Goal: Task Accomplishment & Management: Complete application form

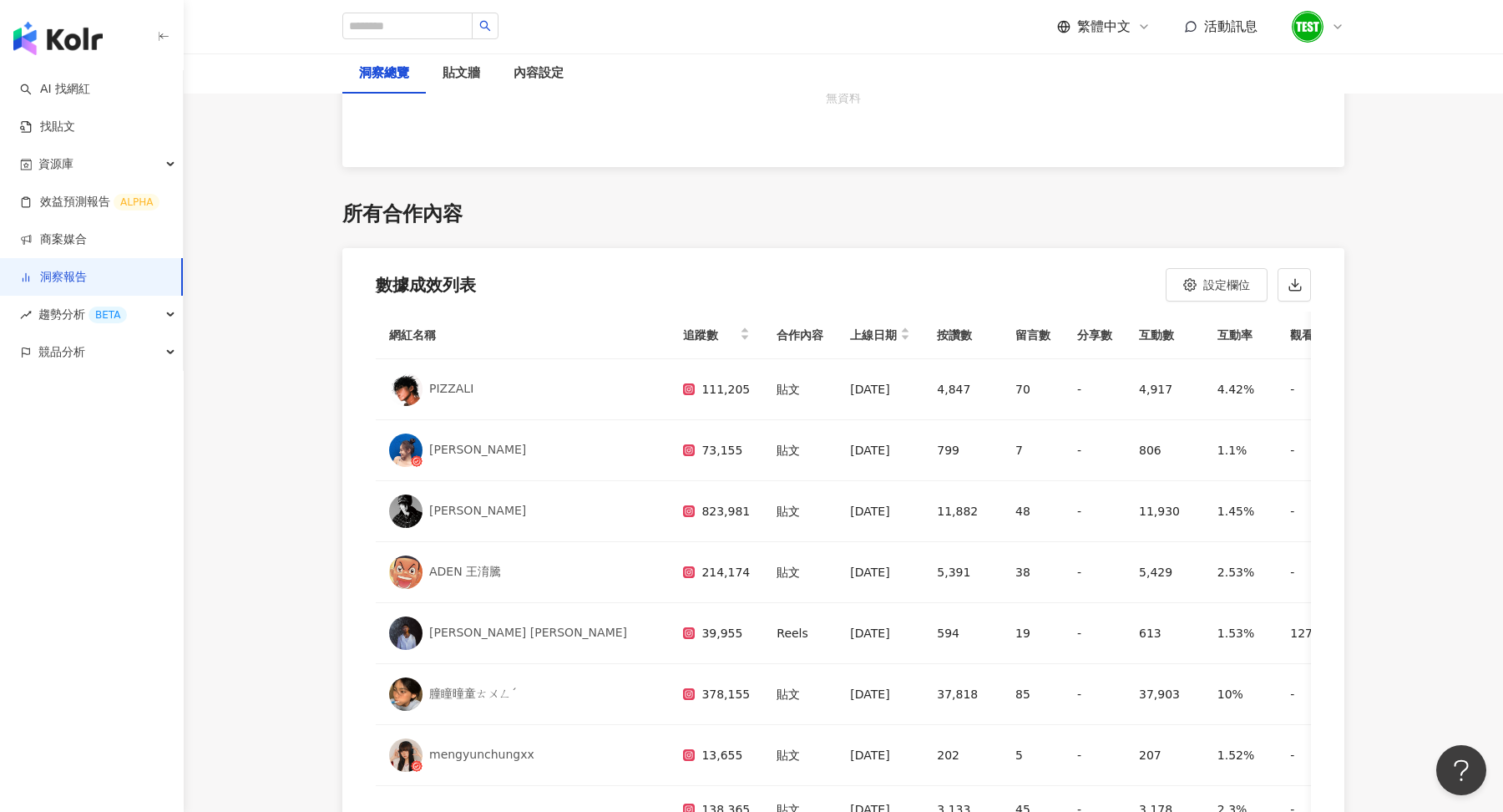
scroll to position [3876, 0]
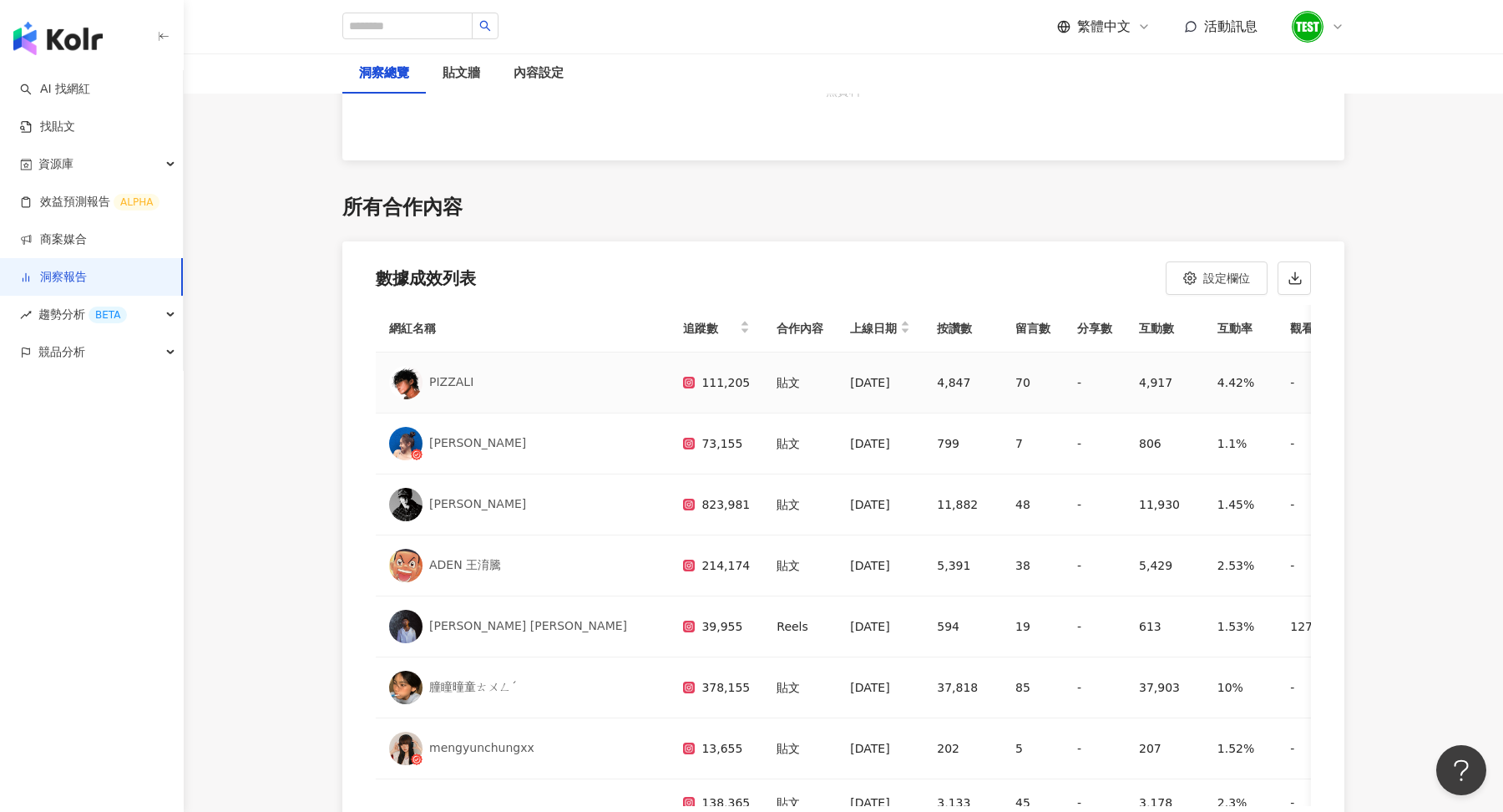
click at [410, 370] on img at bounding box center [406, 382] width 33 height 33
click at [103, 153] on div "資源庫" at bounding box center [91, 164] width 183 height 37
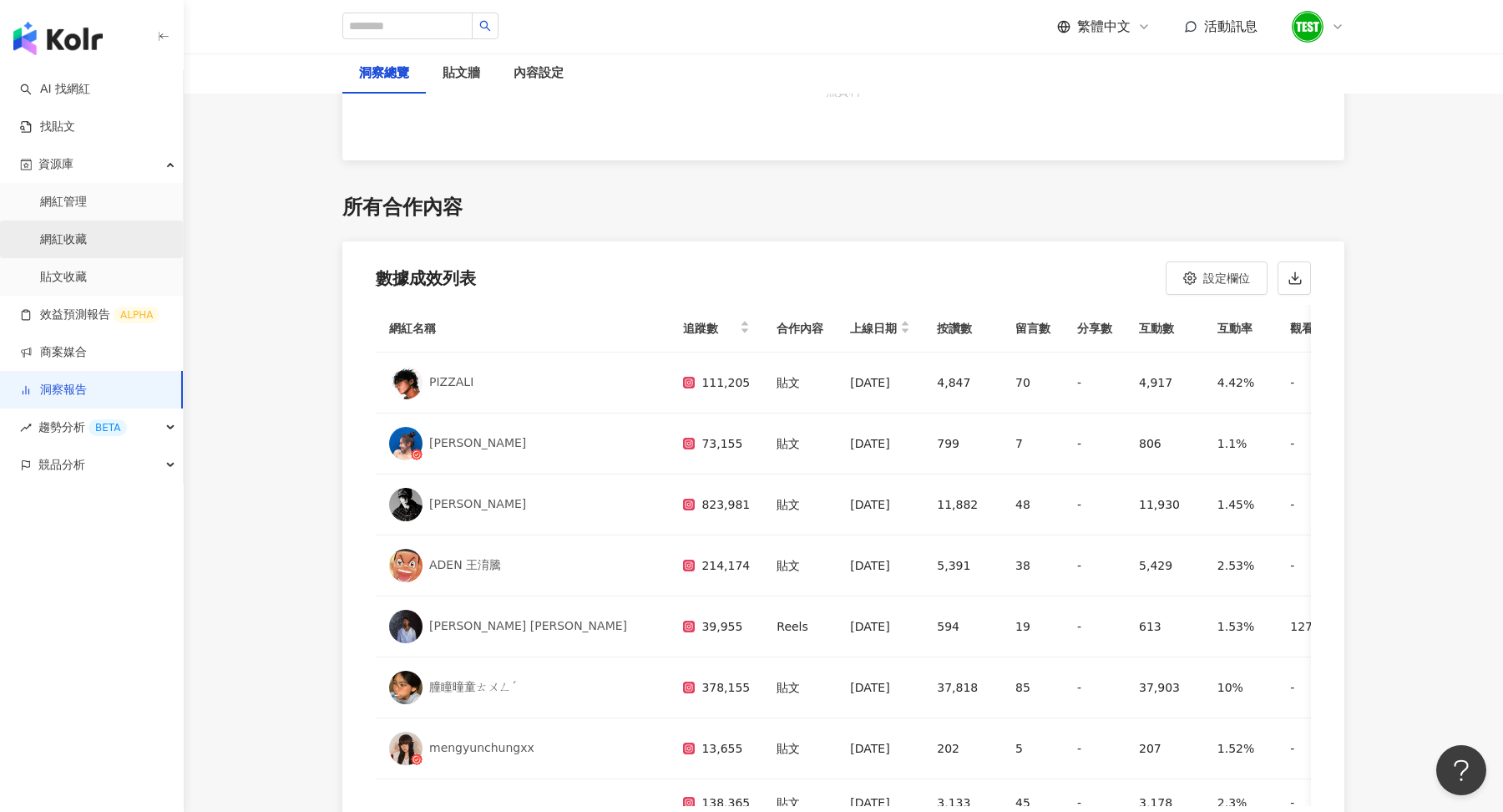
click at [87, 236] on link "網紅收藏" at bounding box center [63, 240] width 47 height 17
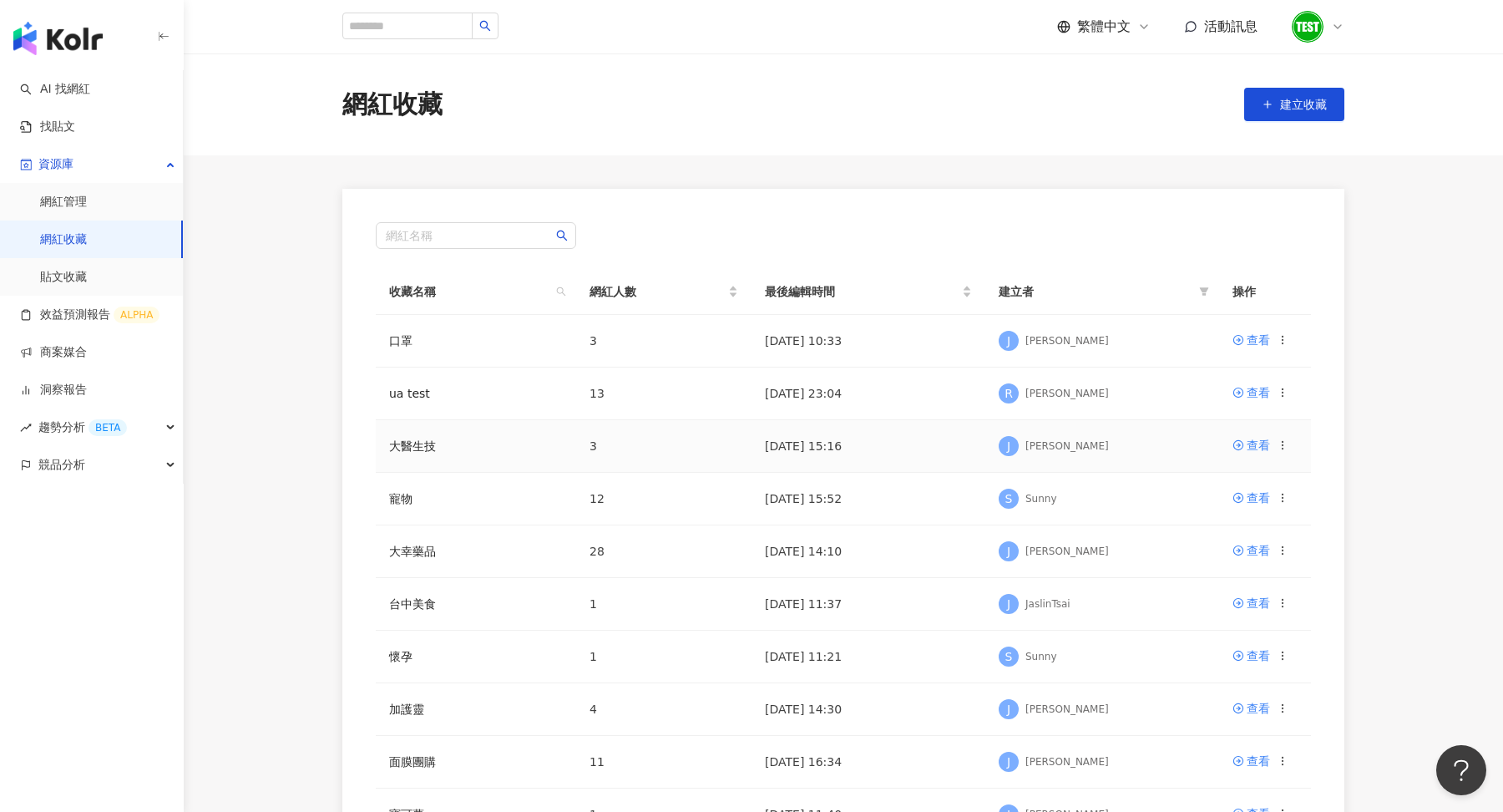
scroll to position [49, 0]
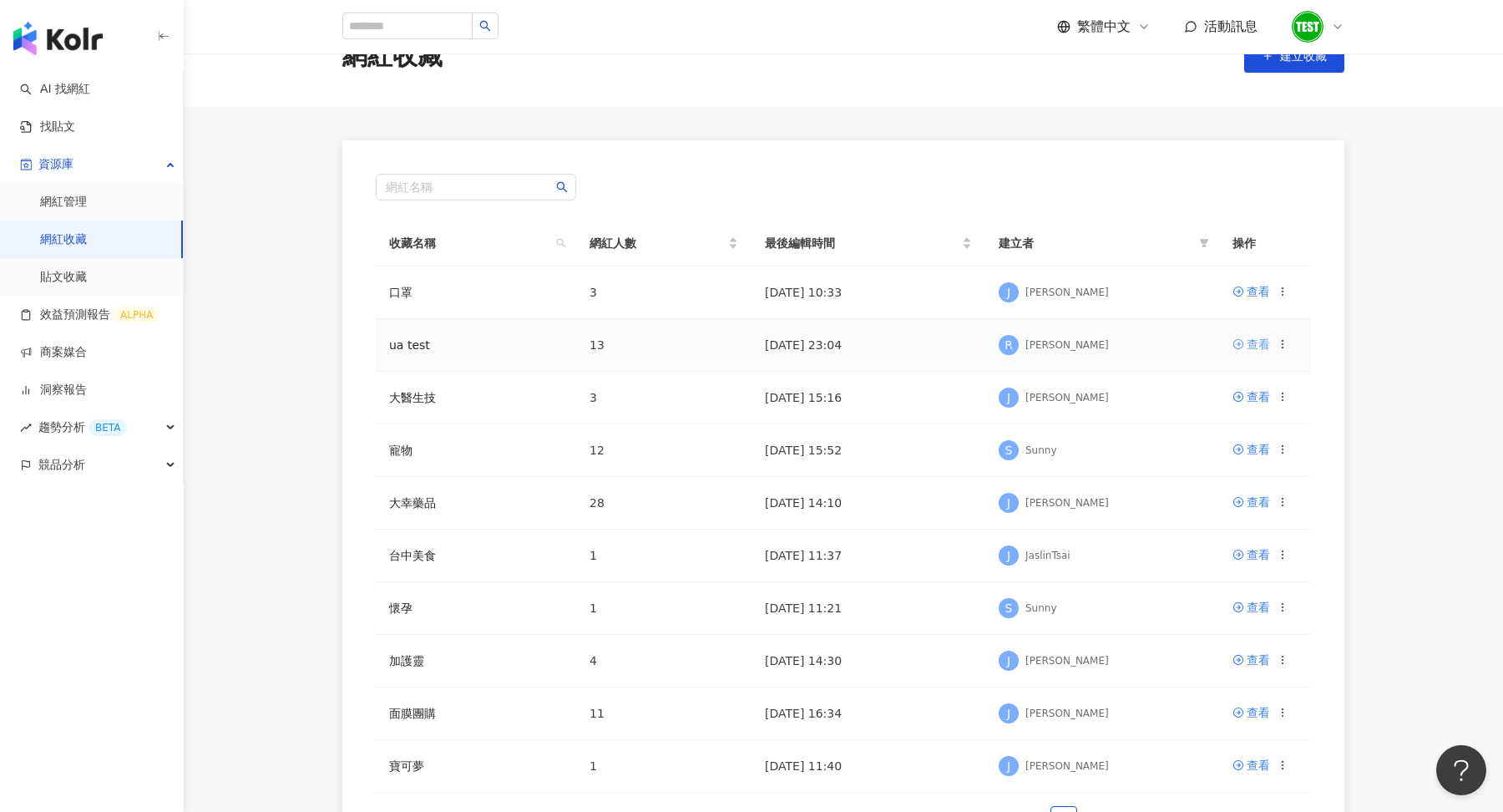
click at [1266, 346] on div "查看" at bounding box center [1258, 344] width 23 height 19
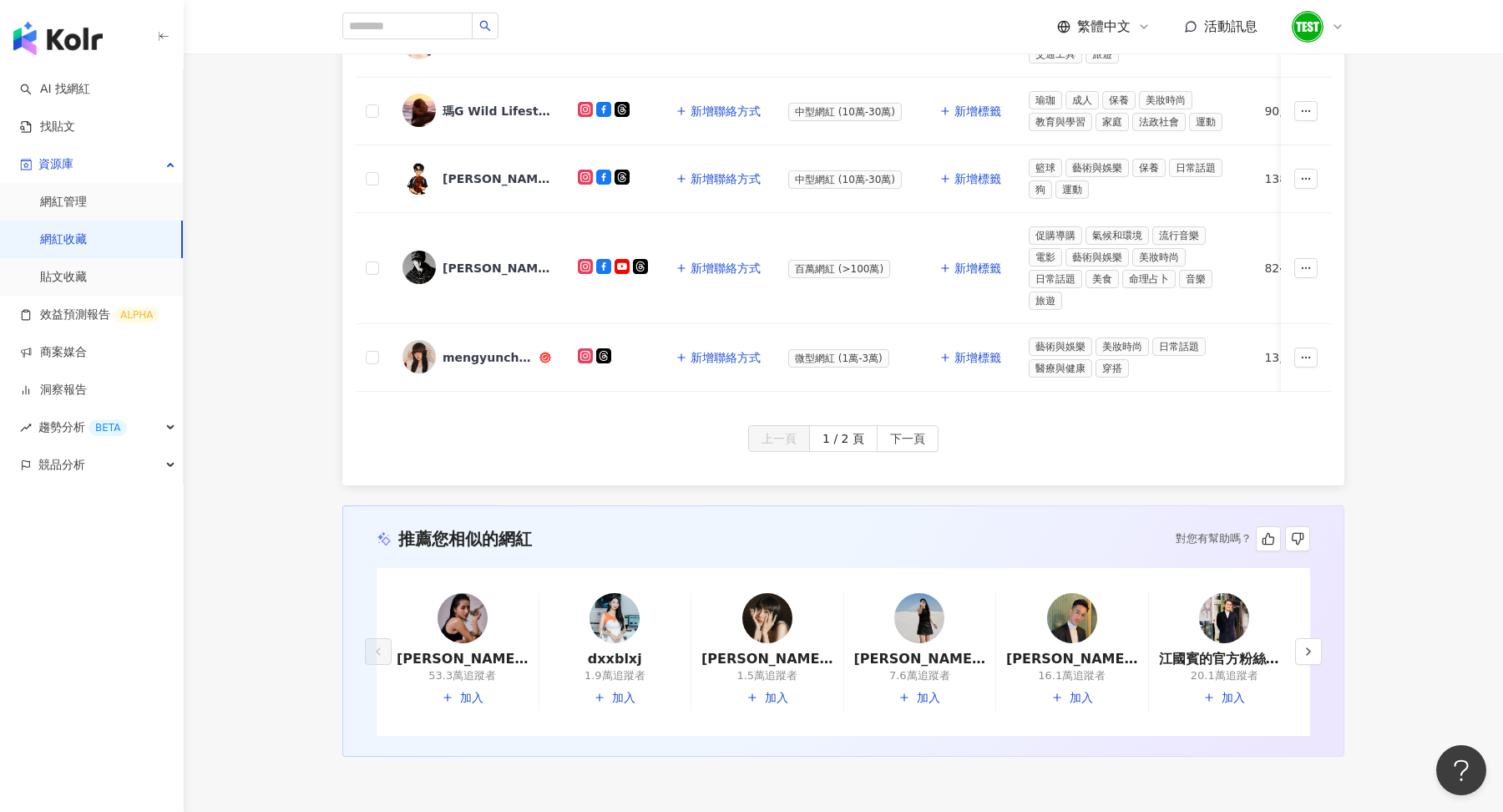
scroll to position [831, 0]
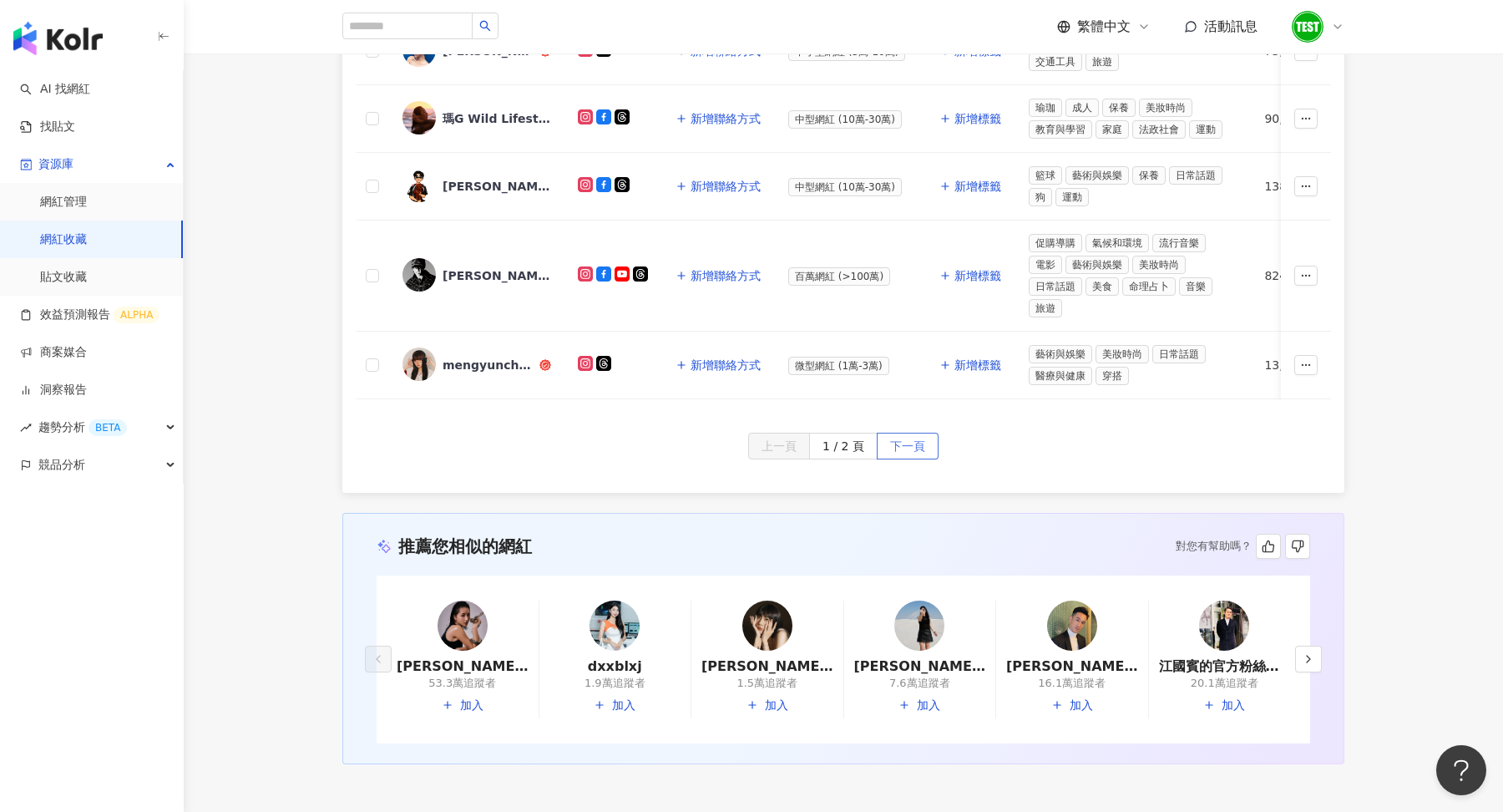
click at [906, 434] on span "下一頁" at bounding box center [907, 446] width 35 height 26
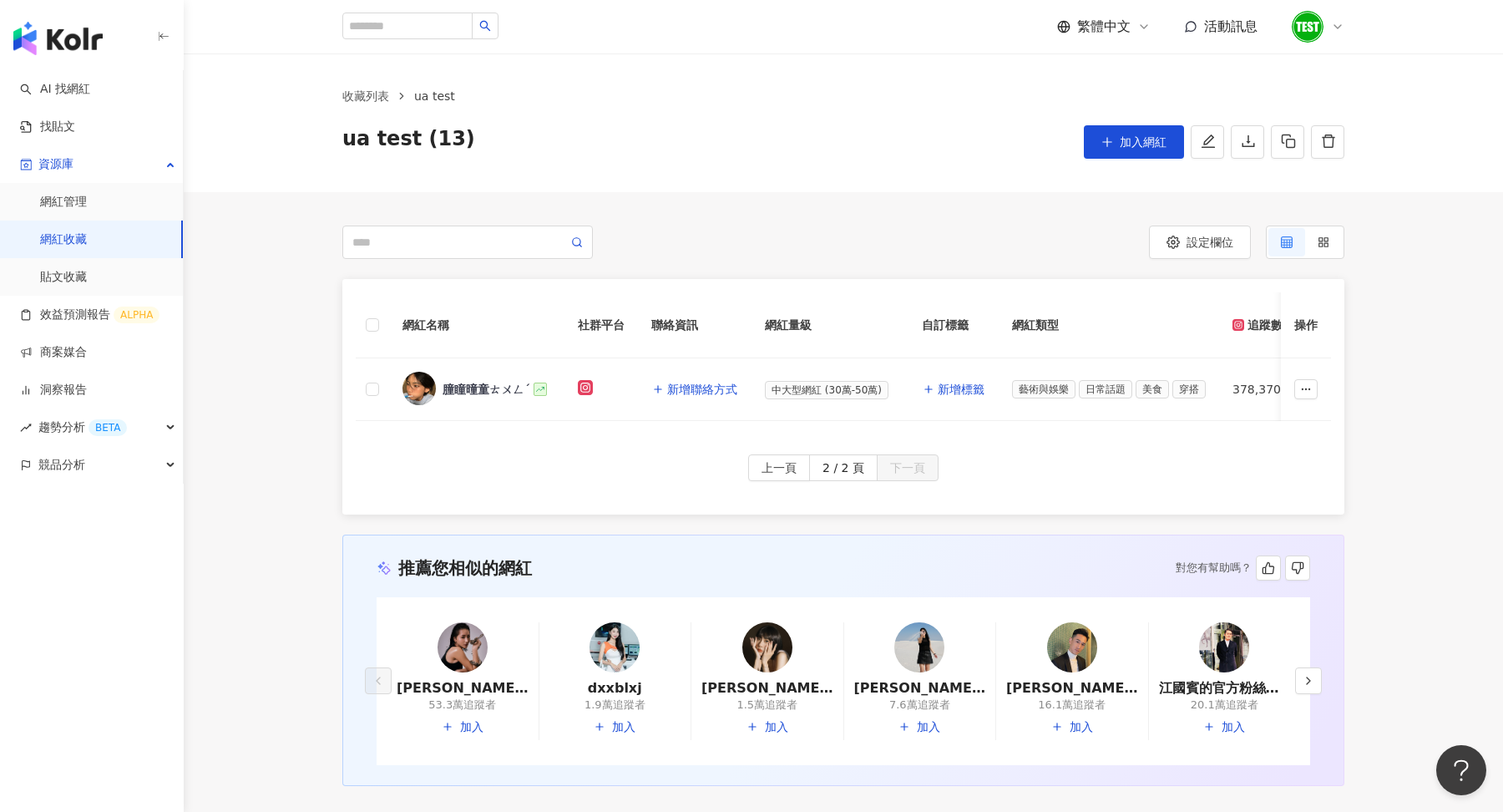
scroll to position [12, 0]
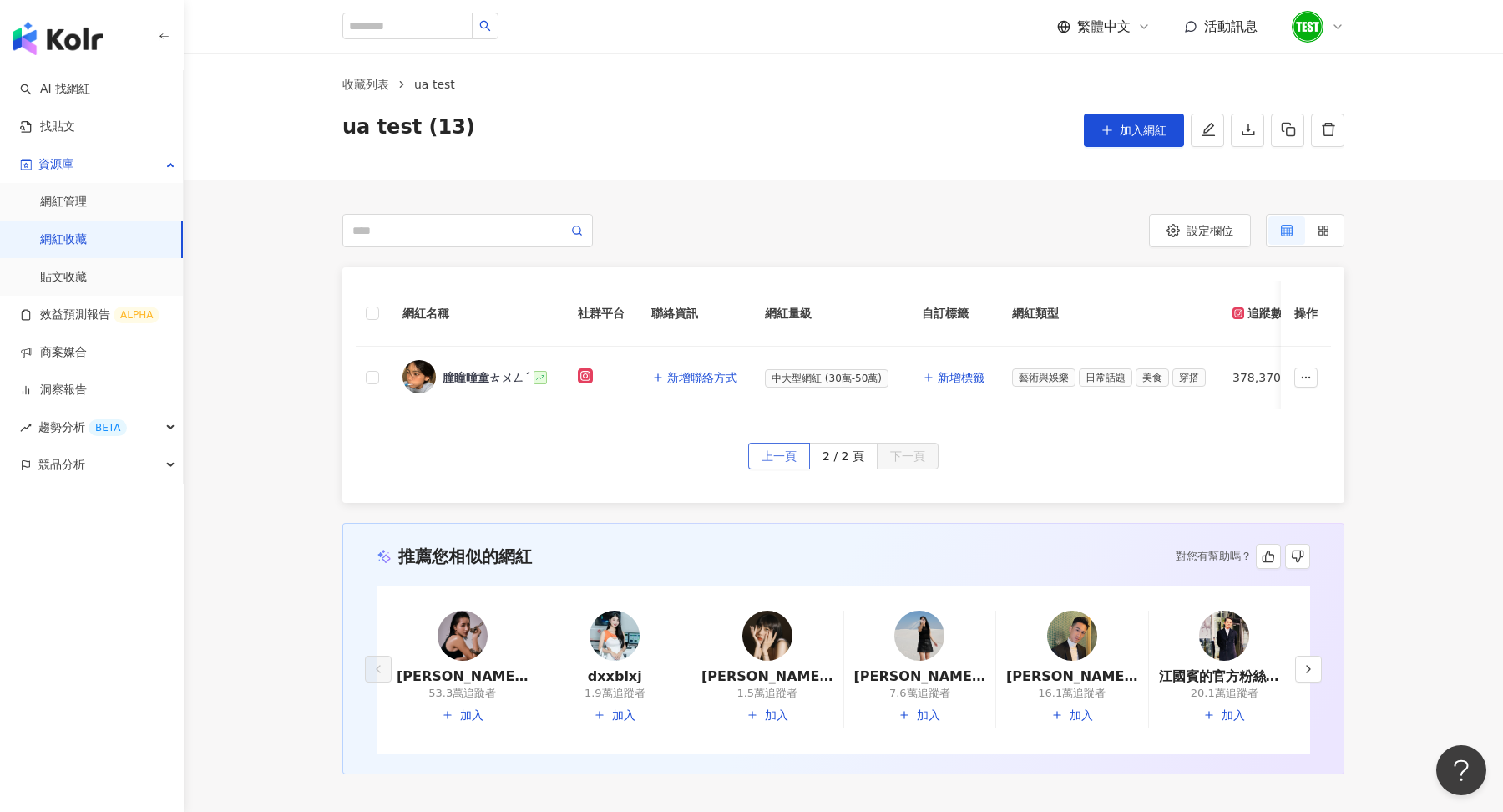
click at [766, 457] on span "上一頁" at bounding box center [779, 457] width 35 height 26
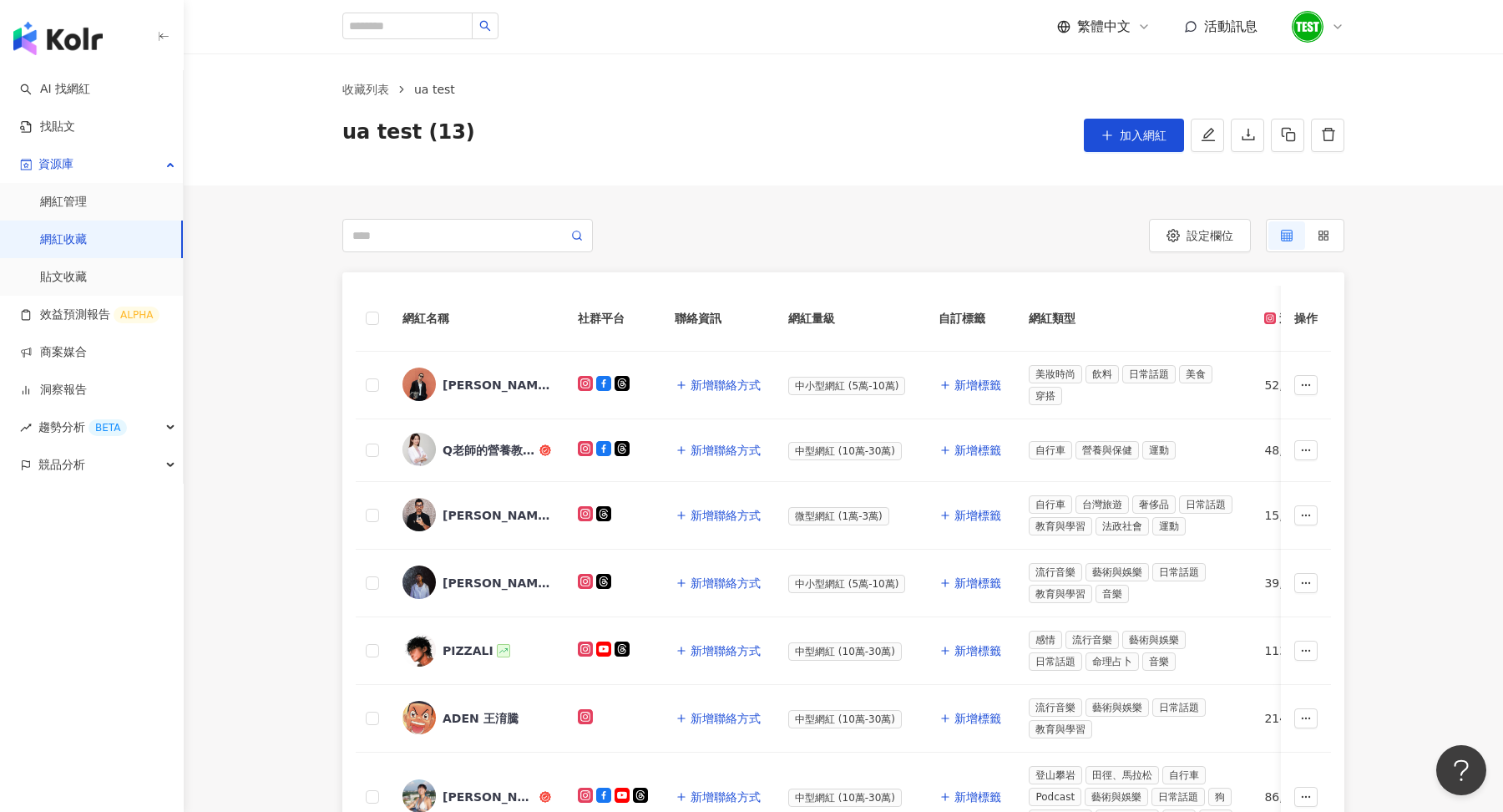
scroll to position [9, 0]
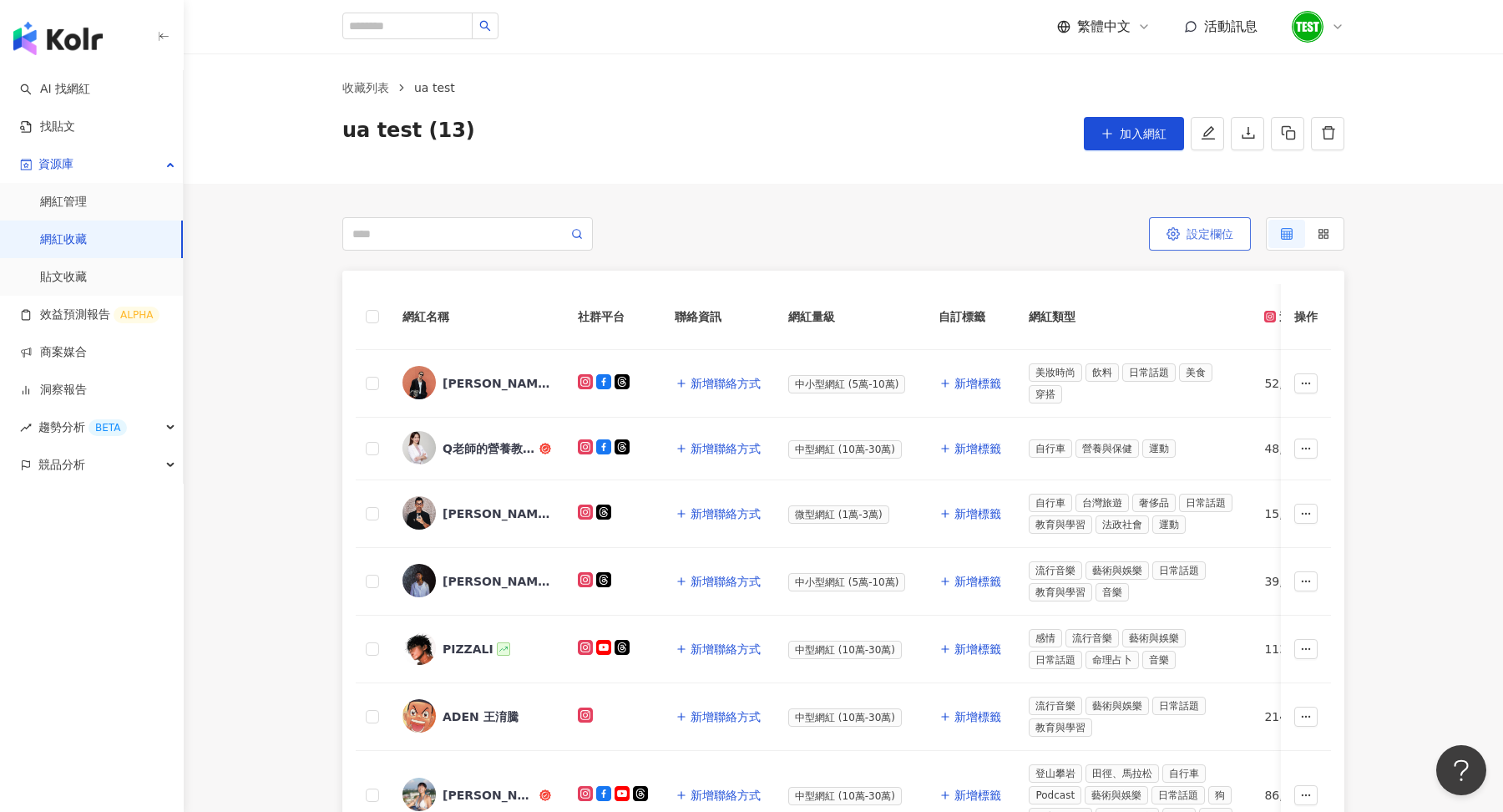
click at [1224, 239] on span "設定欄位" at bounding box center [1210, 234] width 47 height 14
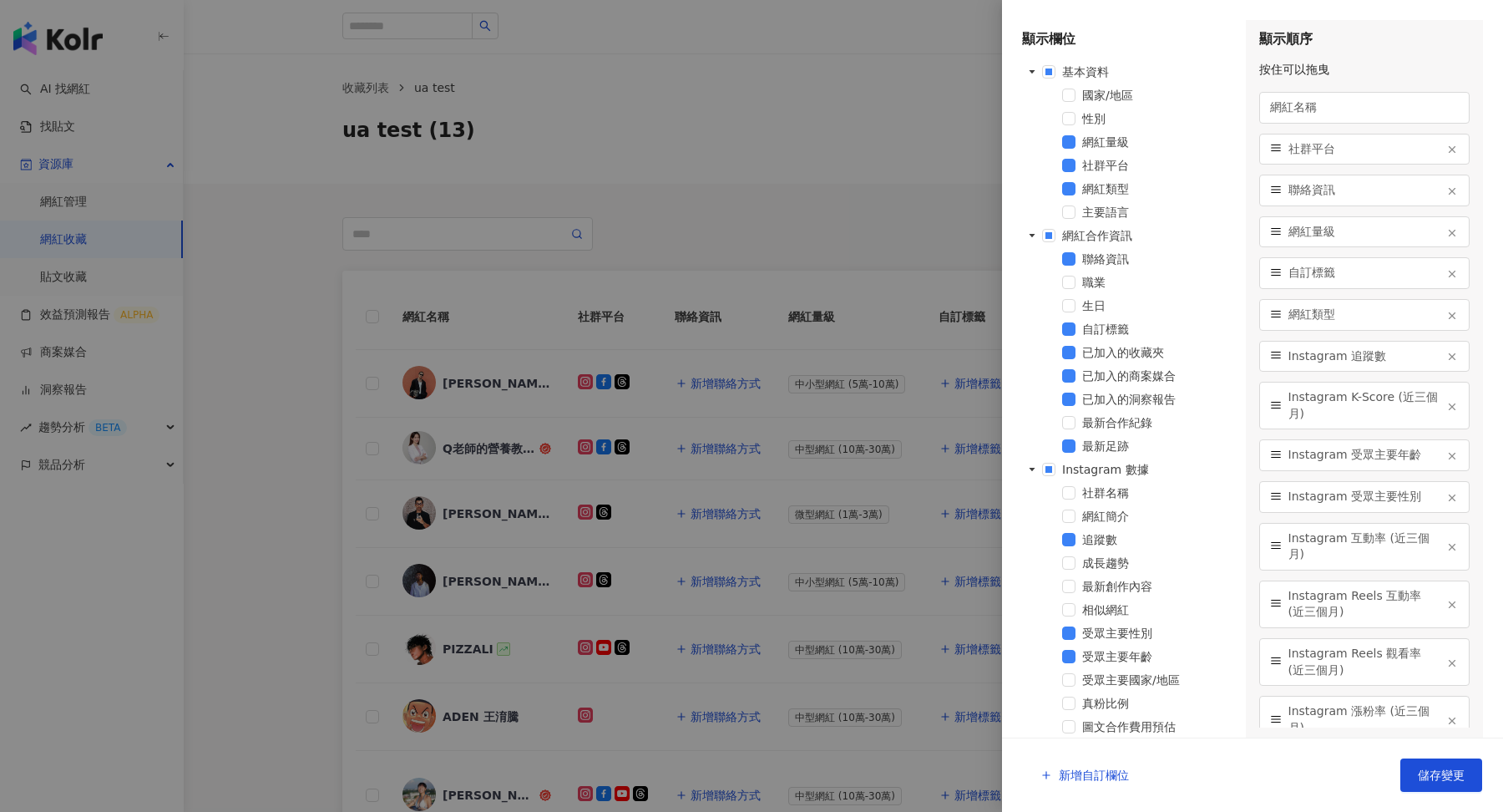
click at [890, 157] on div at bounding box center [752, 406] width 1503 height 812
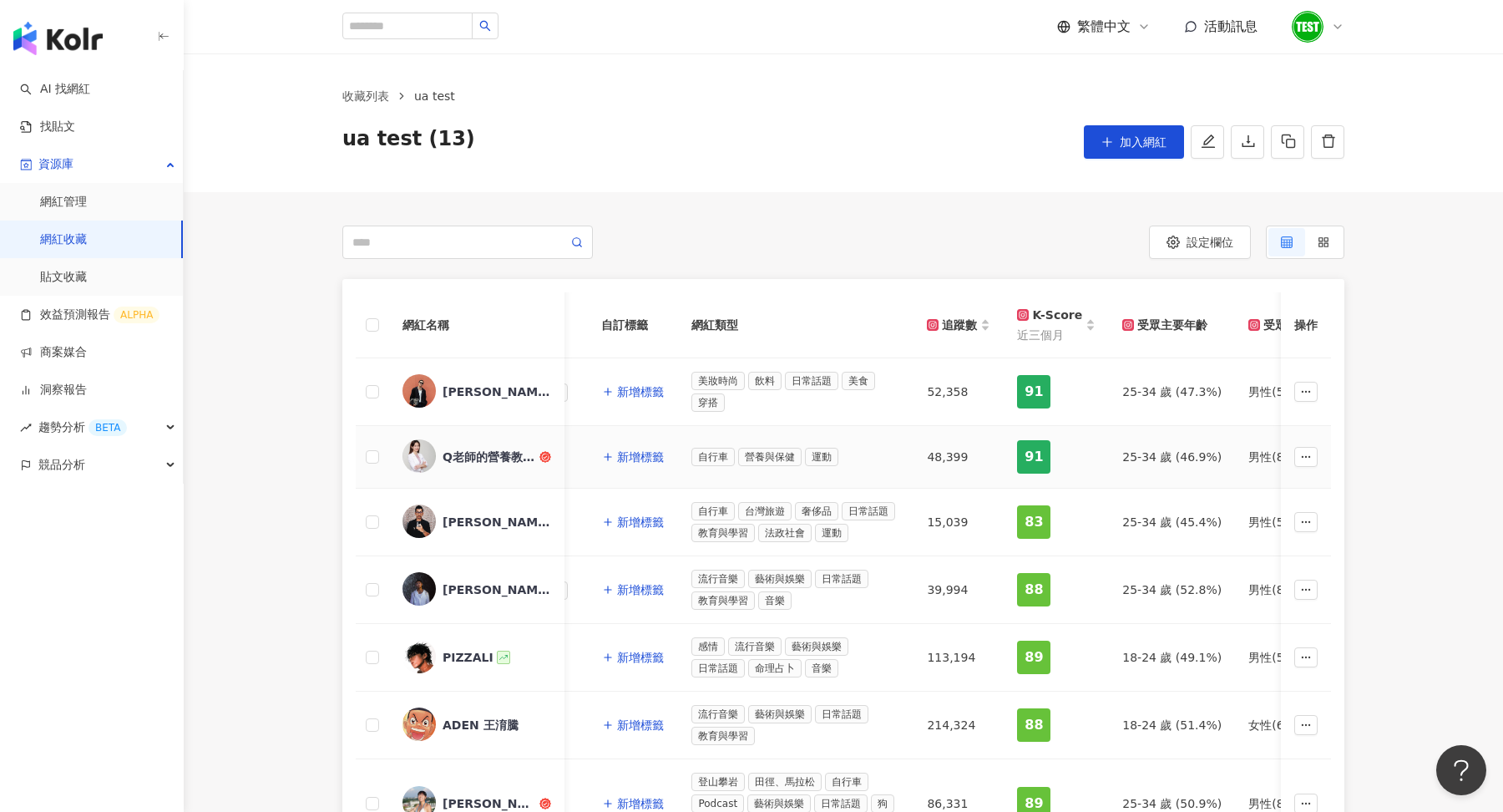
scroll to position [0, 0]
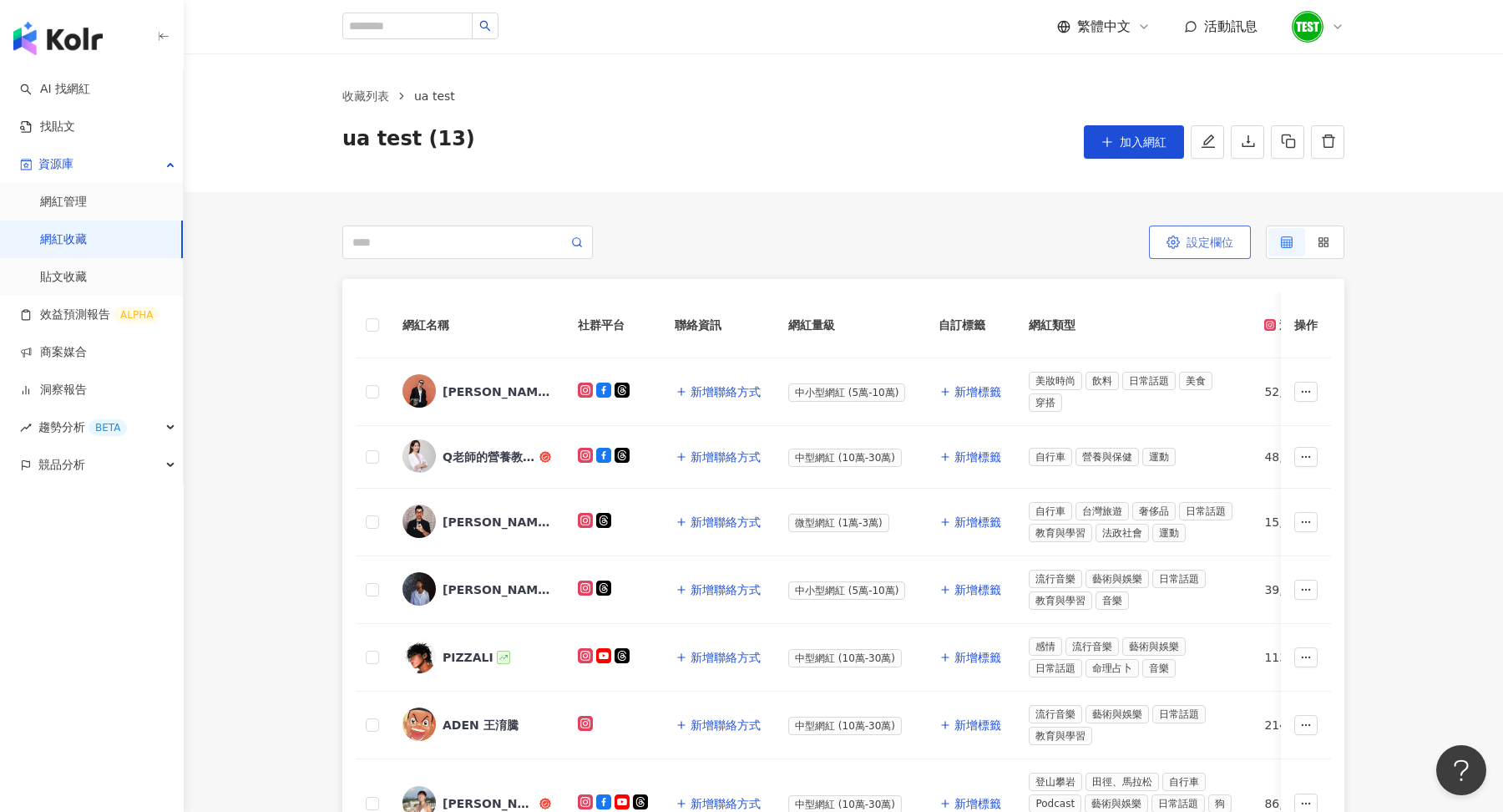
click at [1210, 239] on span "設定欄位" at bounding box center [1210, 242] width 47 height 14
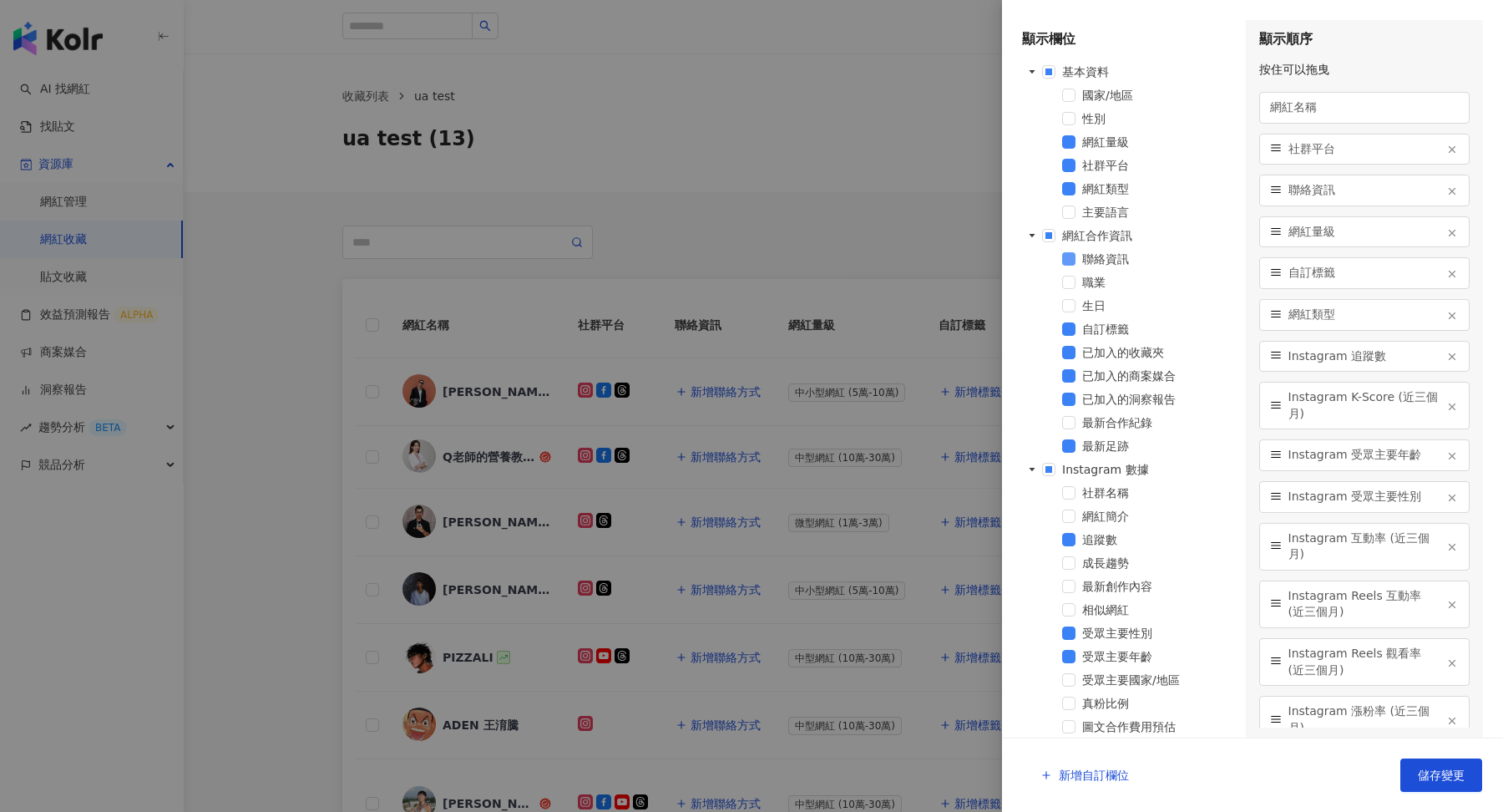
click at [1071, 262] on span at bounding box center [1069, 259] width 14 height 14
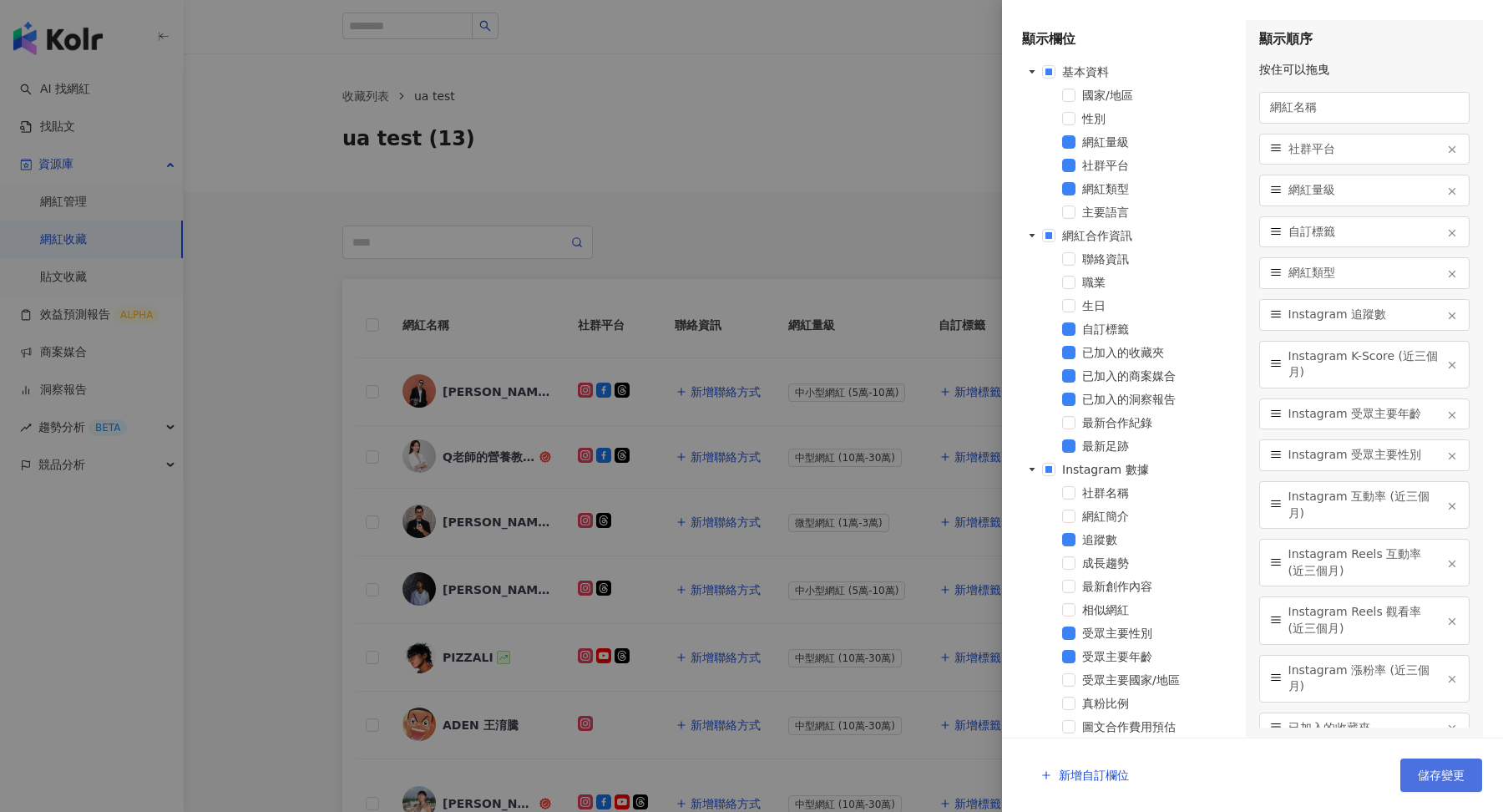
click at [1423, 784] on button "儲存變更" at bounding box center [1442, 775] width 82 height 33
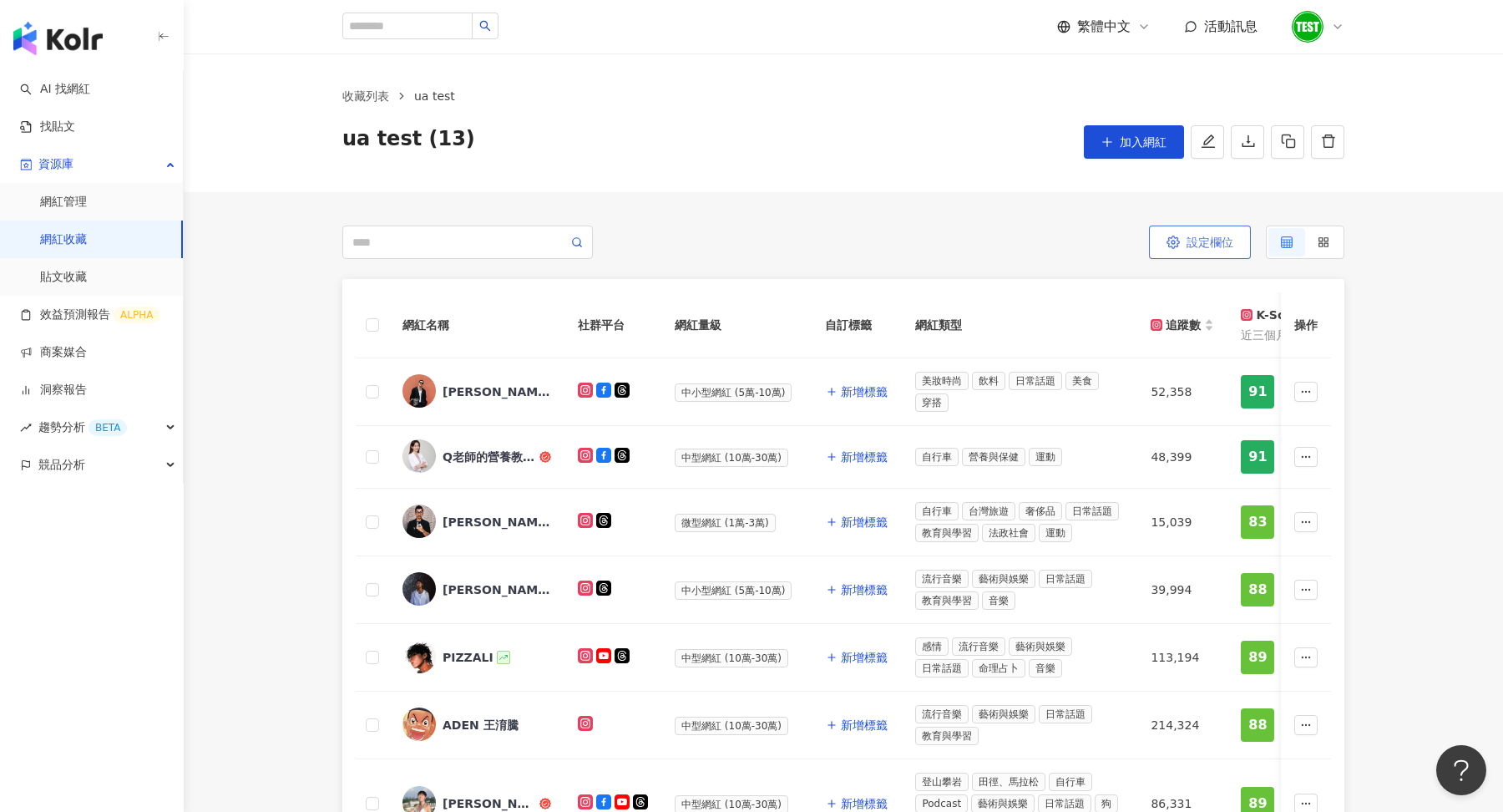
click at [1198, 241] on span "設定欄位" at bounding box center [1210, 242] width 47 height 14
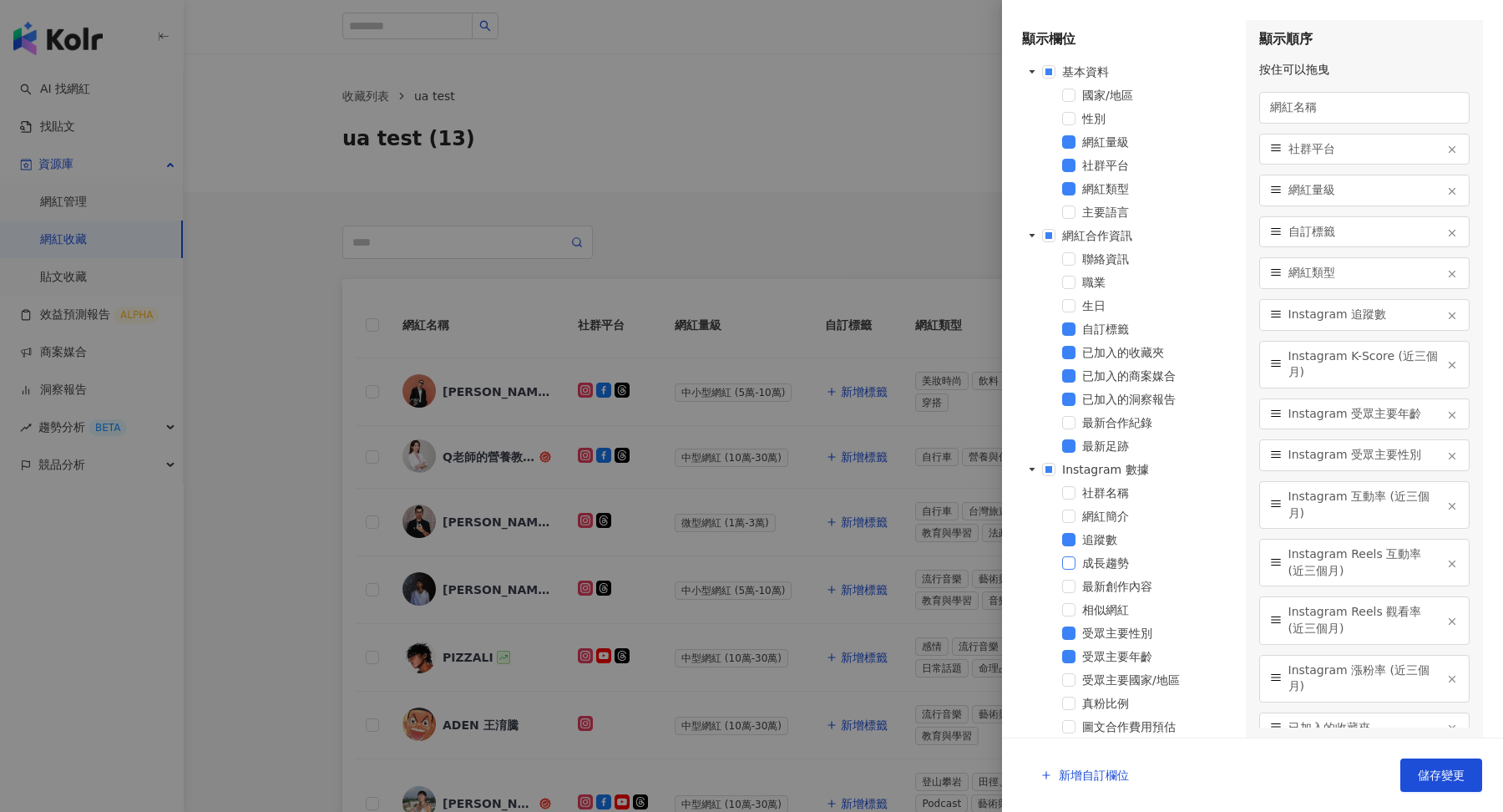
click at [1071, 567] on span at bounding box center [1069, 563] width 14 height 14
click at [1430, 777] on span "儲存變更" at bounding box center [1441, 775] width 47 height 14
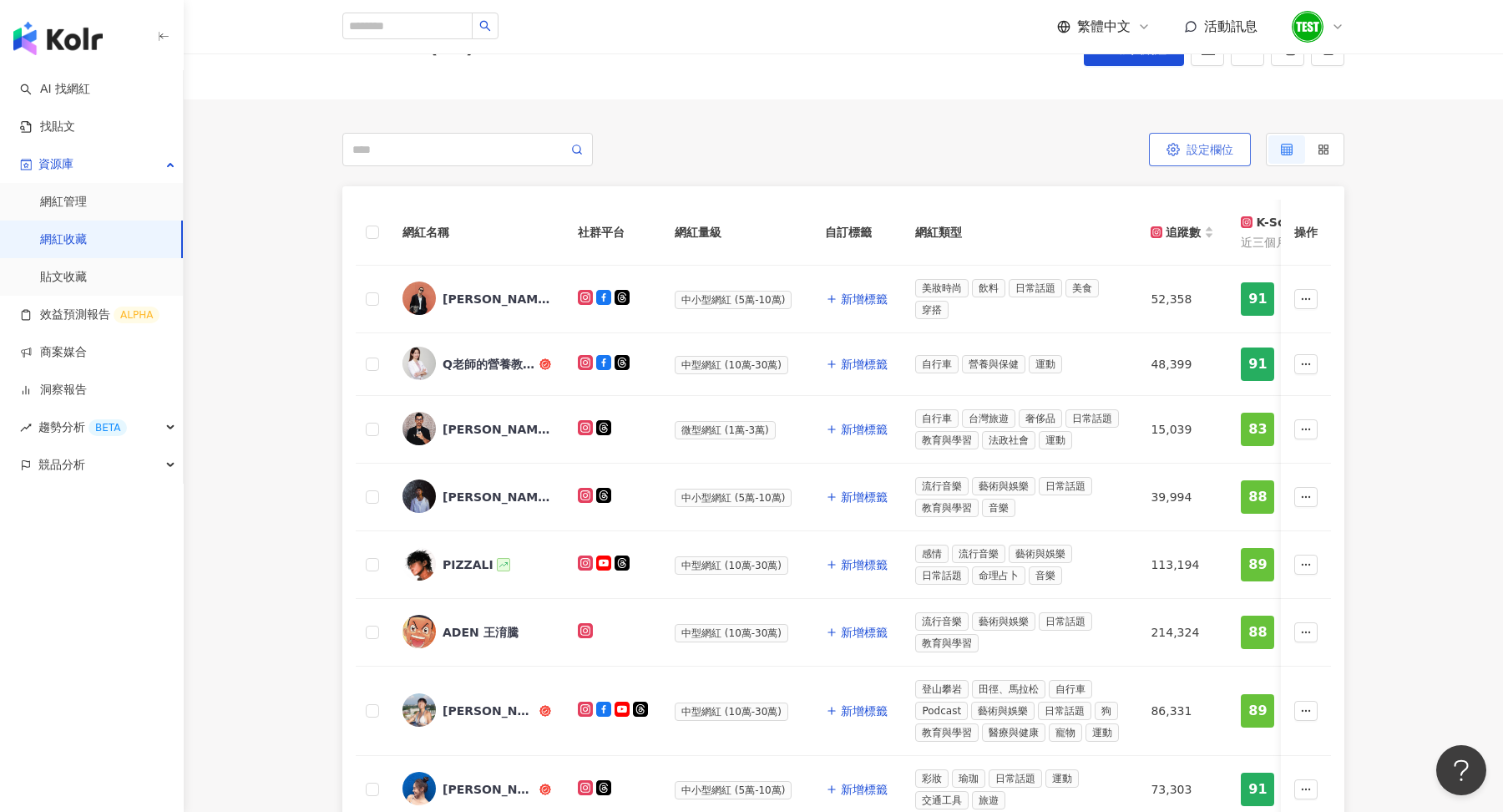
click at [1179, 145] on icon "button" at bounding box center [1173, 150] width 14 height 14
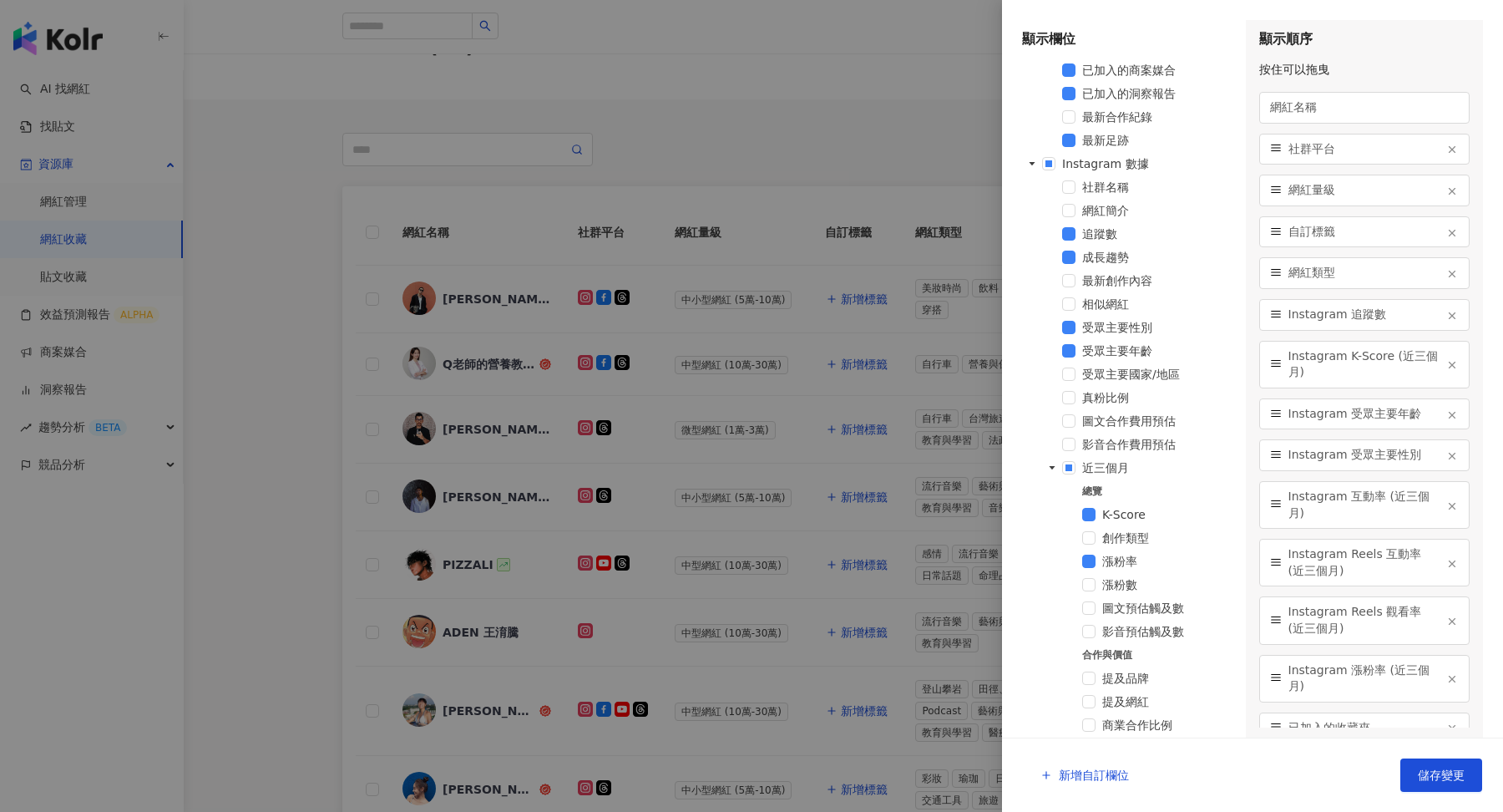
scroll to position [353, 0]
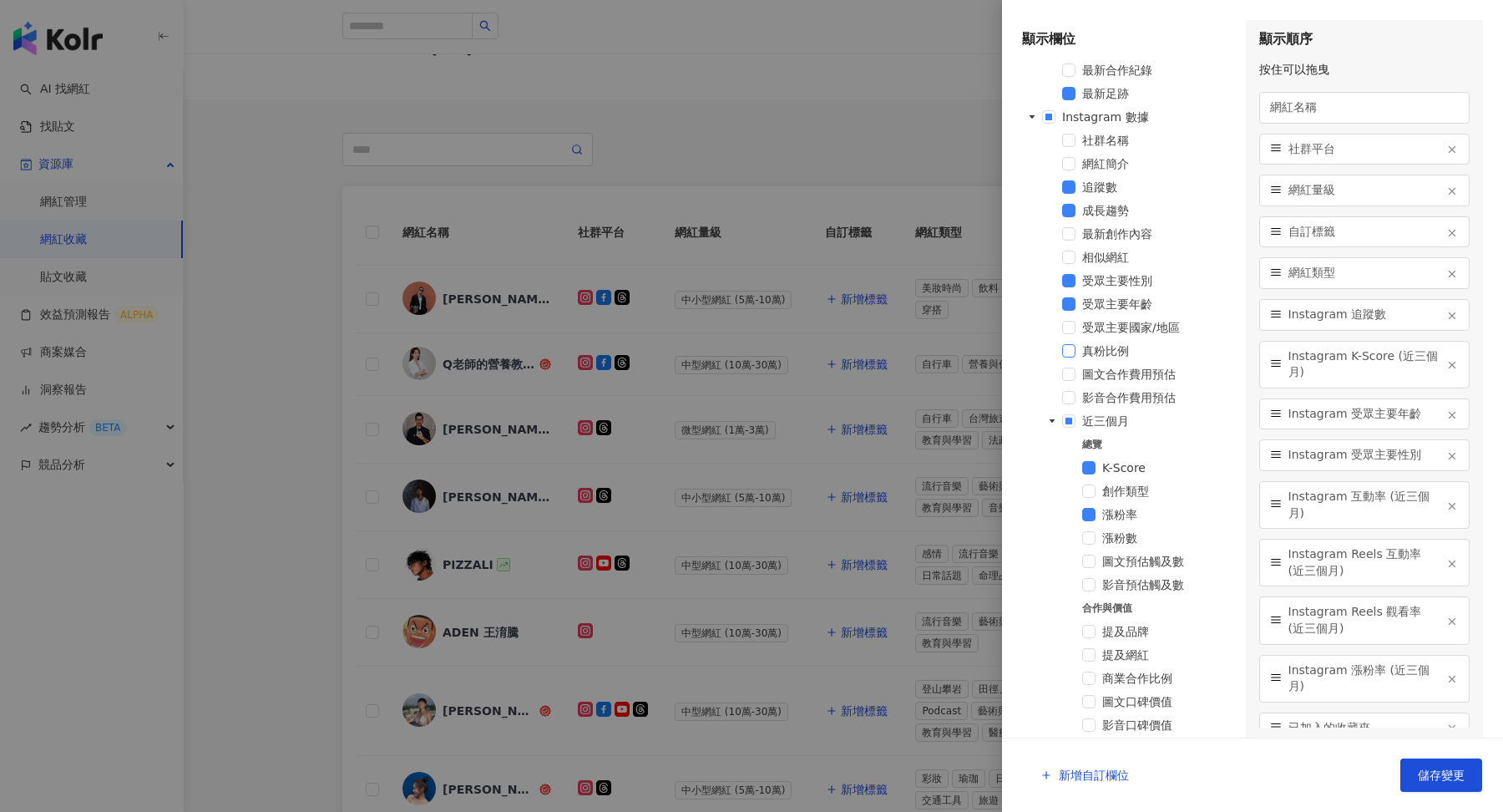
click at [1065, 352] on span at bounding box center [1069, 351] width 14 height 14
click at [1434, 768] on button "儲存變更" at bounding box center [1442, 775] width 82 height 33
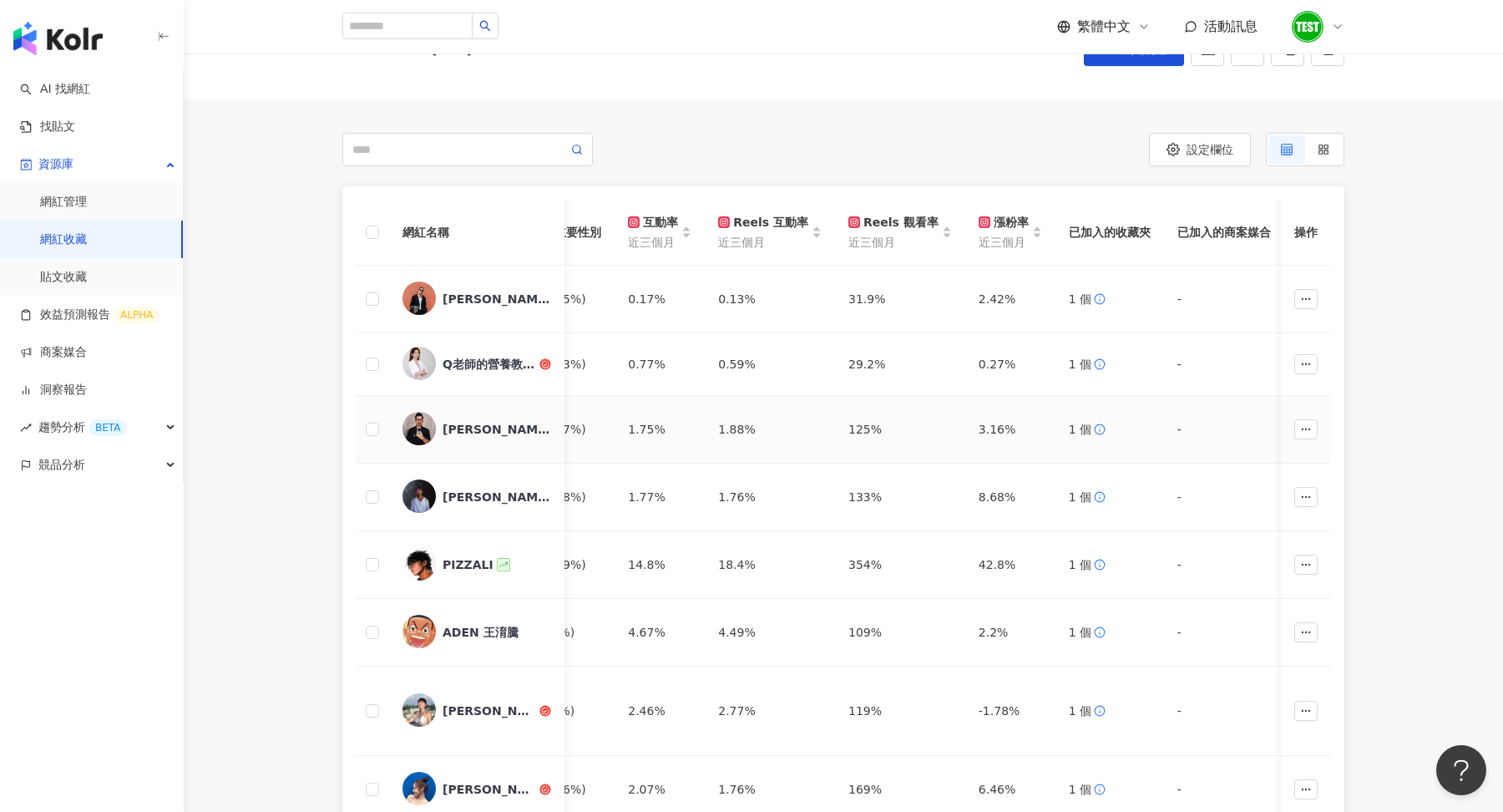
scroll to position [0, 909]
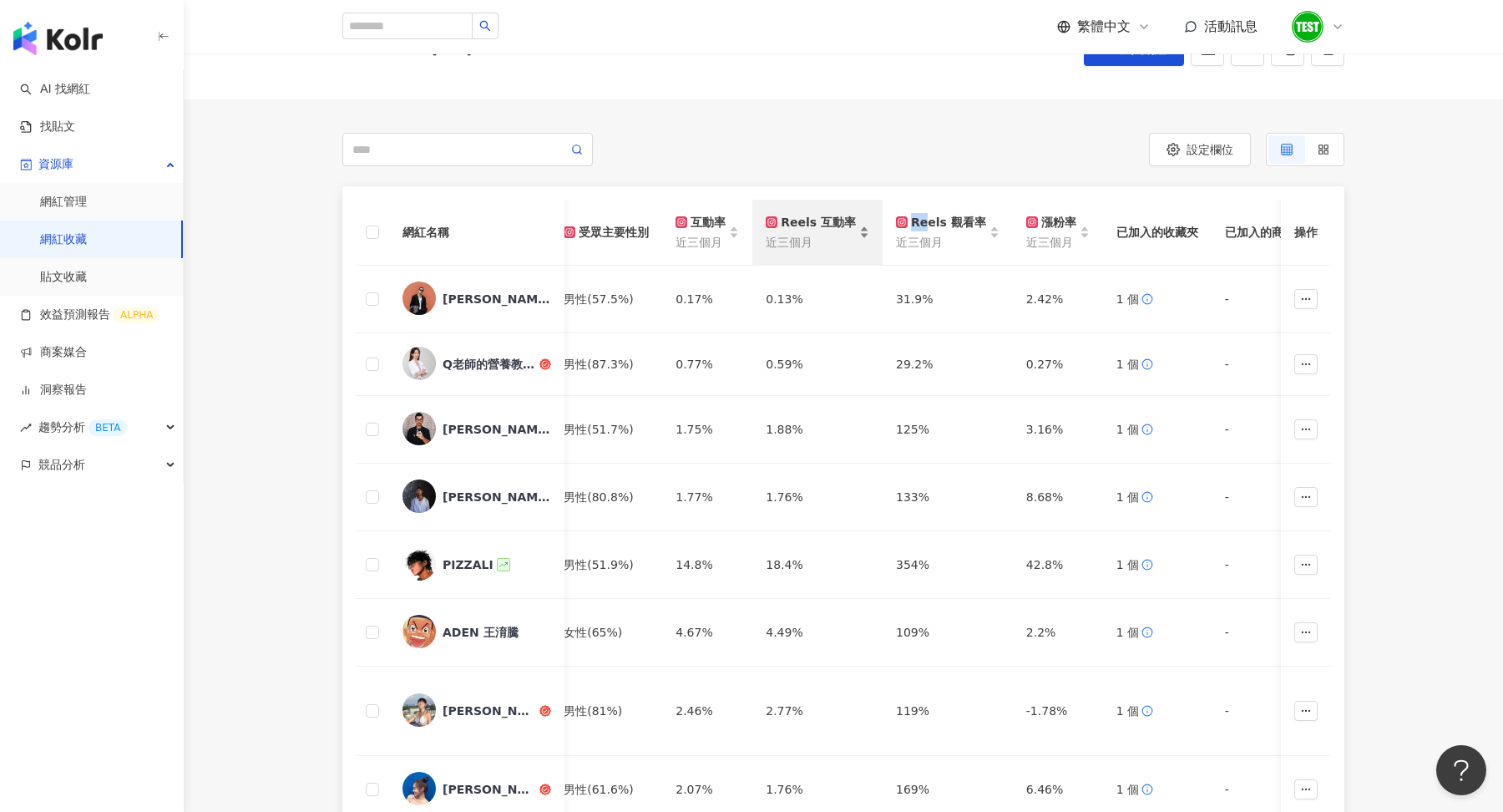
drag, startPoint x: 901, startPoint y: 224, endPoint x: 747, endPoint y: 239, distance: 154.7
click at [747, 239] on tr "網紅名稱 社群平台 網紅量級 自訂標籤 網紅類型 追蹤數 K-Score 近三個月 受眾主要年齡 受眾主要性別 互動率 近三個月 Reels 互動率 近三個月…" at bounding box center [717, 232] width 2540 height 66
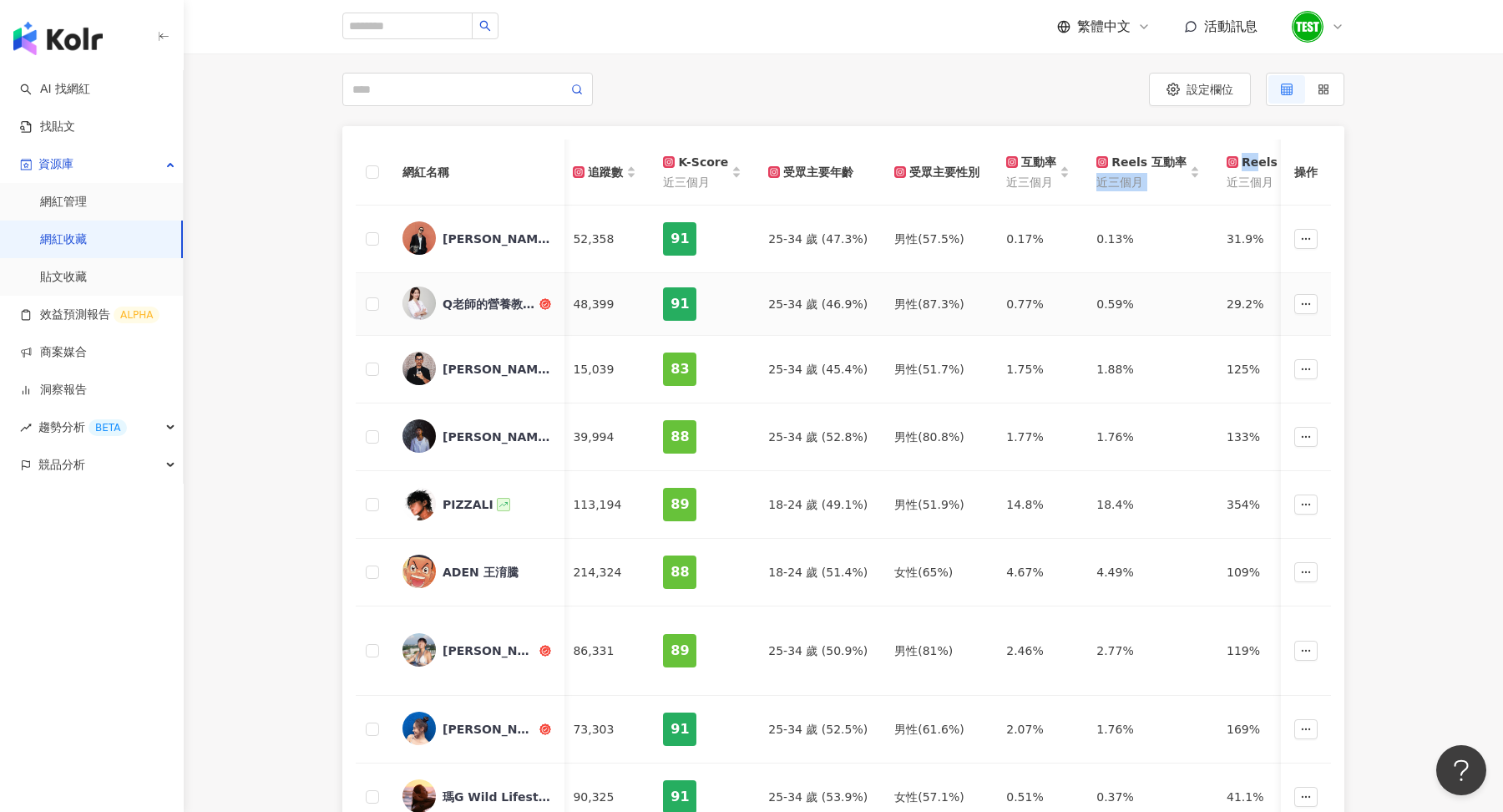
scroll to position [180, 0]
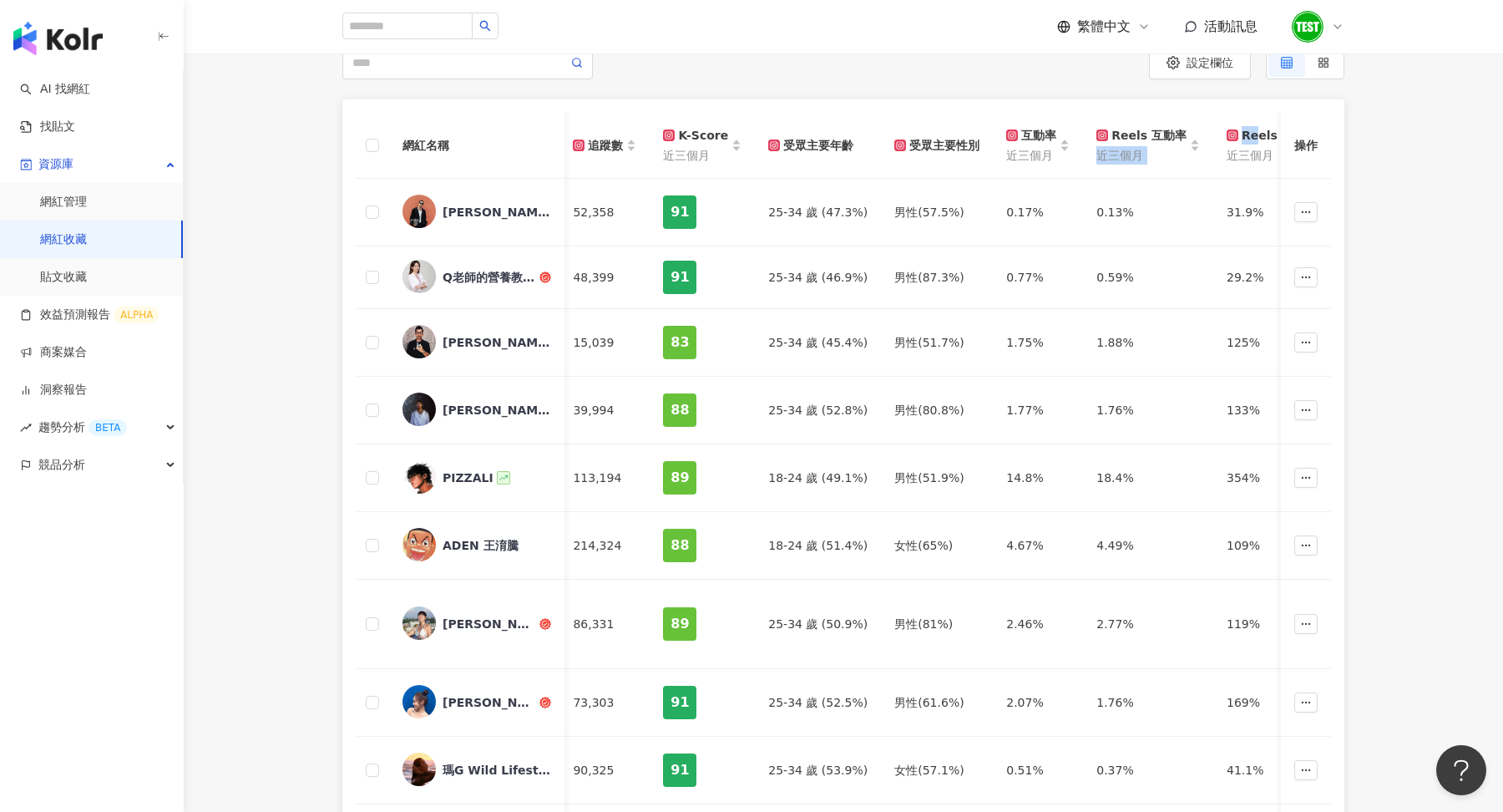
click at [937, 142] on div "受眾主要性別" at bounding box center [937, 146] width 85 height 19
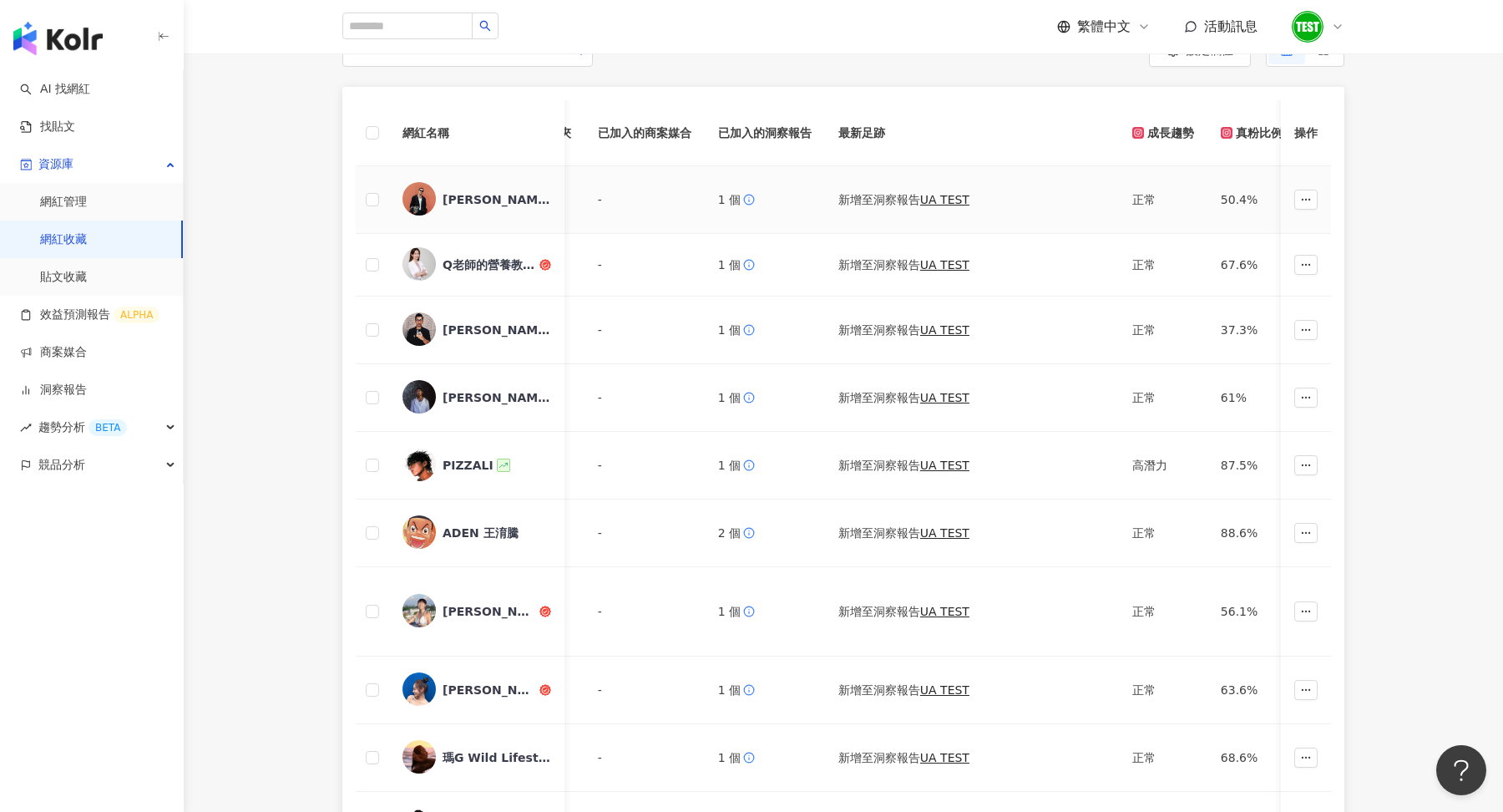
scroll to position [194, 0]
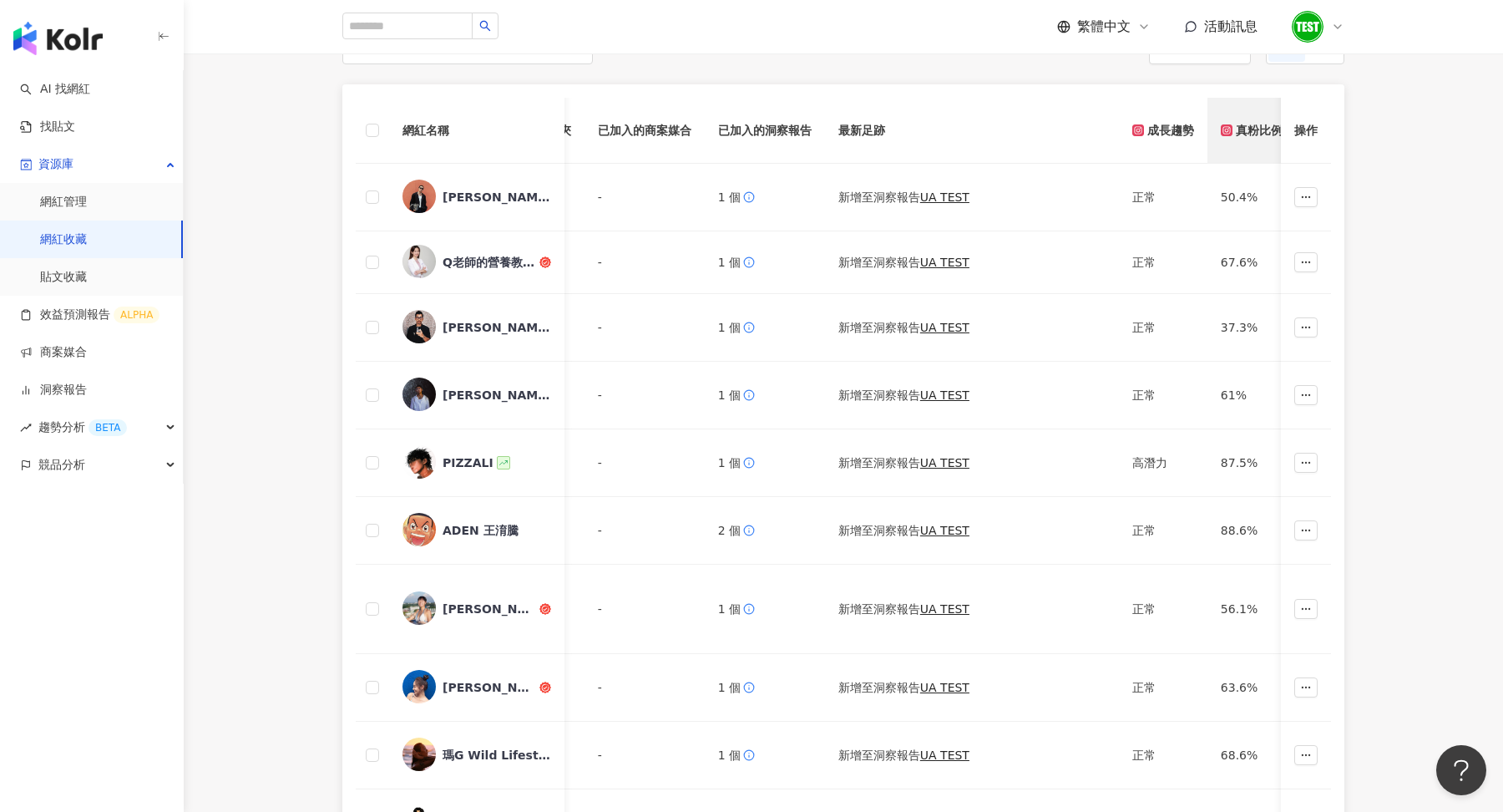
click at [1266, 135] on div "真粉比例" at bounding box center [1258, 130] width 75 height 19
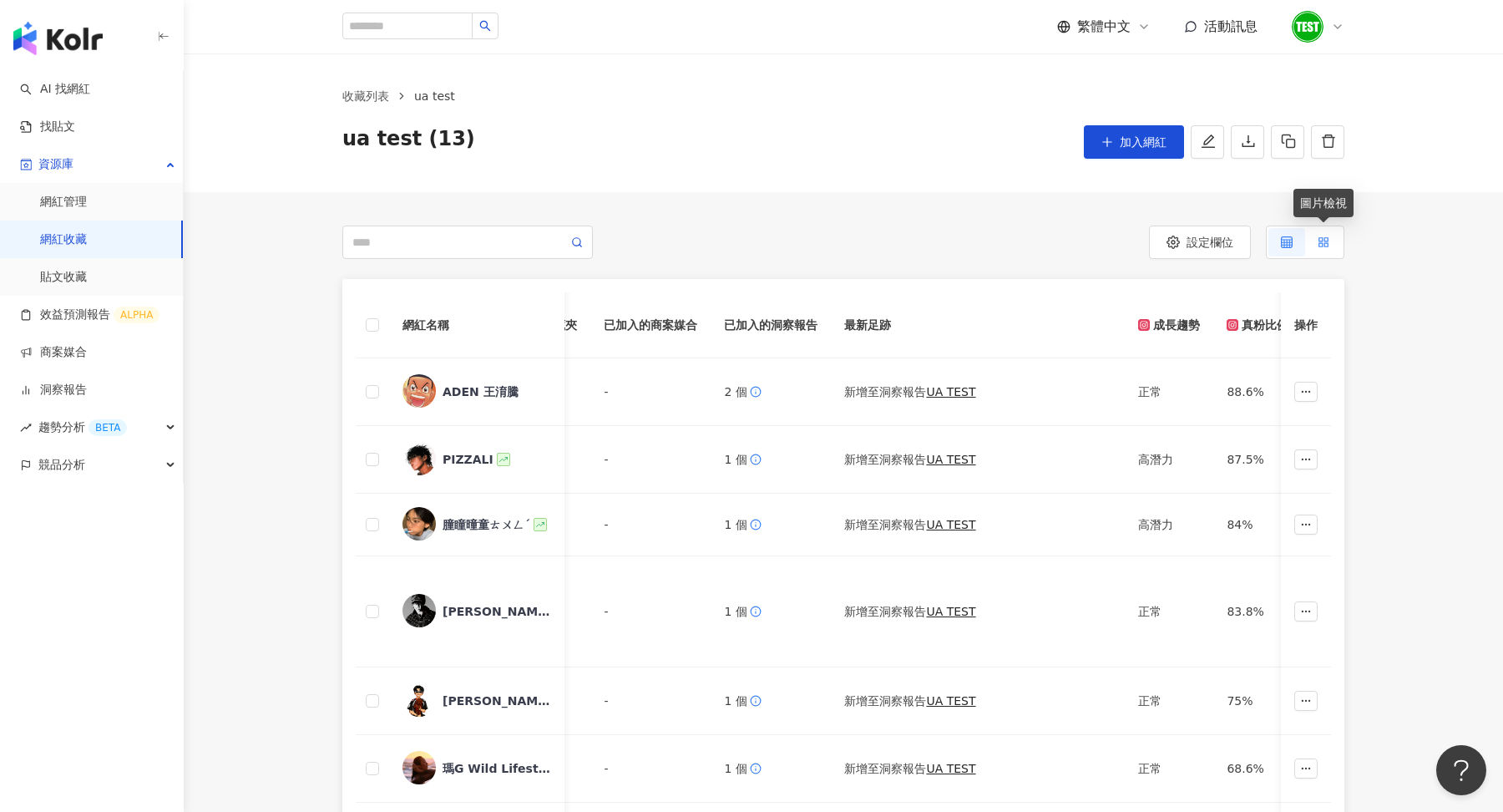
click at [1334, 245] on label at bounding box center [1323, 242] width 37 height 28
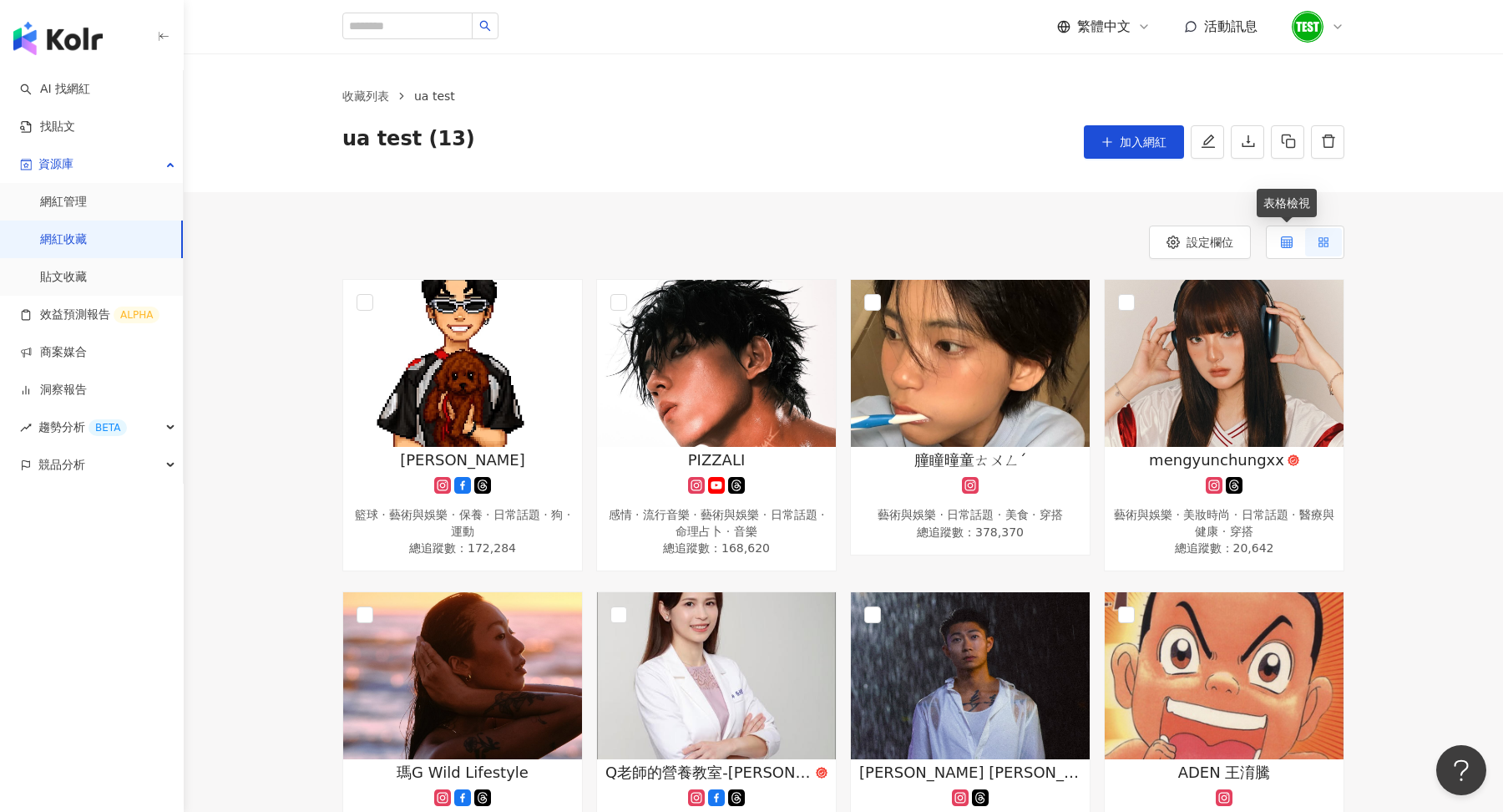
click at [1290, 246] on icon at bounding box center [1287, 242] width 12 height 12
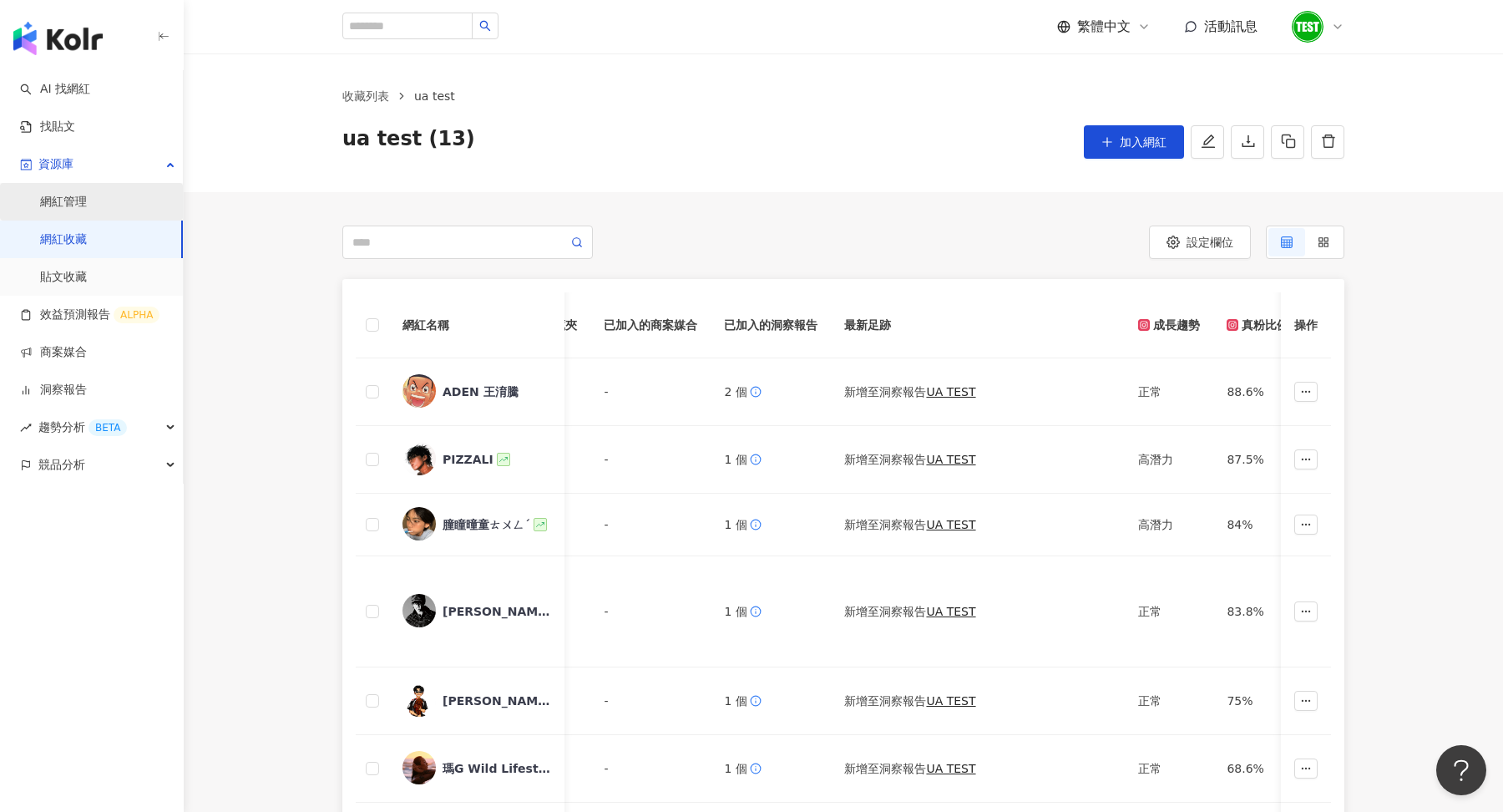
click at [85, 195] on link "網紅管理" at bounding box center [63, 202] width 47 height 17
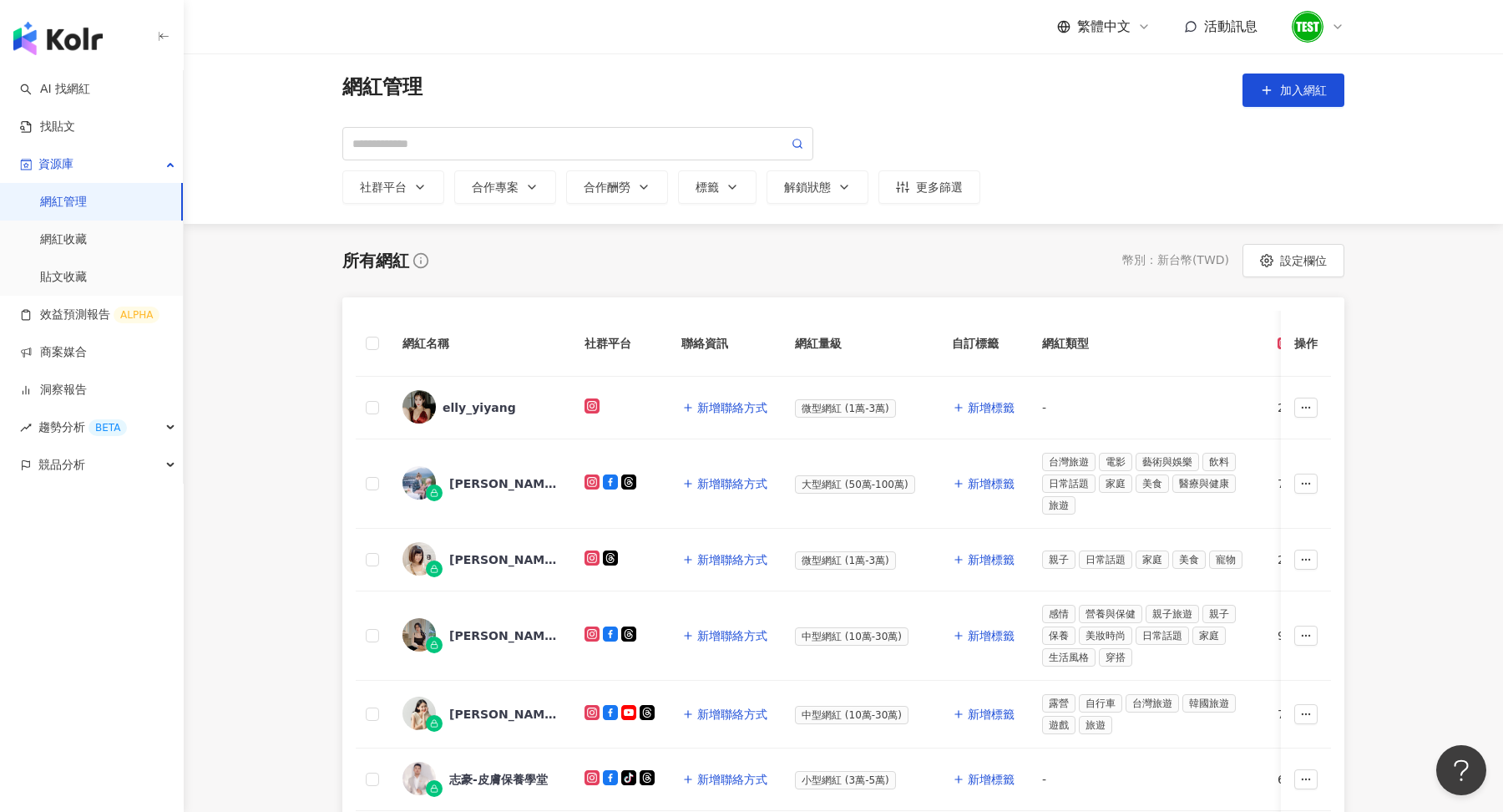
click at [42, 49] on img "button" at bounding box center [58, 37] width 89 height 33
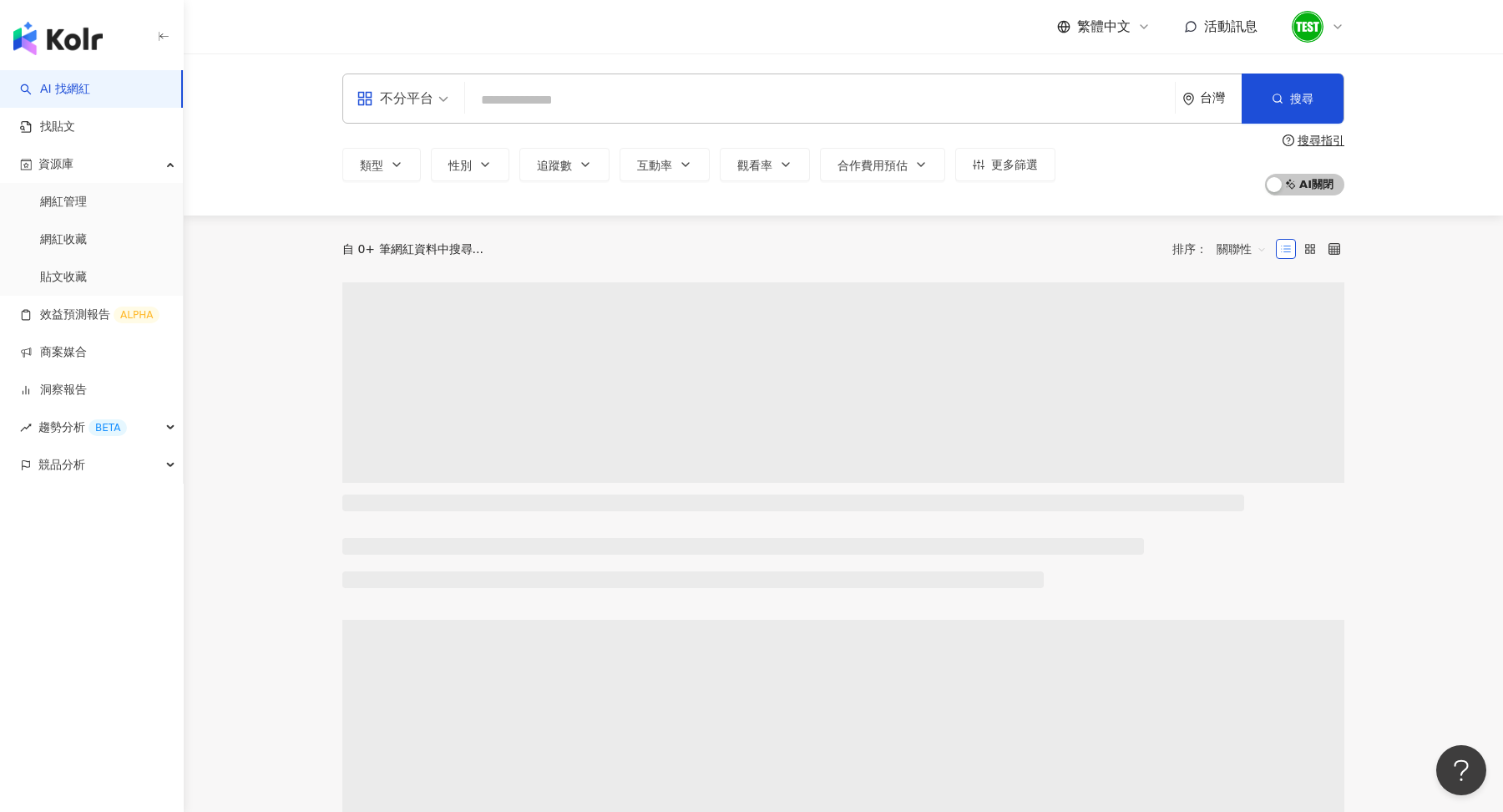
click at [654, 116] on div "不分平台 台灣 搜尋" at bounding box center [844, 98] width 1002 height 50
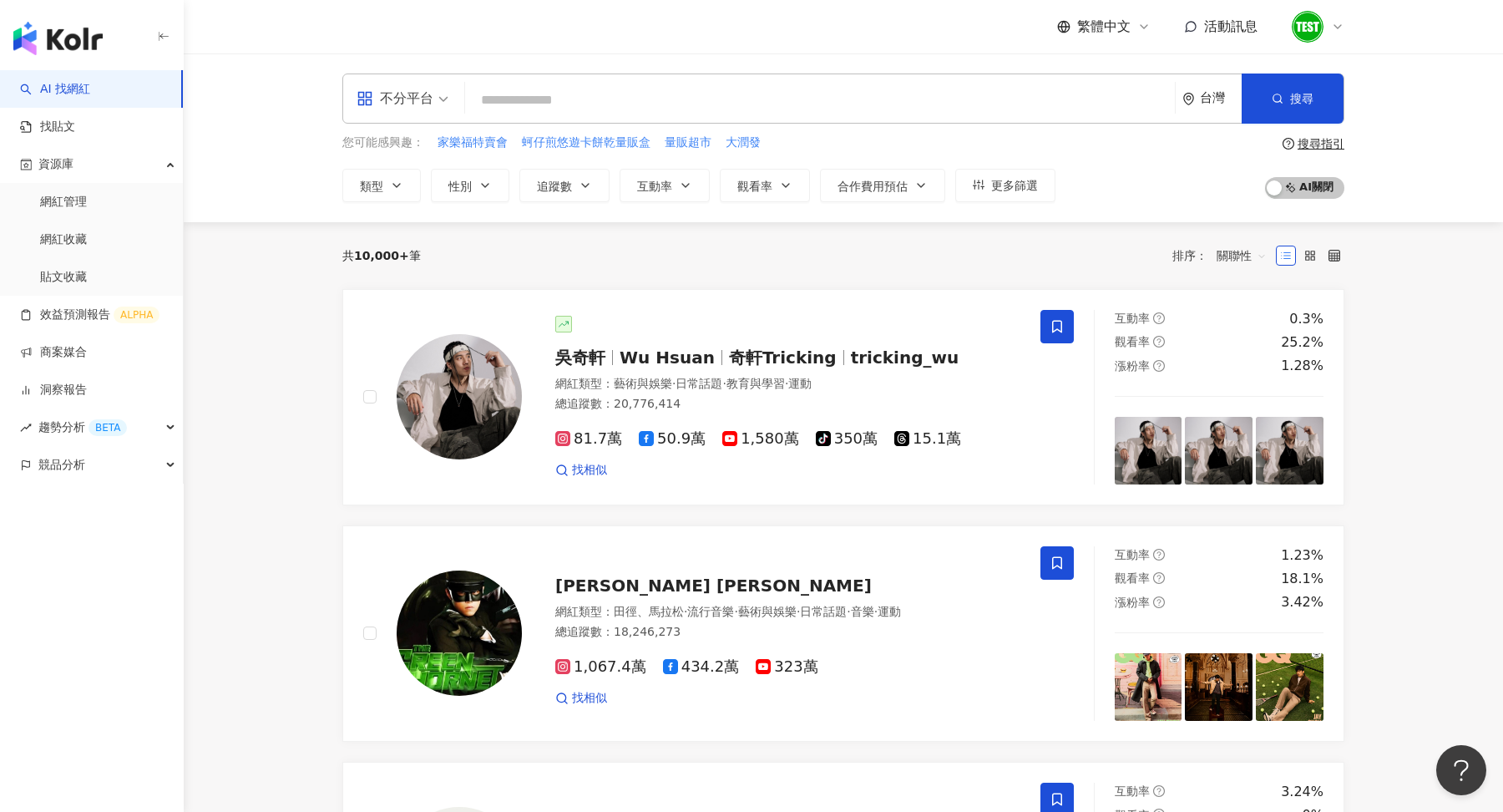
click at [667, 86] on input "search" at bounding box center [821, 100] width 697 height 32
paste input "**********"
type input "**********"
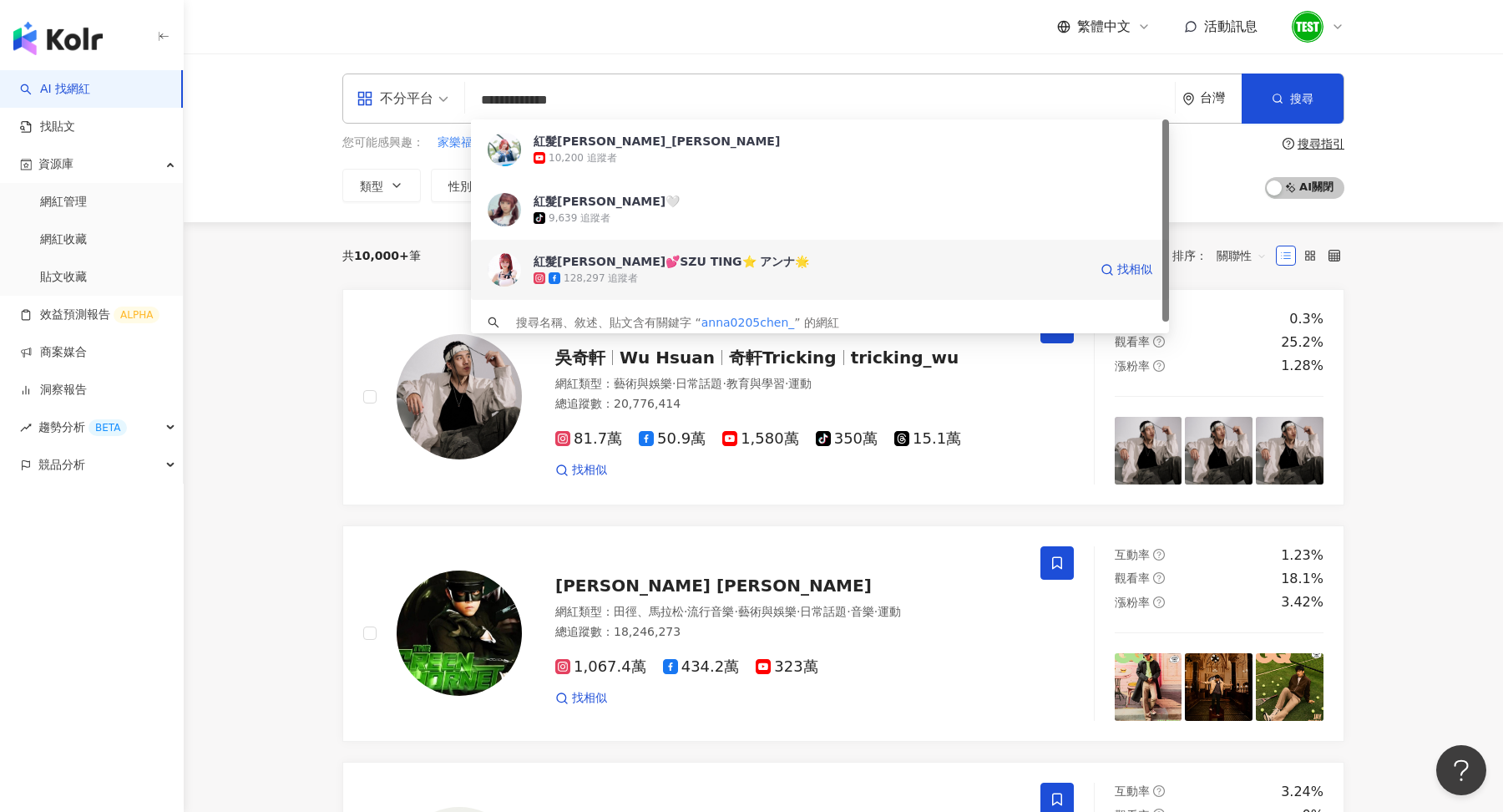
click at [677, 273] on div "128,297 追蹤者" at bounding box center [810, 279] width 555 height 17
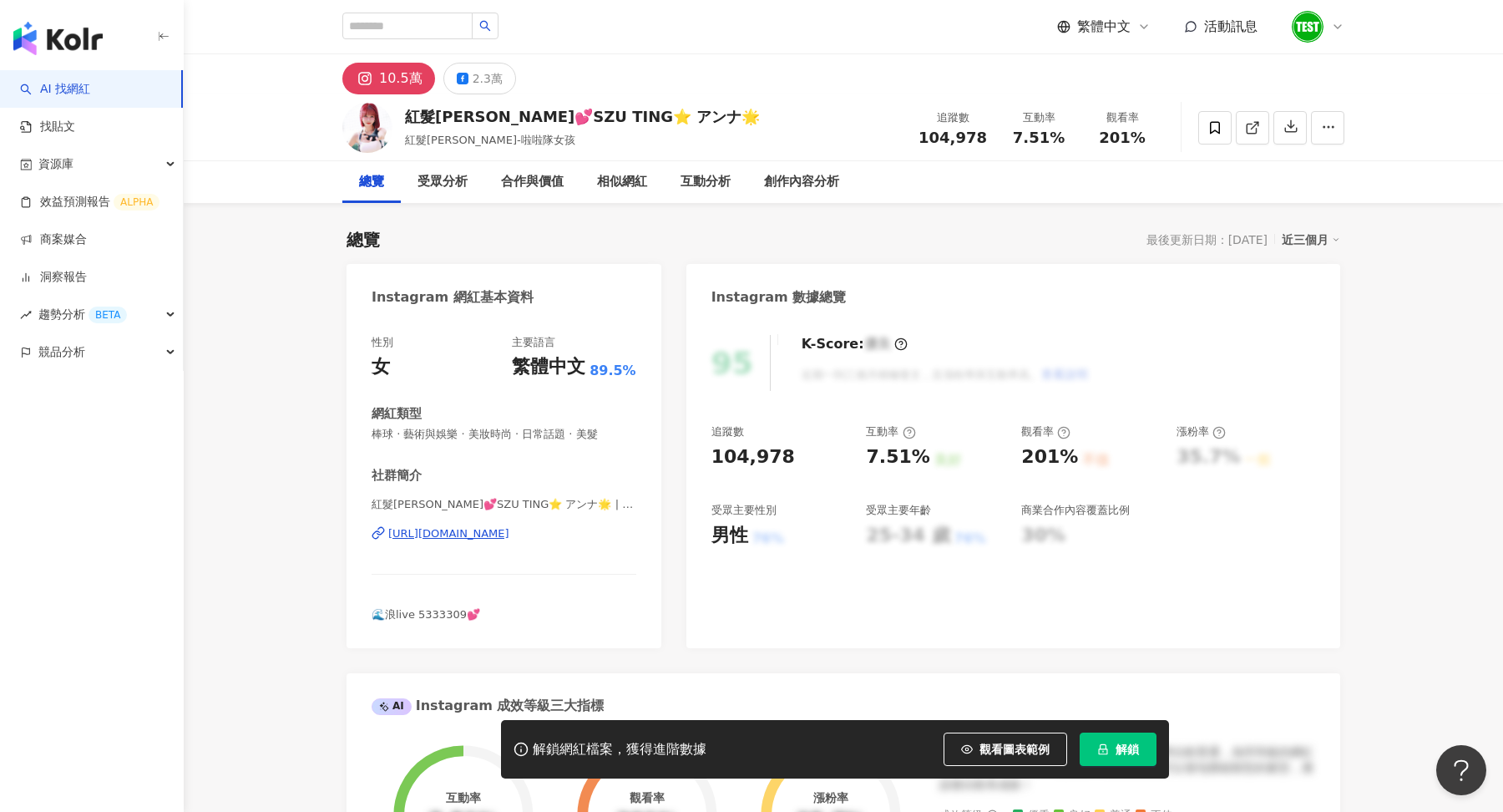
click at [1121, 756] on span "解鎖" at bounding box center [1127, 749] width 23 height 14
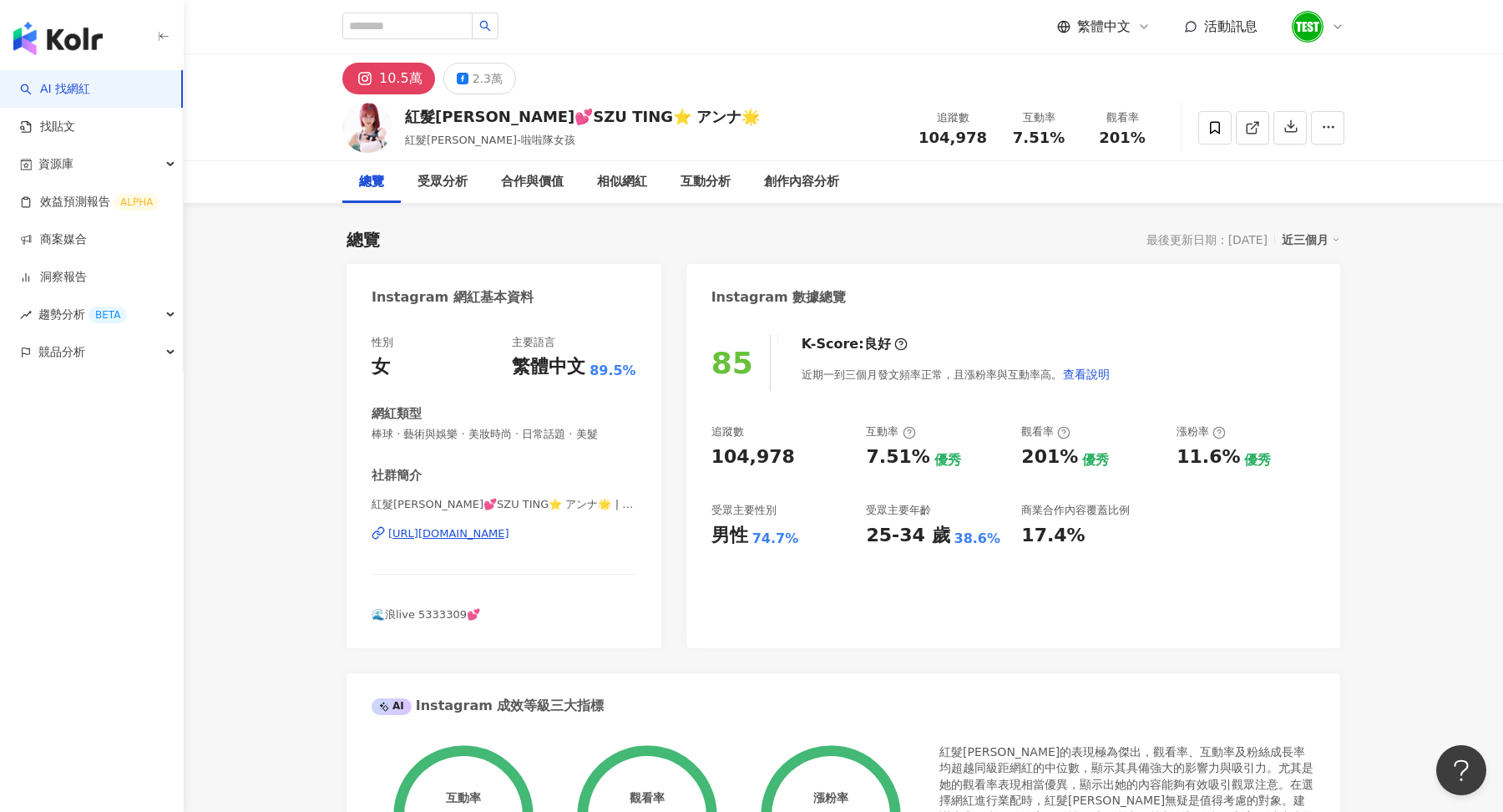
click at [1333, 20] on icon at bounding box center [1339, 27] width 14 height 14
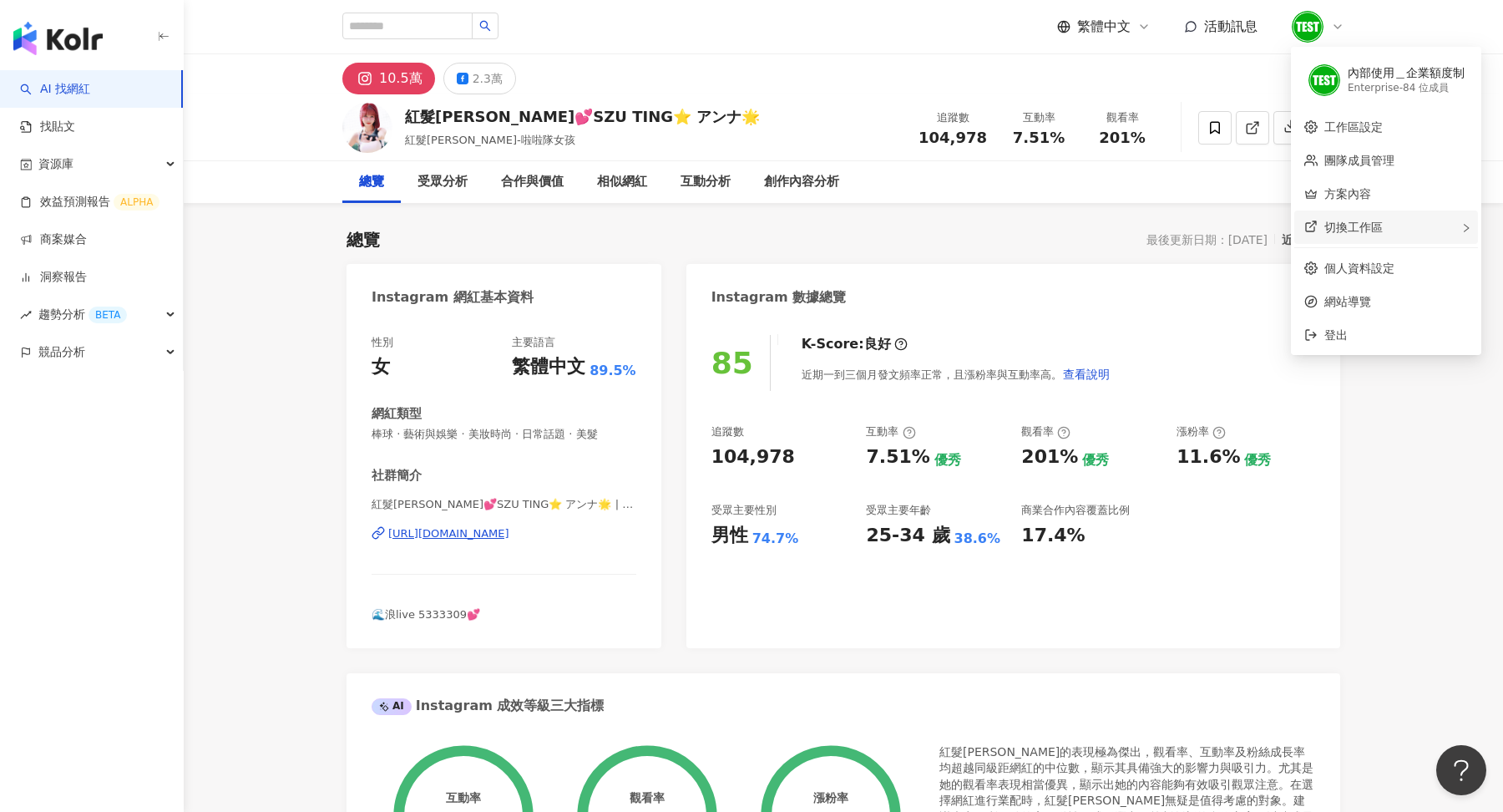
click at [1339, 233] on span "切換工作區" at bounding box center [1354, 227] width 59 height 14
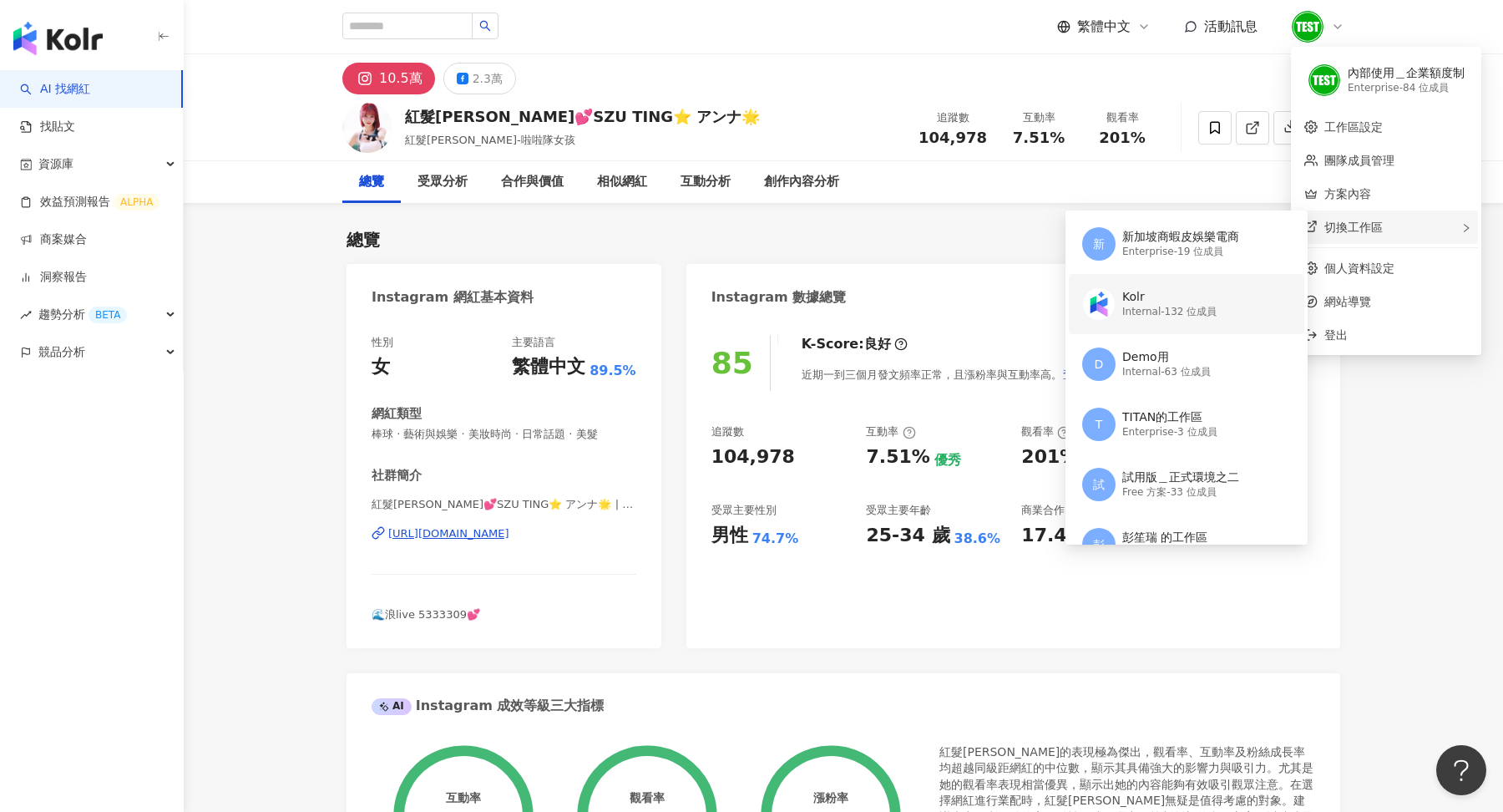
click at [1199, 312] on div "Internal - 132 位成員" at bounding box center [1169, 312] width 95 height 14
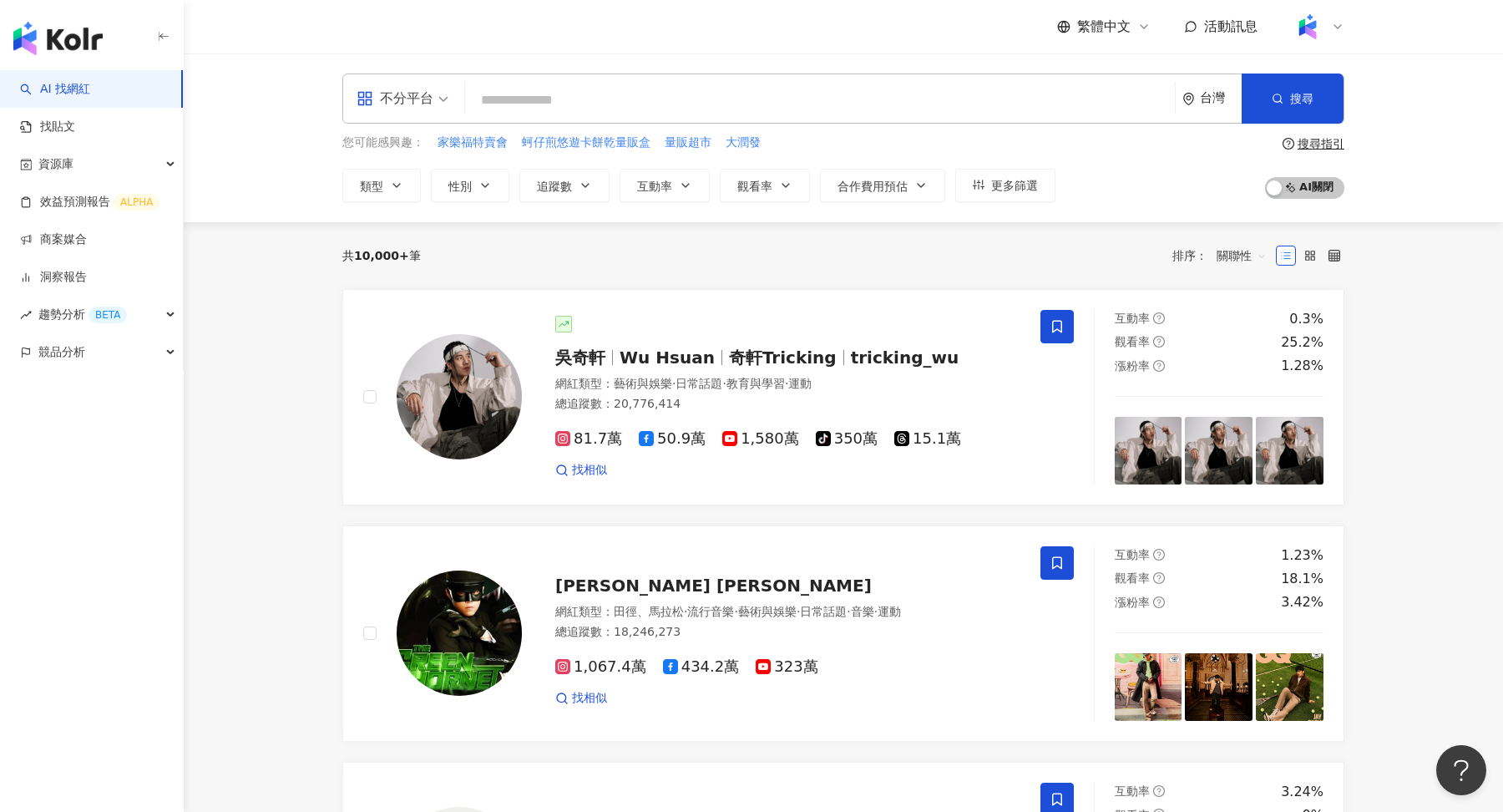
click at [1332, 24] on icon at bounding box center [1339, 27] width 14 height 14
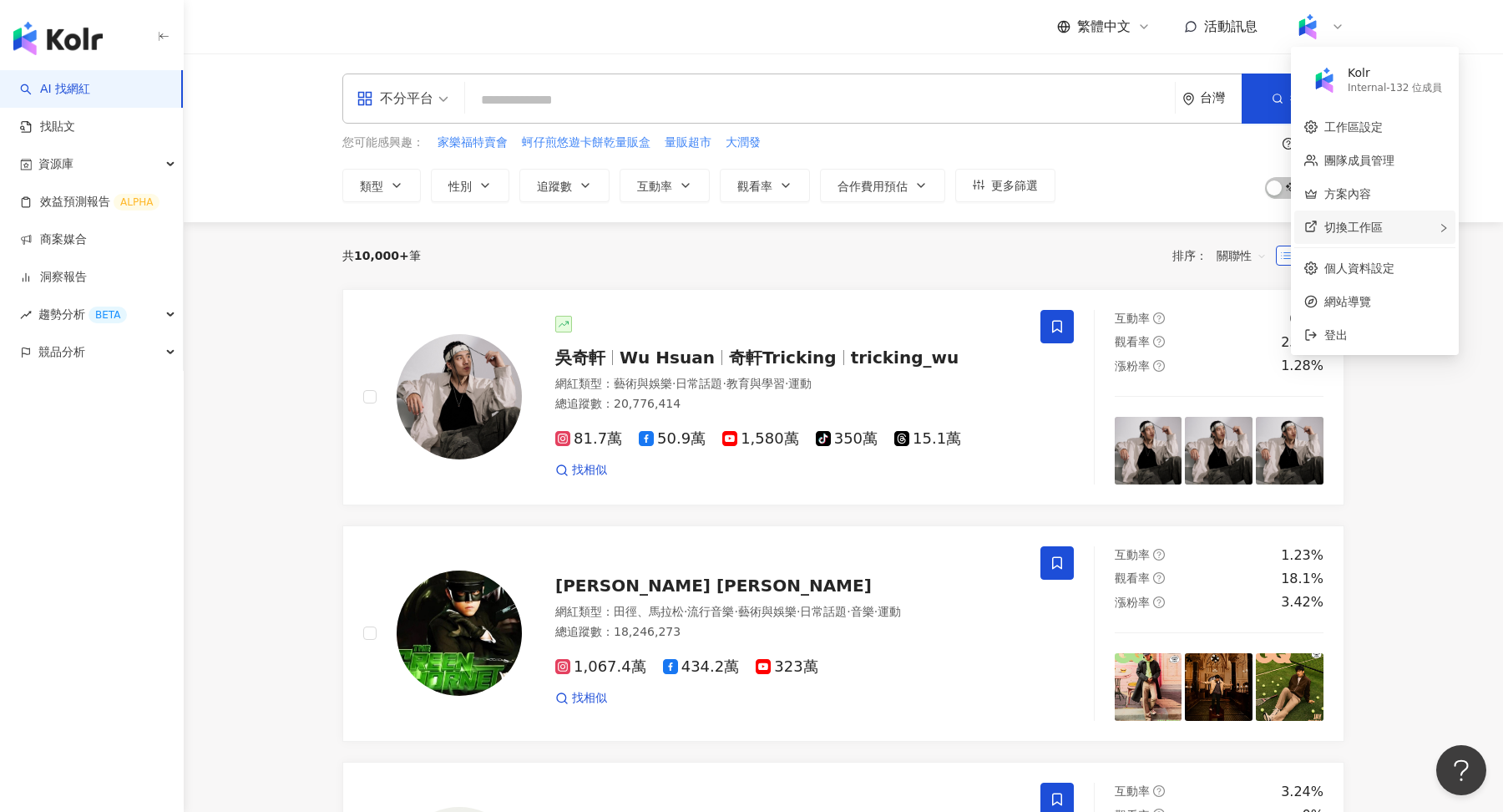
click at [1372, 227] on span "切換工作區" at bounding box center [1354, 227] width 59 height 14
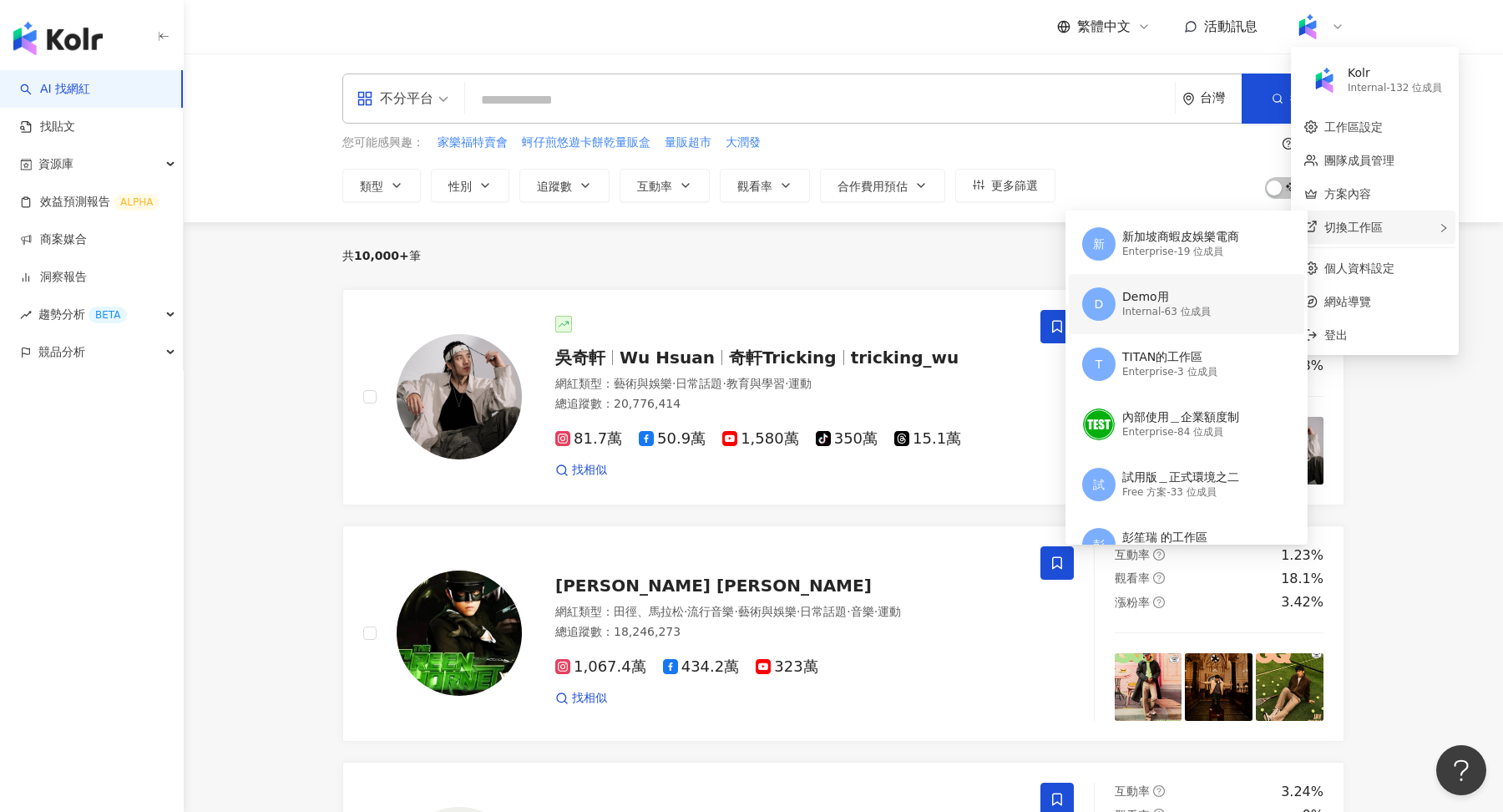
click at [1187, 294] on div "Demo用" at bounding box center [1166, 297] width 89 height 17
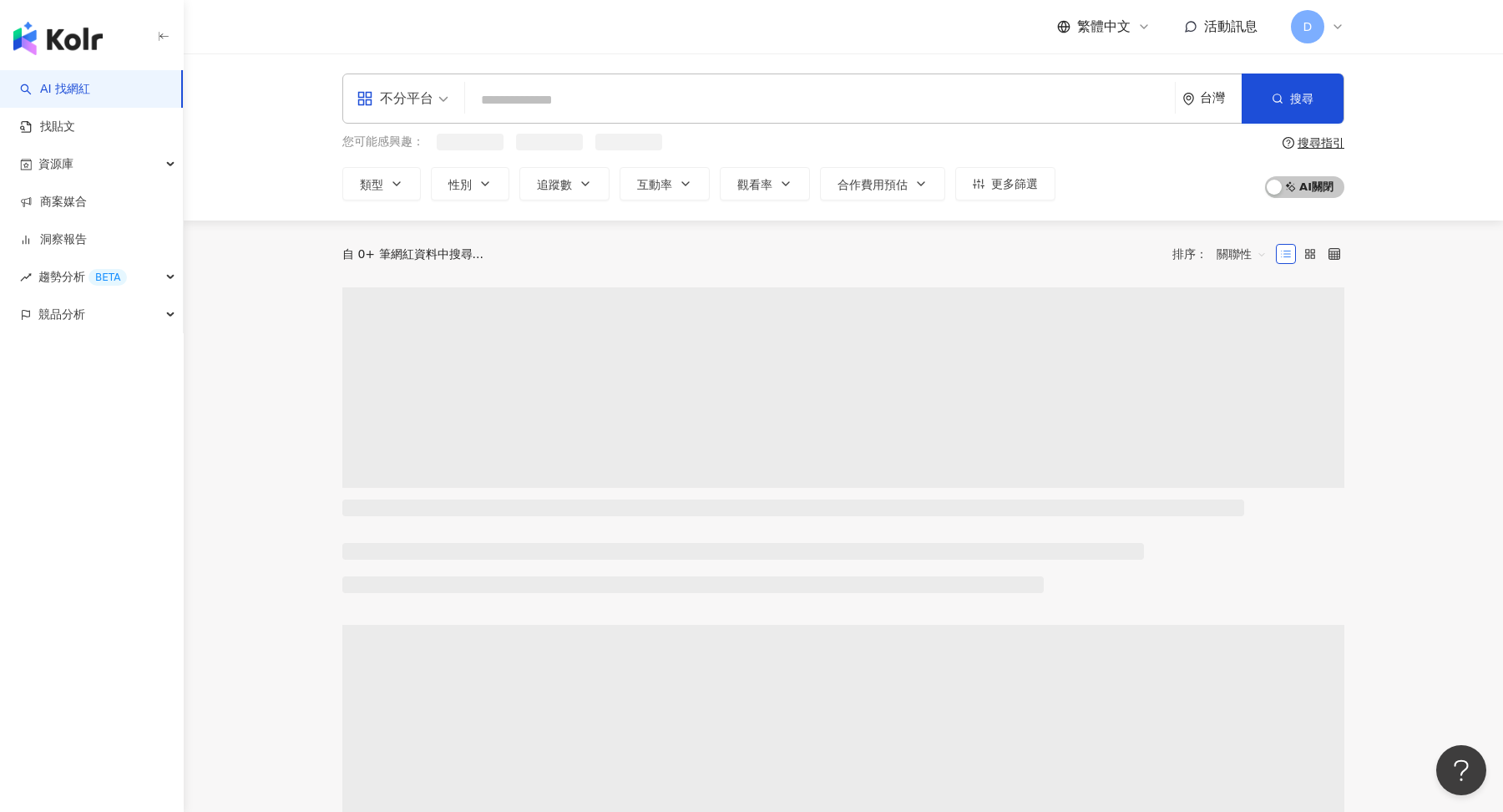
click at [598, 106] on input "search" at bounding box center [821, 100] width 697 height 32
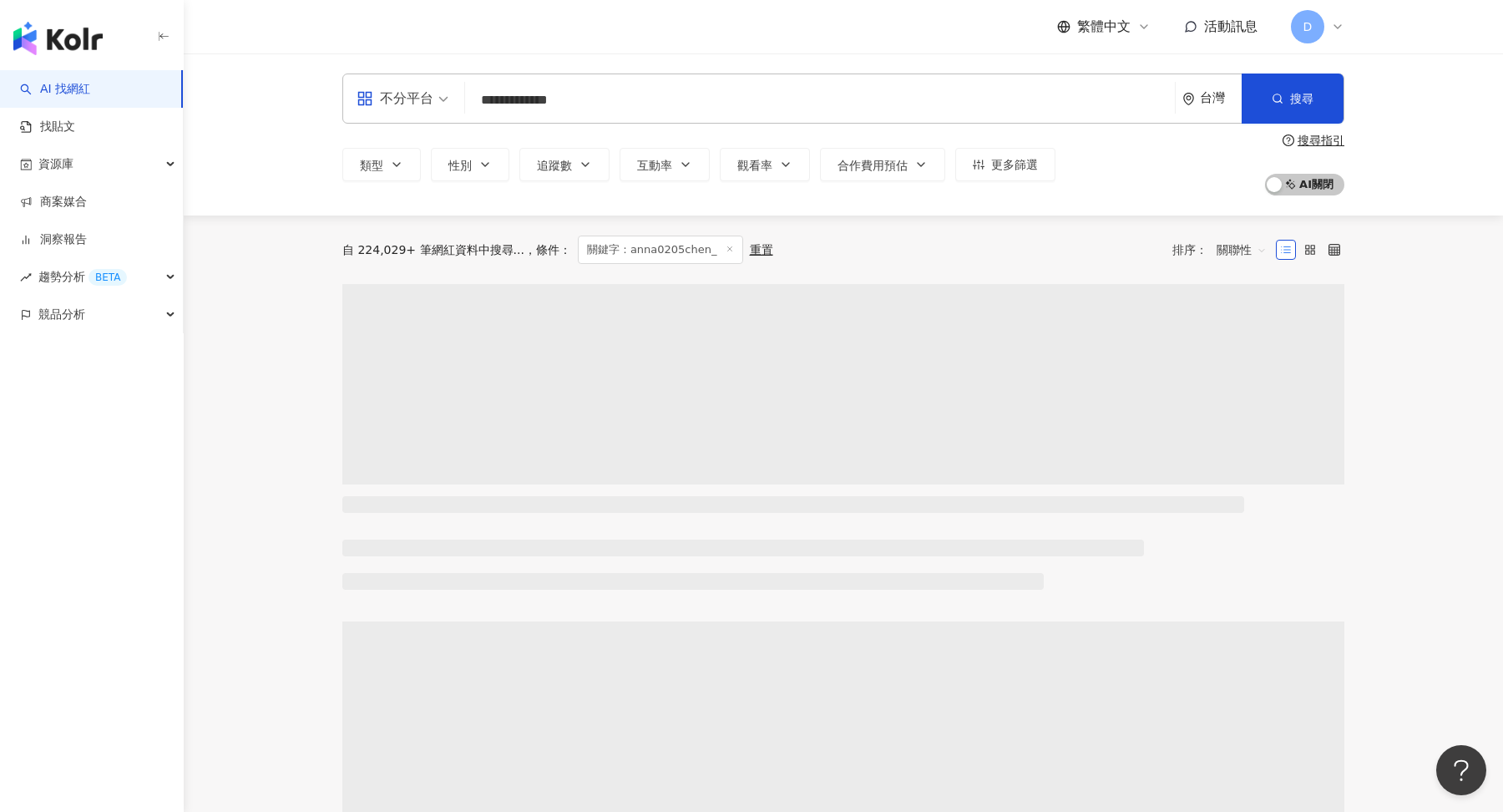
click at [636, 110] on input "**********" at bounding box center [821, 100] width 697 height 32
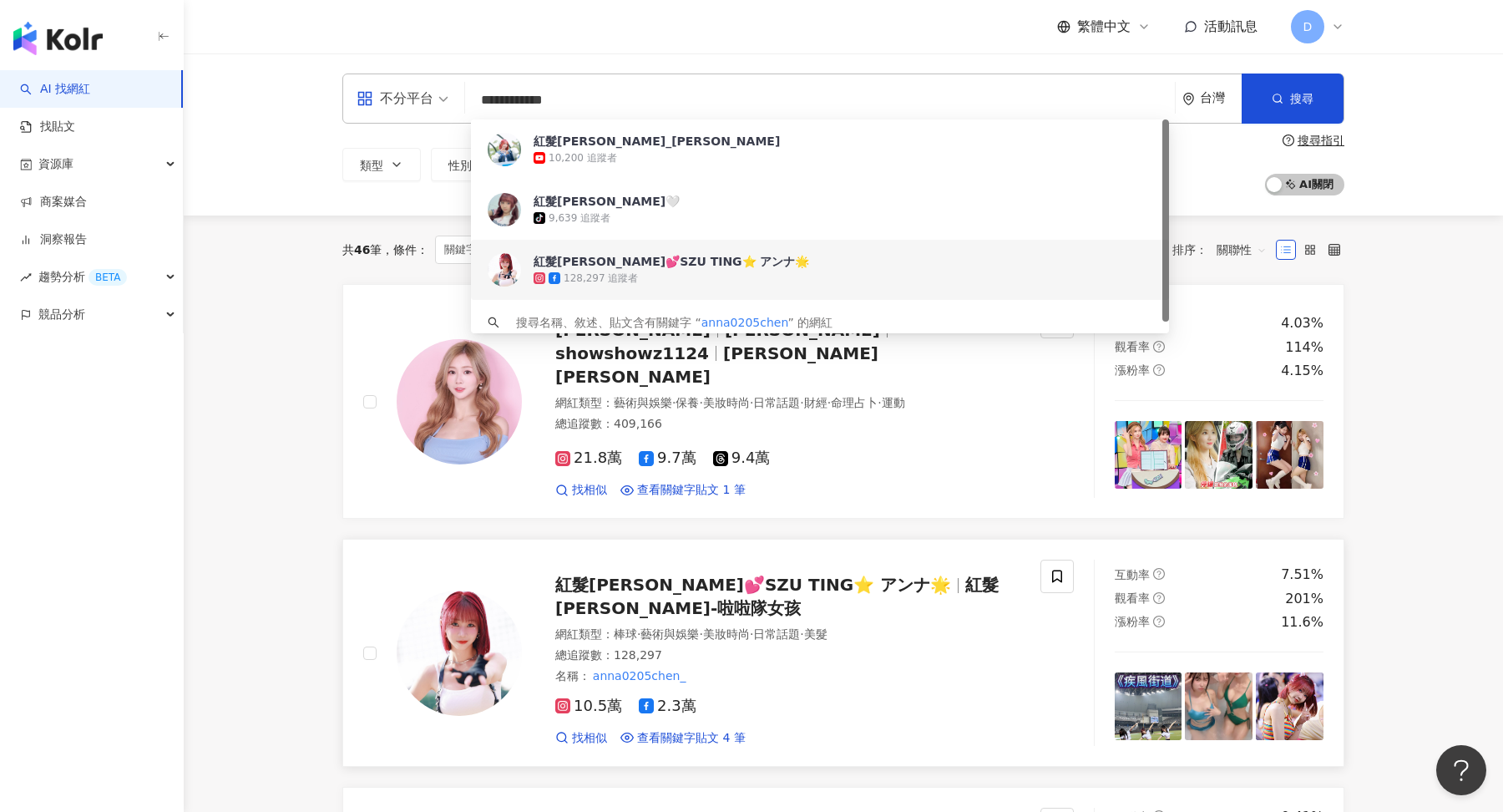
type input "**********"
click at [716, 668] on div "名稱 ： anna0205chen_" at bounding box center [788, 677] width 465 height 17
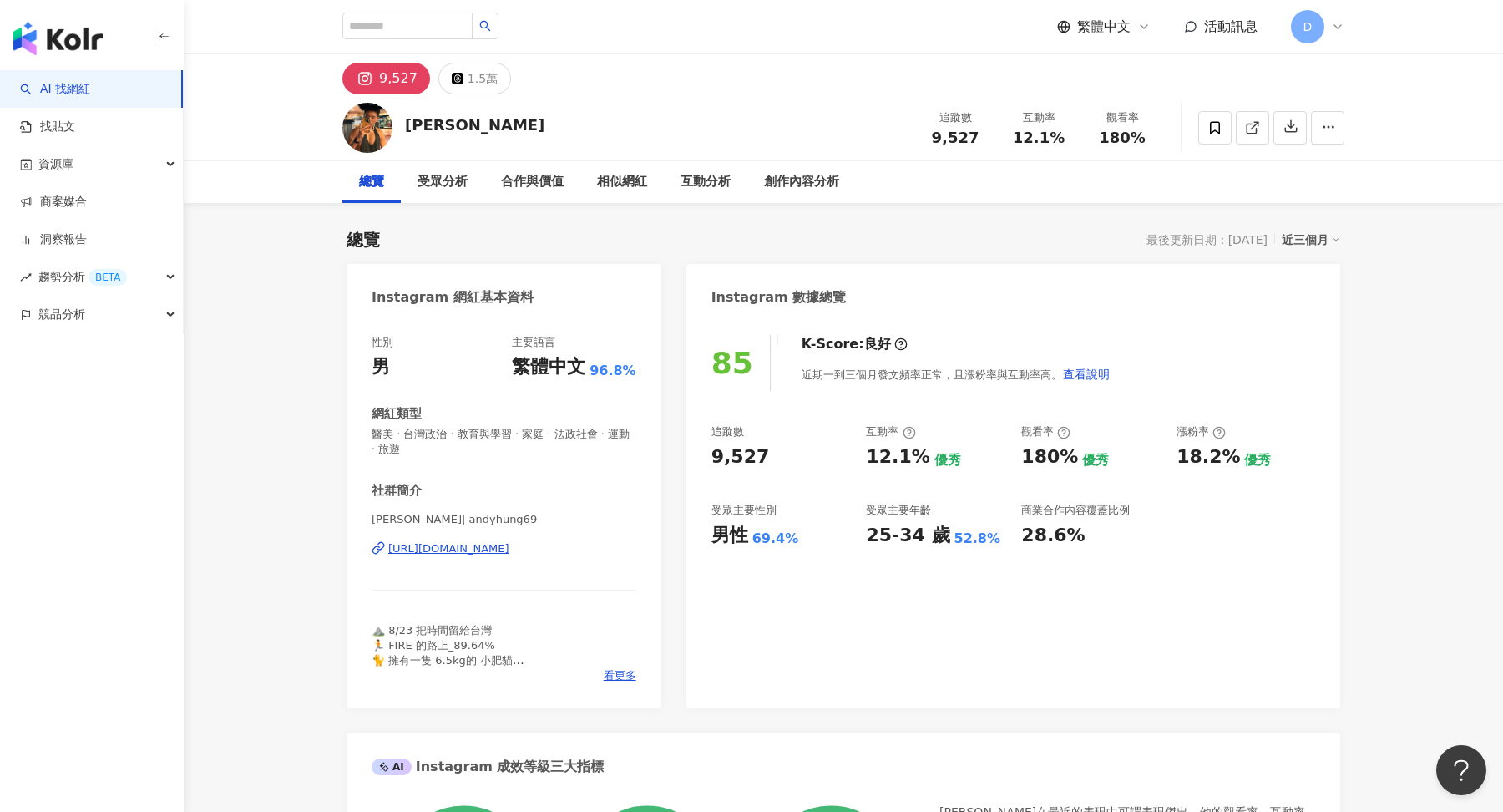
click at [1341, 35] on div "D" at bounding box center [1317, 26] width 54 height 33
click at [1356, 217] on div "切換工作區" at bounding box center [1372, 227] width 155 height 33
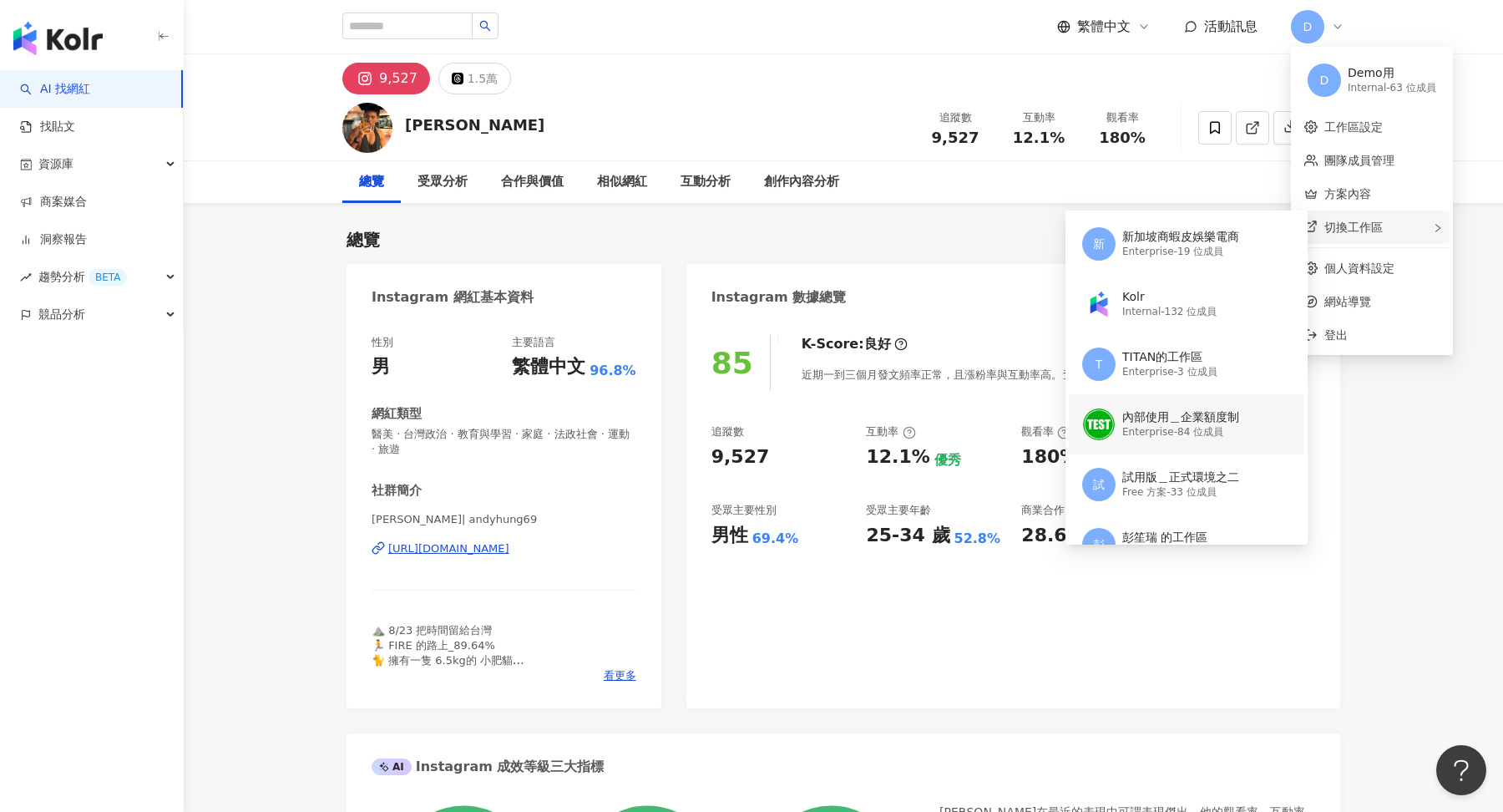
click at [1180, 435] on div "Enterprise - 84 位成員" at bounding box center [1180, 432] width 117 height 14
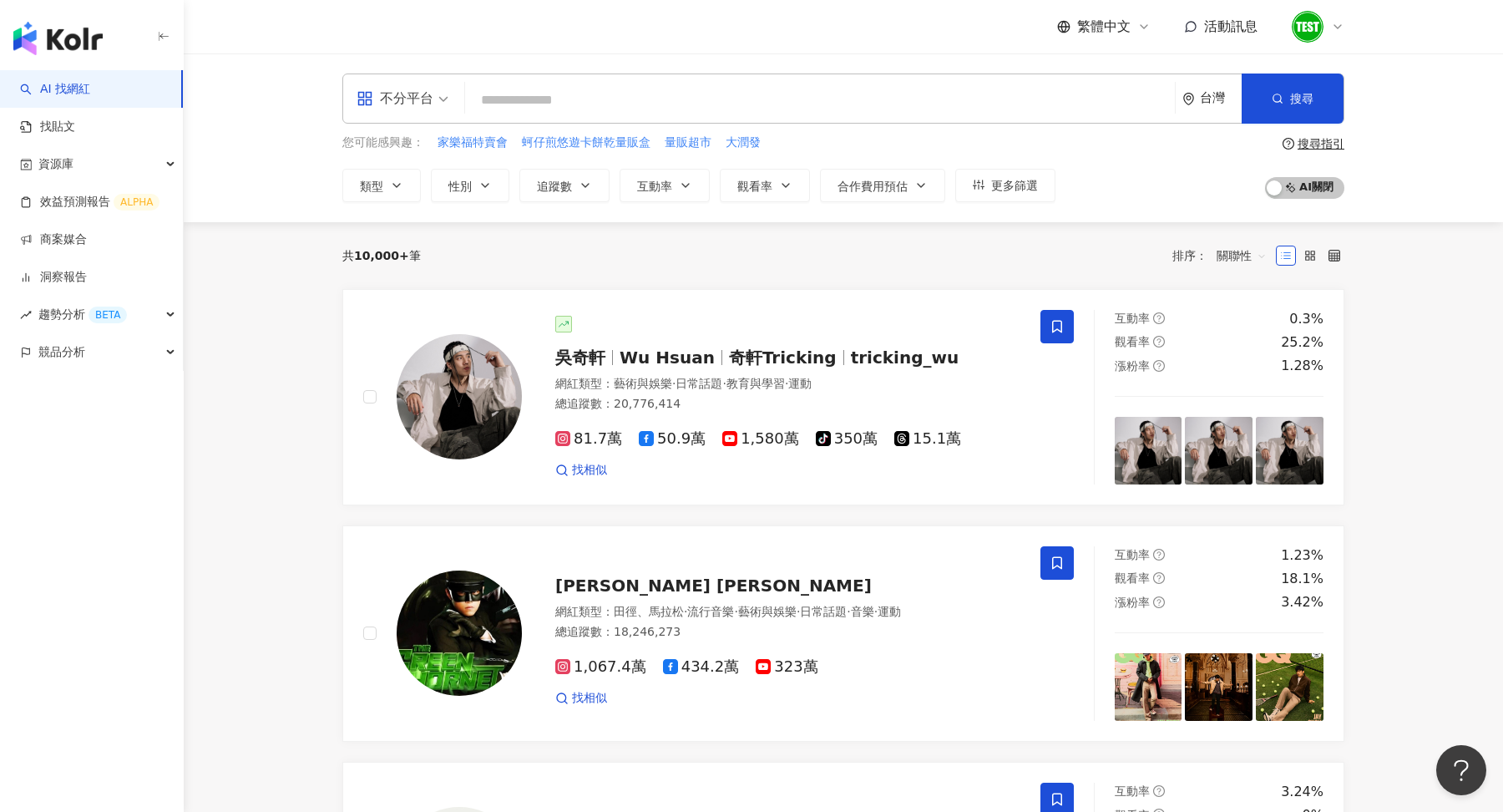
click at [1322, 142] on div "搜尋指引" at bounding box center [1321, 144] width 47 height 14
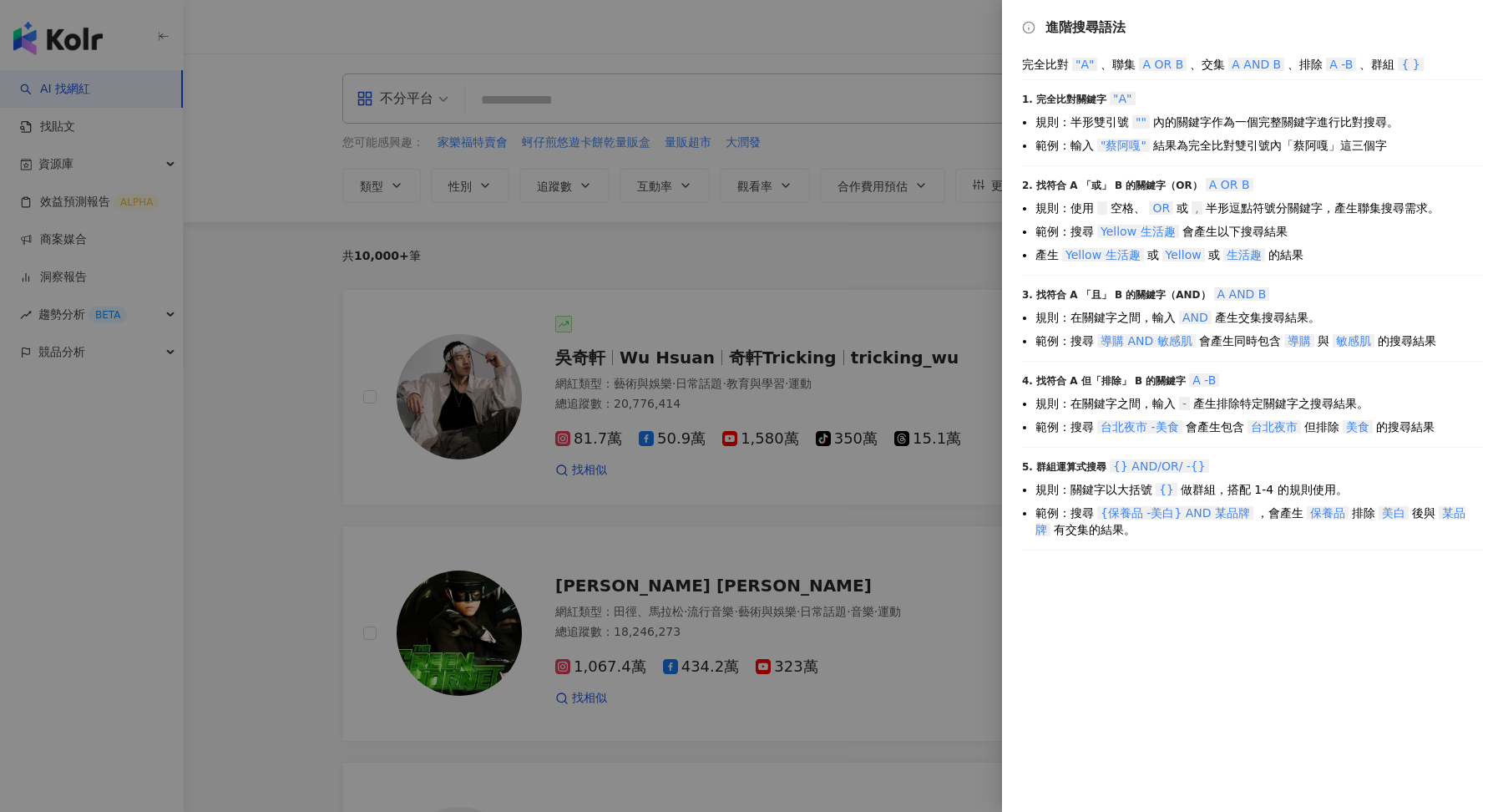
click at [724, 273] on div at bounding box center [752, 406] width 1503 height 812
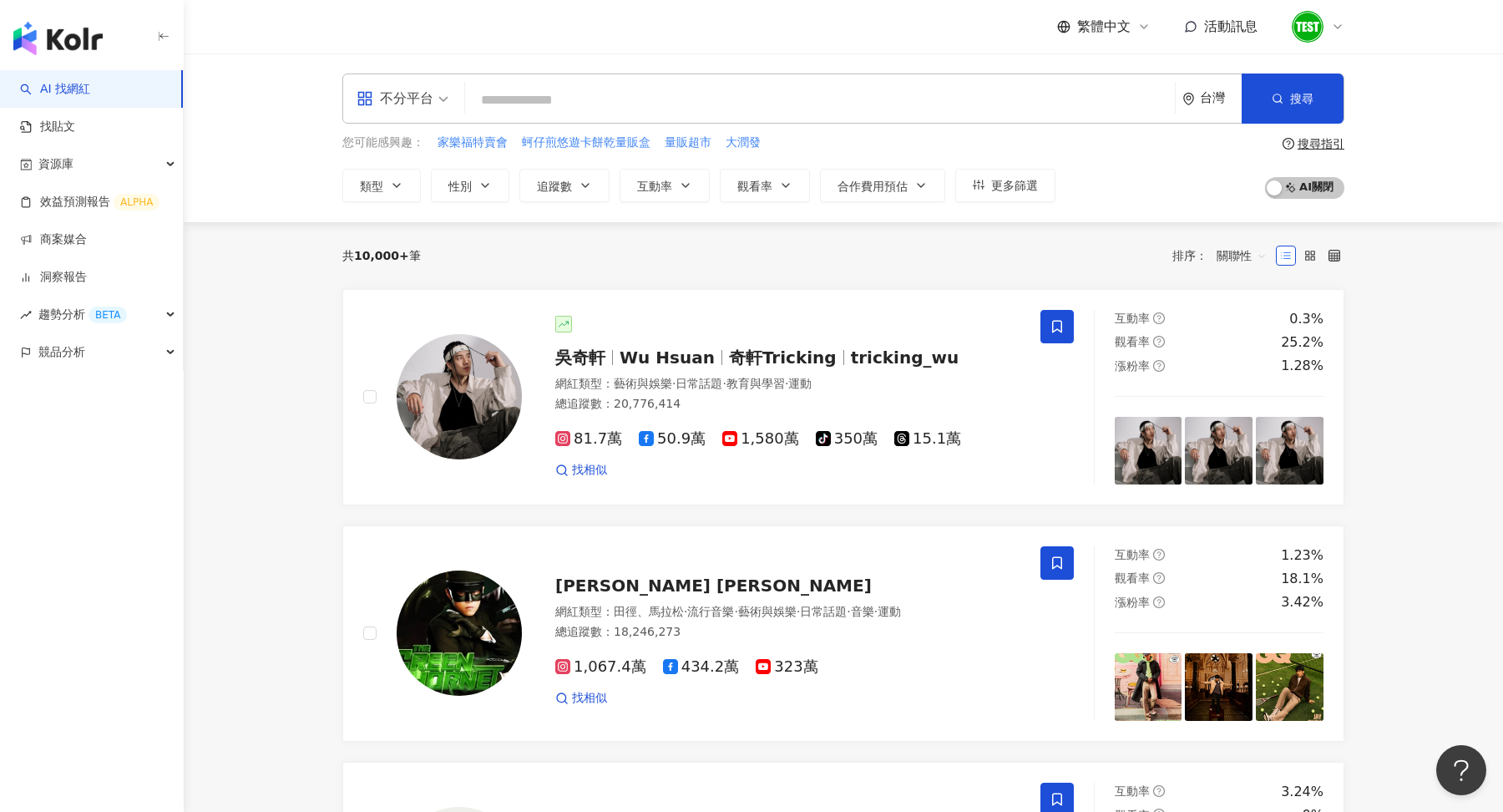
click at [642, 101] on input "search" at bounding box center [821, 100] width 697 height 32
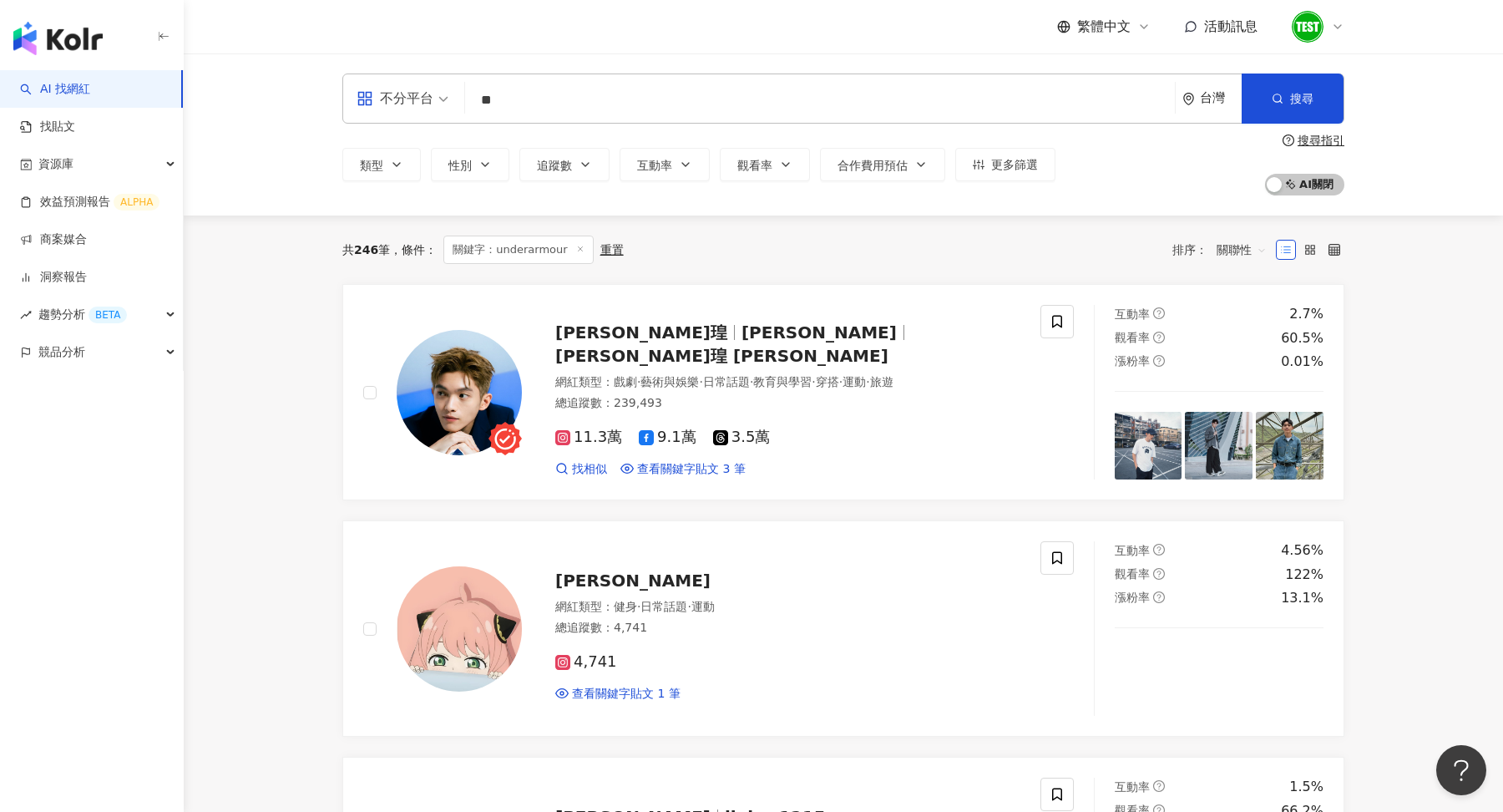
type input "*"
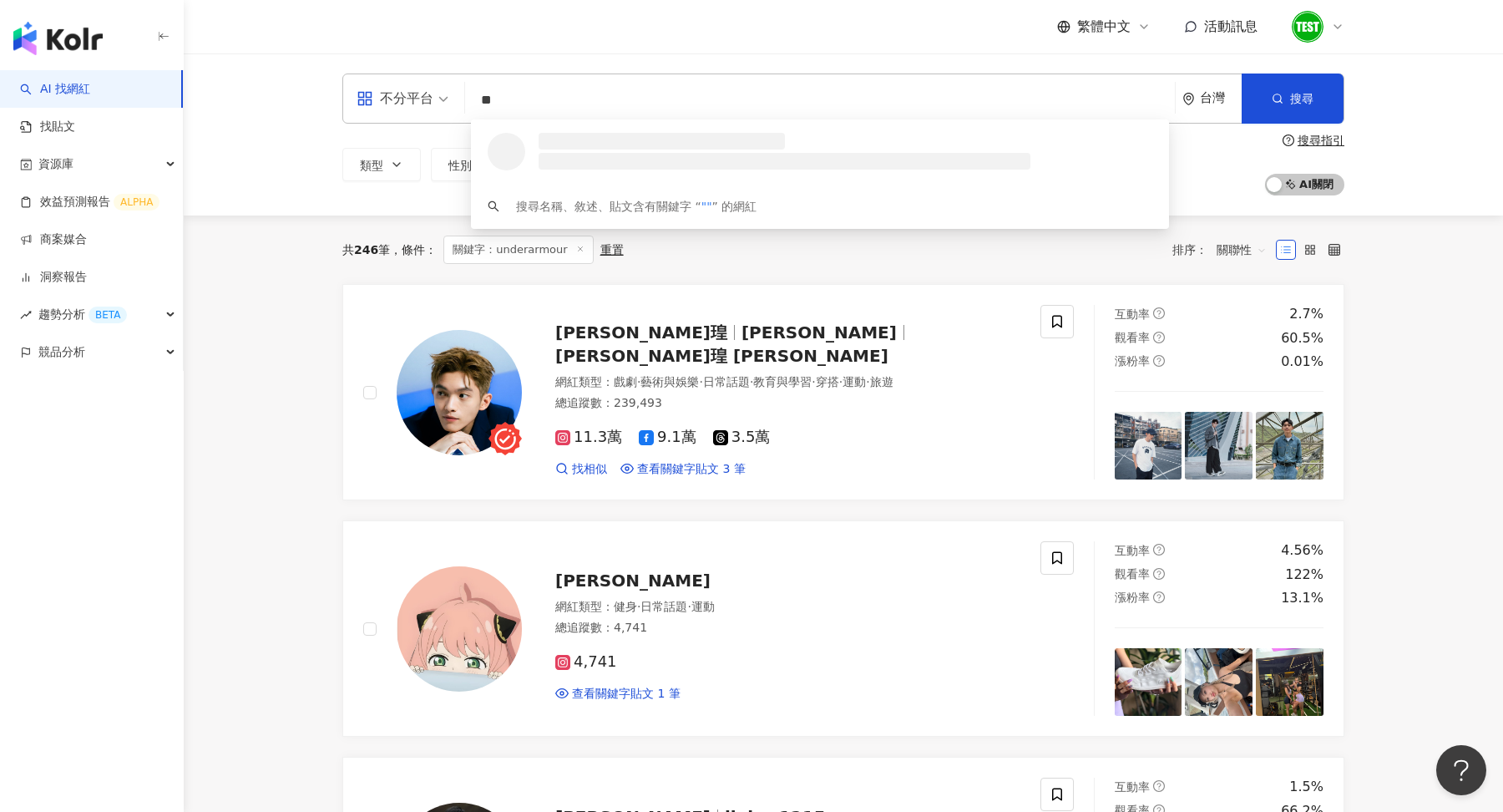
type input "*"
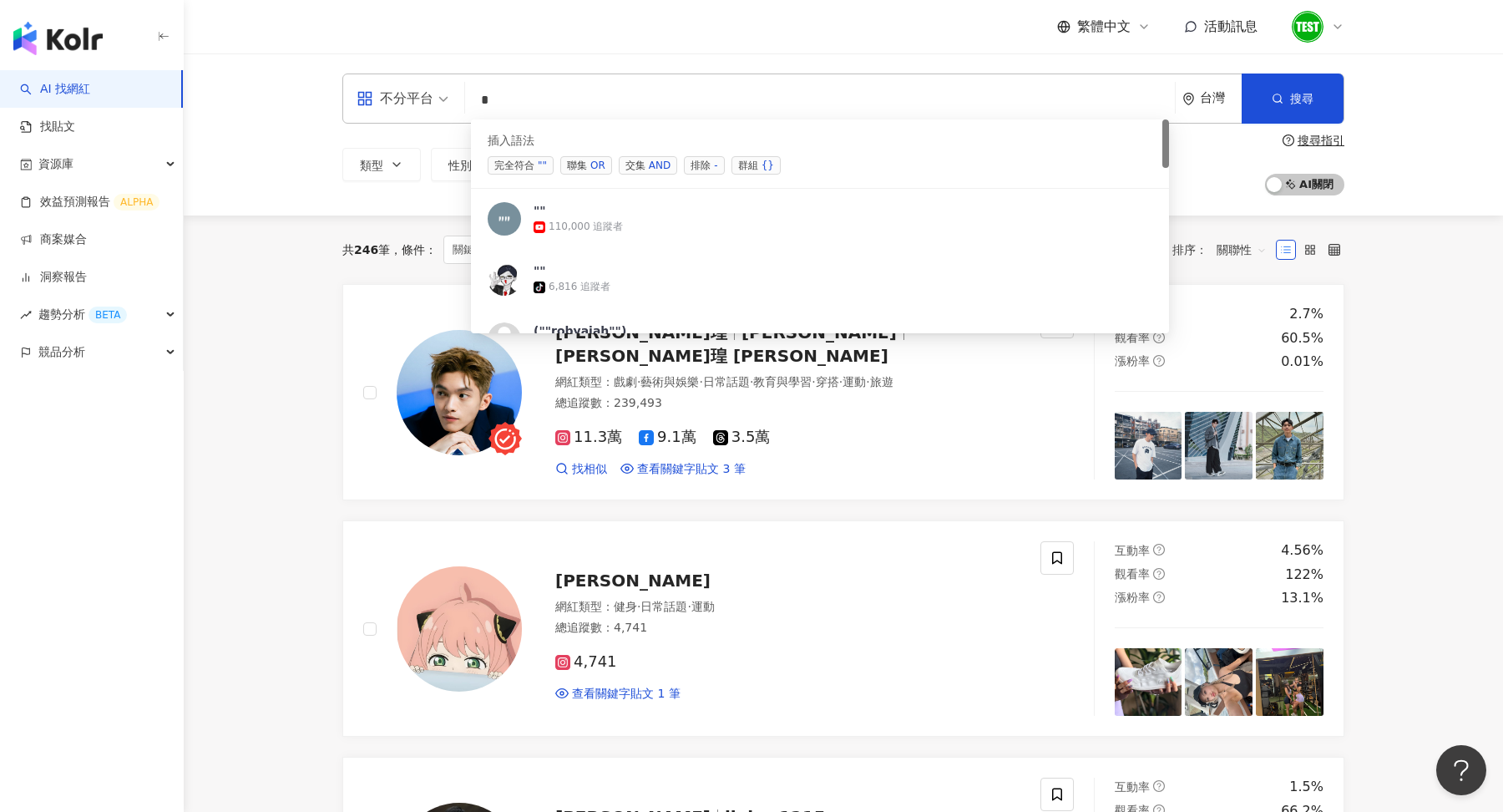
click at [529, 164] on span "完全符合 """ at bounding box center [520, 165] width 66 height 19
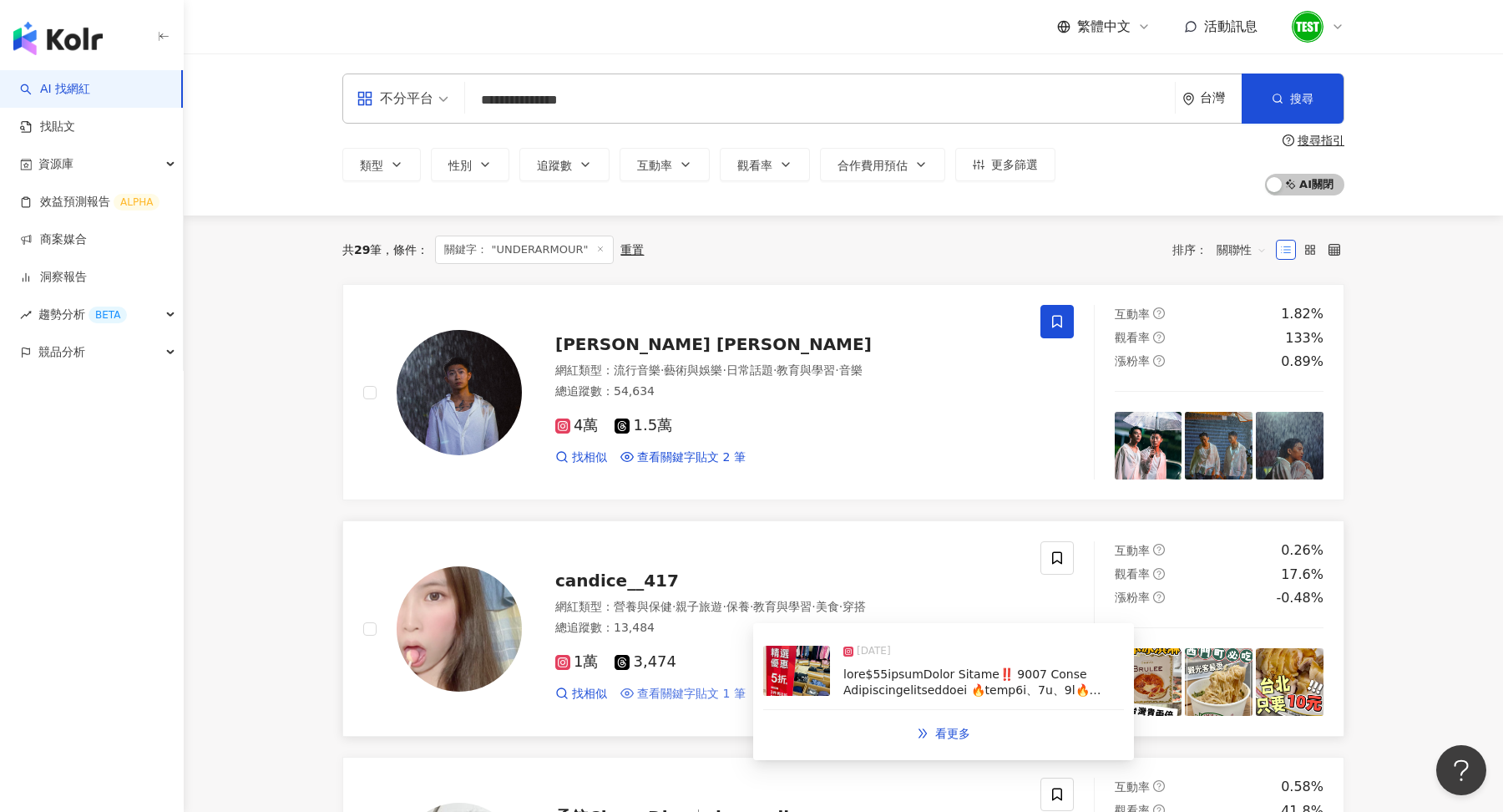
type input "**********"
click at [728, 695] on span "查看關鍵字貼文 1 筆" at bounding box center [691, 694] width 108 height 17
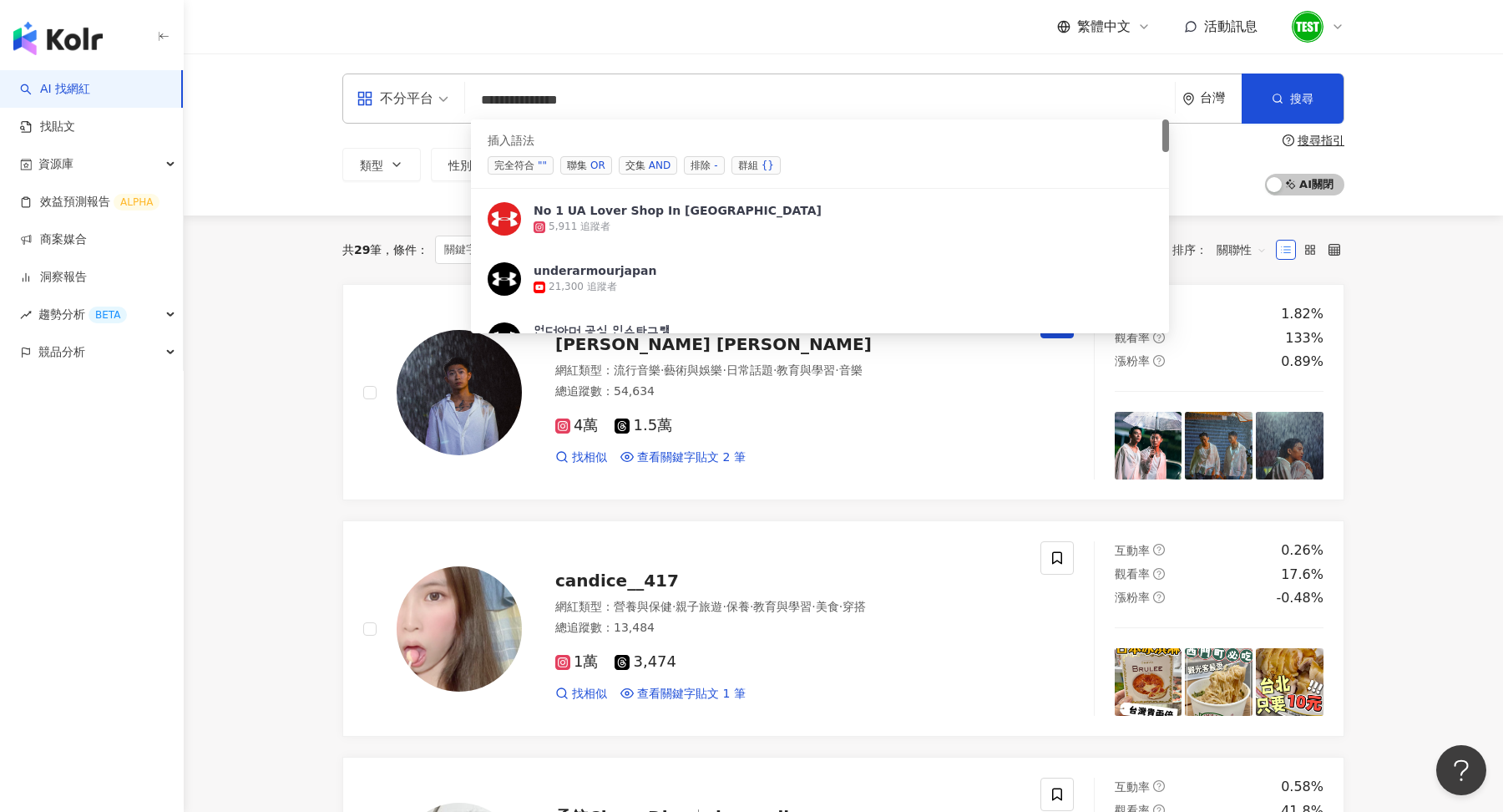
drag, startPoint x: 613, startPoint y: 100, endPoint x: 374, endPoint y: 95, distance: 239.1
click at [374, 95] on div "**********" at bounding box center [844, 98] width 1002 height 50
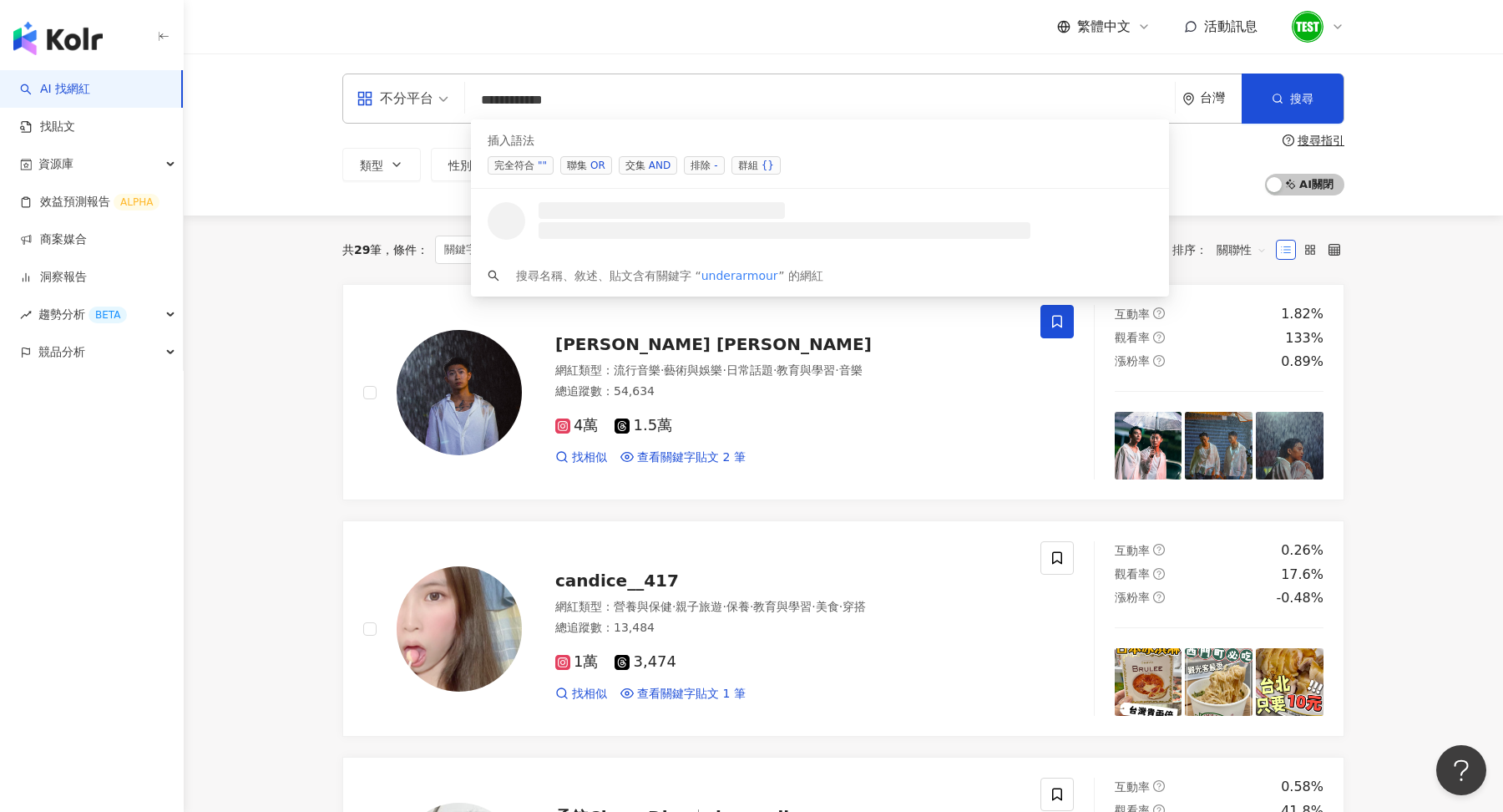
click at [649, 157] on div "AND" at bounding box center [659, 165] width 21 height 17
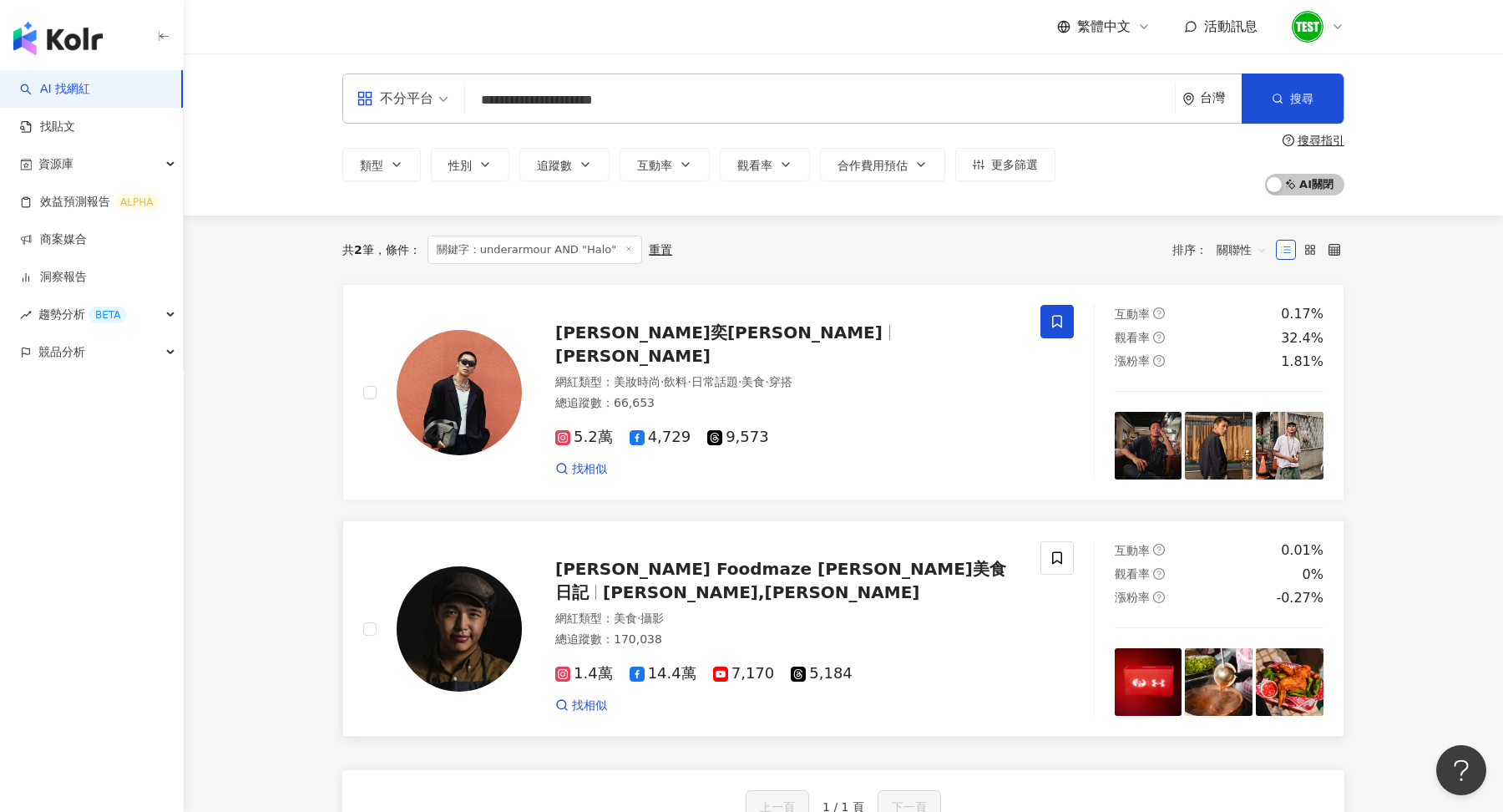
click at [1140, 665] on img at bounding box center [1149, 682] width 67 height 67
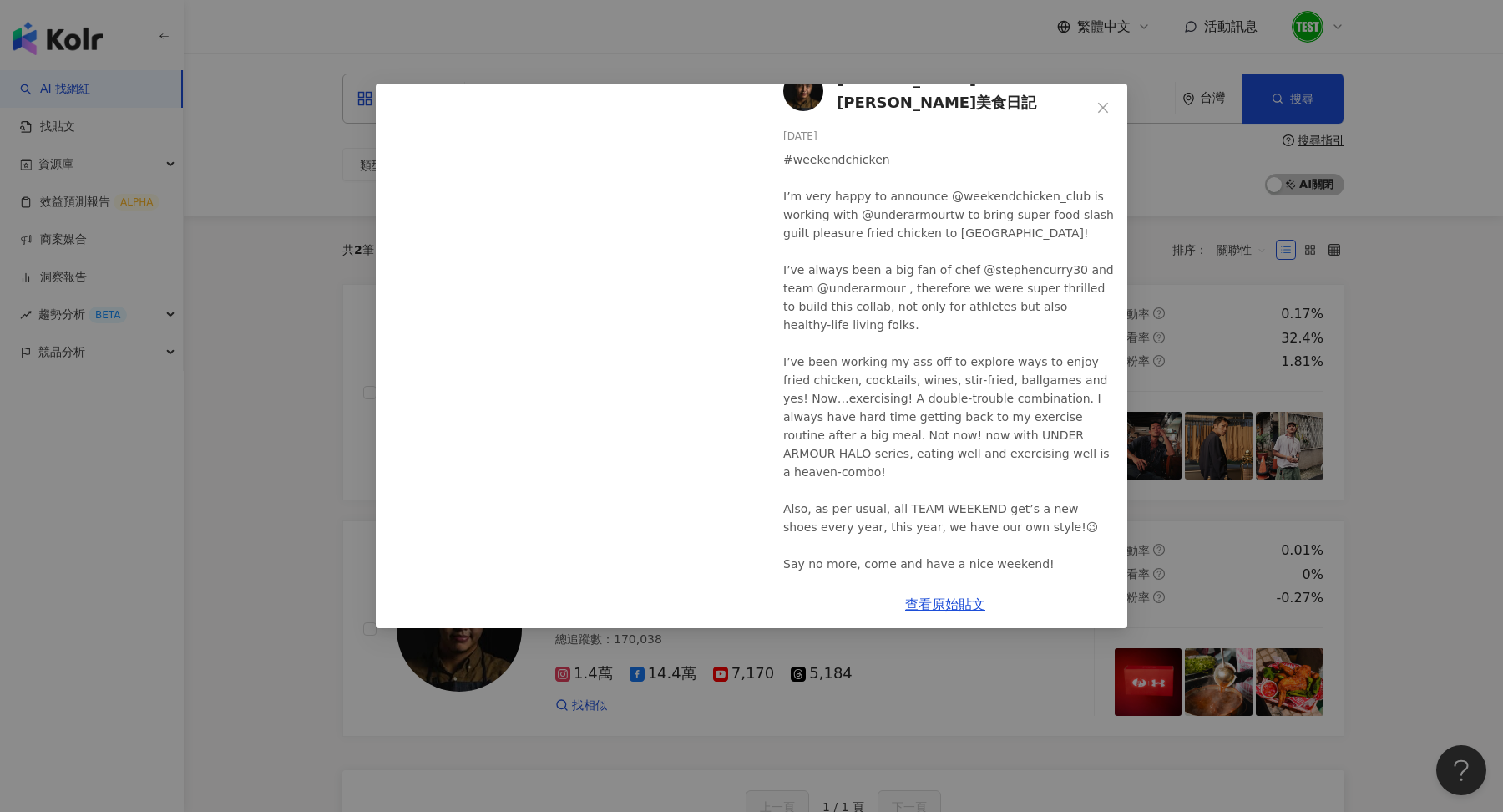
scroll to position [59, 0]
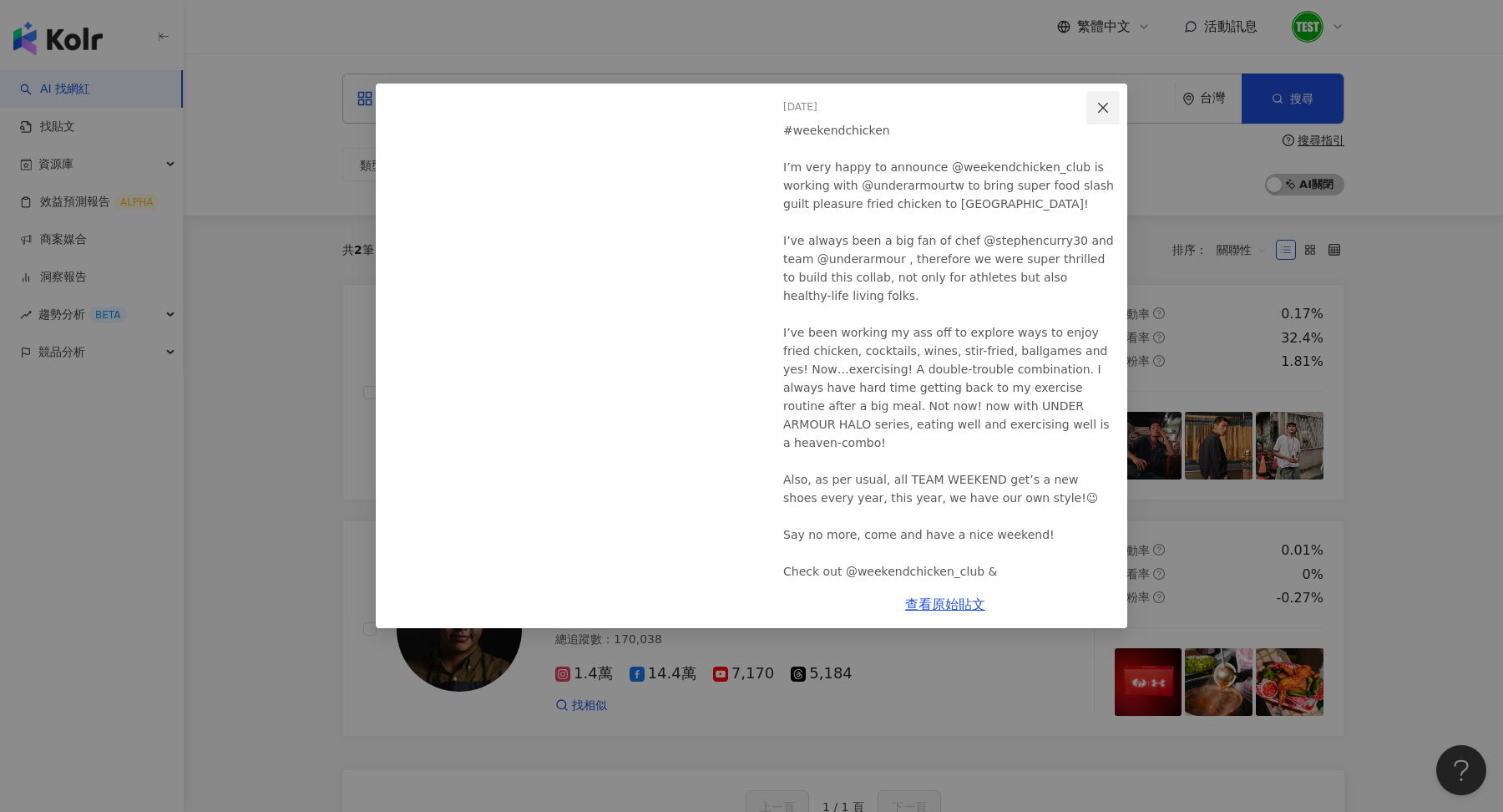
click at [1094, 119] on button "Close" at bounding box center [1103, 107] width 33 height 33
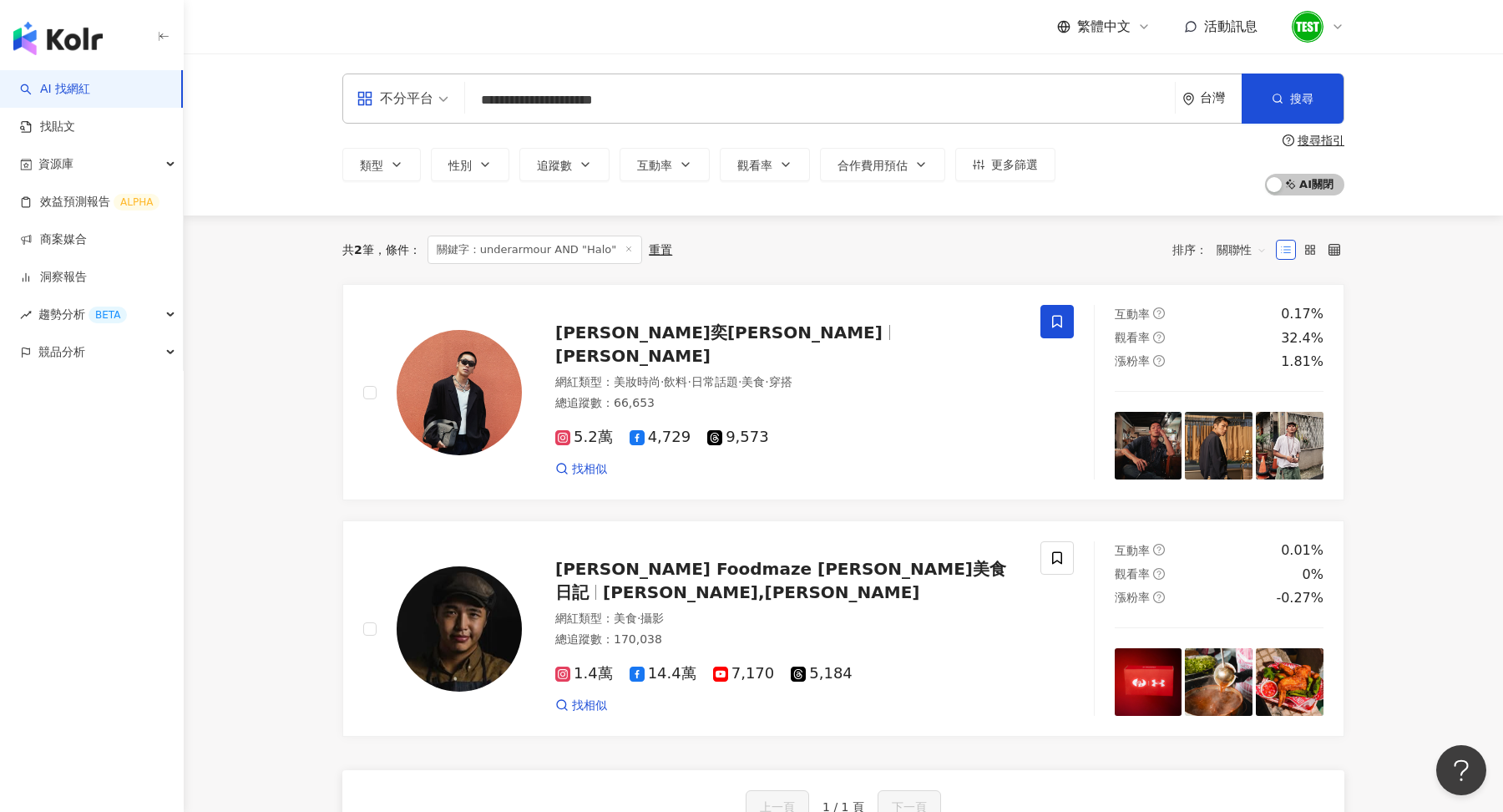
click at [653, 107] on input "**********" at bounding box center [821, 100] width 697 height 32
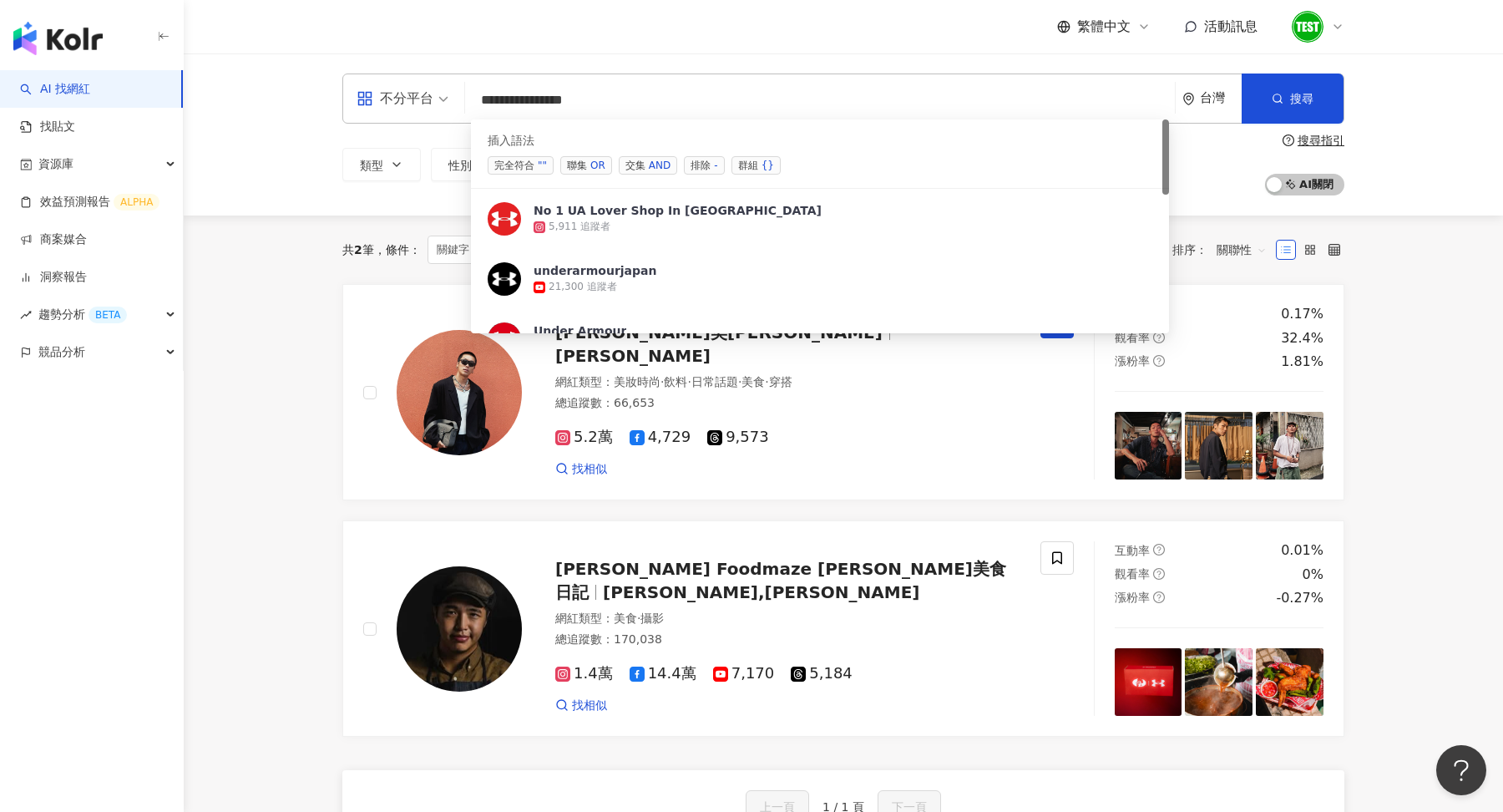
click at [532, 164] on span "完全符合 """ at bounding box center [520, 165] width 66 height 19
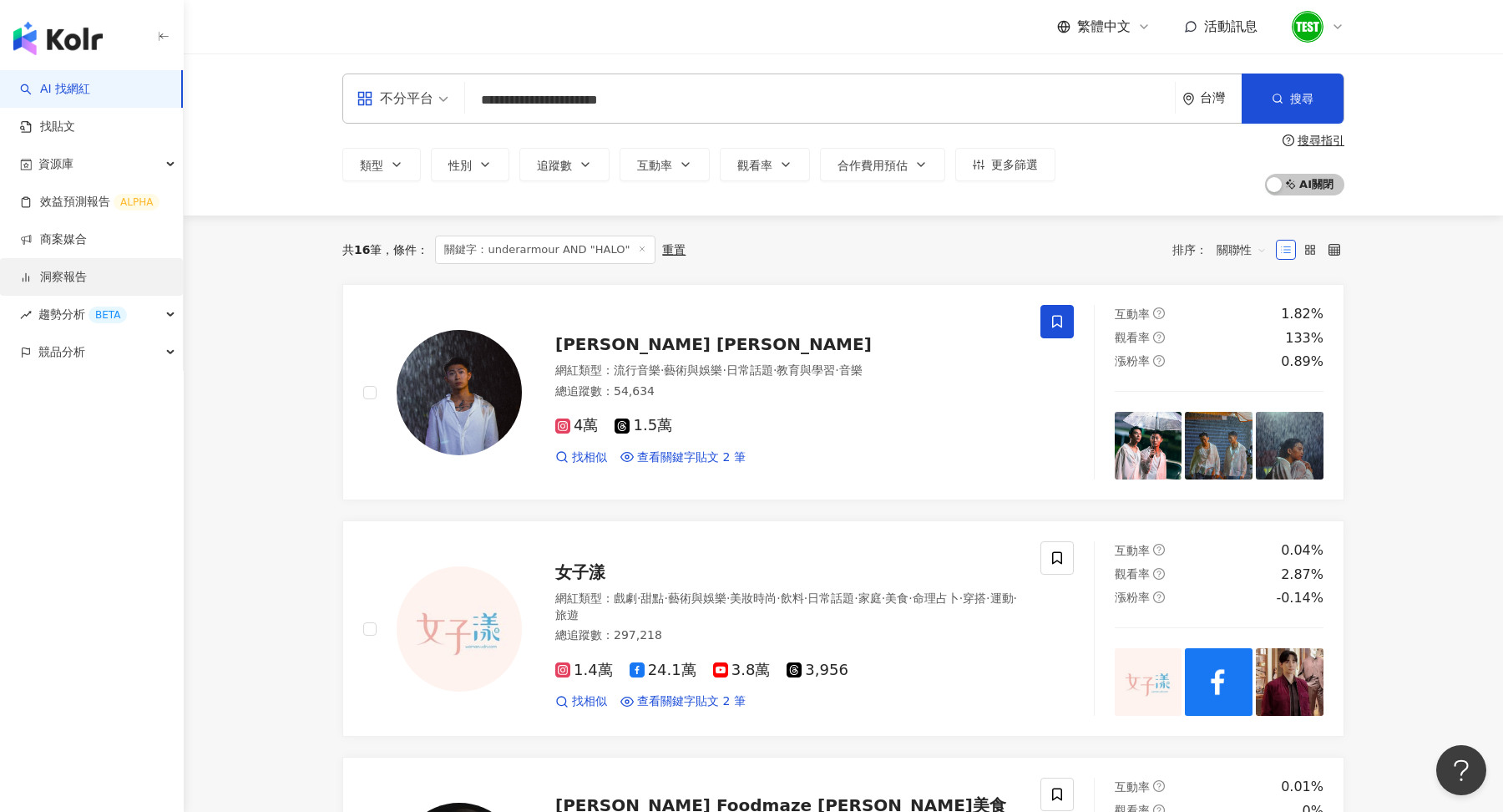
type input "**********"
click at [68, 269] on link "洞察報告" at bounding box center [54, 278] width 66 height 17
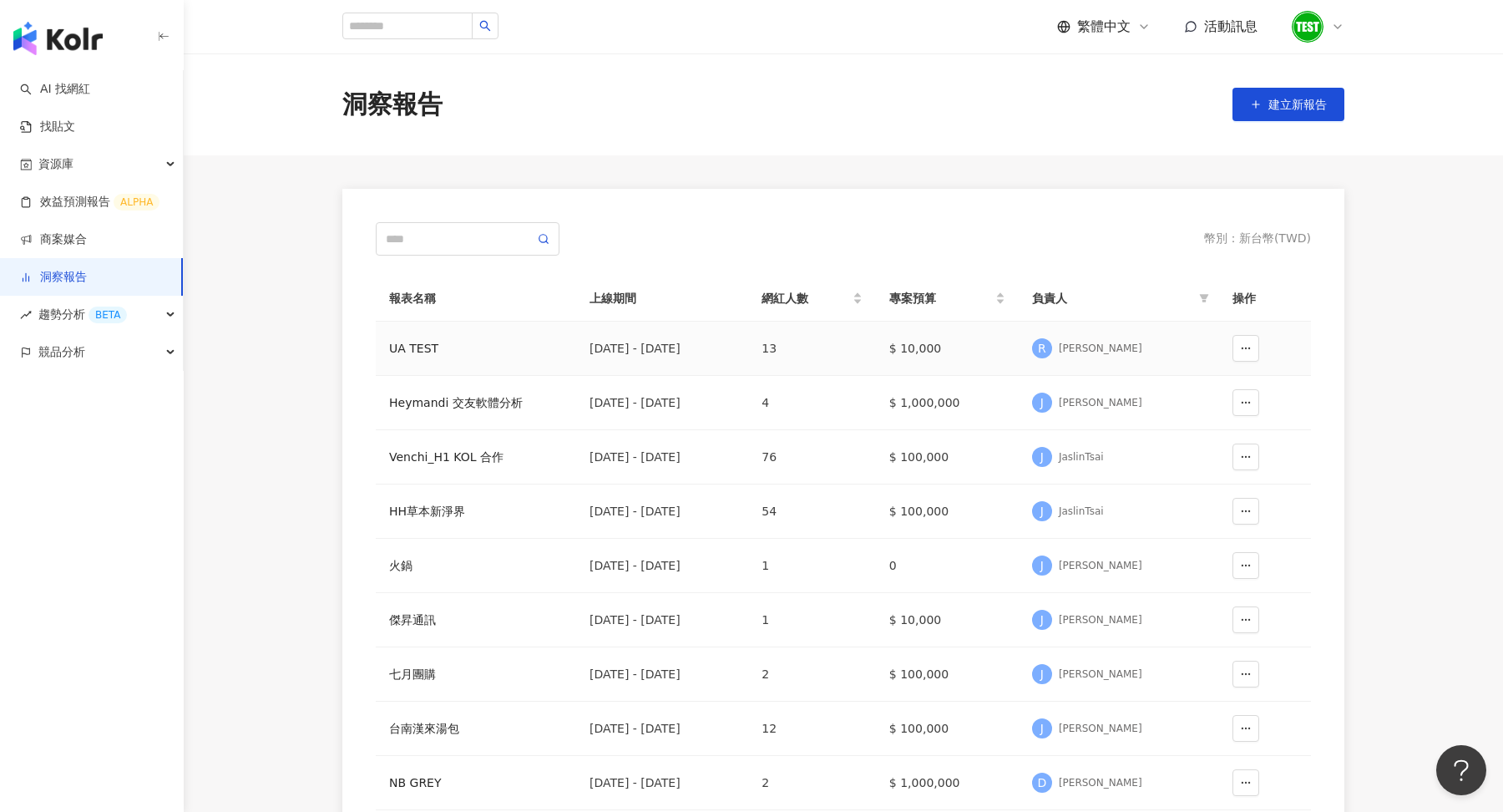
click at [441, 352] on div "UA TEST" at bounding box center [476, 348] width 174 height 19
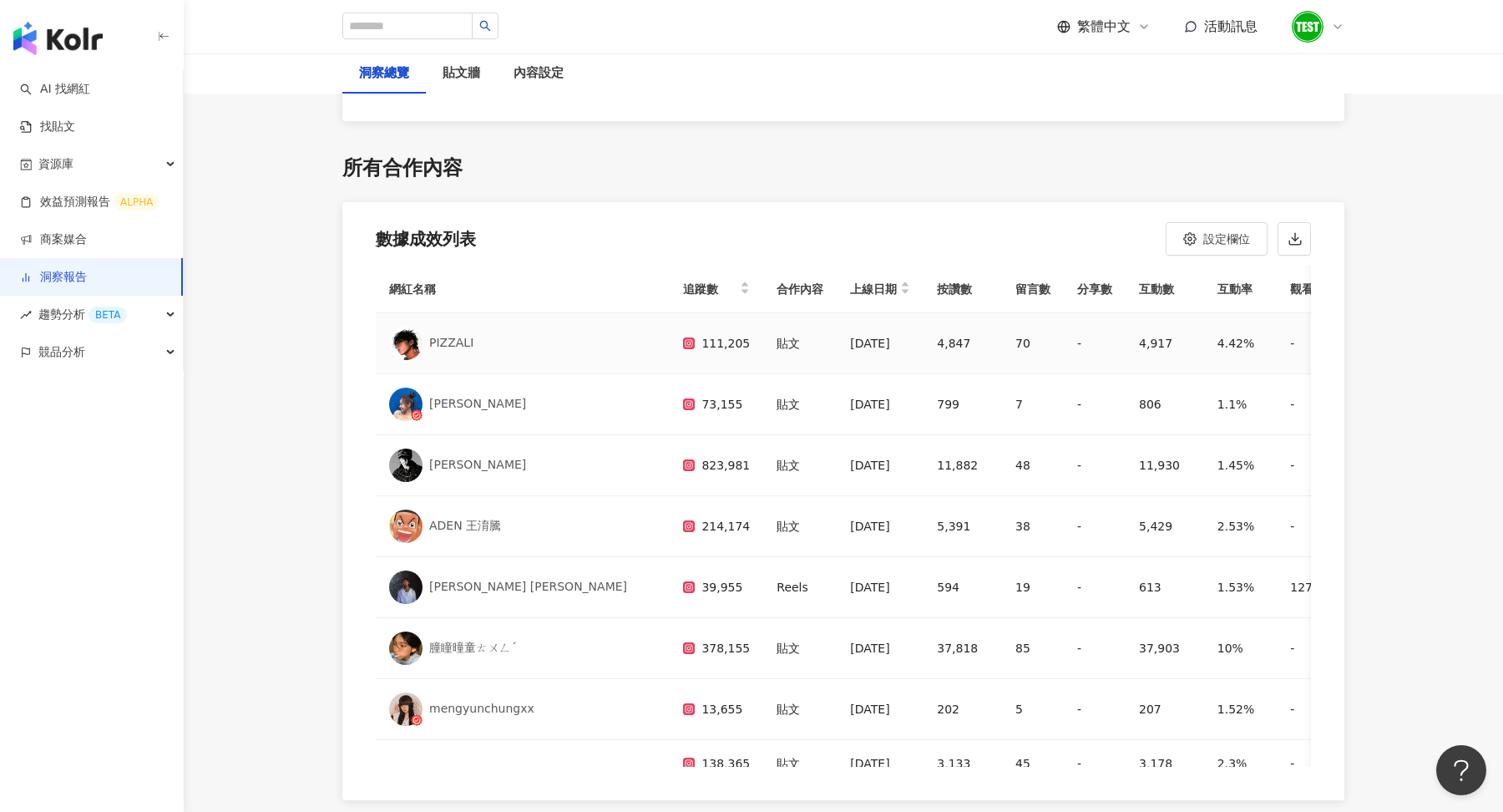
click at [398, 336] on img at bounding box center [406, 343] width 33 height 33
click at [421, 391] on img at bounding box center [406, 404] width 33 height 33
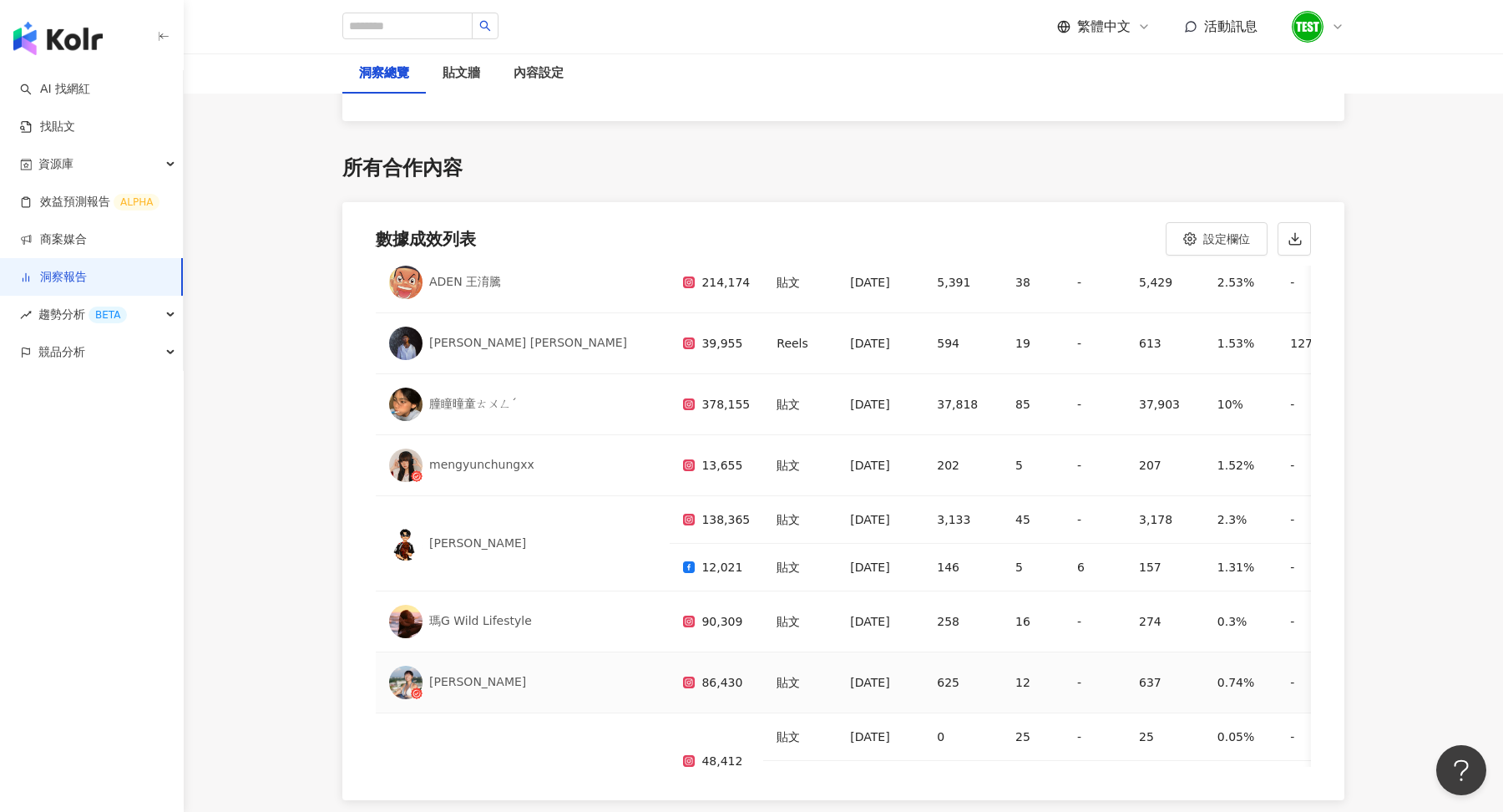
scroll to position [435, 0]
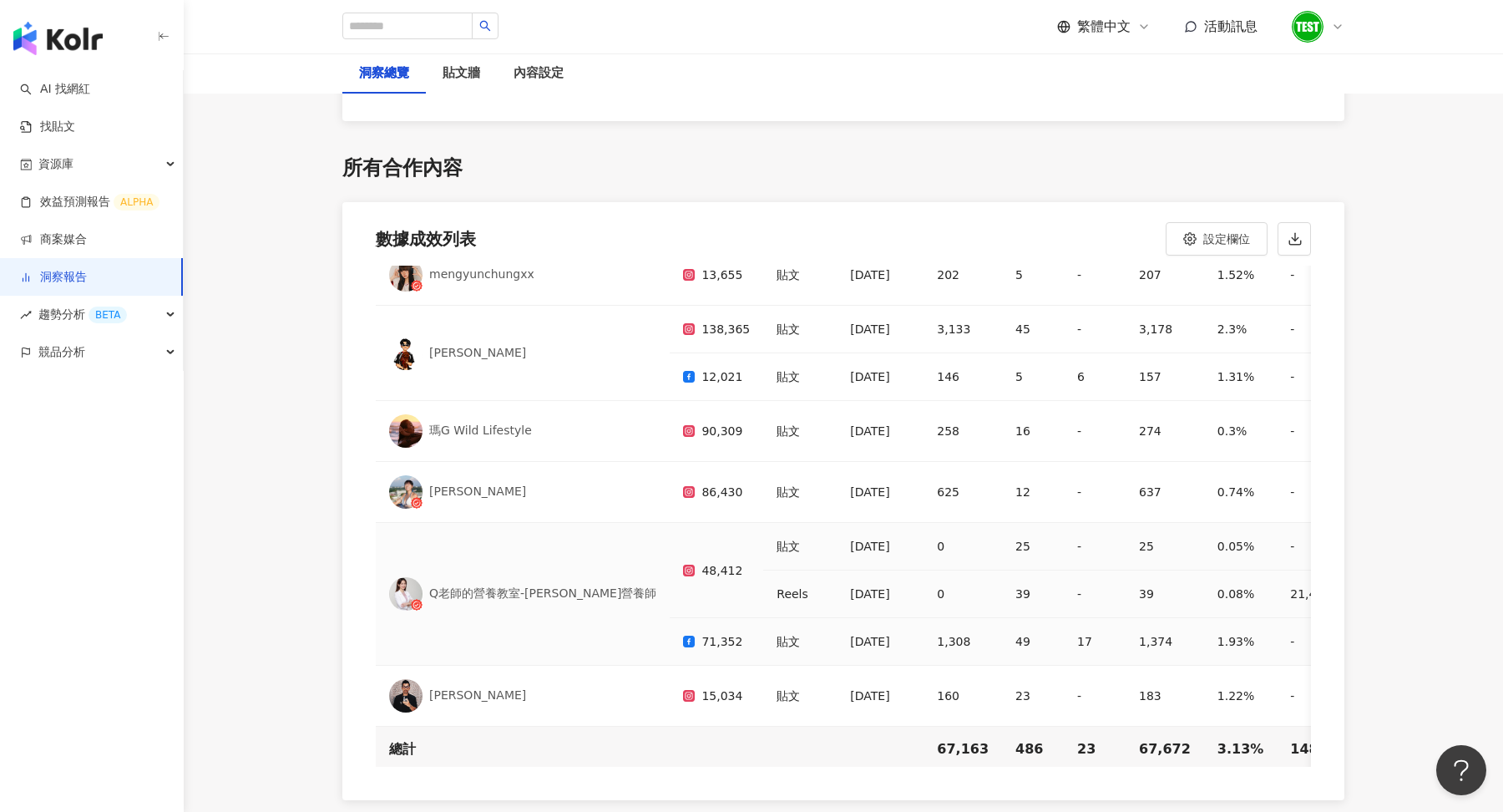
click at [403, 585] on img at bounding box center [406, 593] width 33 height 33
click at [426, 682] on div "Chuck Lee" at bounding box center [523, 695] width 268 height 33
click at [92, 170] on div "資源庫" at bounding box center [91, 164] width 183 height 37
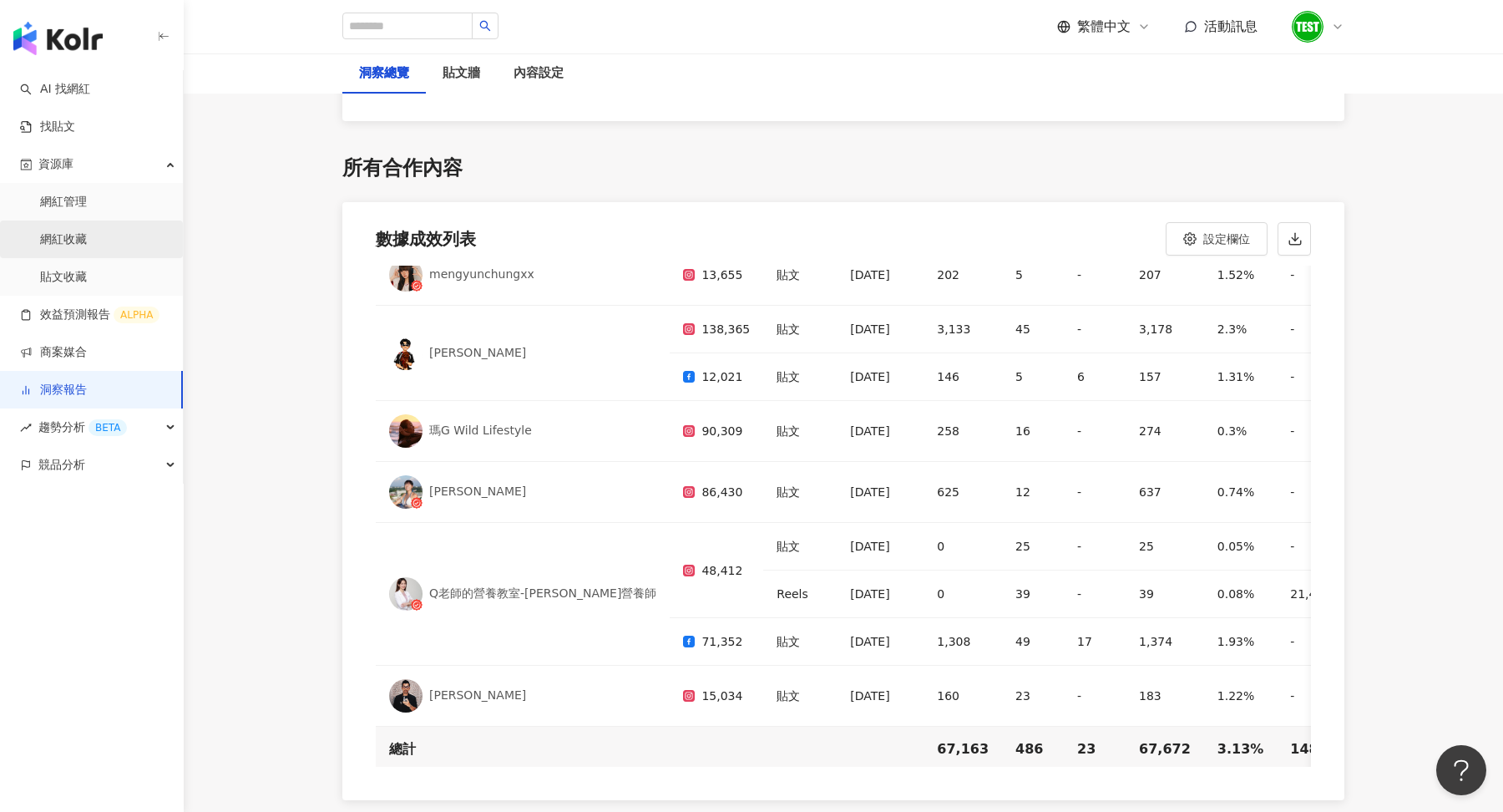
click at [87, 238] on link "網紅收藏" at bounding box center [63, 240] width 47 height 17
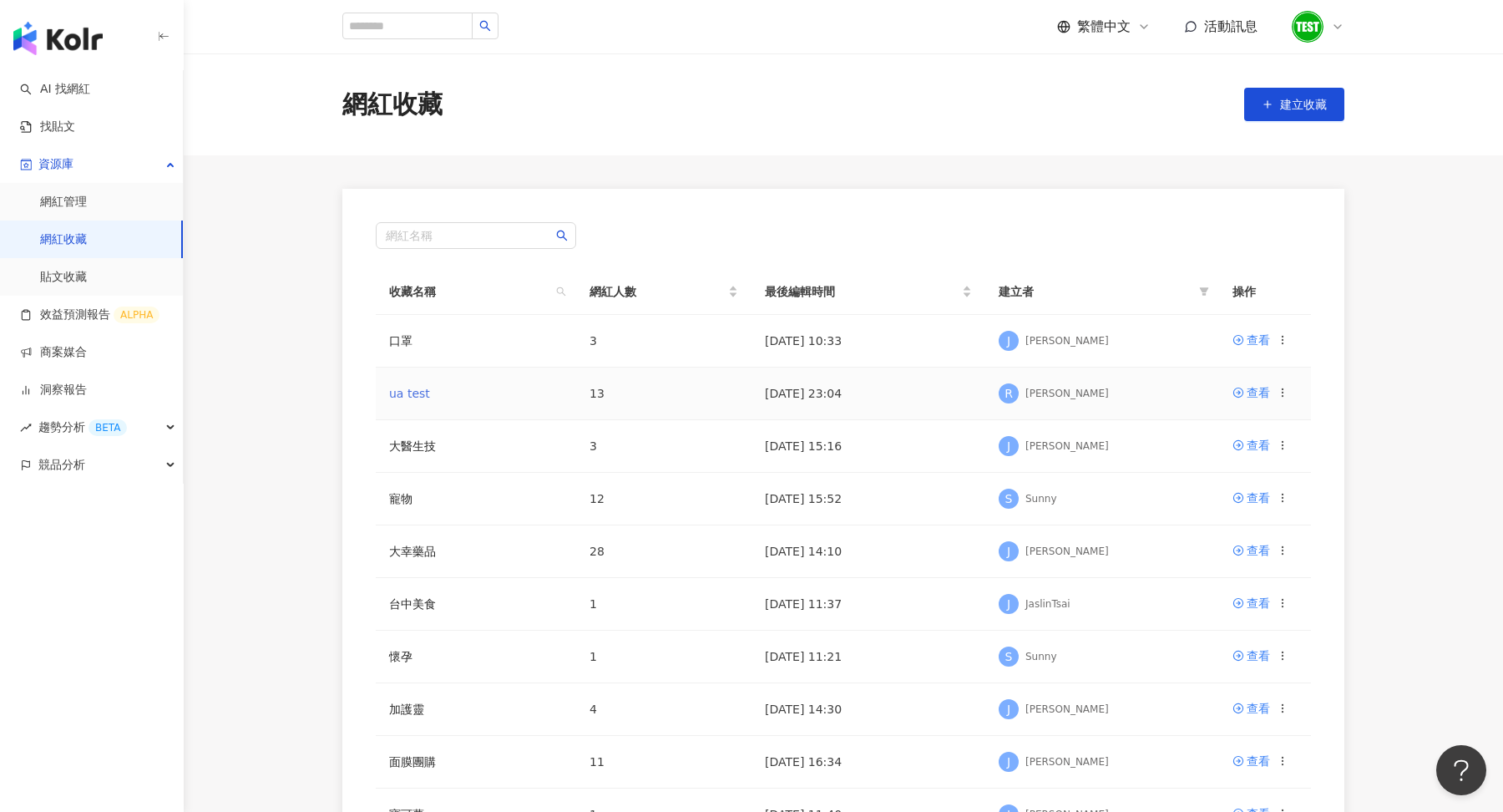
click at [418, 388] on link "ua test" at bounding box center [410, 394] width 41 height 14
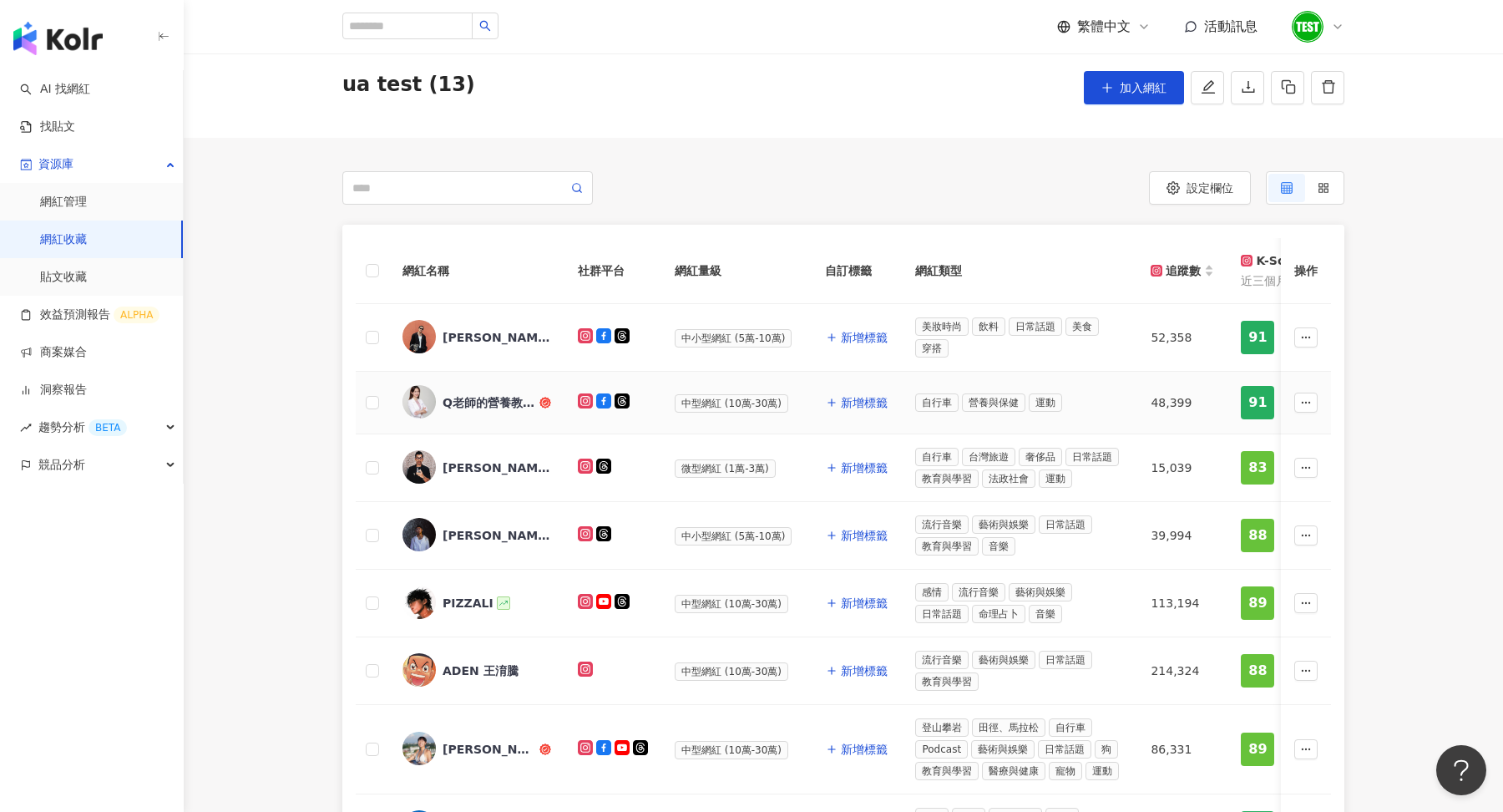
scroll to position [63, 0]
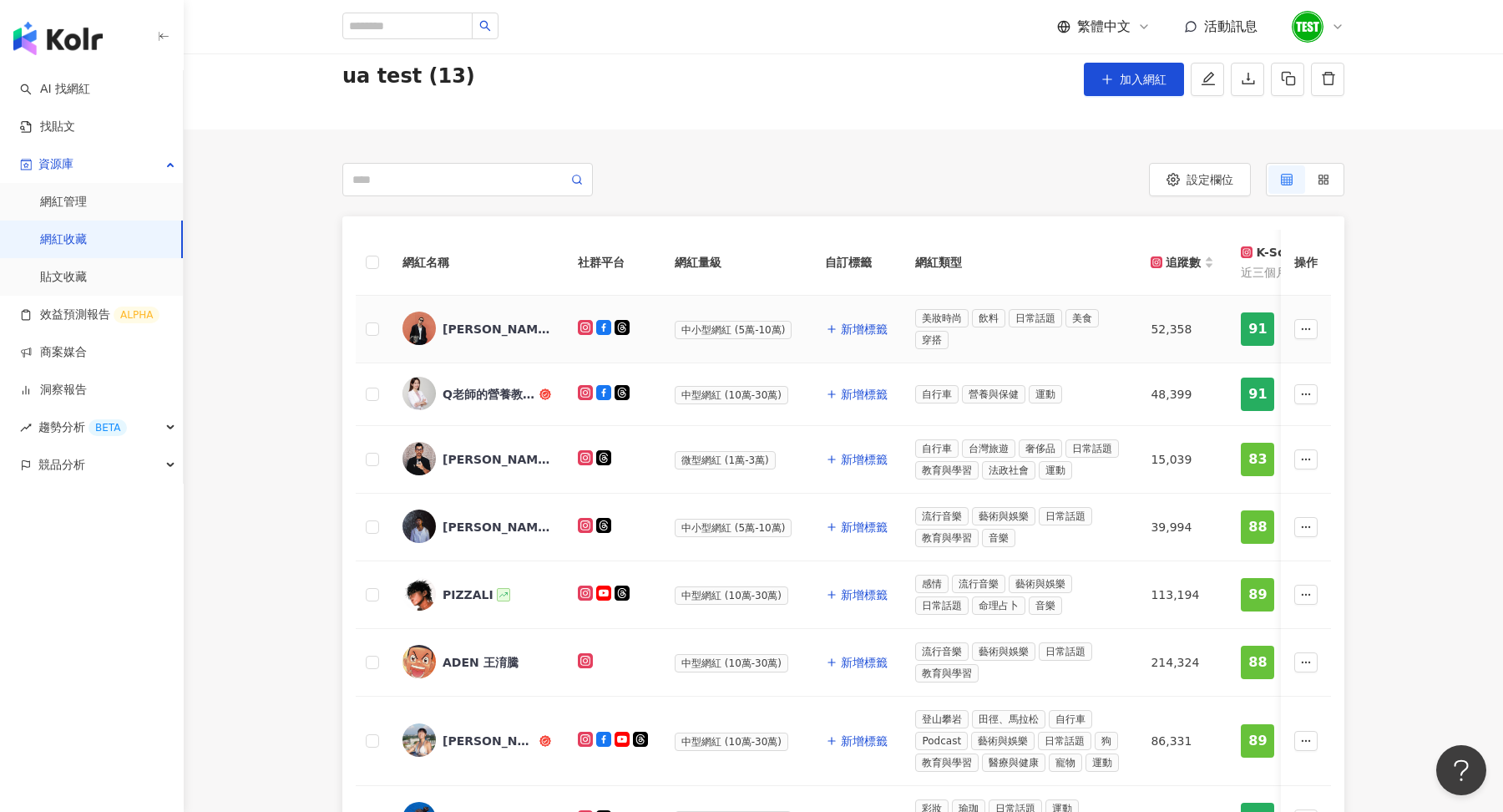
click at [466, 324] on div "張楷奕Justin" at bounding box center [497, 329] width 108 height 17
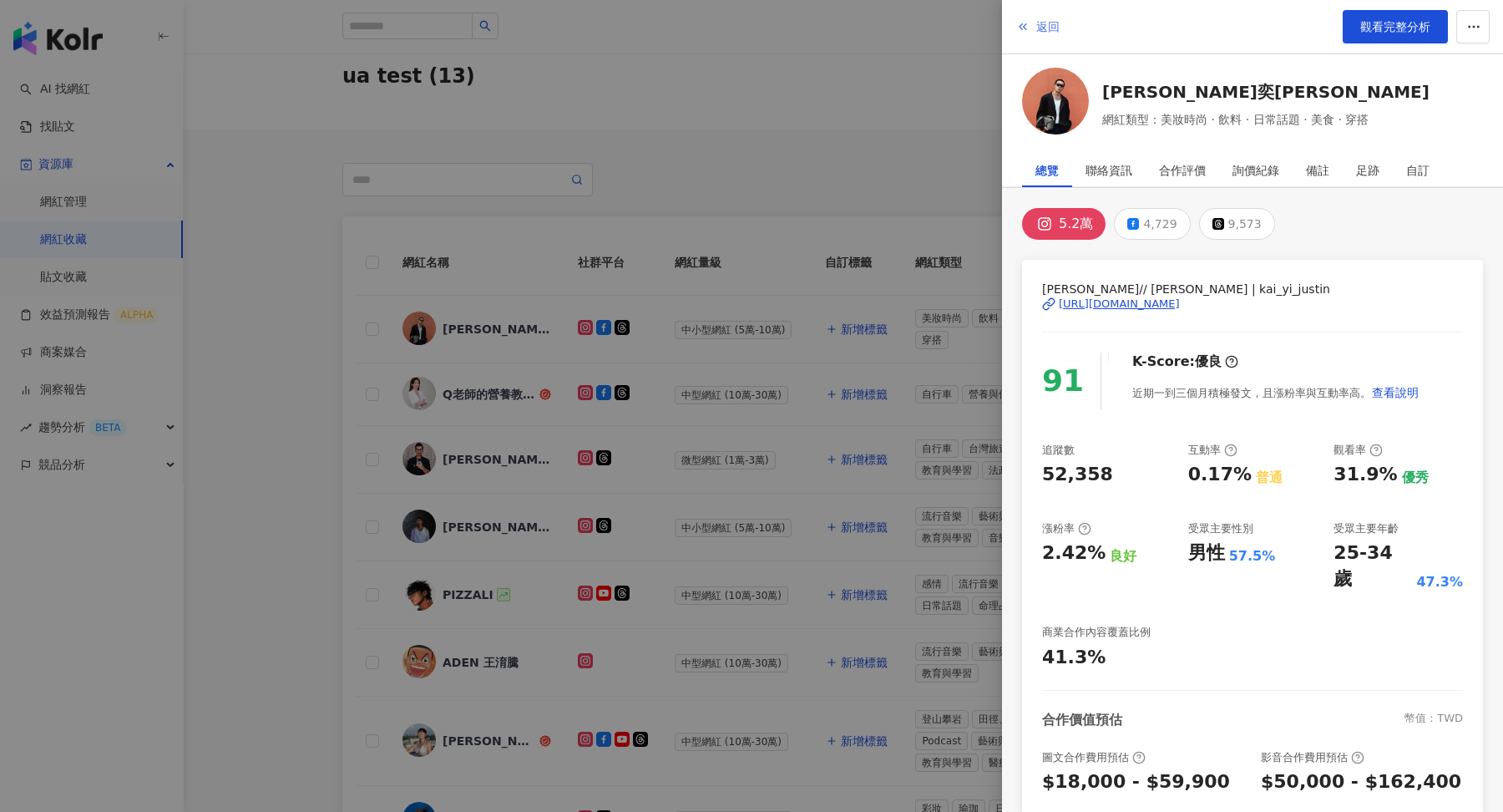
click at [1053, 21] on span "返回" at bounding box center [1048, 27] width 23 height 14
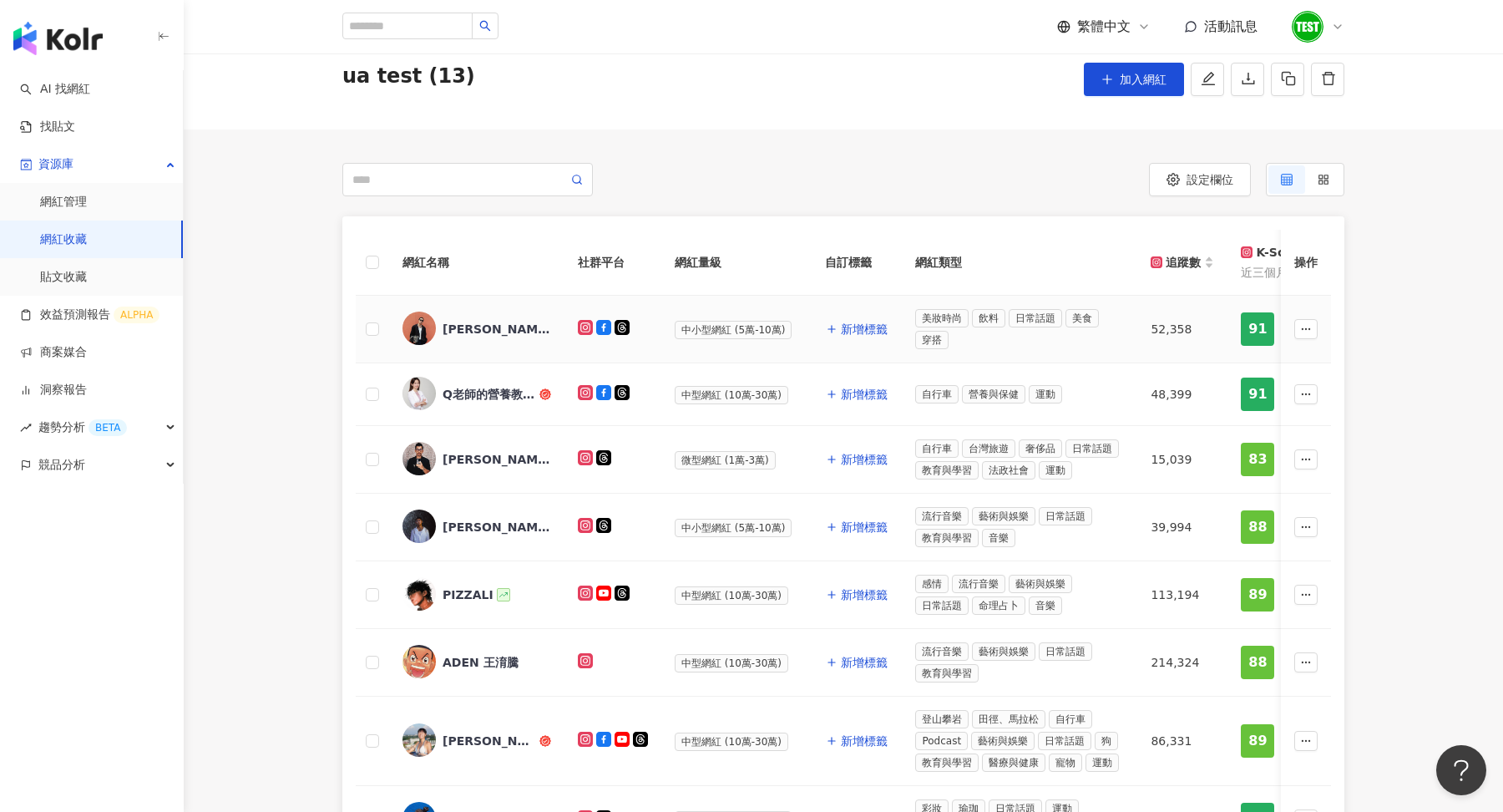
click at [504, 325] on div "張楷奕Justin" at bounding box center [497, 329] width 108 height 17
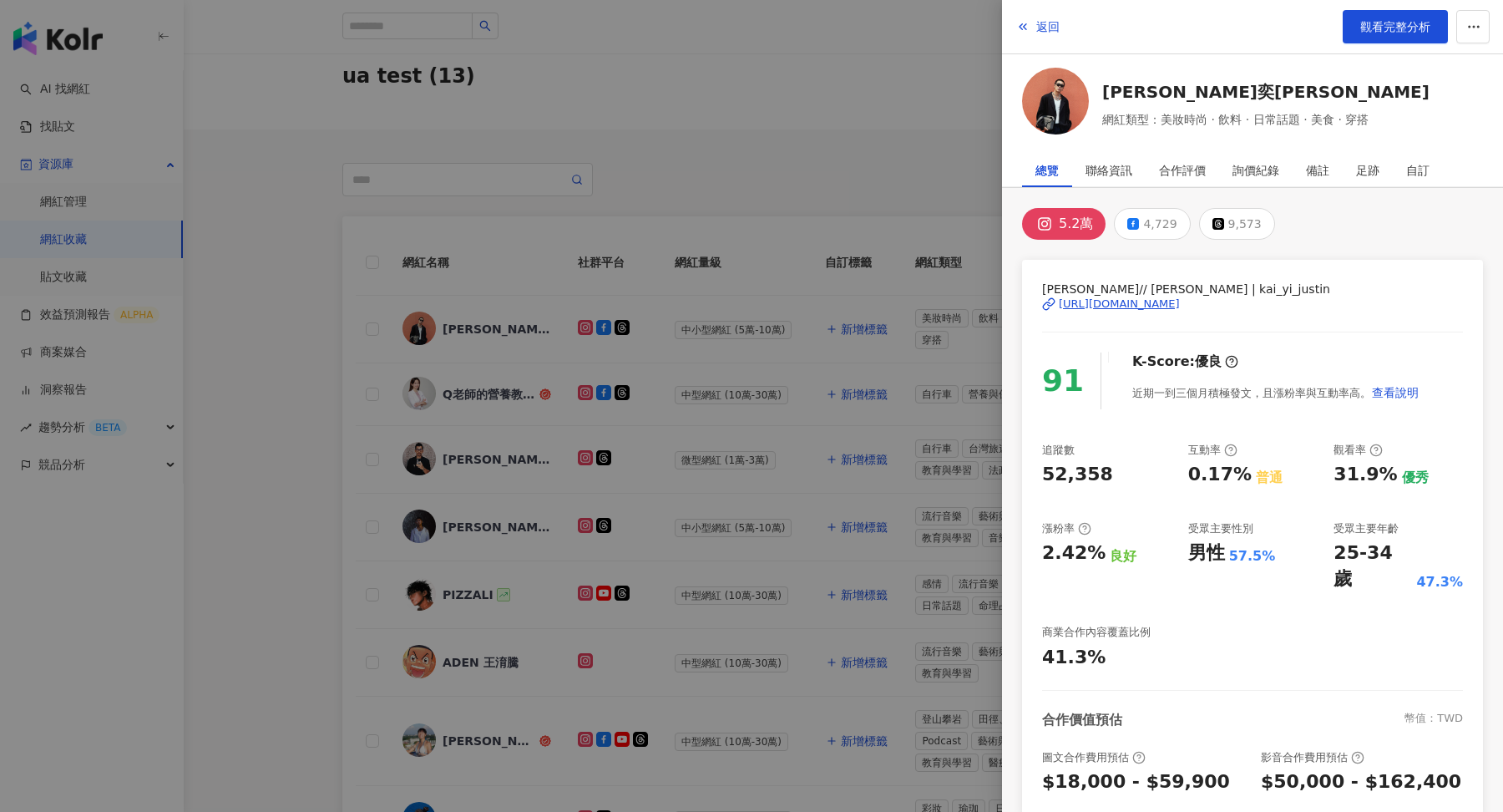
click at [757, 170] on div at bounding box center [752, 406] width 1503 height 812
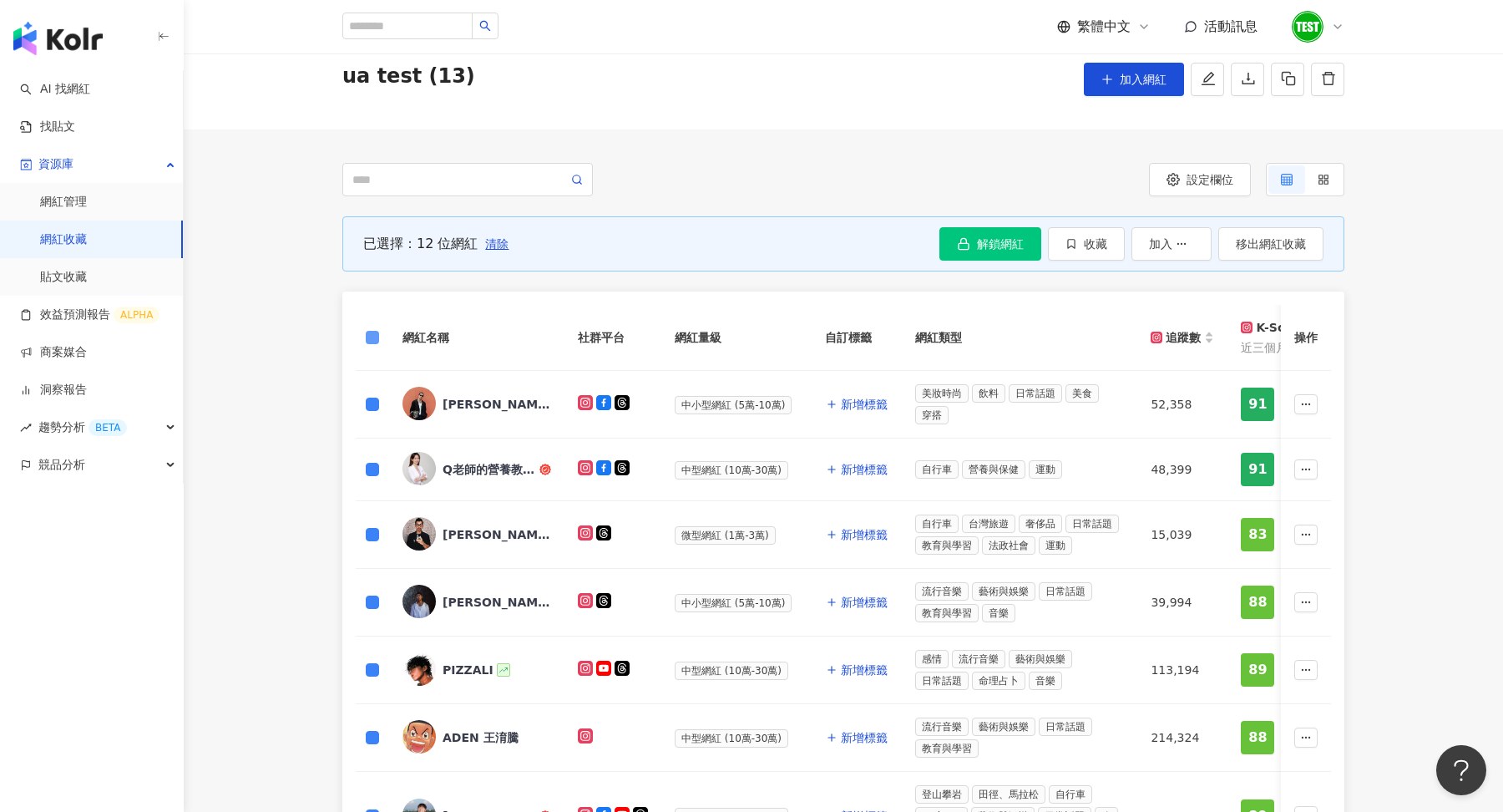
click at [377, 328] on label at bounding box center [372, 337] width 14 height 19
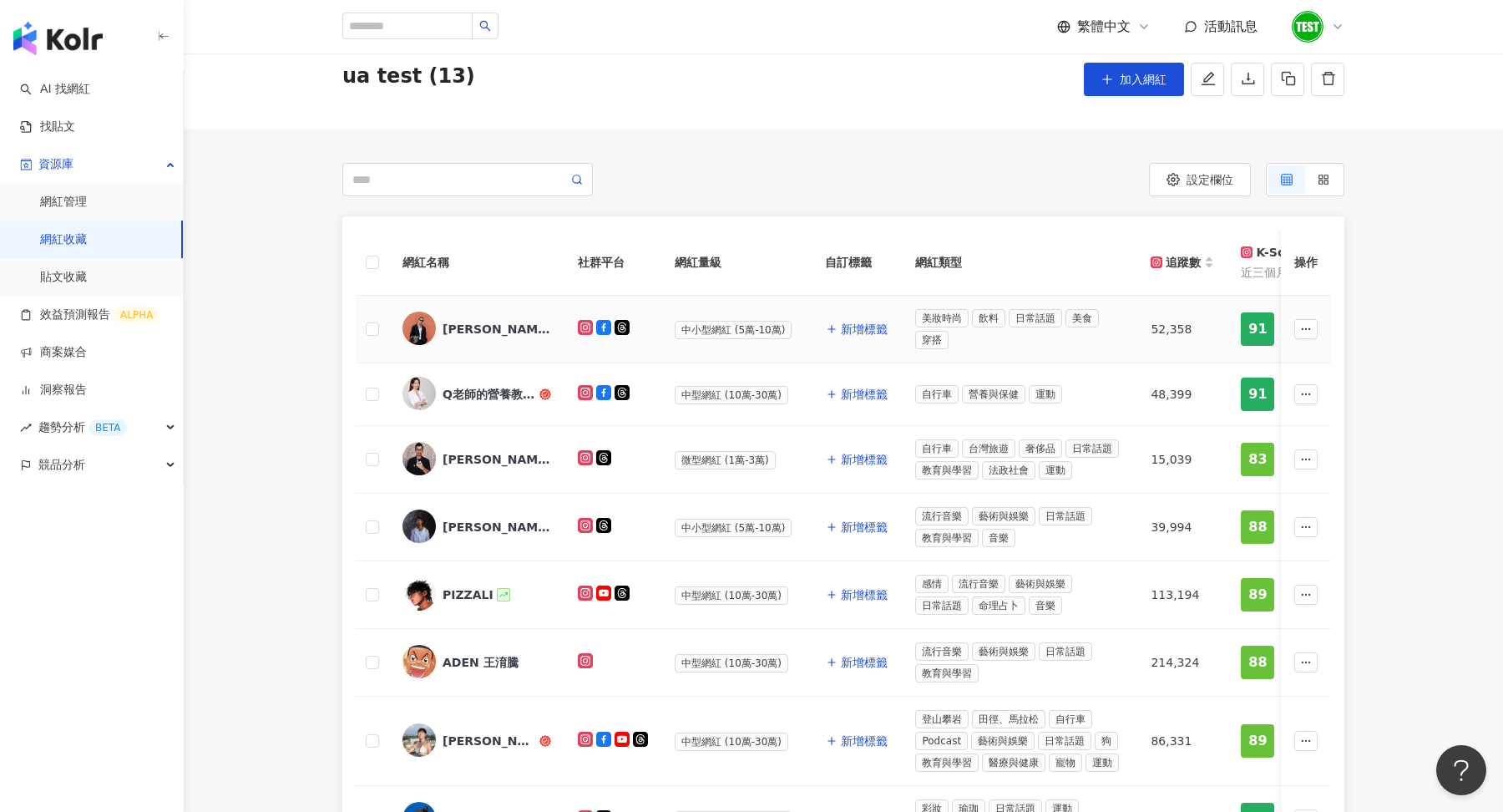
click at [489, 330] on div "張楷奕Justin" at bounding box center [497, 329] width 108 height 17
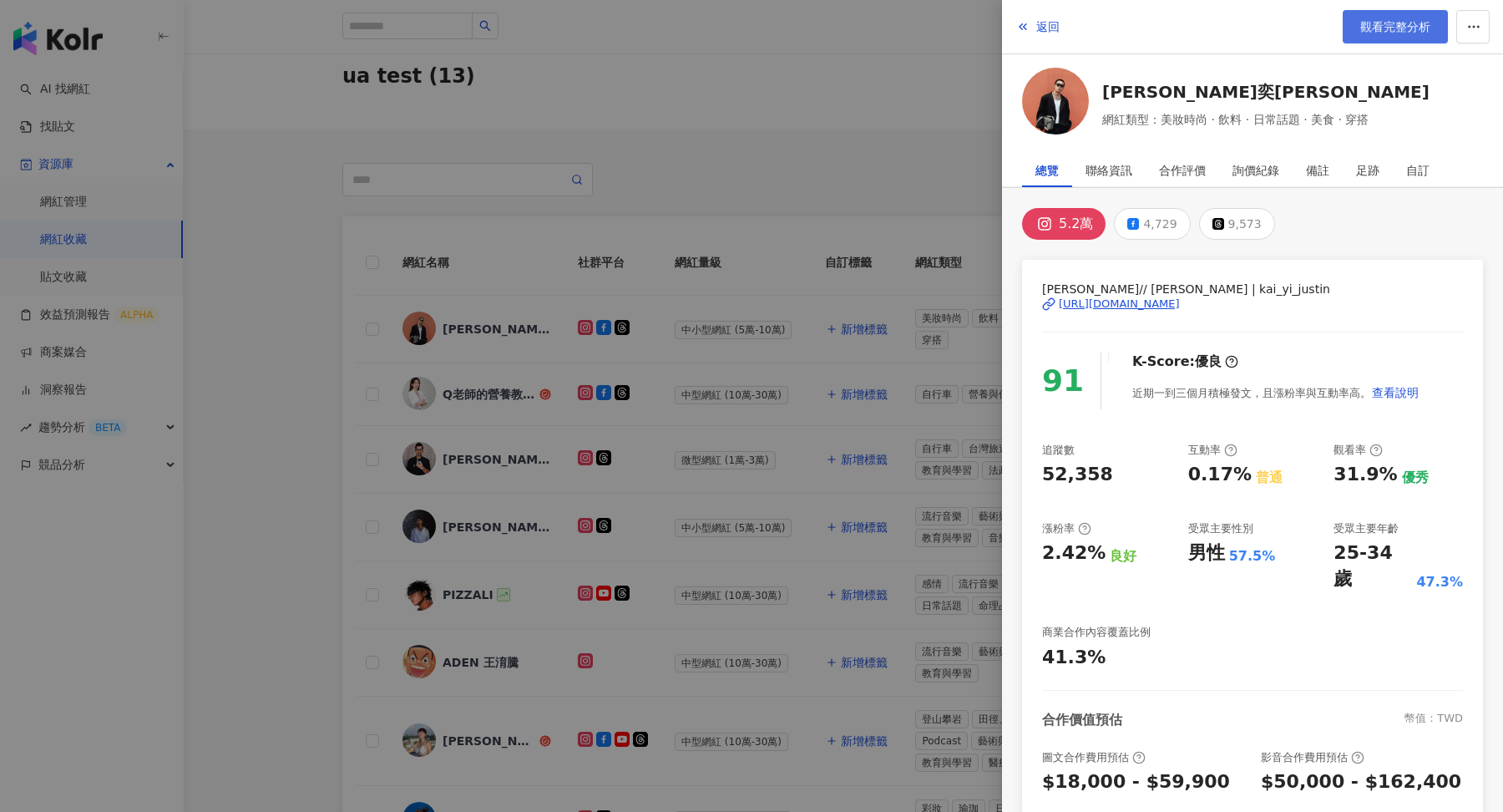
click at [1409, 25] on span "觀看完整分析" at bounding box center [1396, 27] width 70 height 14
click at [476, 391] on div at bounding box center [752, 406] width 1503 height 812
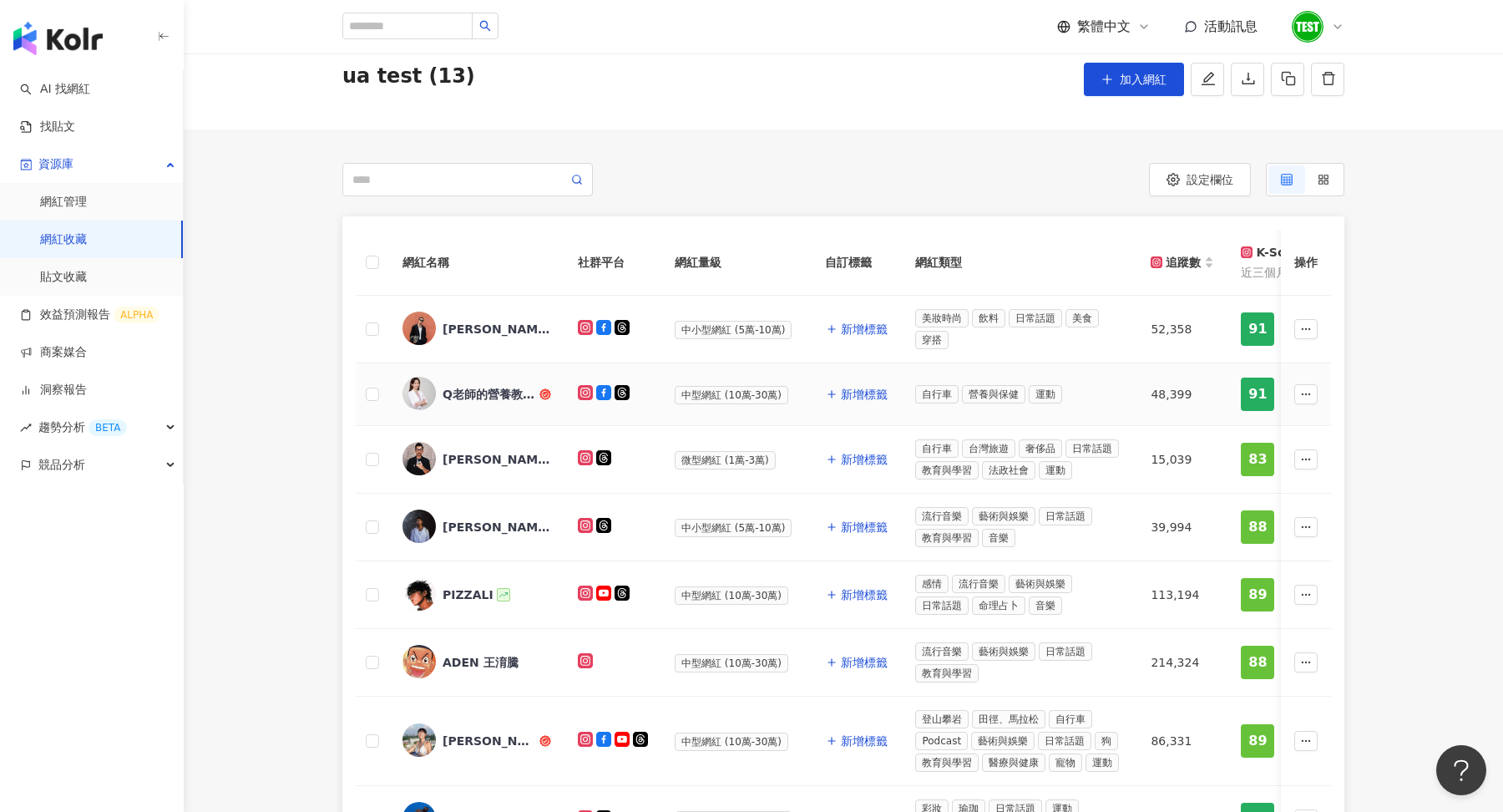
click at [499, 393] on div "Q老師的營養教室-張佩蓉營養師" at bounding box center [490, 394] width 94 height 17
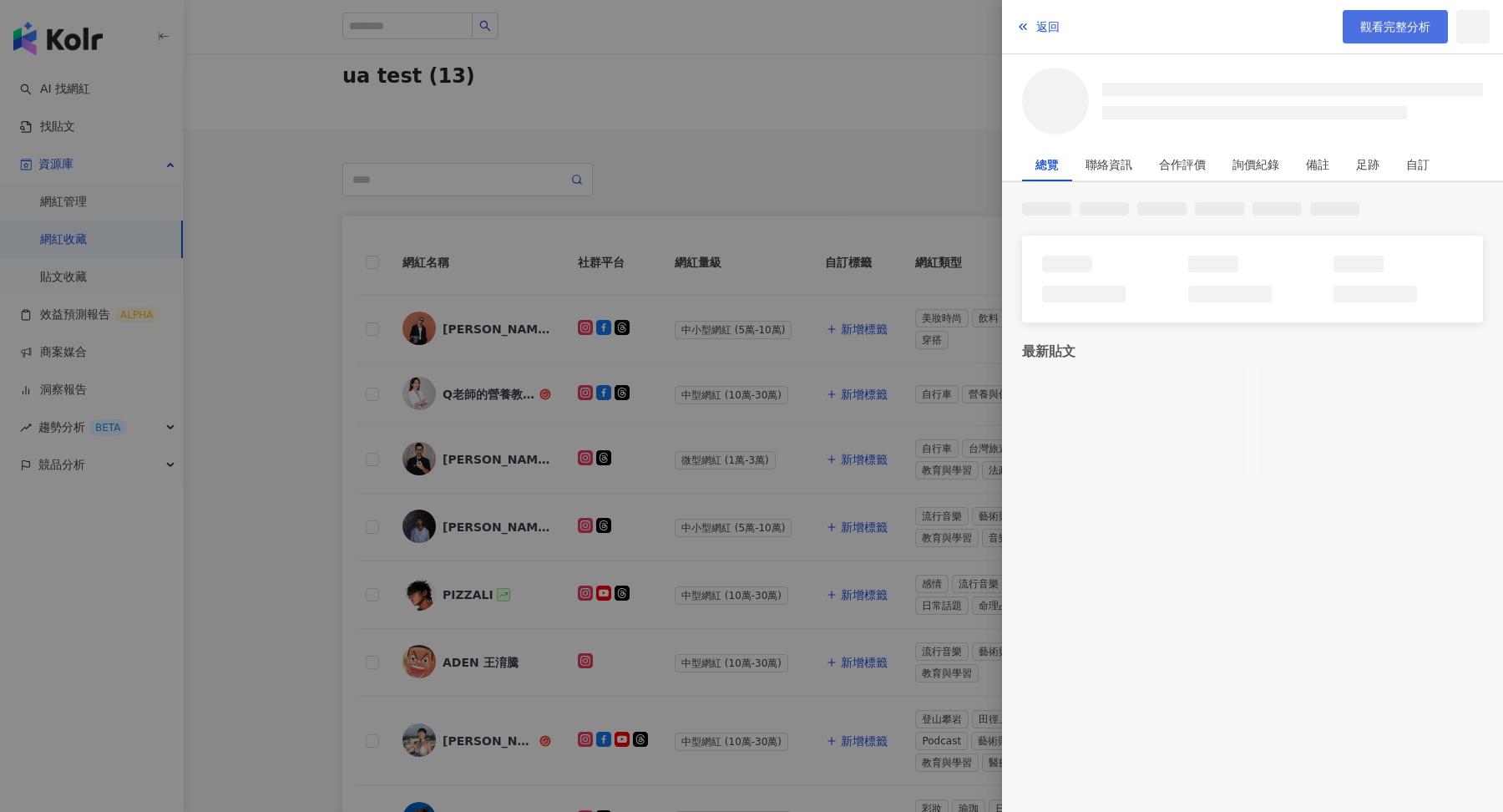
click at [1402, 21] on span "觀看完整分析" at bounding box center [1396, 27] width 70 height 14
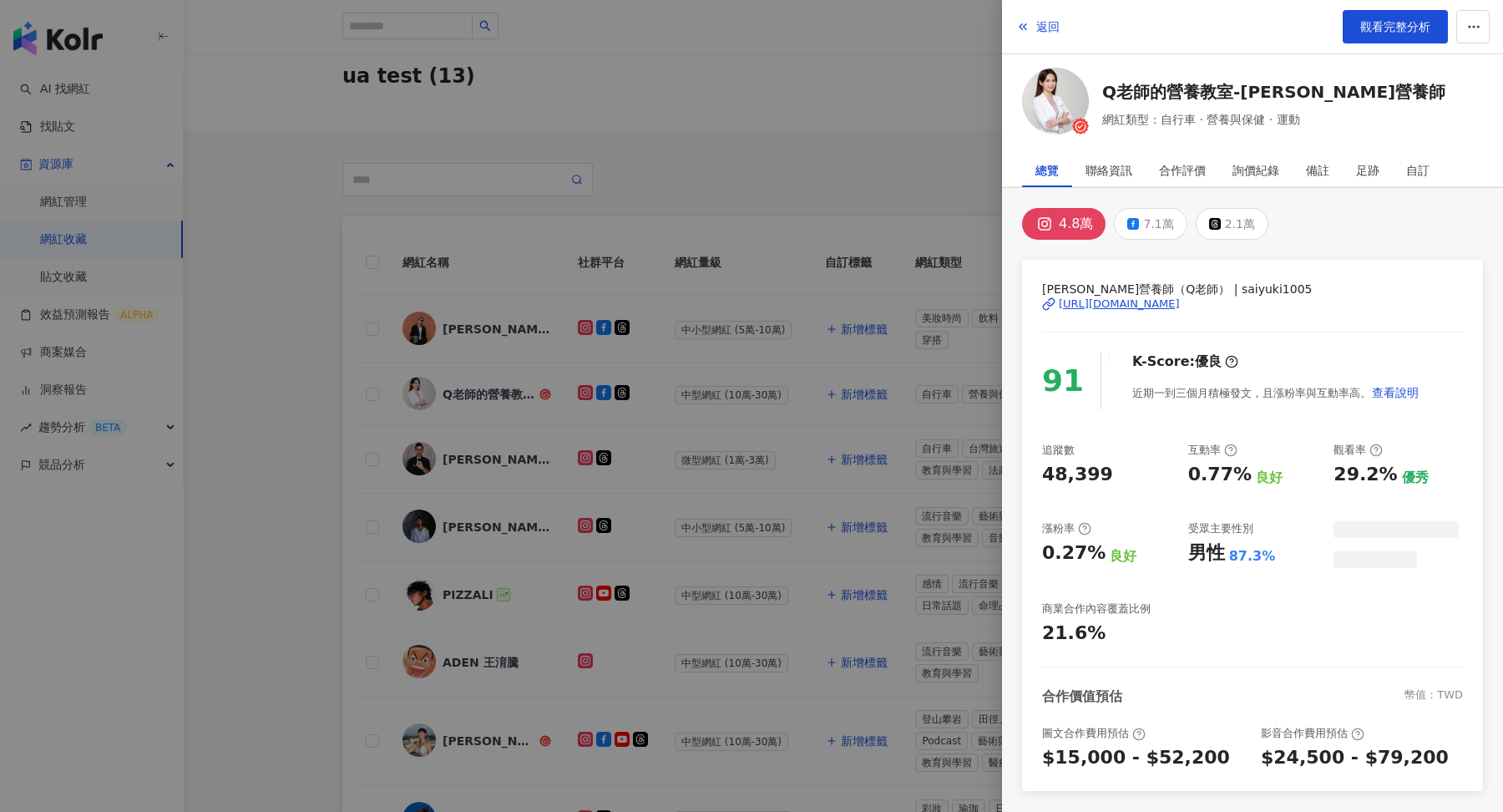
click at [475, 441] on div at bounding box center [752, 406] width 1503 height 812
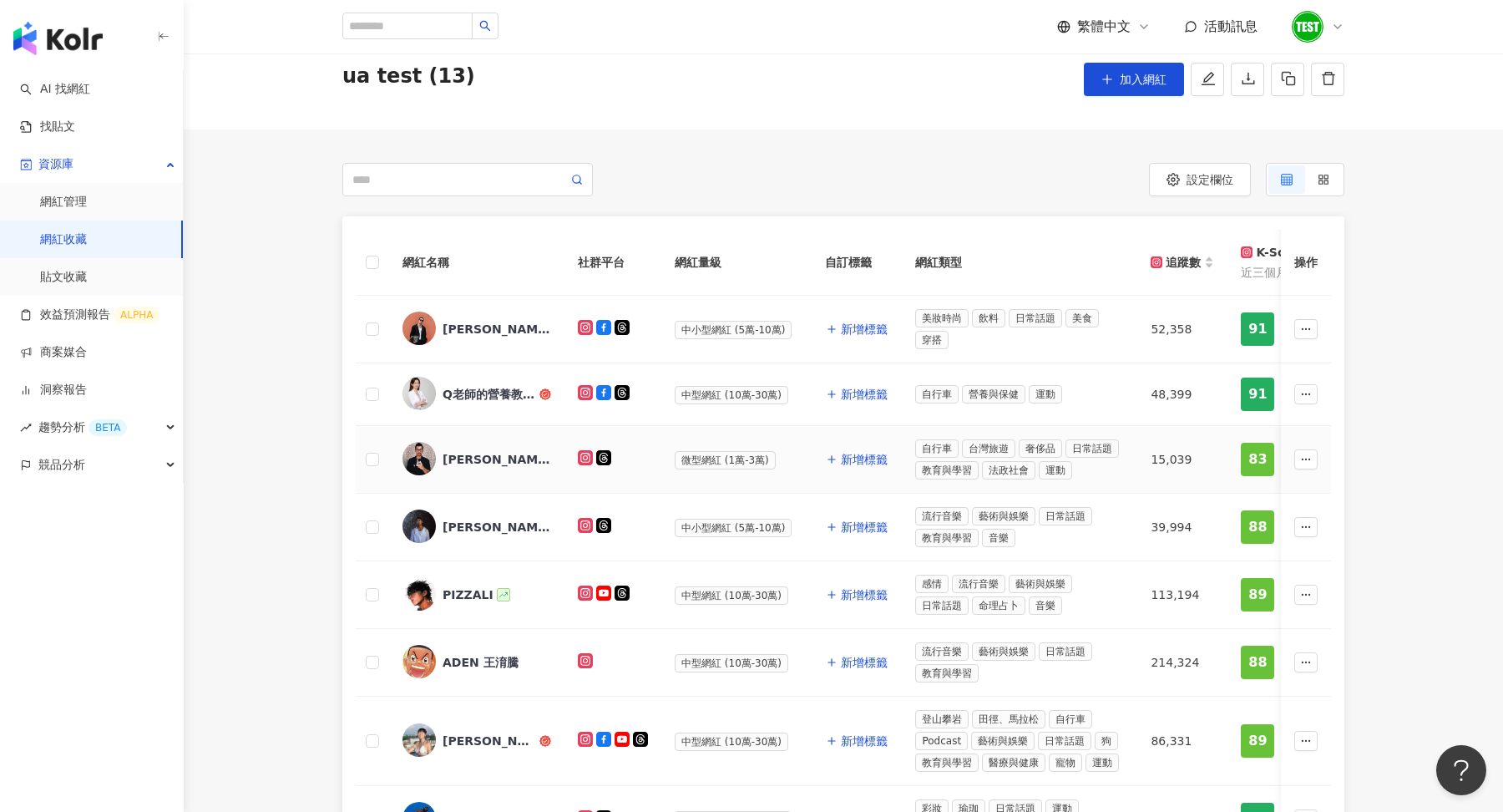
click at [482, 462] on div "Chuck Lee" at bounding box center [497, 459] width 108 height 17
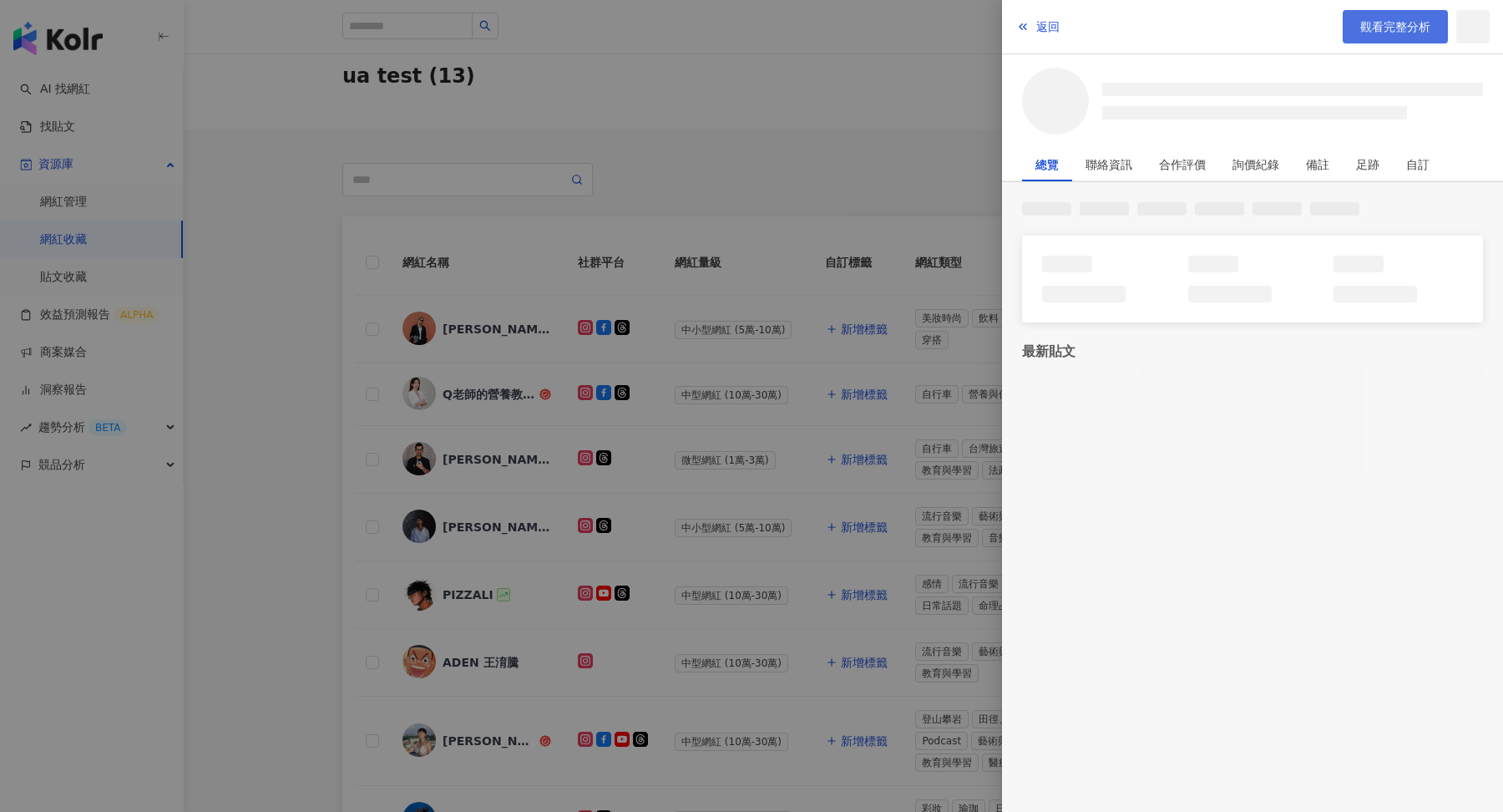
click at [1383, 22] on span "觀看完整分析" at bounding box center [1396, 27] width 70 height 14
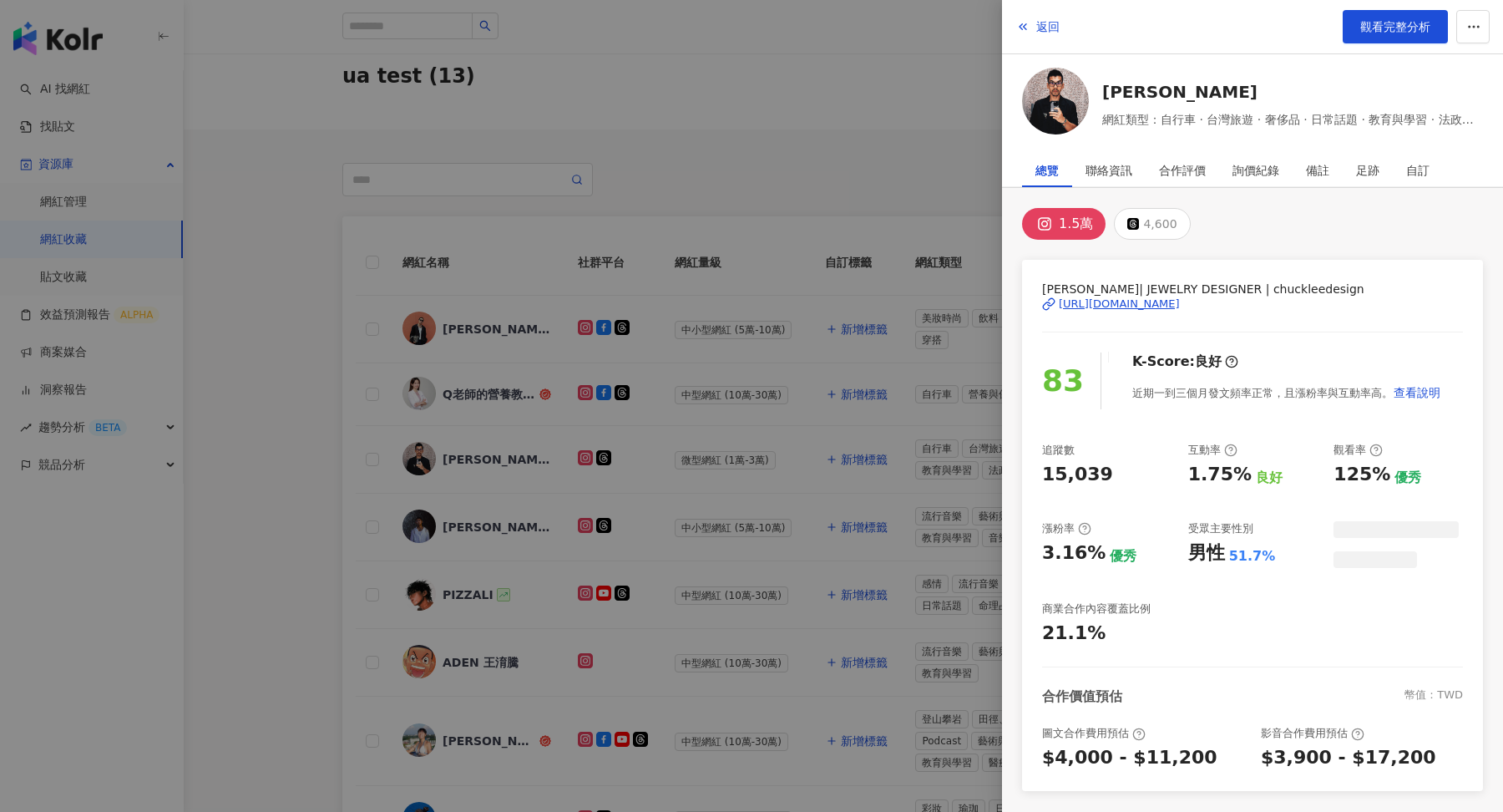
scroll to position [94, 0]
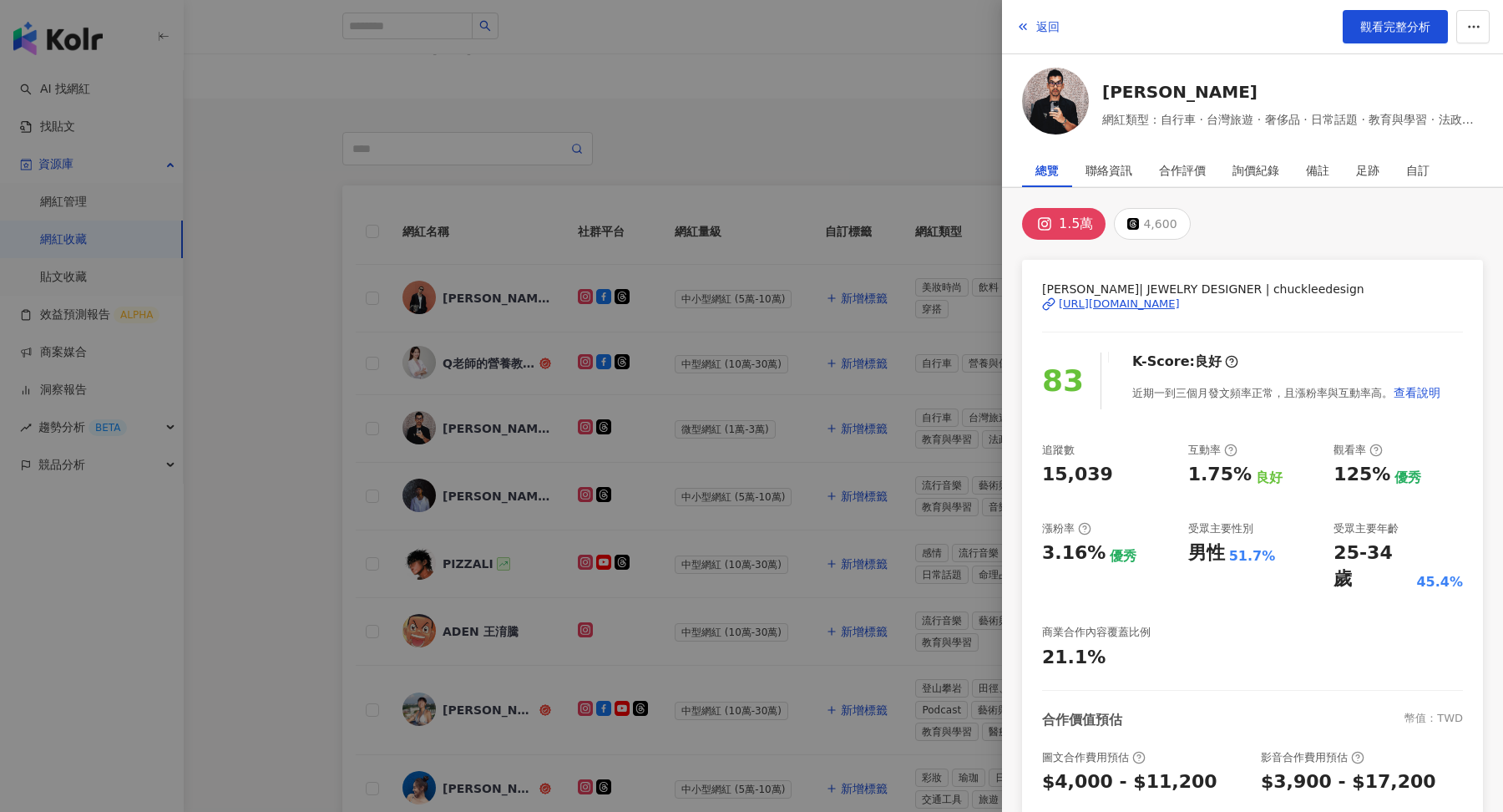
click at [471, 502] on div at bounding box center [752, 406] width 1503 height 812
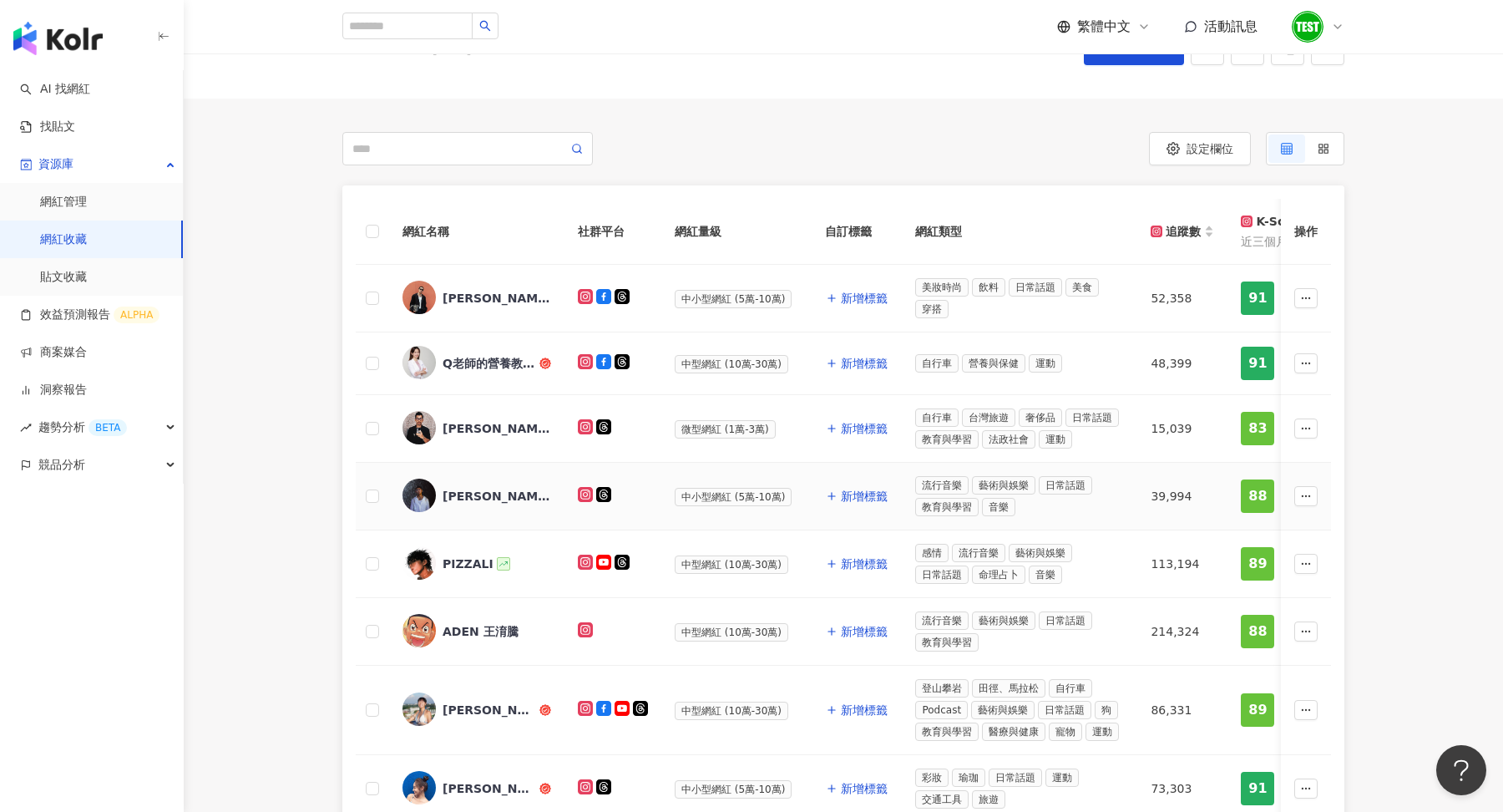
click at [493, 491] on div "Zelos Wong 黃凱逸" at bounding box center [497, 496] width 108 height 17
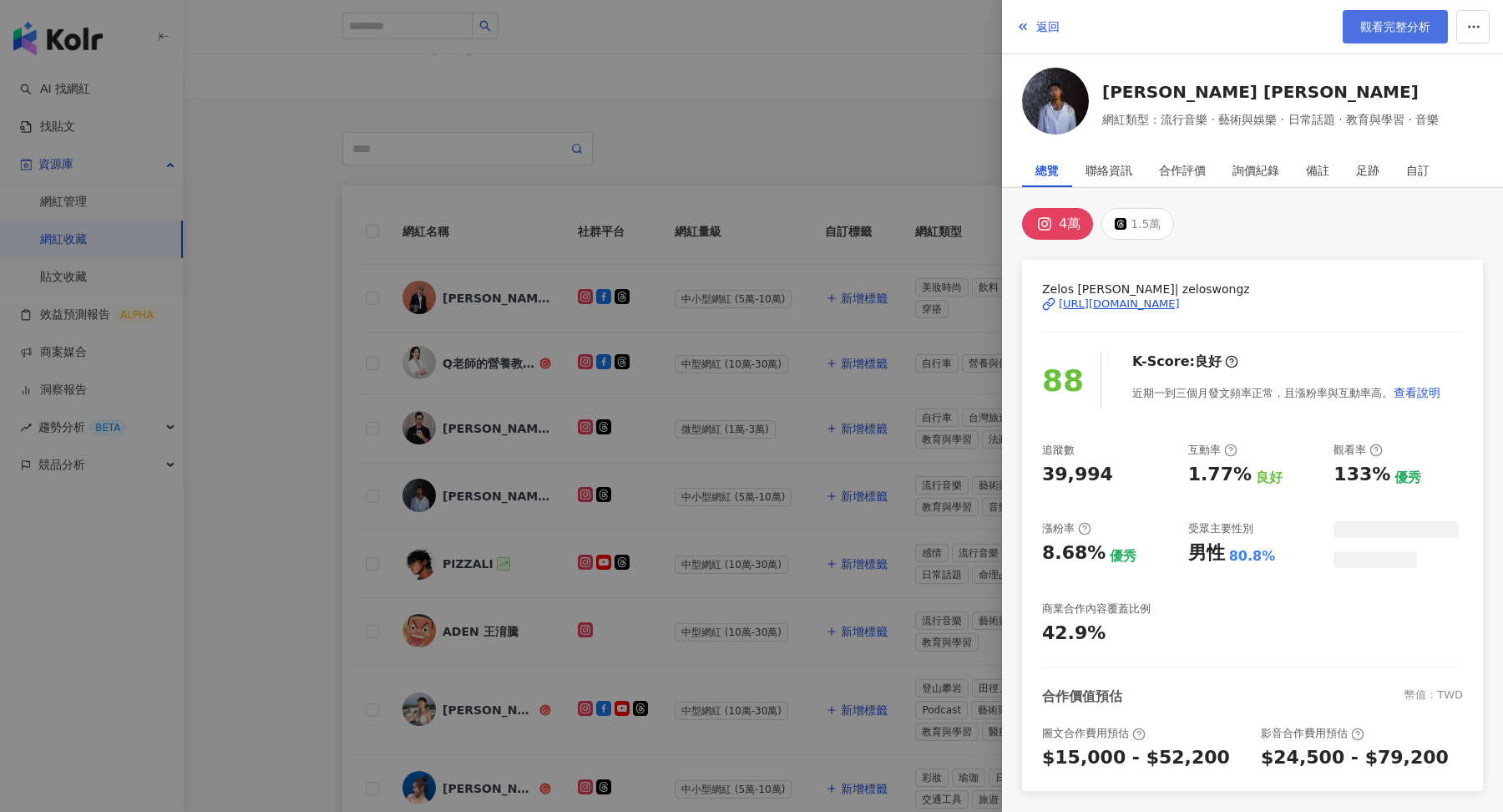
click at [1386, 27] on span "觀看完整分析" at bounding box center [1396, 27] width 70 height 14
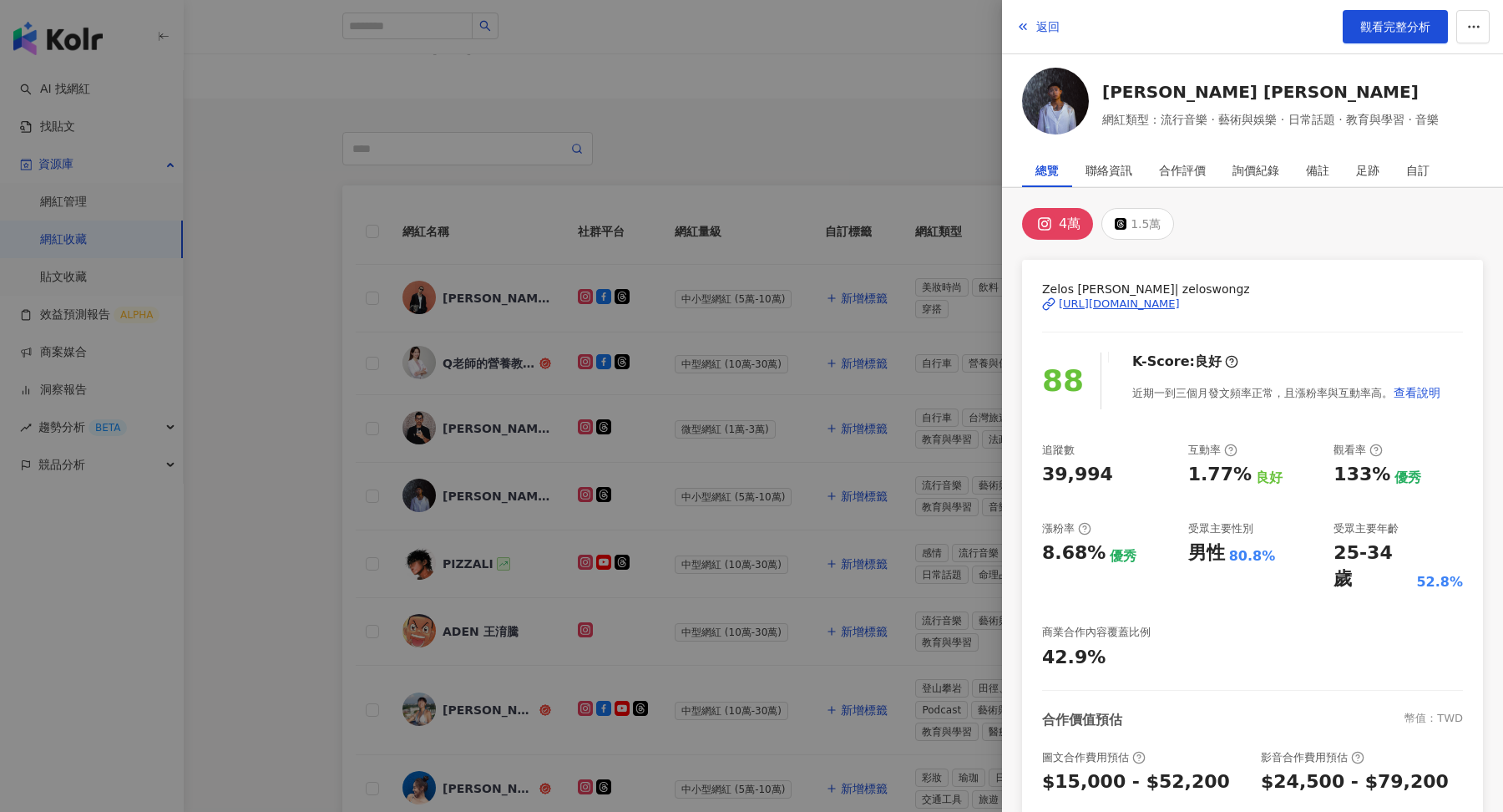
click at [537, 433] on div at bounding box center [752, 406] width 1503 height 812
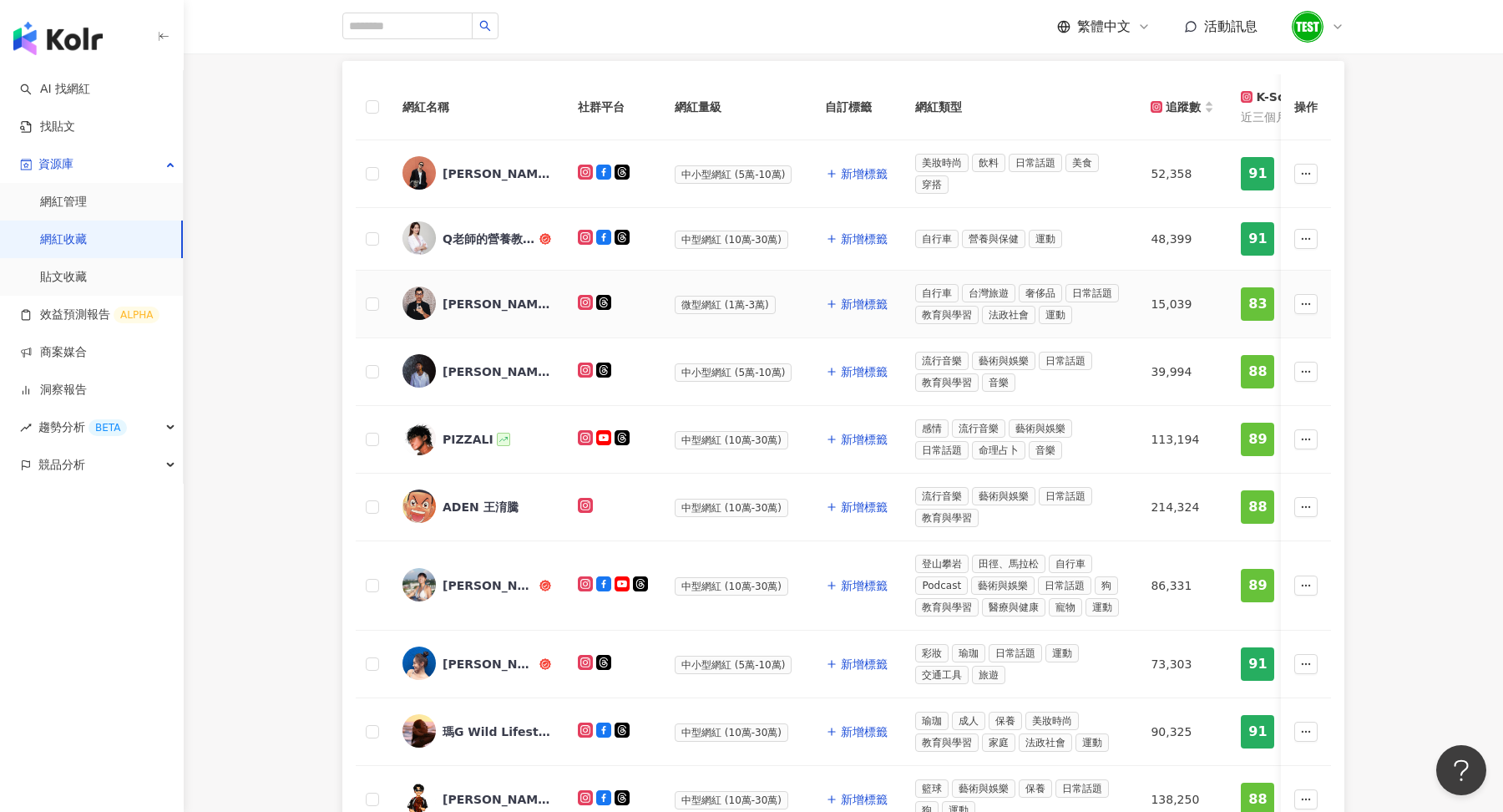
scroll to position [261, 0]
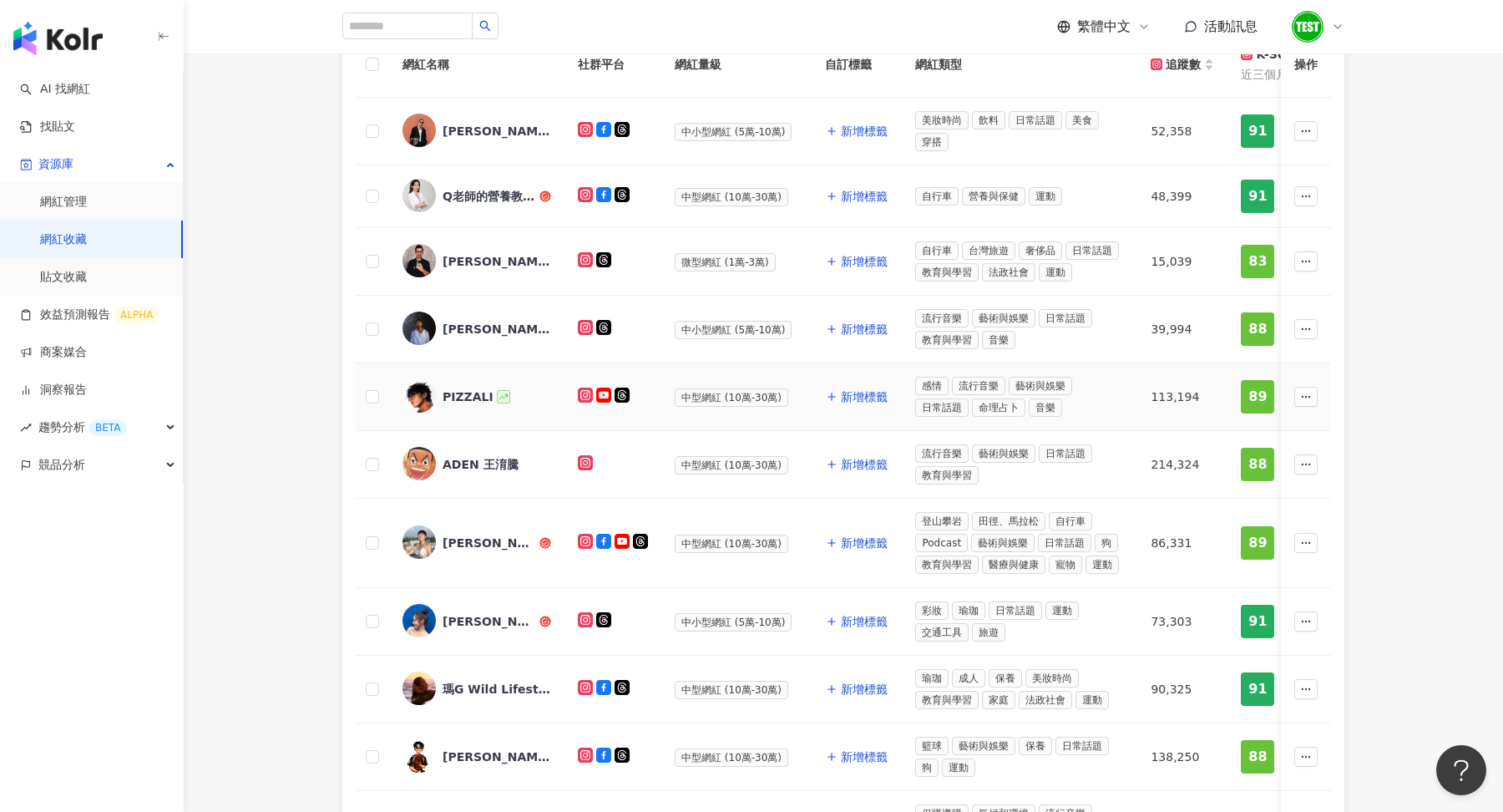
click at [473, 400] on div "PIZZALI" at bounding box center [476, 396] width 148 height 35
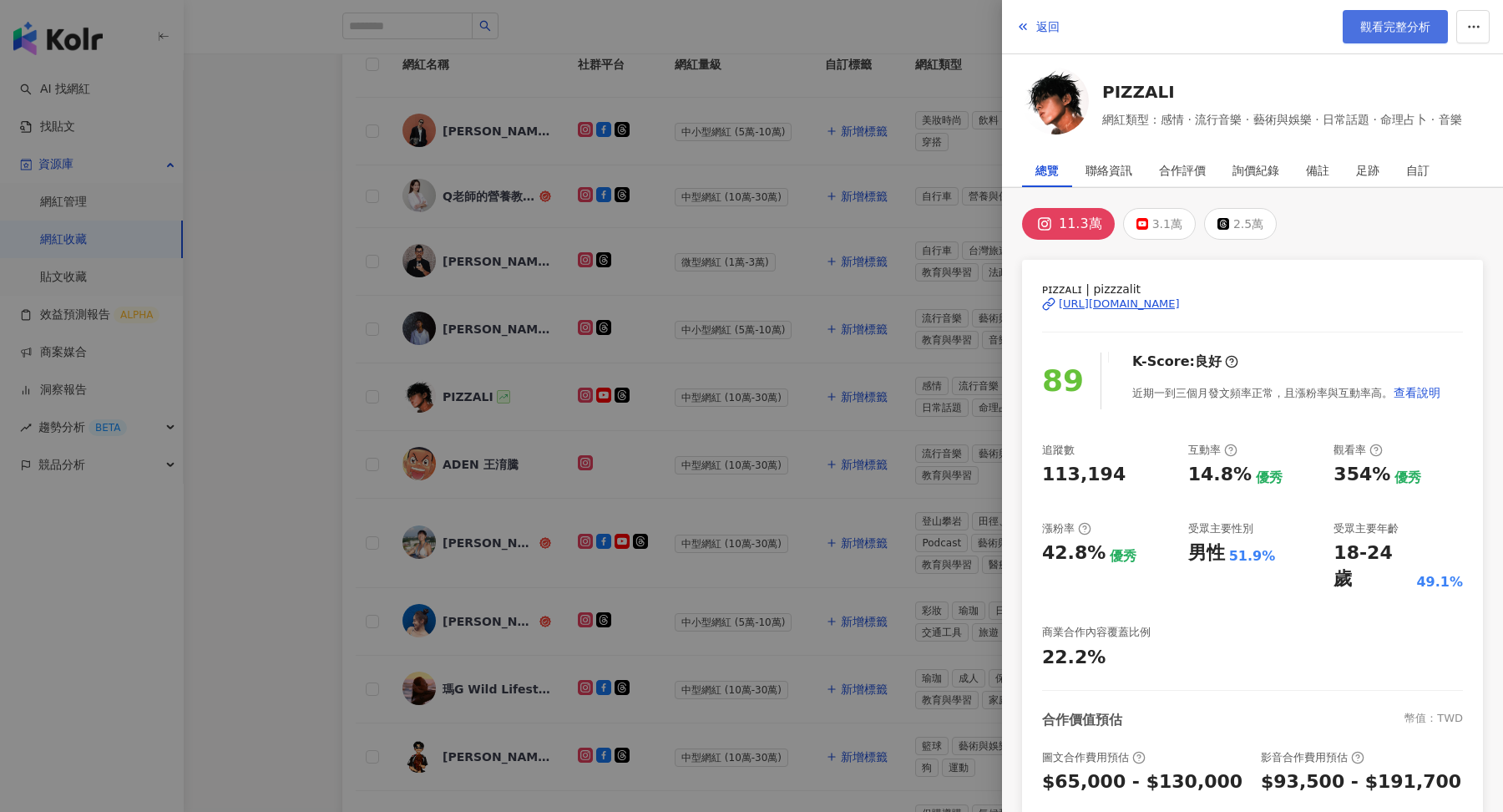
click at [1396, 33] on link "觀看完整分析" at bounding box center [1396, 26] width 106 height 33
click at [318, 402] on div at bounding box center [752, 406] width 1503 height 812
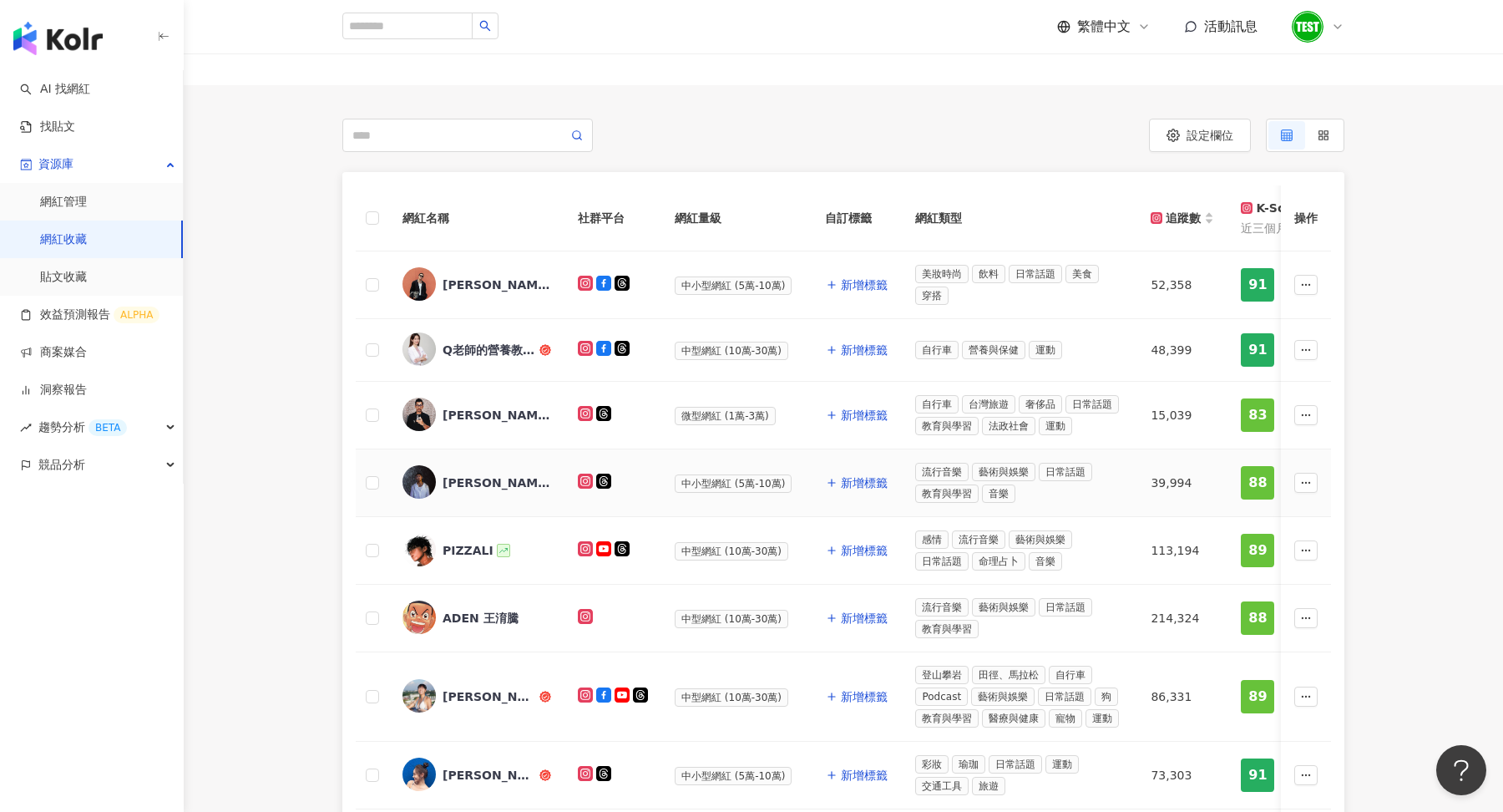
scroll to position [0, 0]
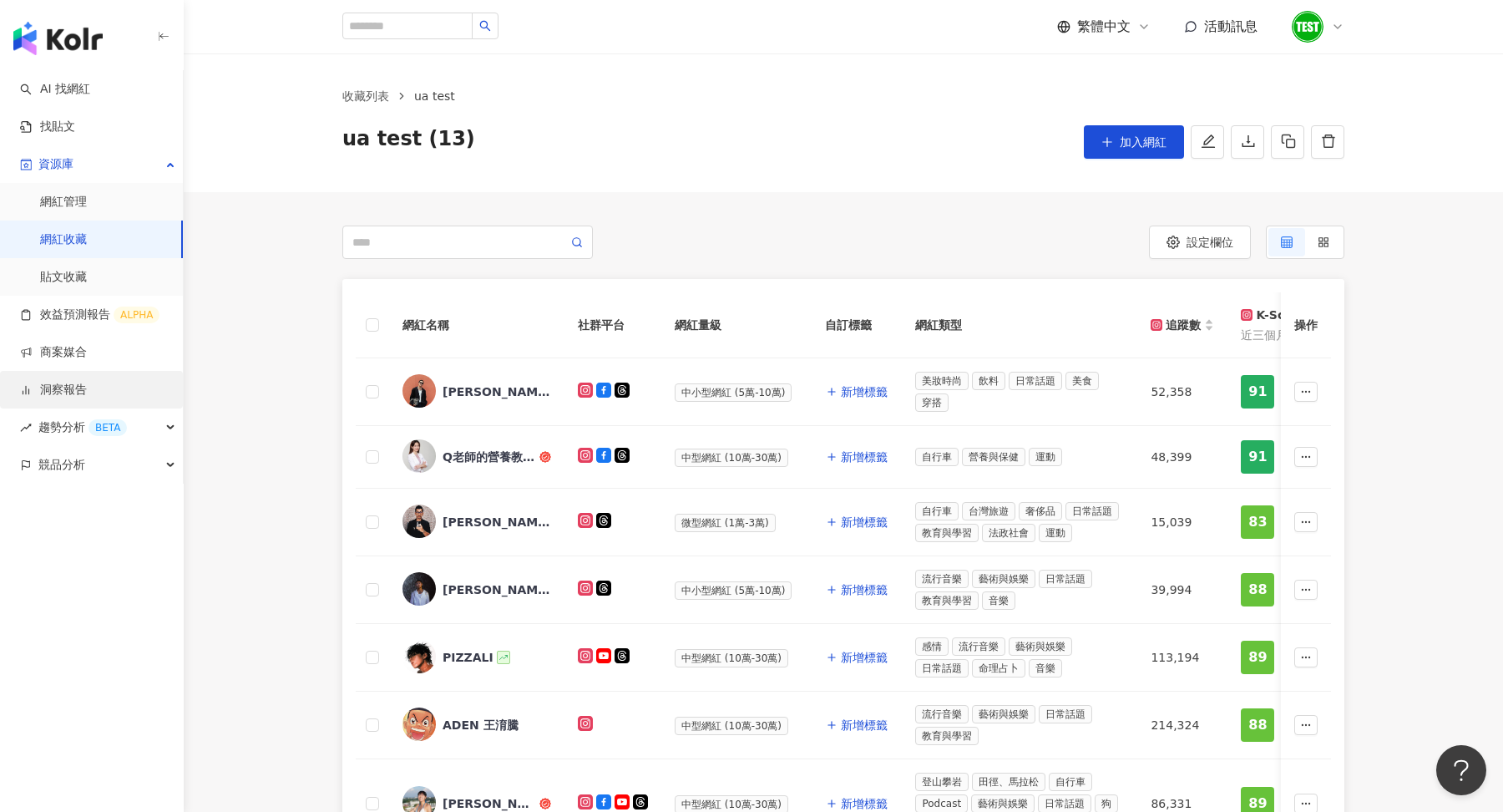
click at [63, 382] on link "洞察報告" at bounding box center [54, 390] width 66 height 17
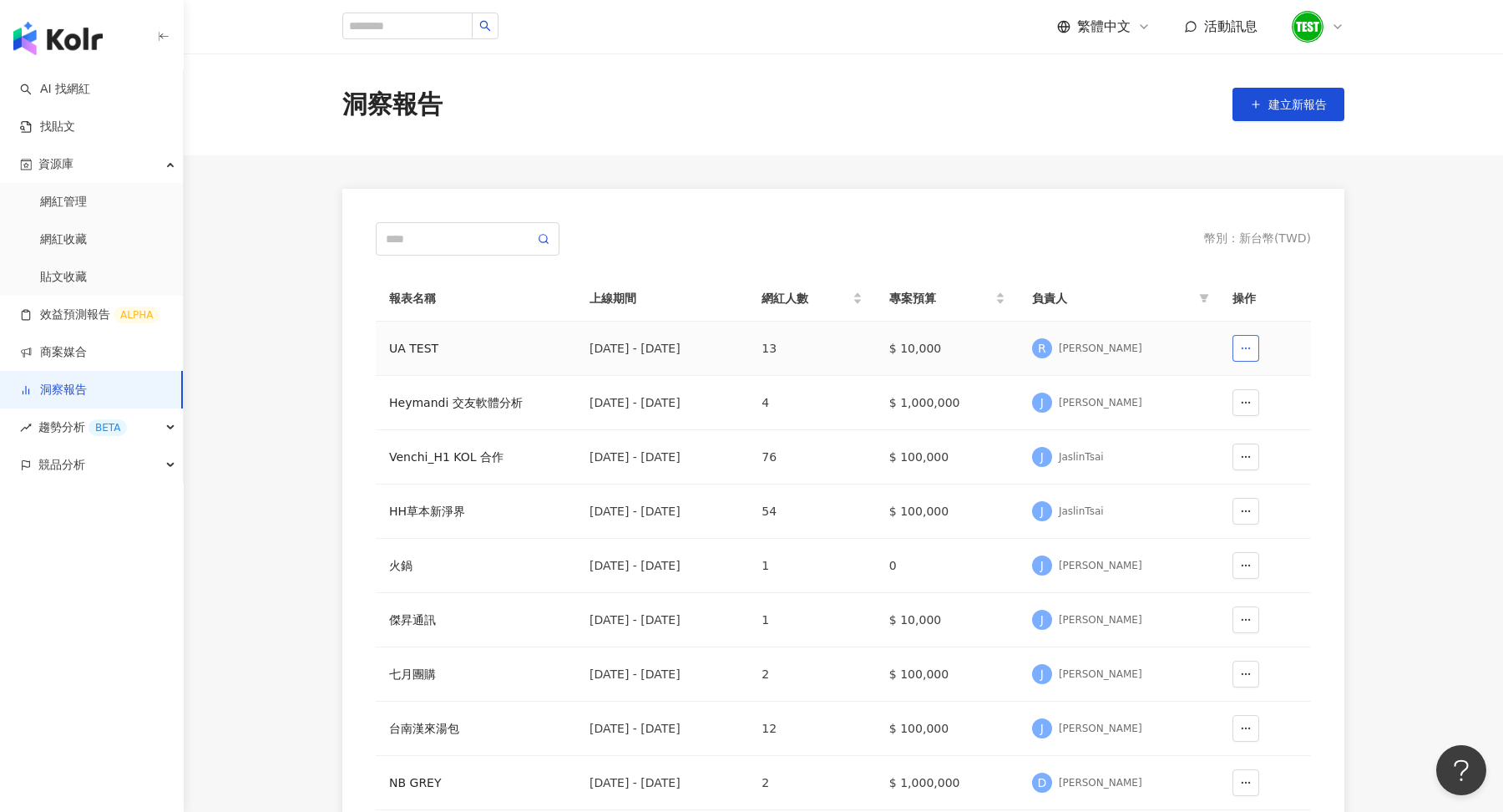
click at [1247, 348] on icon "button" at bounding box center [1247, 348] width 12 height 12
click at [1231, 389] on span "刪除" at bounding box center [1220, 389] width 23 height 26
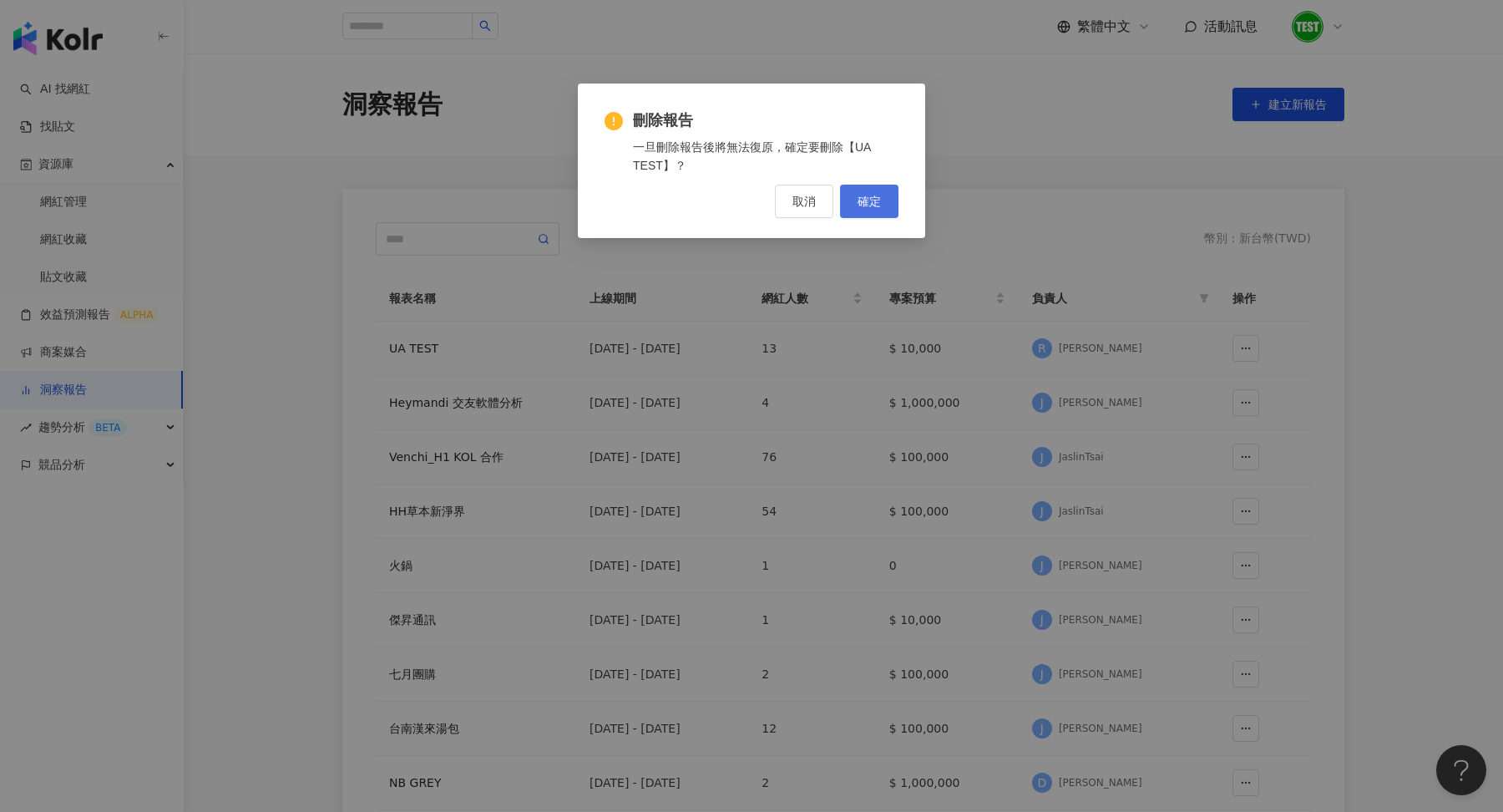
click at [862, 202] on span "確定" at bounding box center [869, 201] width 23 height 14
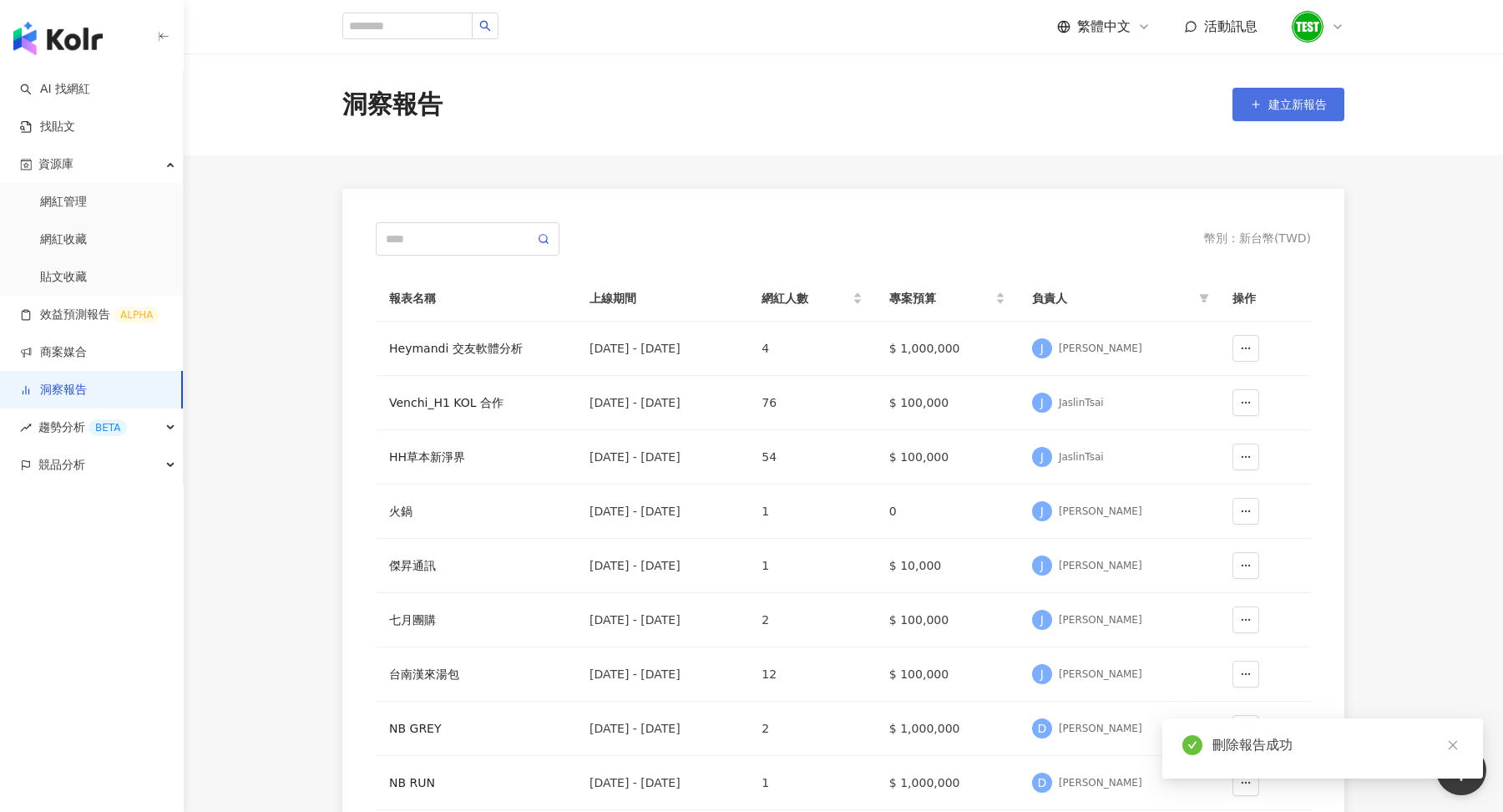
click at [1298, 95] on button "建立新報告" at bounding box center [1288, 104] width 112 height 33
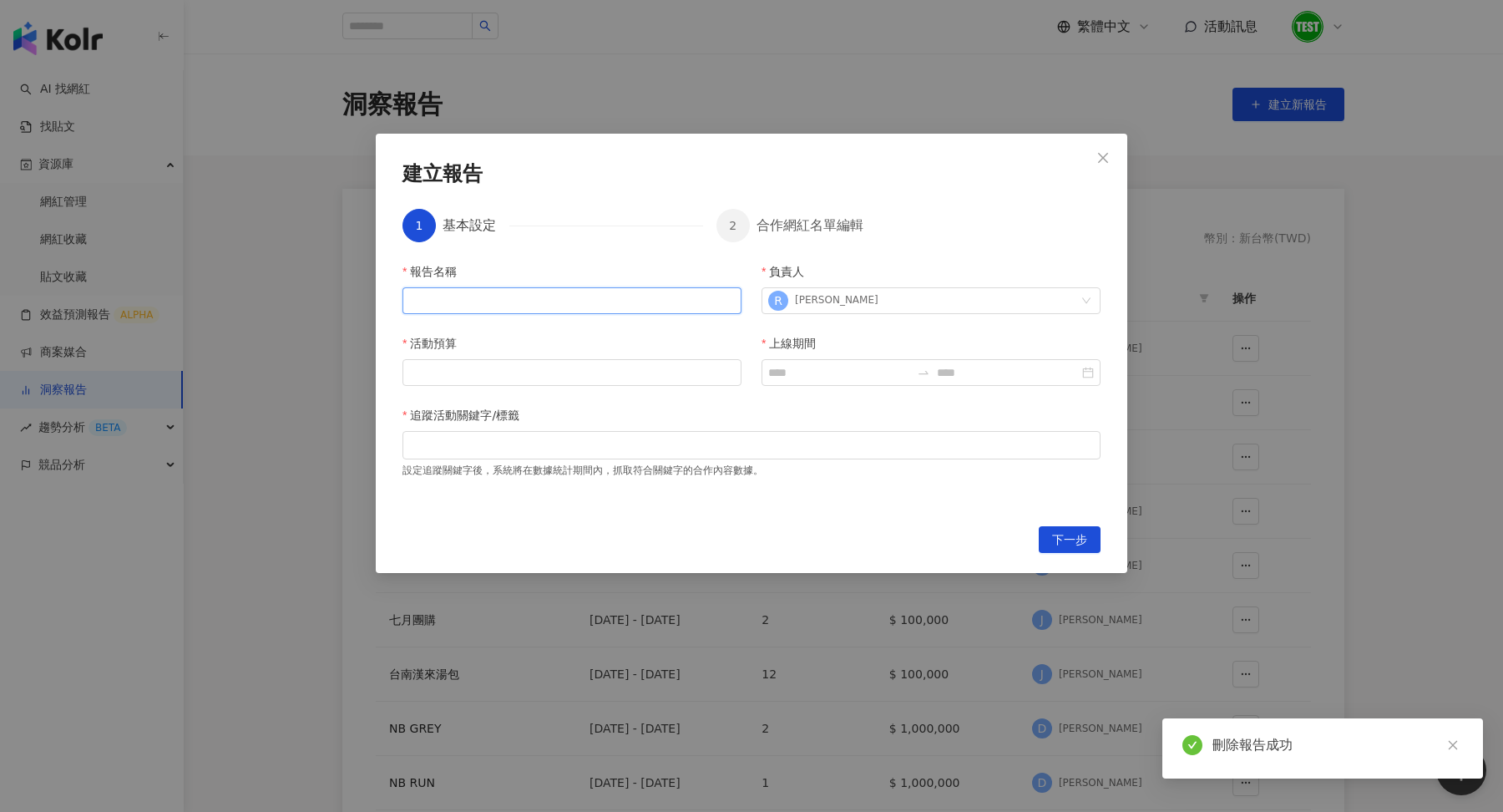
click at [532, 310] on input "報告名稱" at bounding box center [572, 300] width 339 height 26
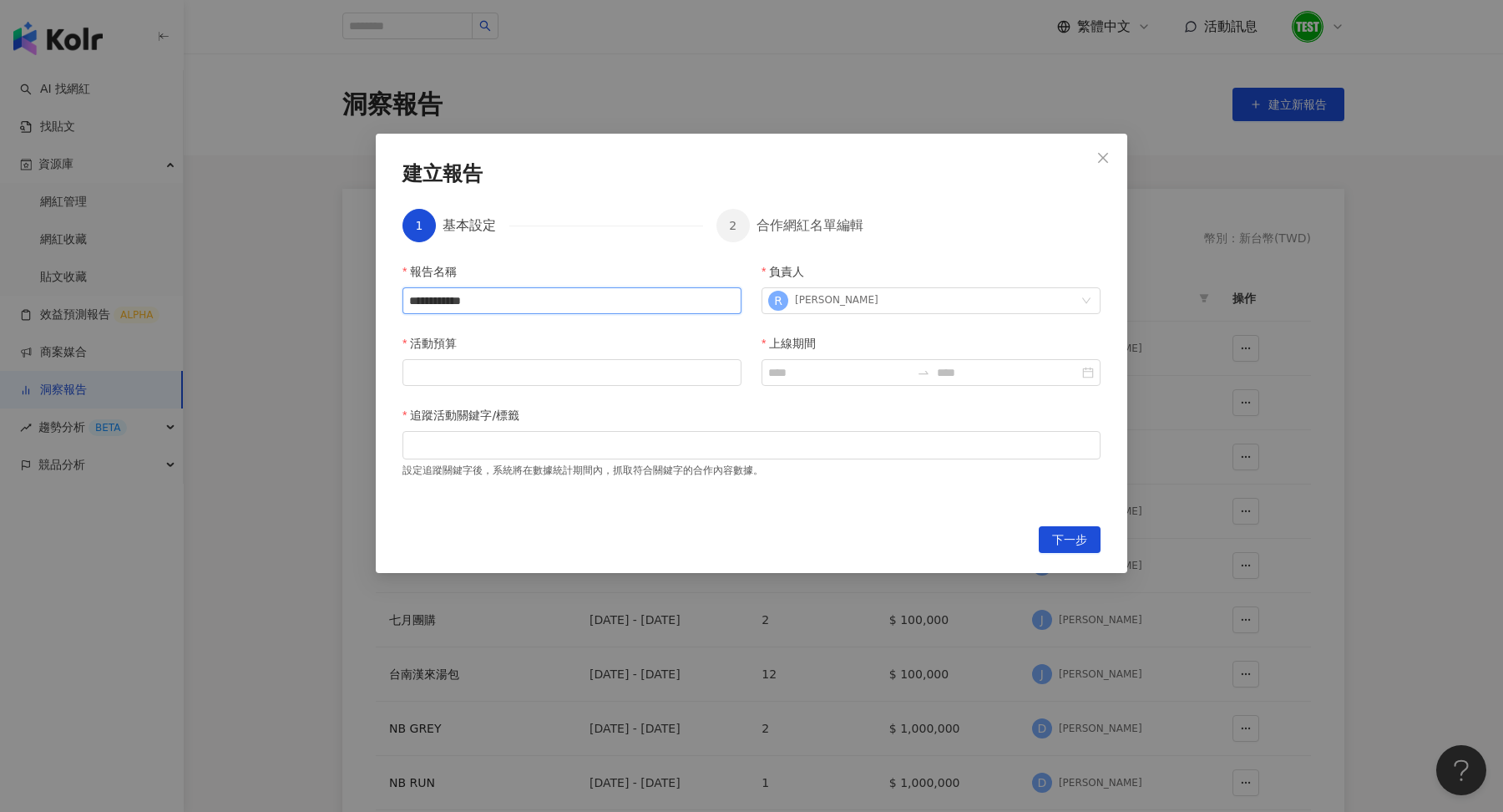
type input "**********"
click at [477, 389] on div "**********" at bounding box center [751, 384] width 698 height 244
click at [487, 389] on div "**********" at bounding box center [751, 384] width 698 height 244
click at [498, 387] on div "**********" at bounding box center [751, 384] width 698 height 244
click at [509, 383] on input "活動預算" at bounding box center [572, 371] width 337 height 25
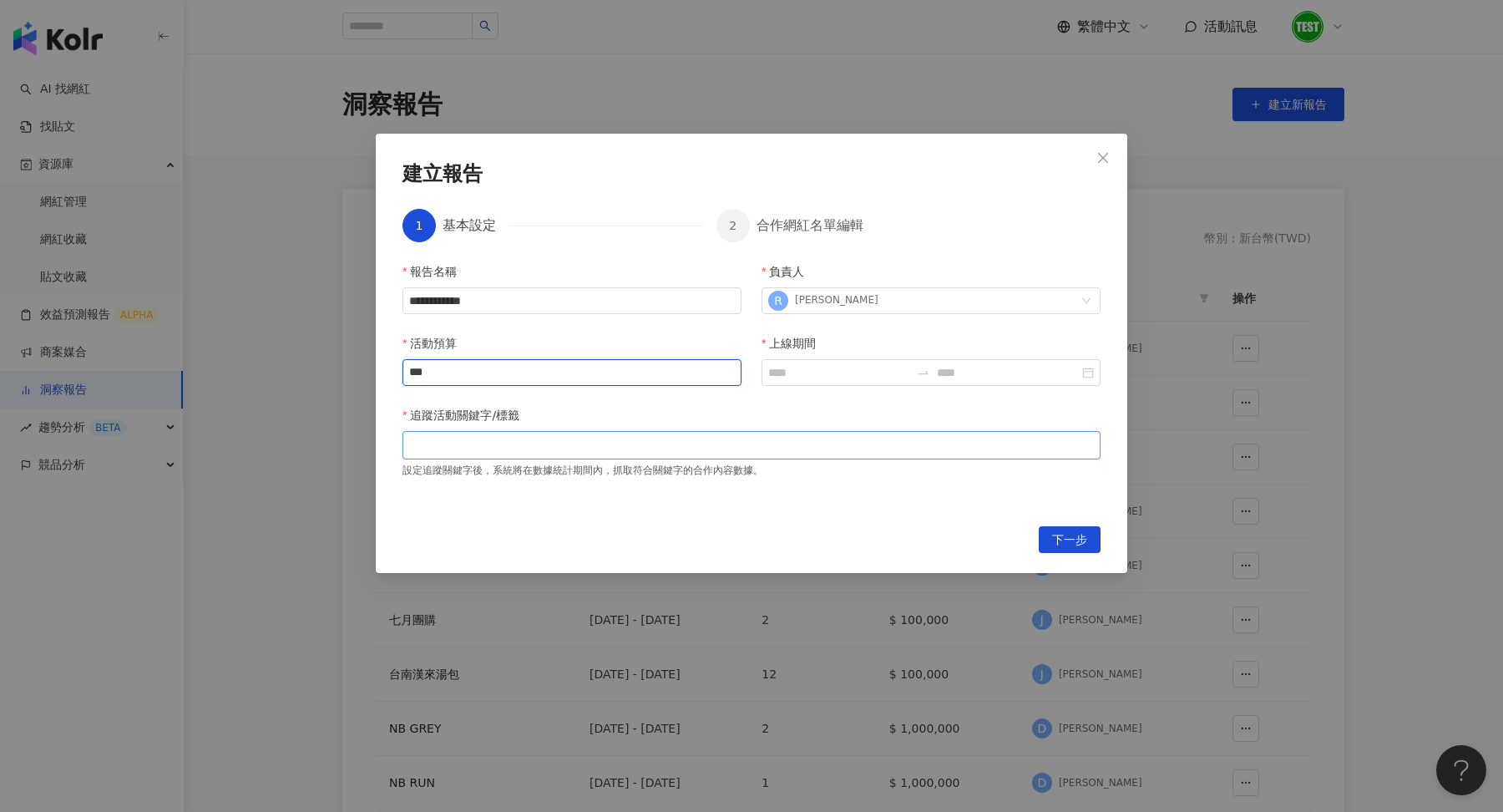
click at [468, 441] on div at bounding box center [752, 445] width 692 height 13
type input "***"
type input "**********"
type input "****"
click at [833, 369] on input "上線期間" at bounding box center [839, 372] width 142 height 19
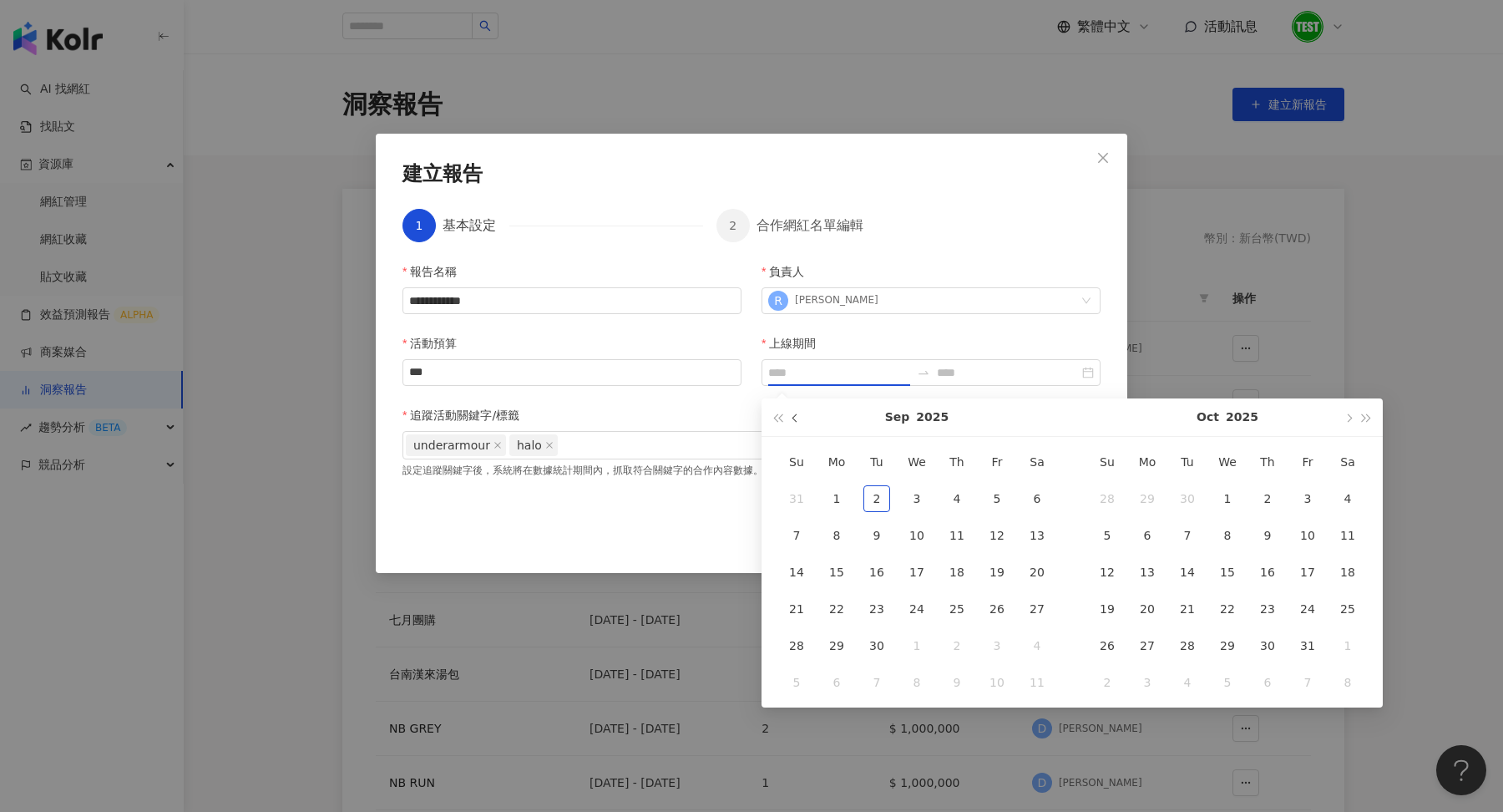
click at [800, 425] on button "button" at bounding box center [796, 418] width 19 height 37
type input "**********"
click at [991, 498] on div "1" at bounding box center [997, 498] width 26 height 26
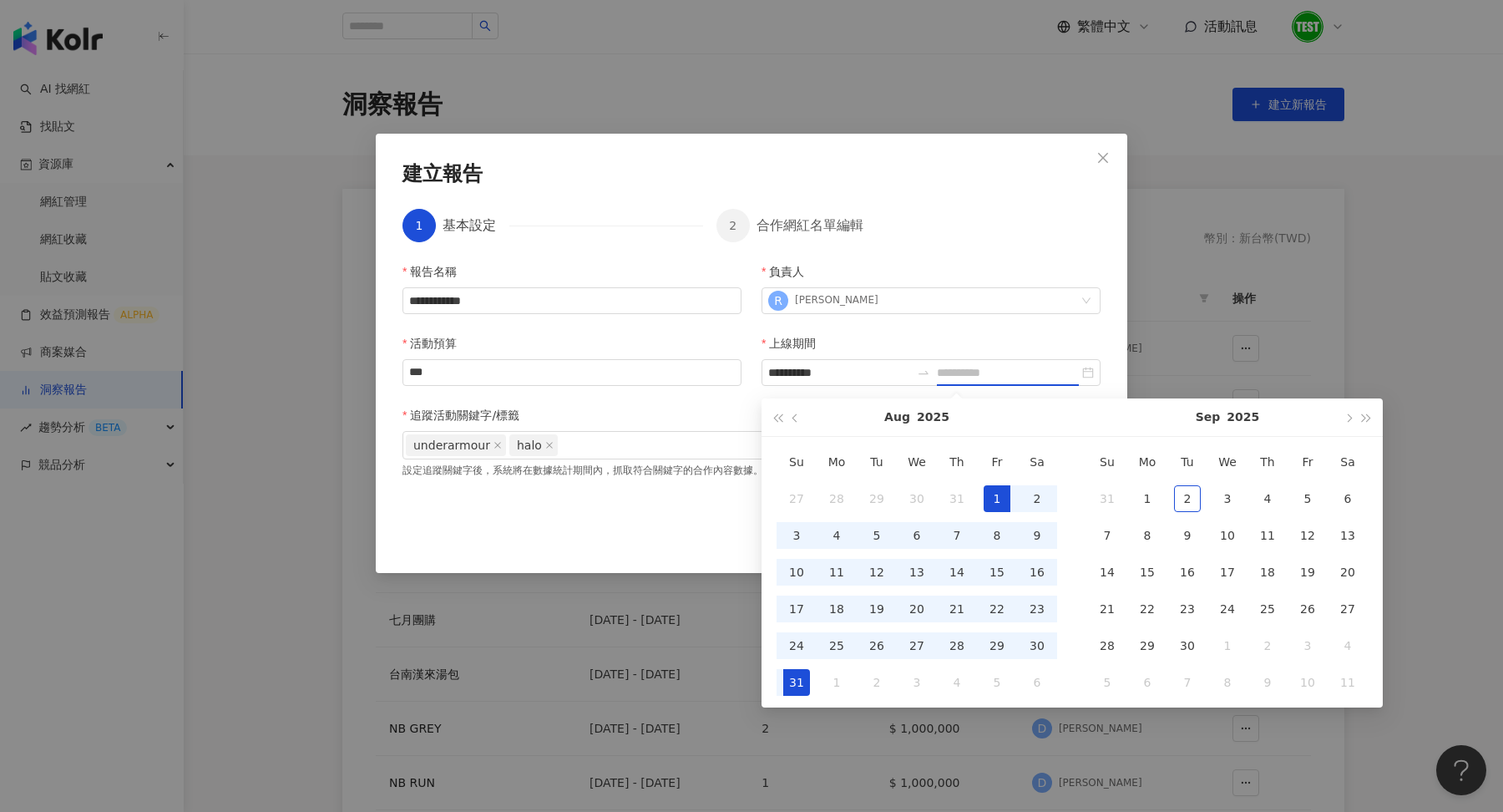
click at [793, 673] on div "31" at bounding box center [796, 682] width 26 height 26
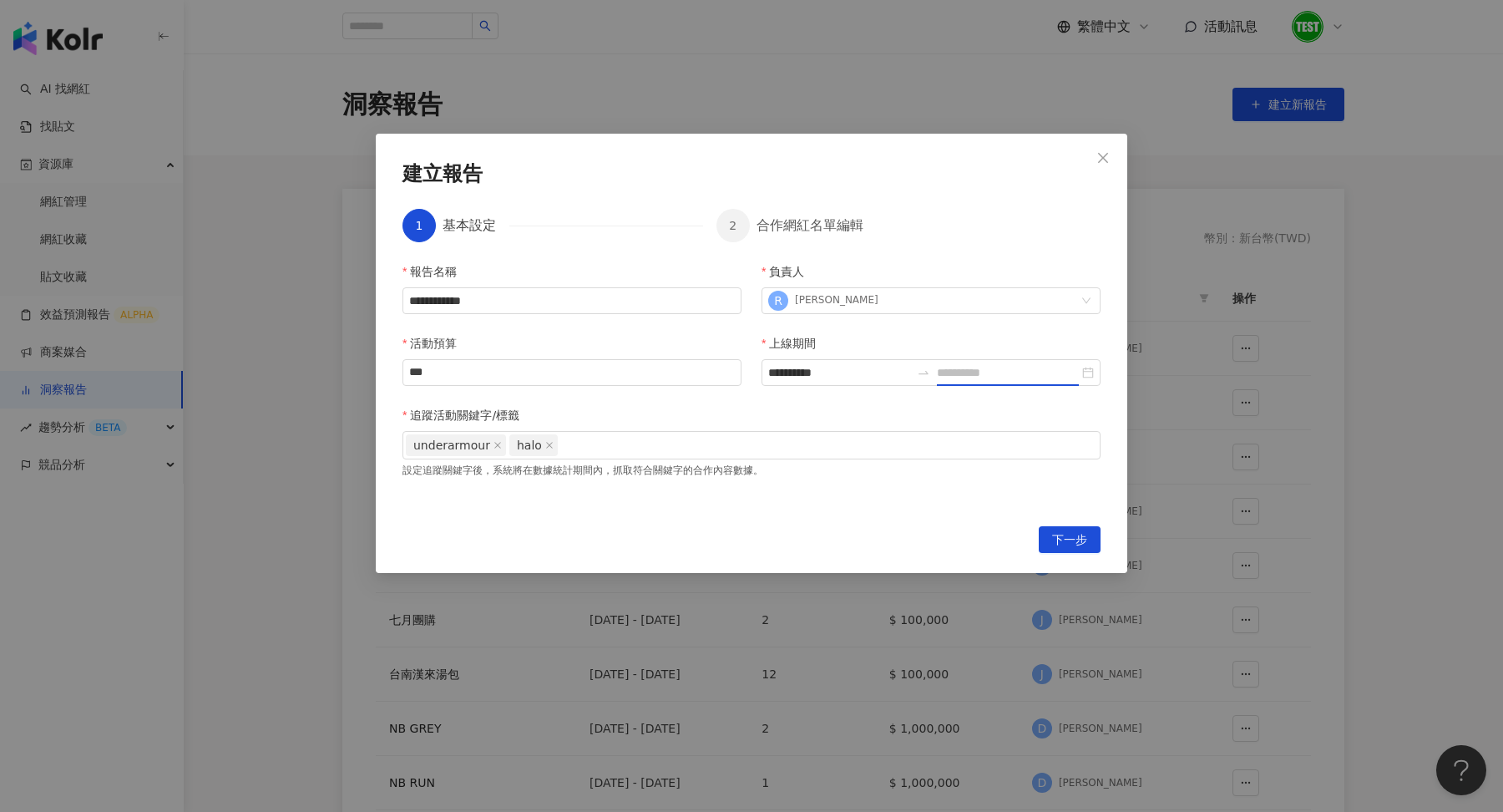
type input "**********"
click at [1051, 527] on button "下一步" at bounding box center [1069, 539] width 62 height 26
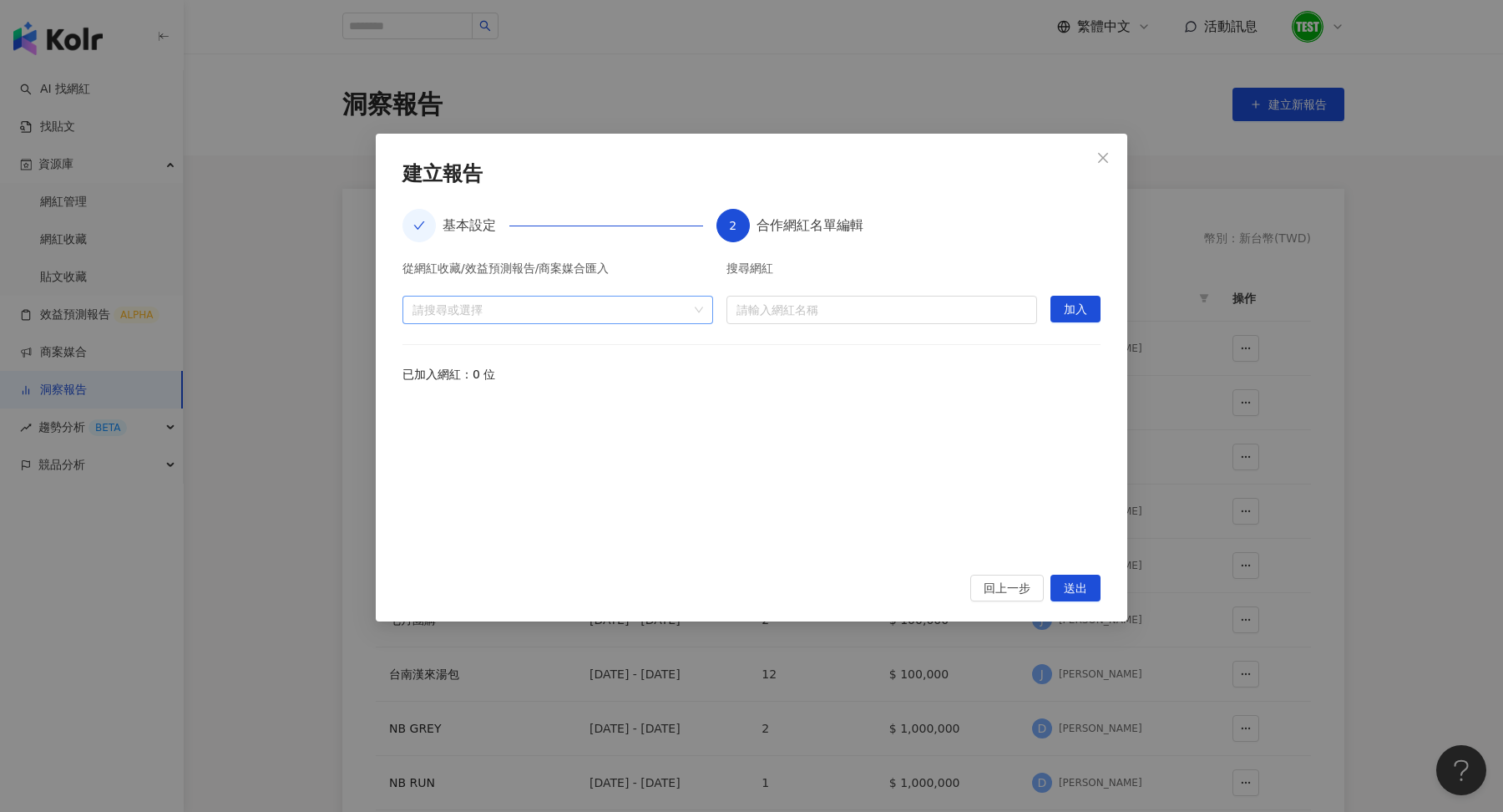
click at [694, 305] on div "請搜尋或選擇" at bounding box center [557, 309] width 311 height 28
click at [568, 351] on span "收藏" at bounding box center [571, 346] width 277 height 26
click at [420, 348] on icon "caret-down" at bounding box center [419, 347] width 9 height 9
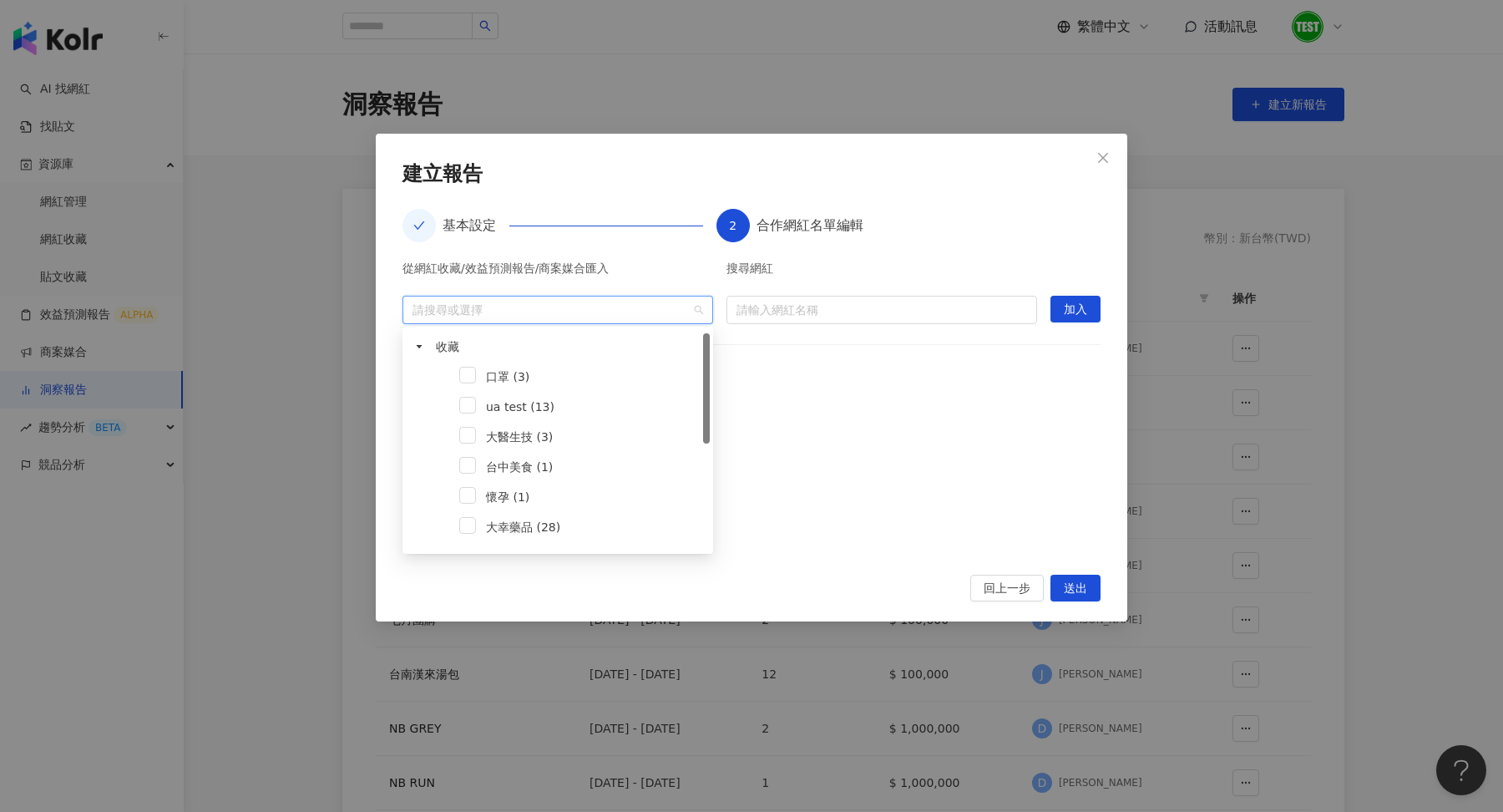
click at [476, 409] on div "ua test (13)" at bounding box center [557, 408] width 304 height 30
click at [468, 408] on span at bounding box center [468, 406] width 17 height 17
click at [1009, 447] on div at bounding box center [751, 477] width 698 height 154
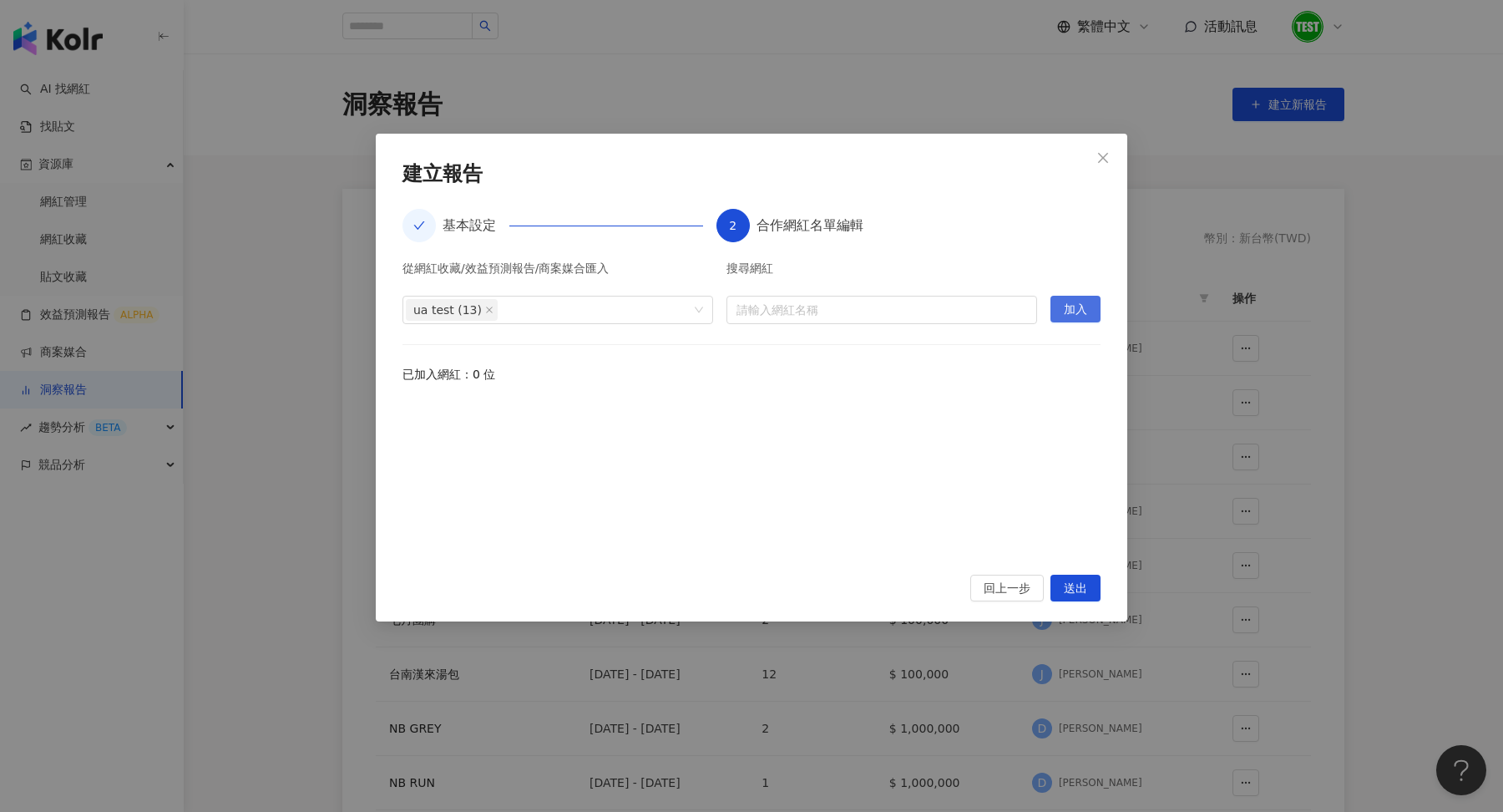
click at [1079, 308] on span "加入" at bounding box center [1075, 309] width 23 height 26
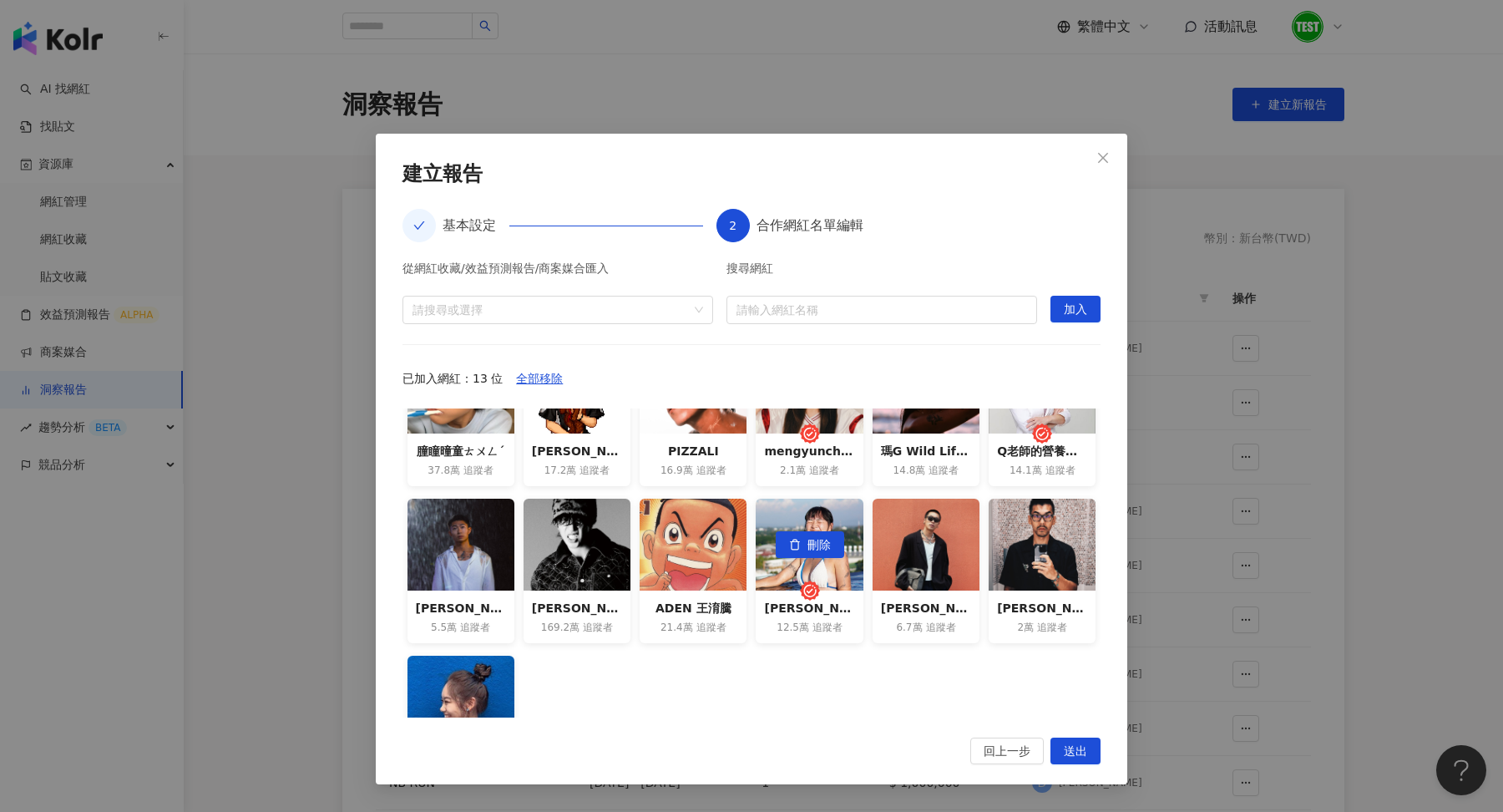
scroll to position [148, 0]
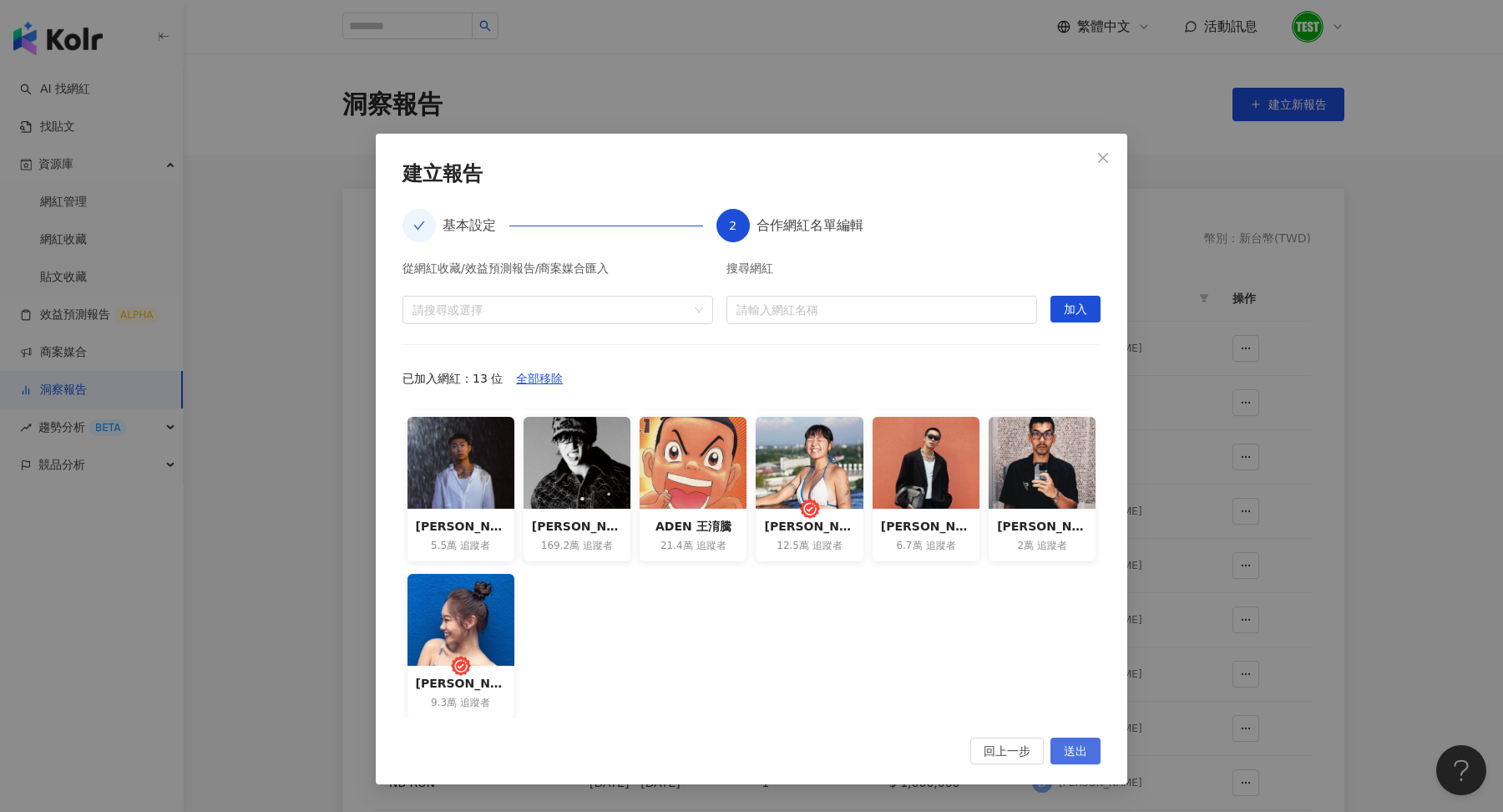
click at [1091, 754] on button "送出" at bounding box center [1075, 751] width 50 height 26
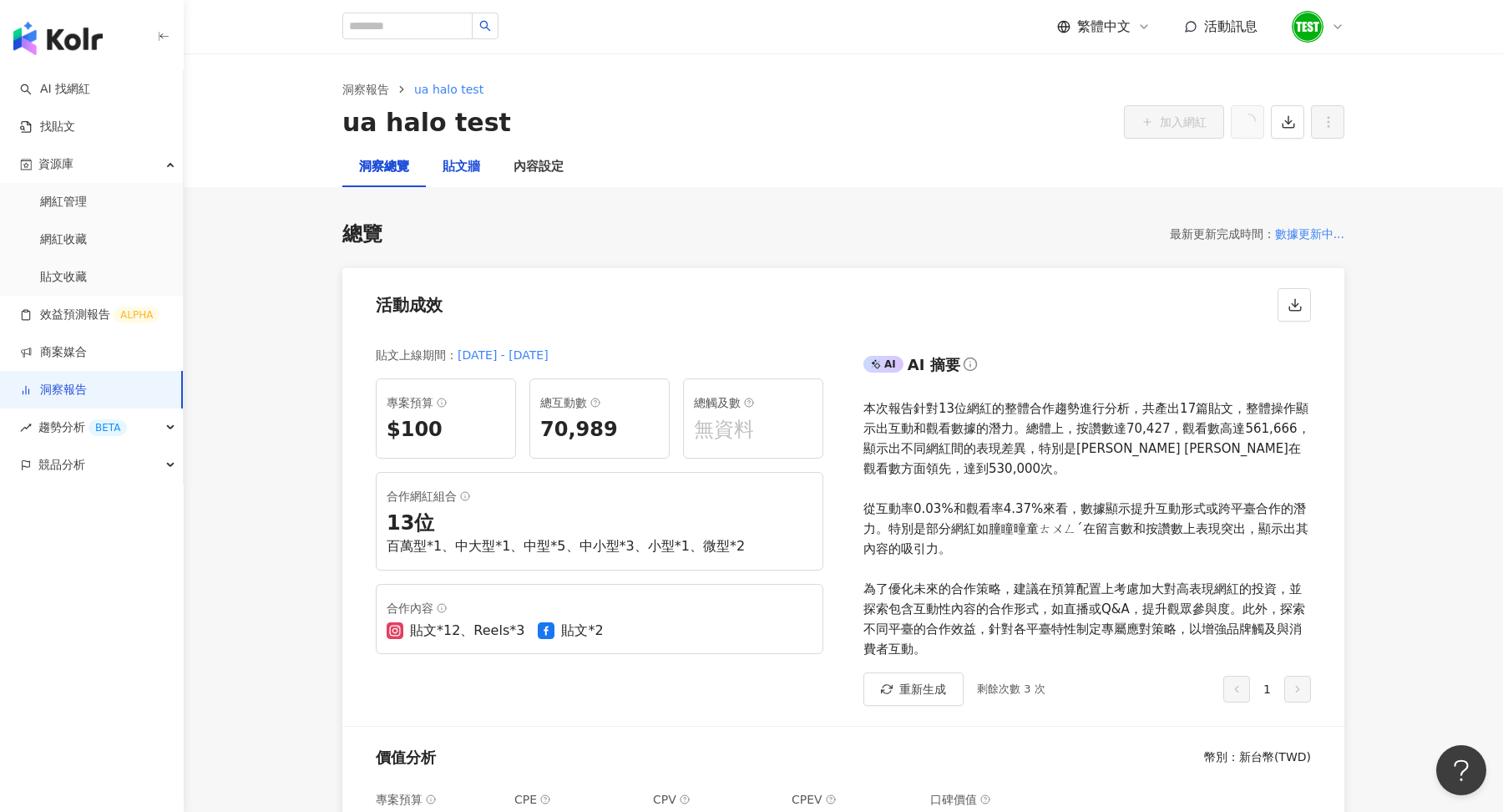
click at [477, 169] on div "貼文牆" at bounding box center [462, 167] width 37 height 20
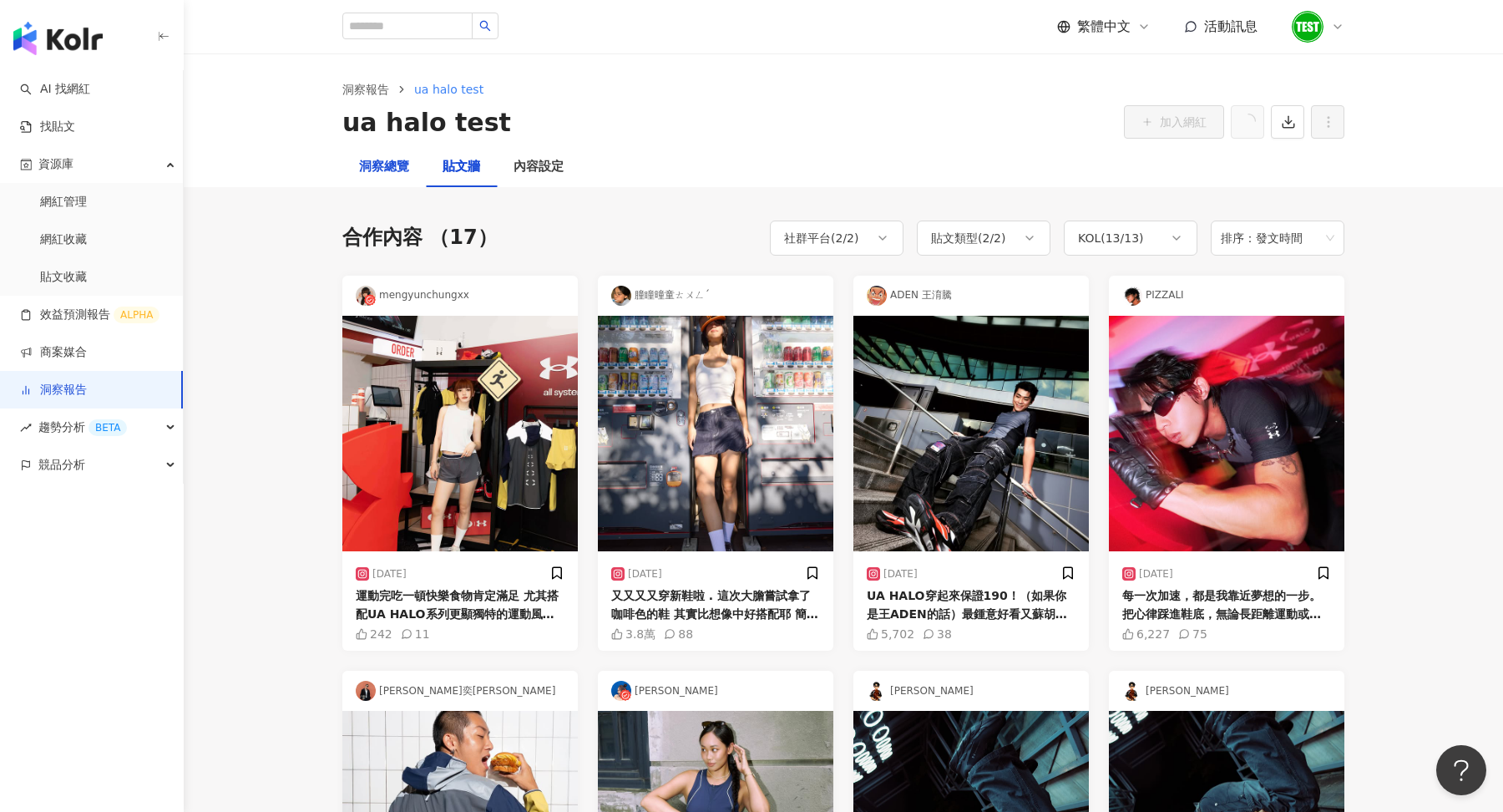
click at [404, 166] on div "洞察總覽" at bounding box center [384, 167] width 50 height 20
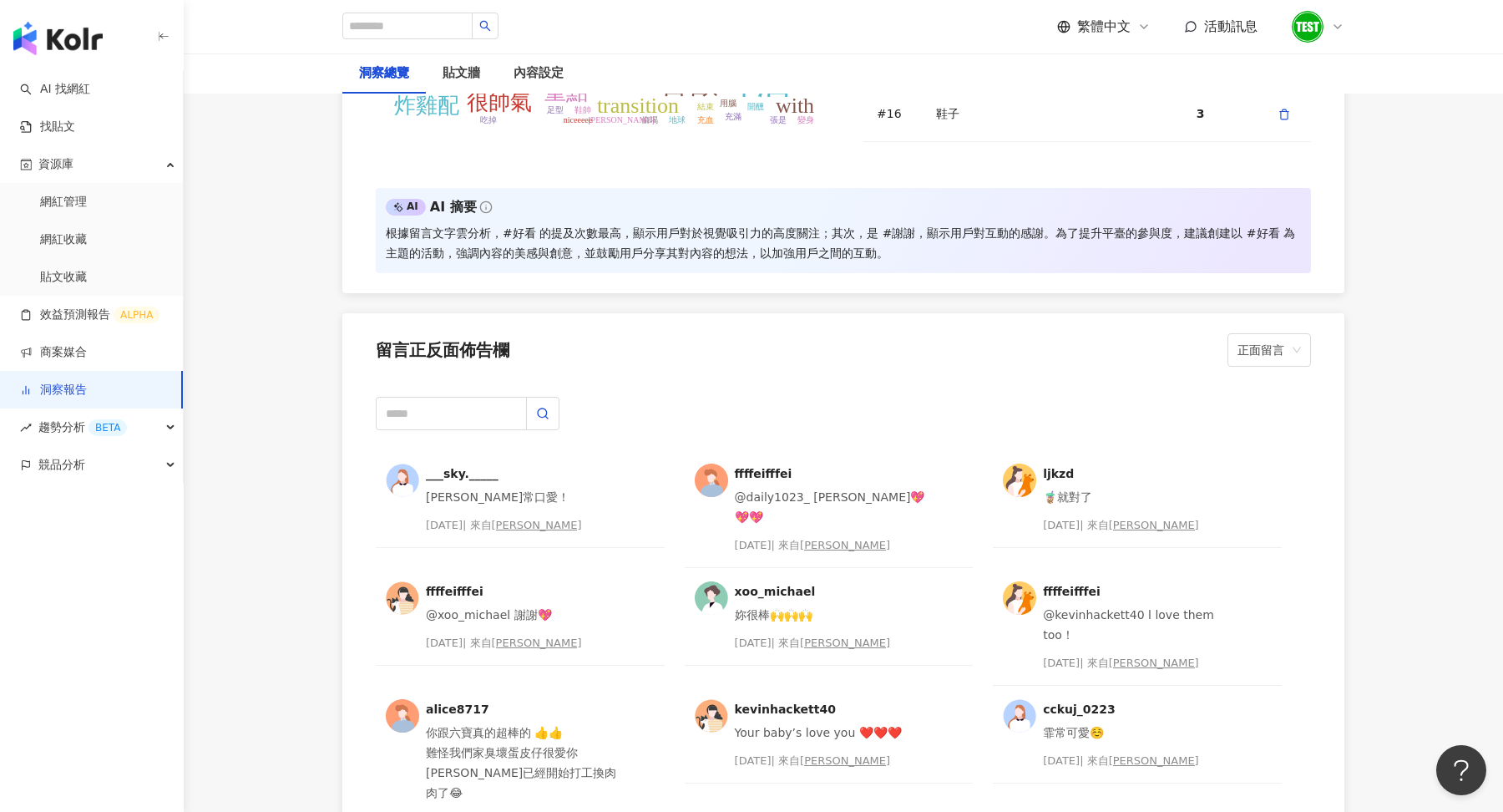
scroll to position [4136, 0]
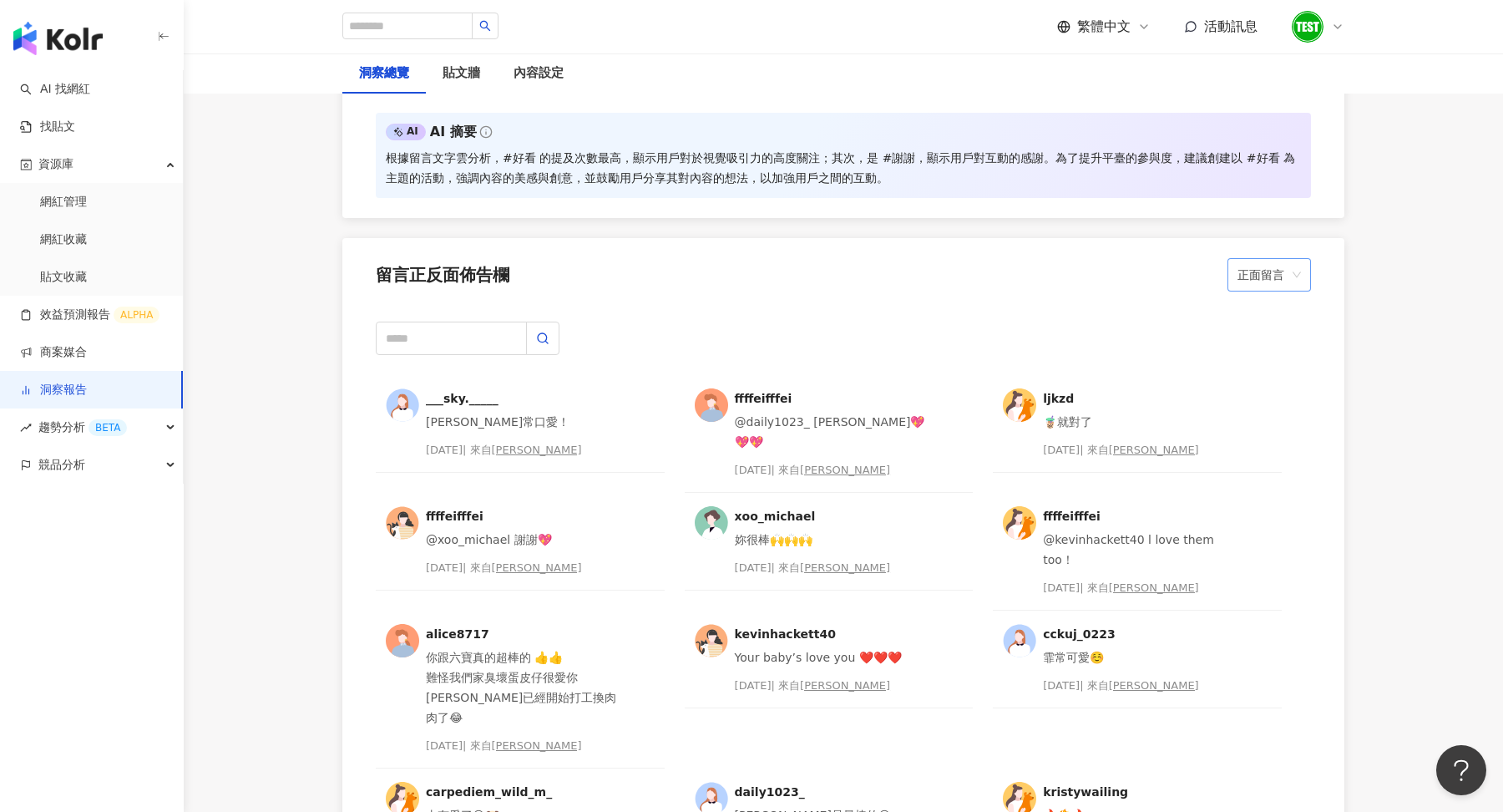
click at [1288, 267] on span "正面留言" at bounding box center [1270, 274] width 63 height 32
click at [1279, 330] on div "負面留言" at bounding box center [1270, 335] width 57 height 19
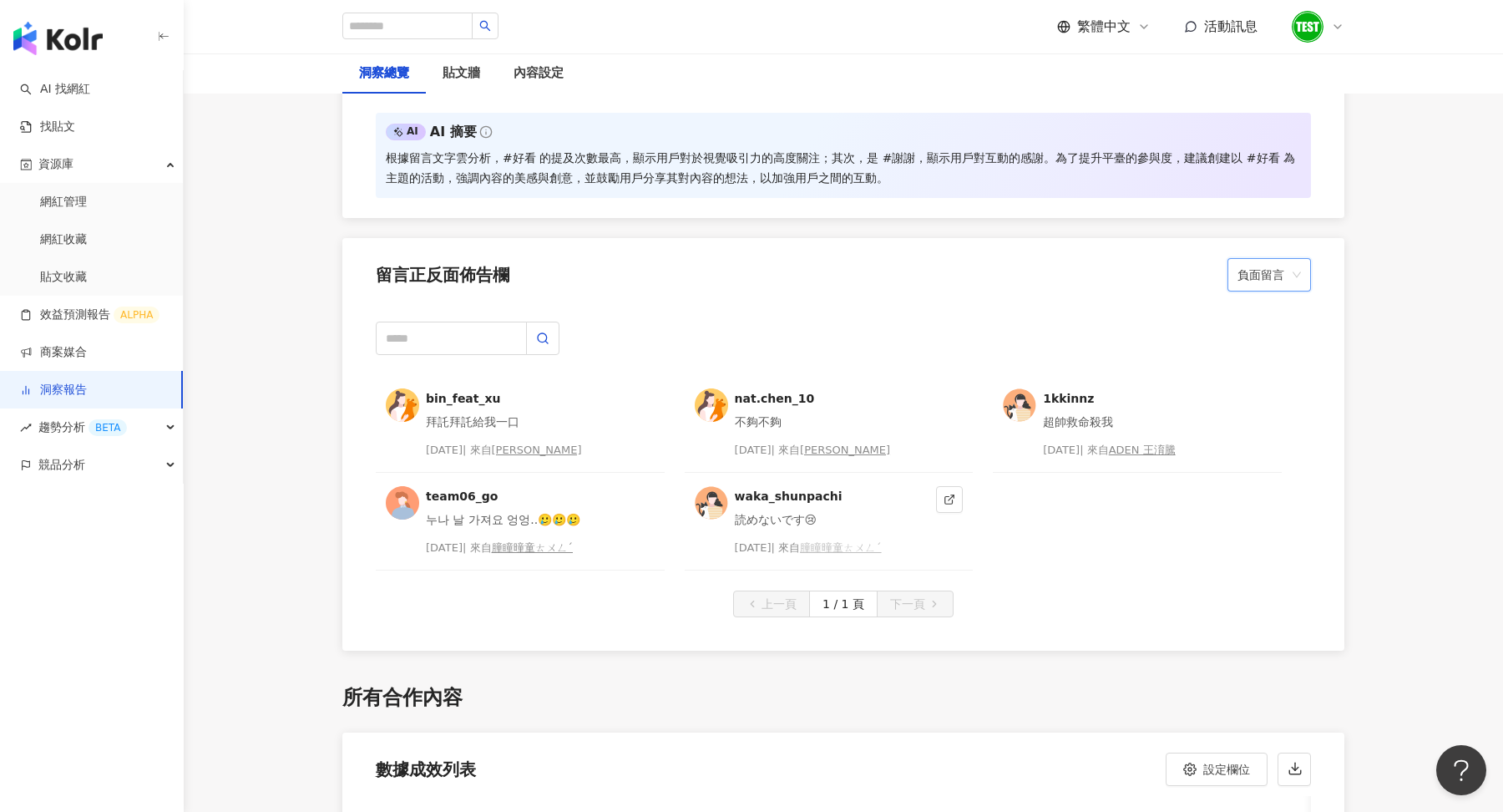
click at [875, 543] on div "朣瞳曈童ㄊㄨㄥˊ" at bounding box center [841, 548] width 82 height 17
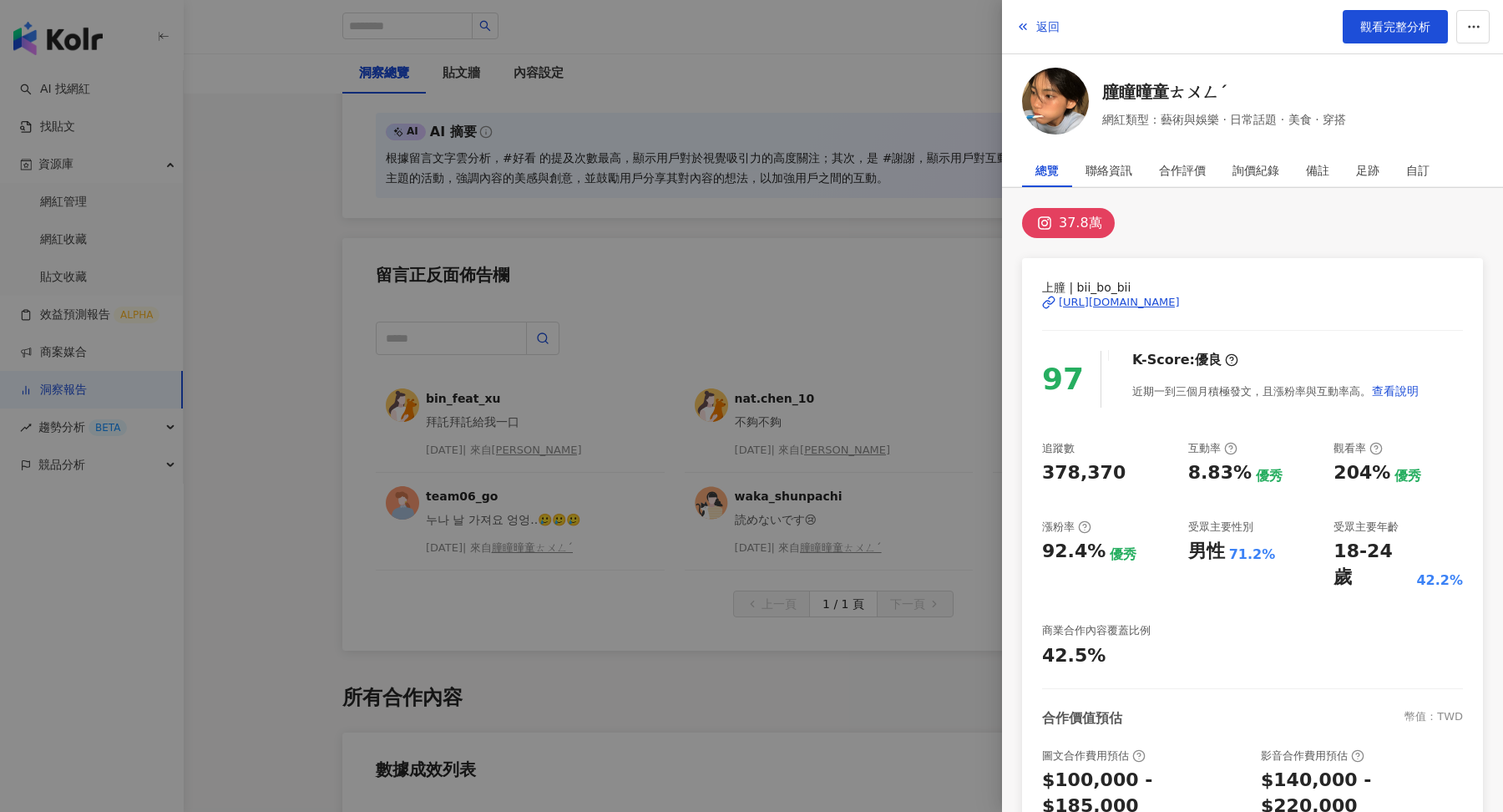
click at [902, 316] on div at bounding box center [752, 406] width 1503 height 812
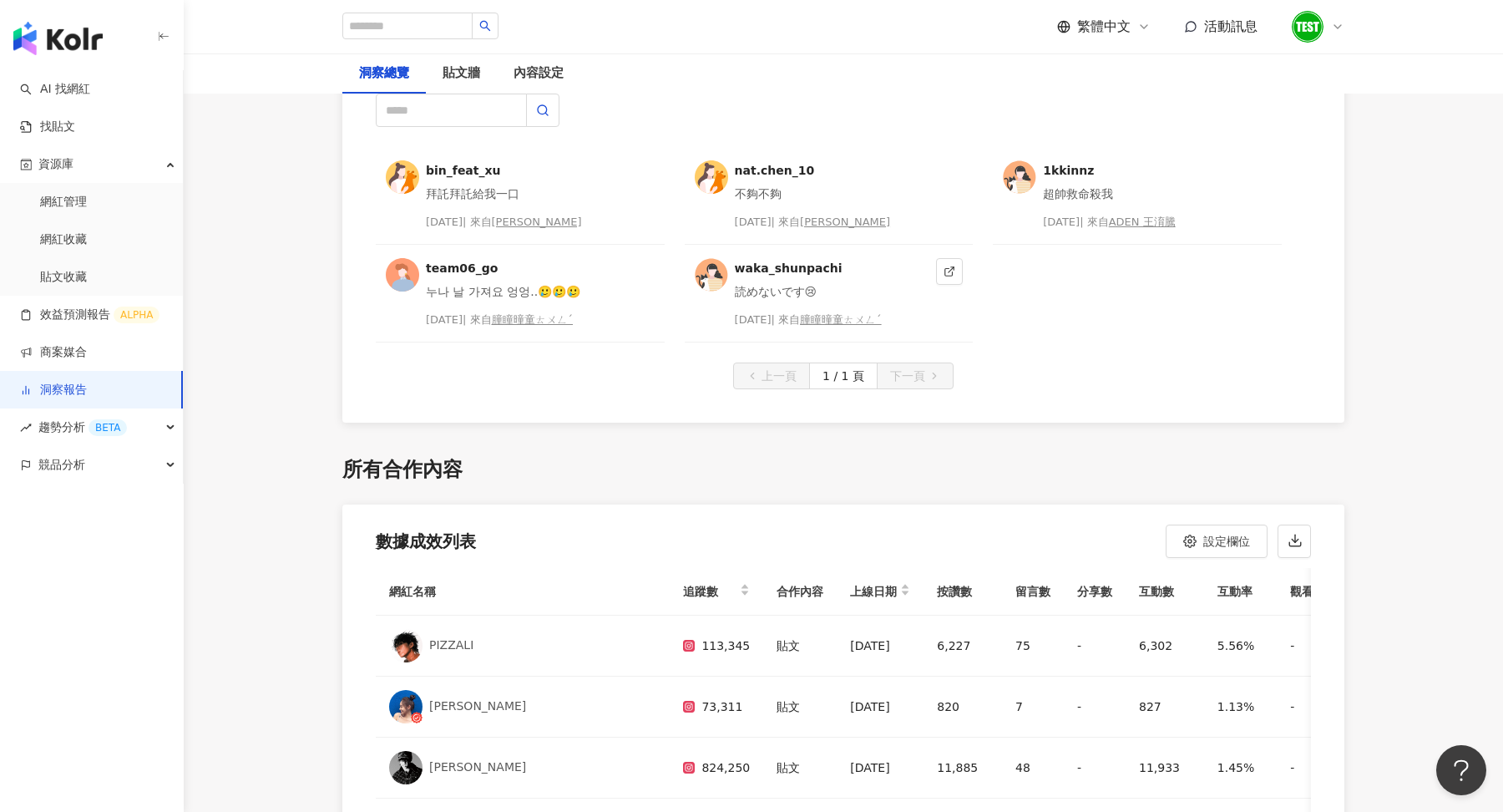
scroll to position [4357, 0]
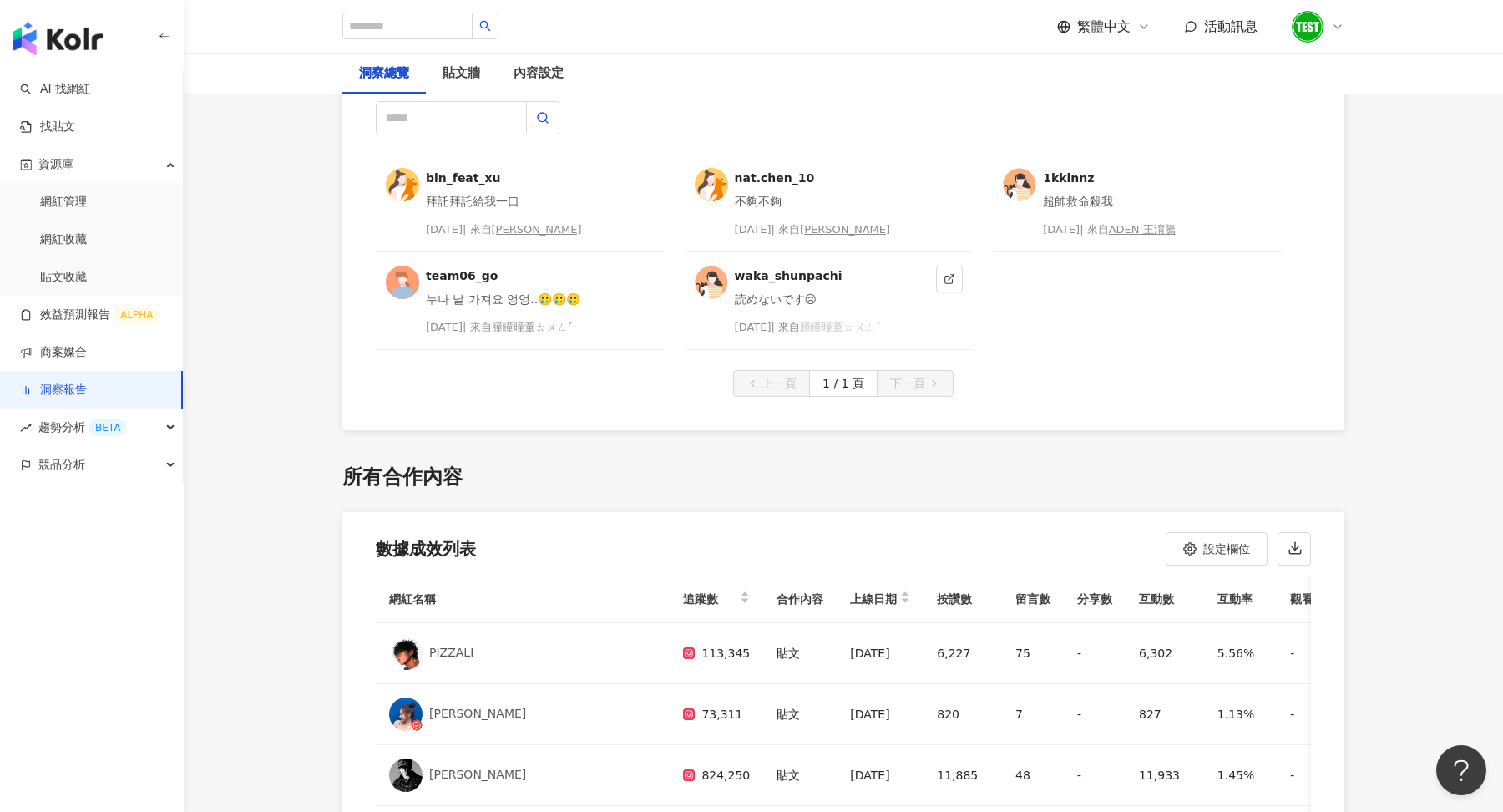
click at [847, 320] on div "朣瞳曈童ㄊㄨㄥˊ" at bounding box center [841, 327] width 82 height 17
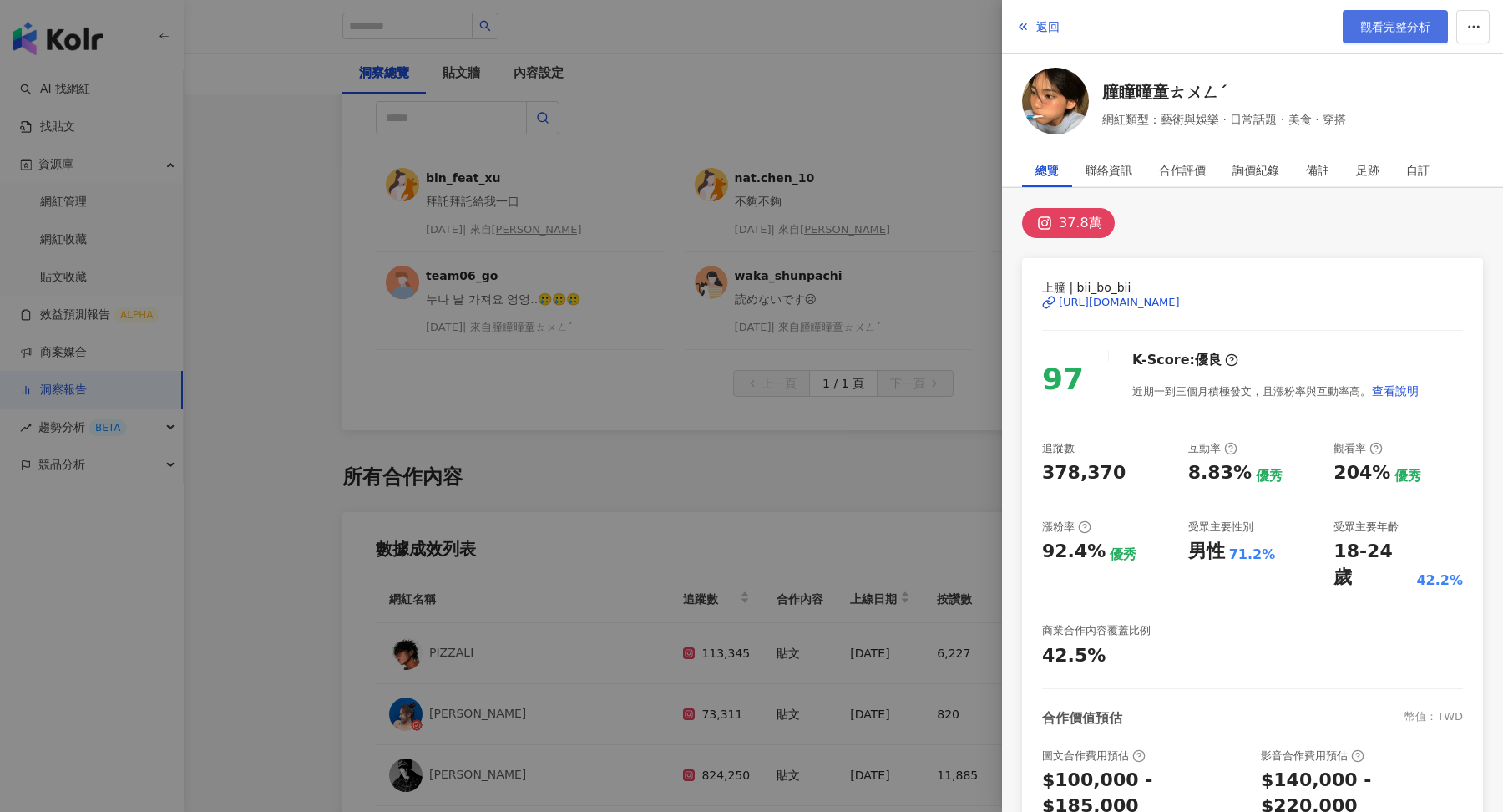
click at [1407, 33] on link "觀看完整分析" at bounding box center [1396, 26] width 106 height 33
click at [838, 508] on div at bounding box center [752, 406] width 1503 height 812
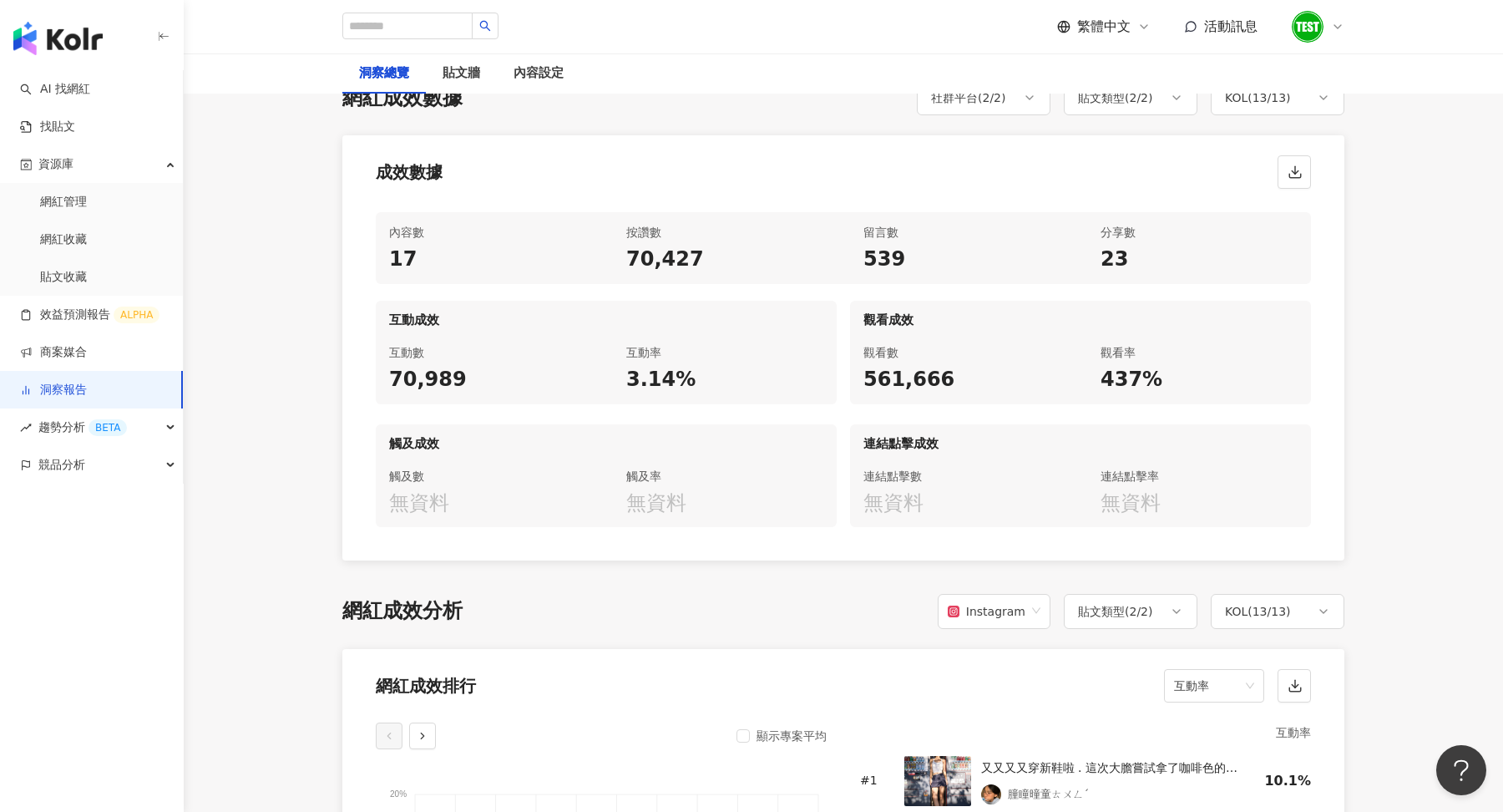
scroll to position [19, 0]
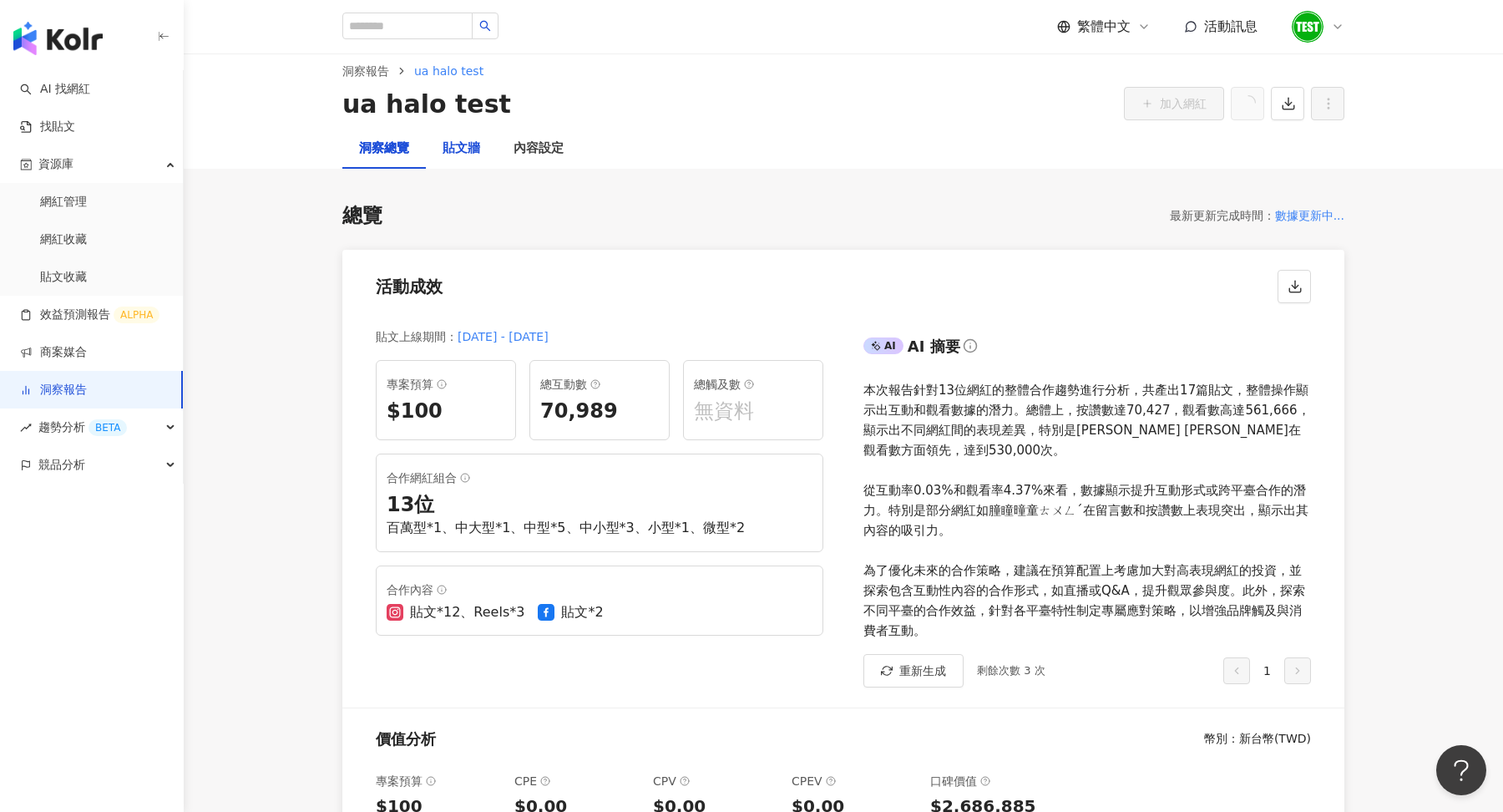
click at [465, 156] on div "貼文牆" at bounding box center [462, 149] width 37 height 20
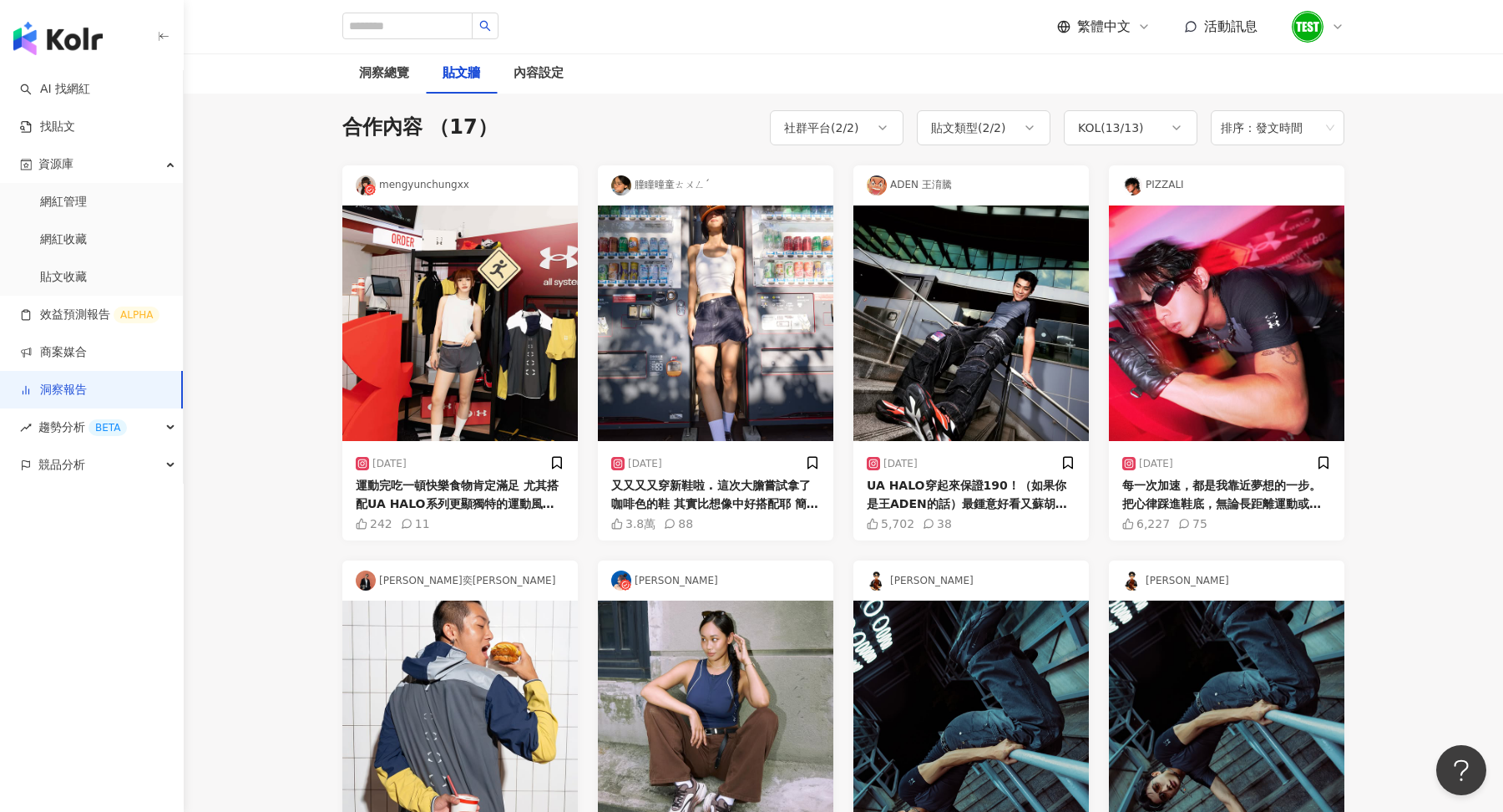
scroll to position [115, 0]
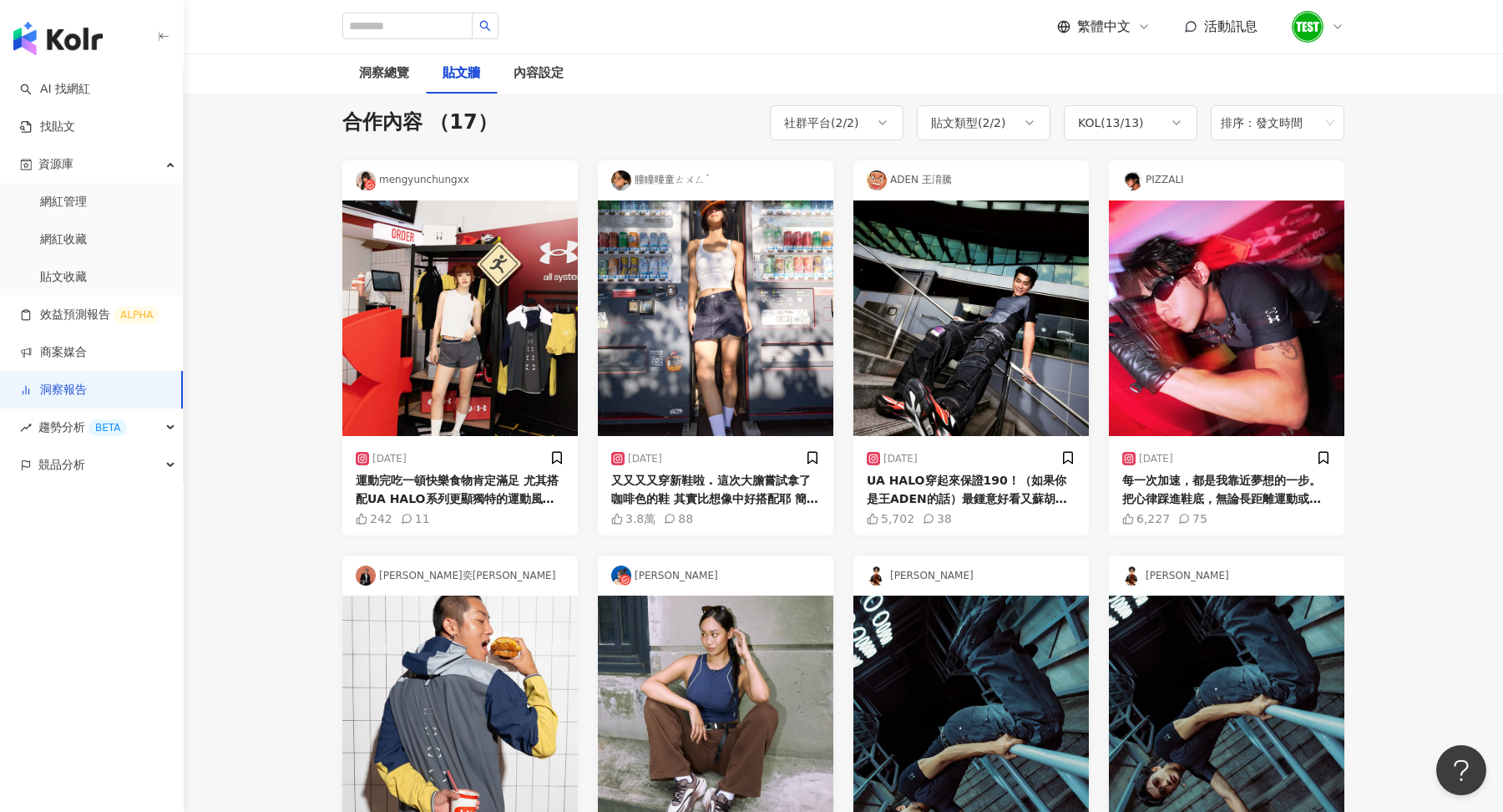
click at [766, 490] on div "又又又又穿新鞋啦 . 這次大膽嘗試拿了咖啡色的鞋 其實比想像中好搭配耶 簡單搭個同色系帽子就很好看 而且這雙UA HALO RACER真的很好穿Q彈又帶點支…" at bounding box center [716, 490] width 209 height 37
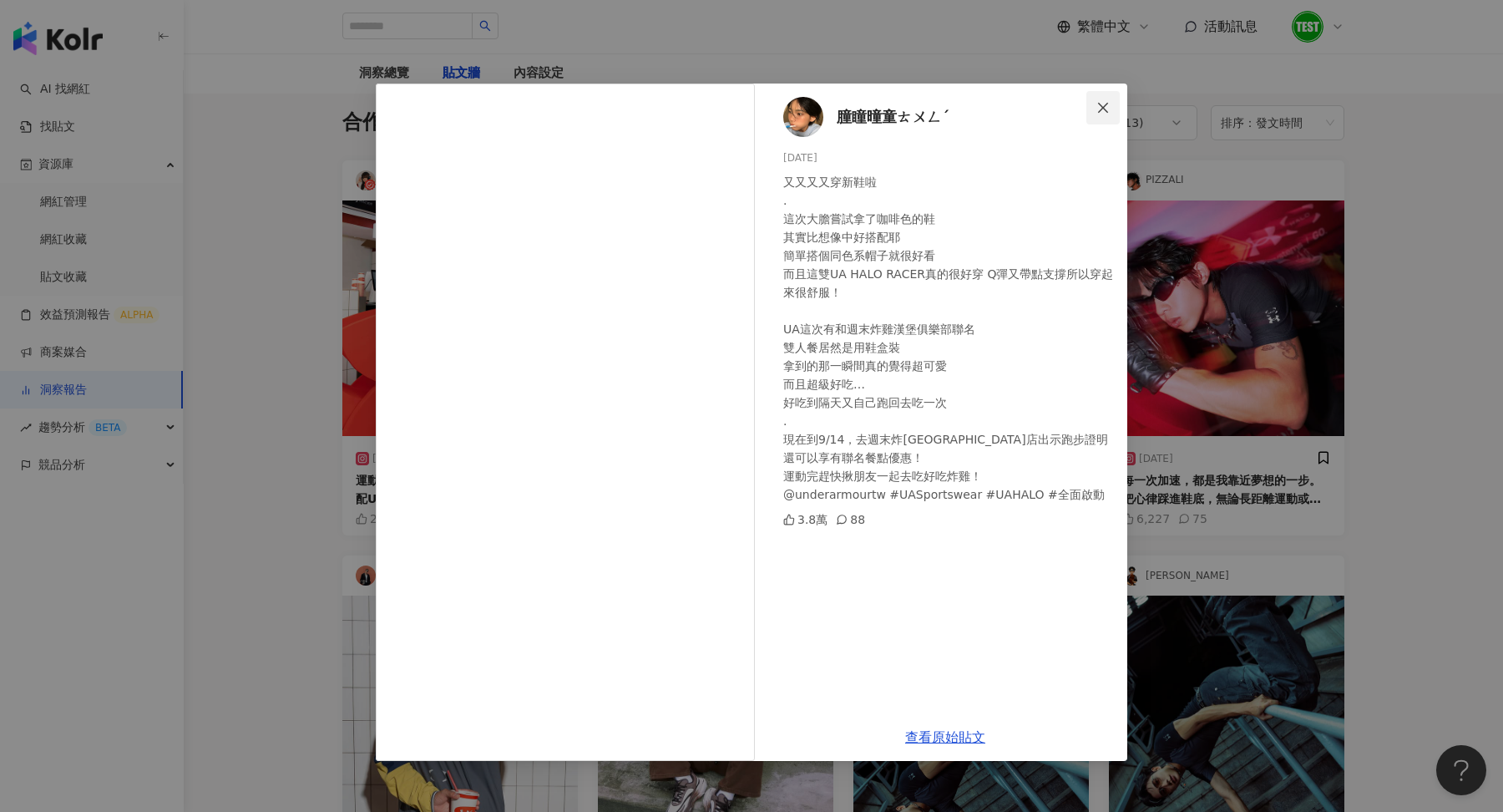
click at [1097, 112] on icon "close" at bounding box center [1103, 108] width 14 height 14
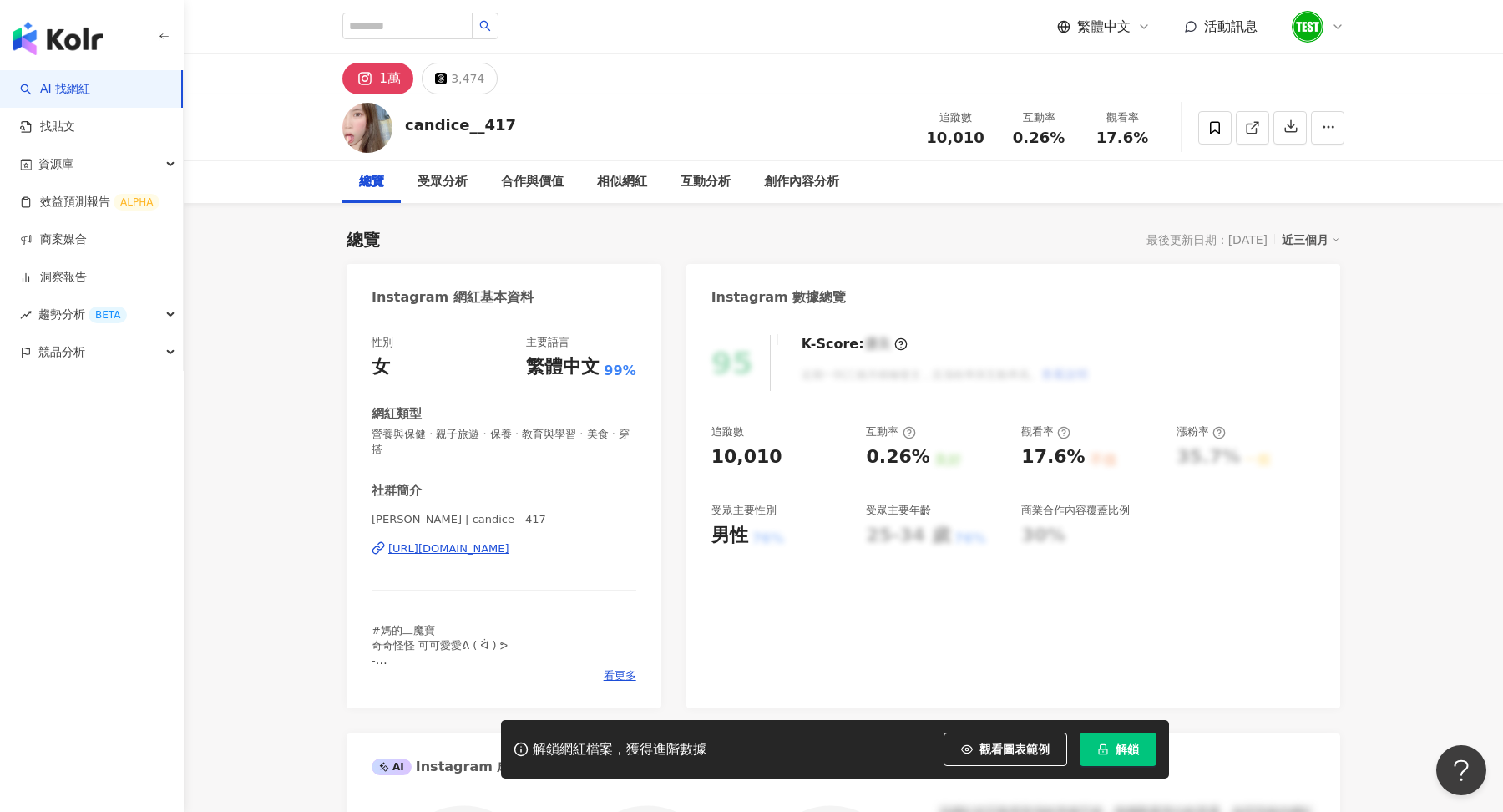
click at [1123, 746] on span "解鎖" at bounding box center [1127, 749] width 23 height 14
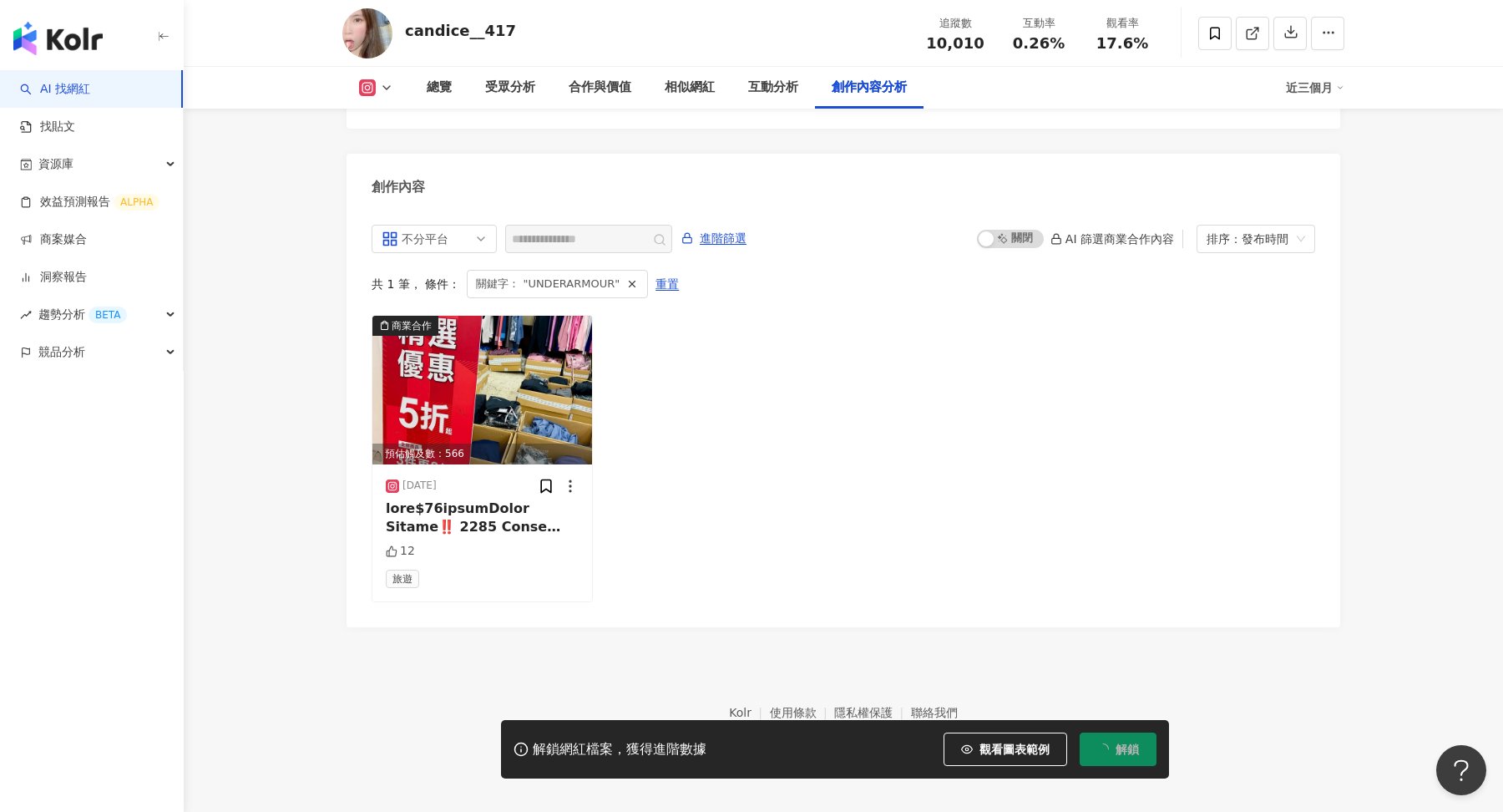
scroll to position [5016, 0]
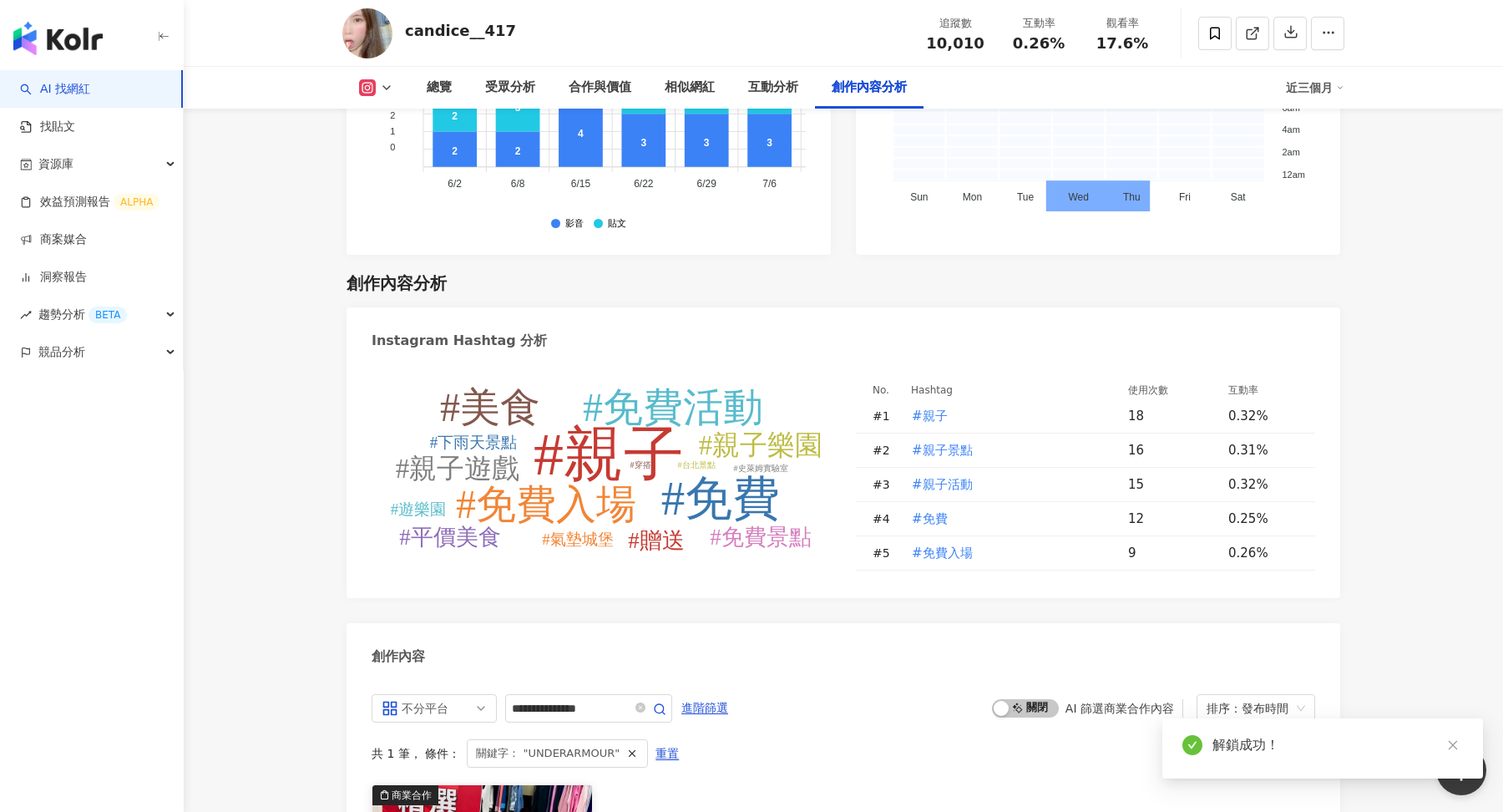
scroll to position [5049, 0]
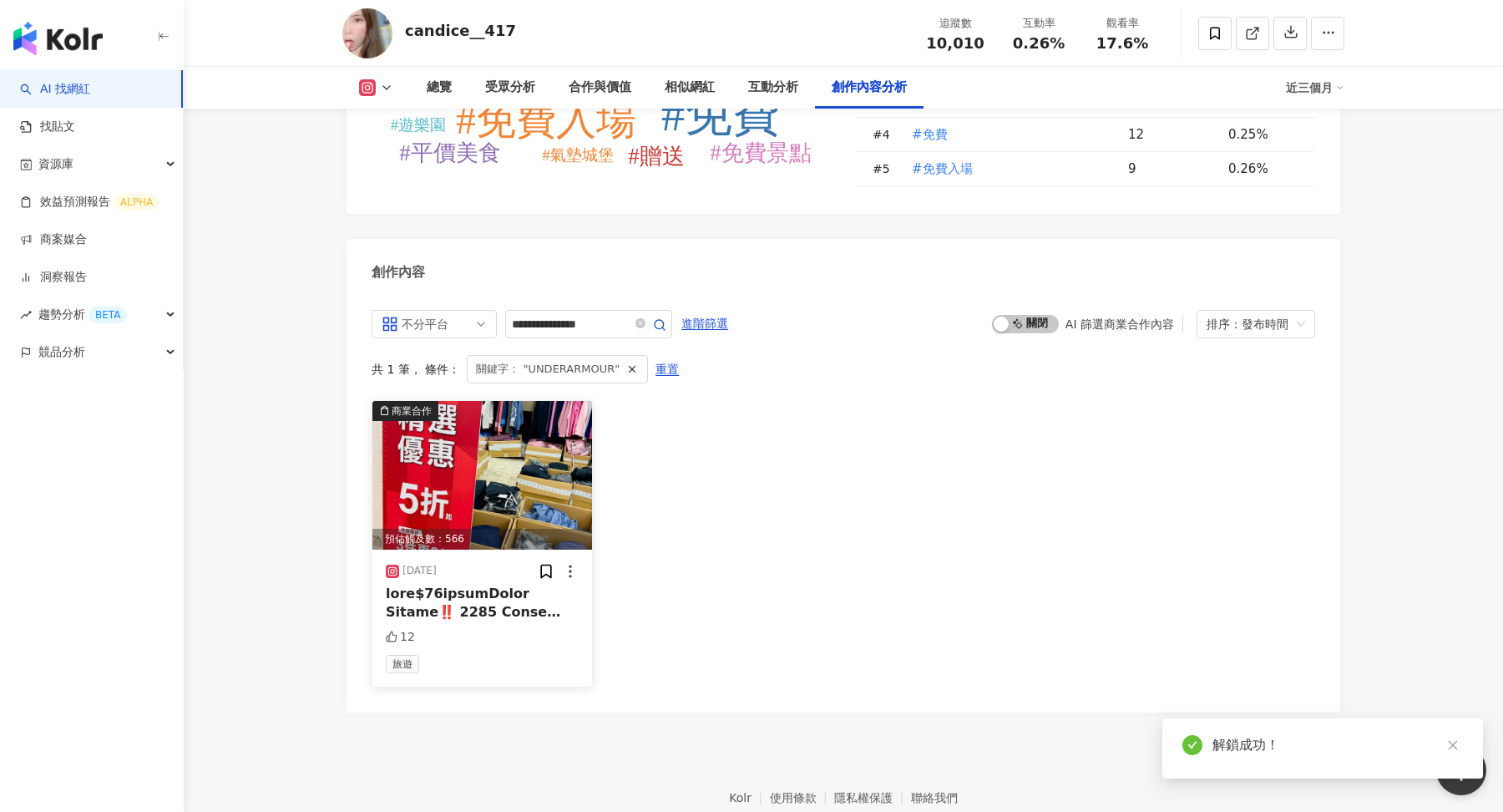
click at [511, 585] on div at bounding box center [482, 603] width 193 height 37
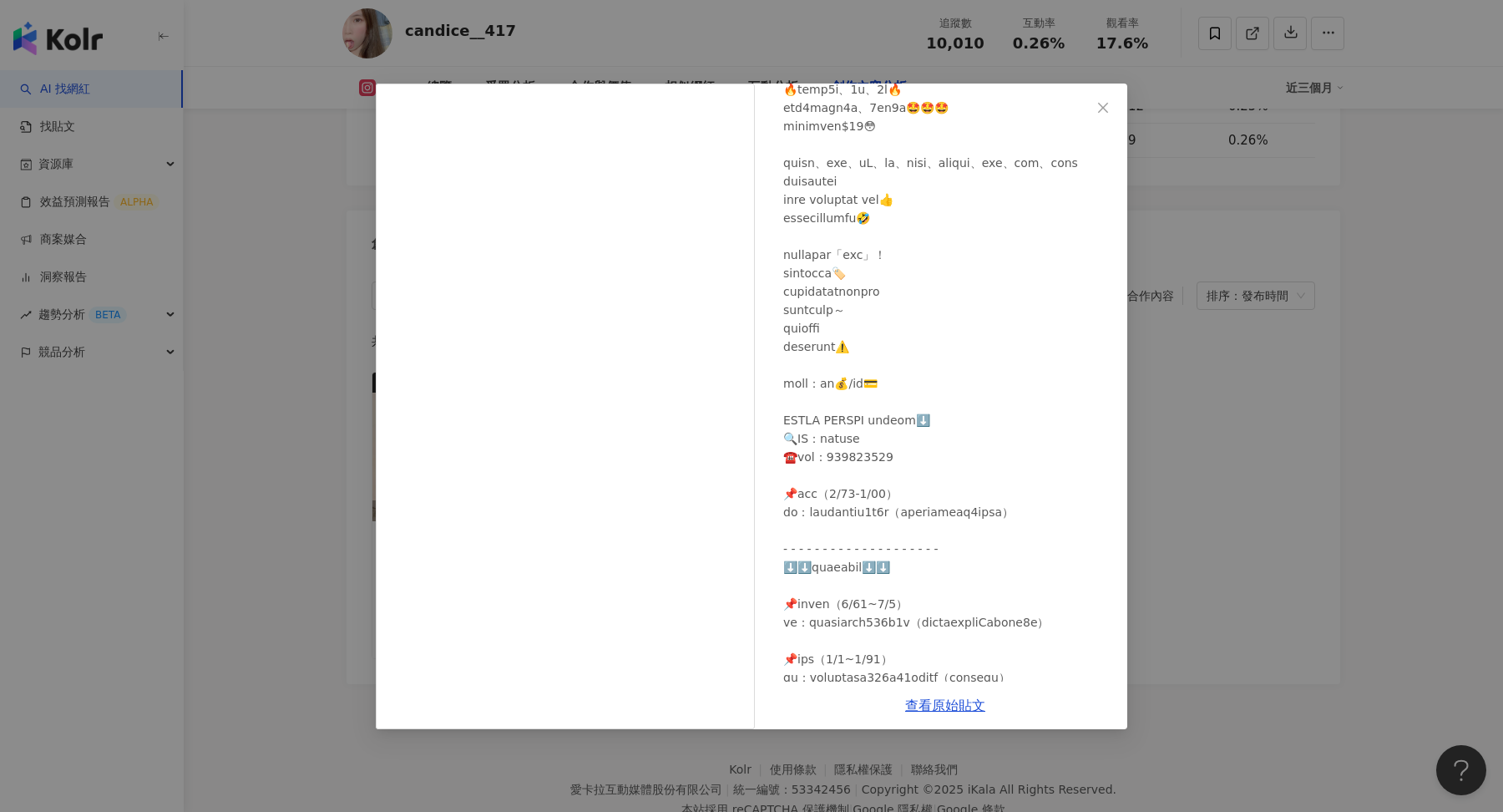
scroll to position [160, 0]
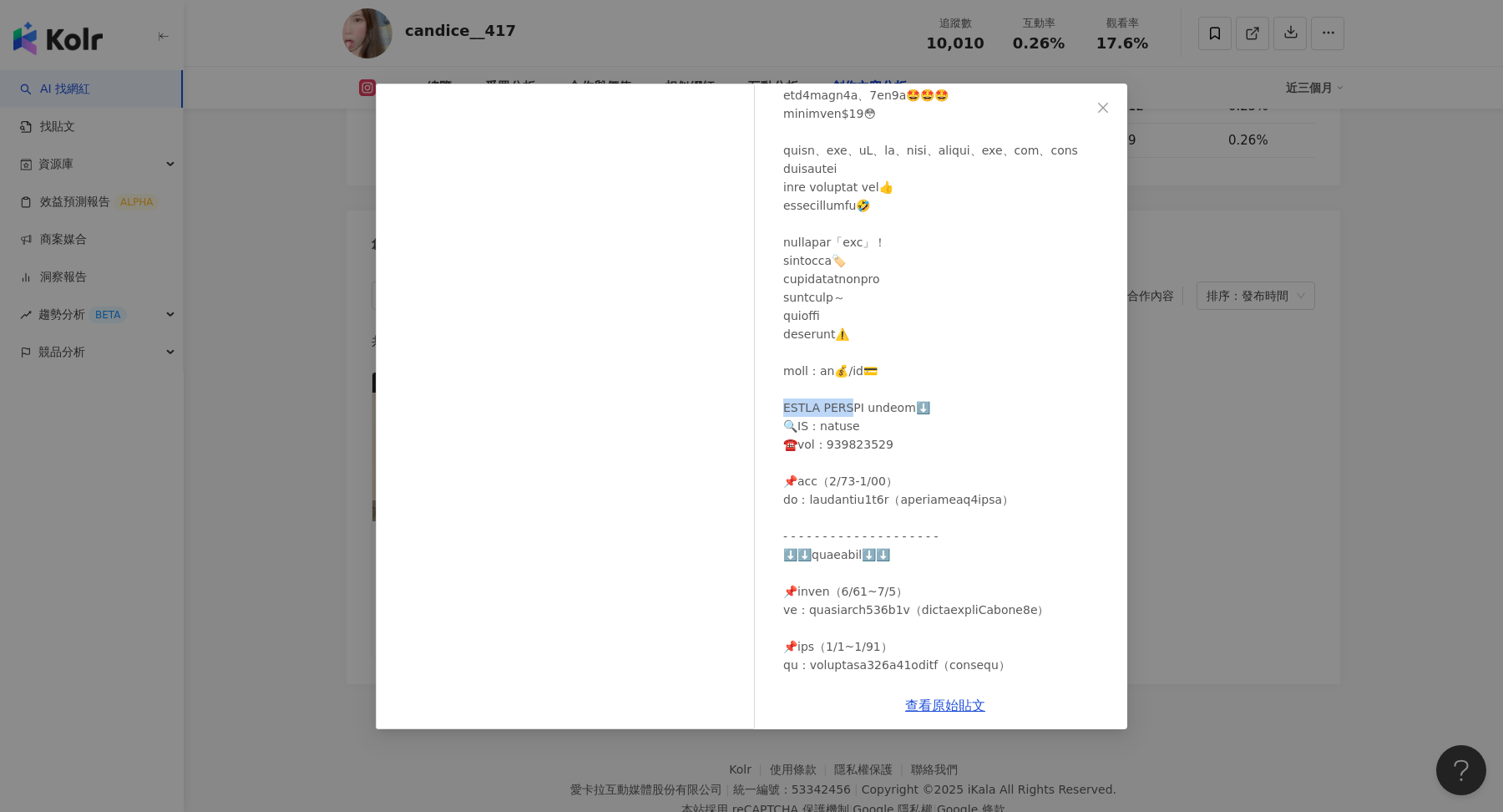
drag, startPoint x: 786, startPoint y: 426, endPoint x: 865, endPoint y: 420, distance: 79.2
click at [865, 420] on div at bounding box center [948, 509] width 331 height 993
click at [1106, 106] on icon "close" at bounding box center [1103, 108] width 14 height 14
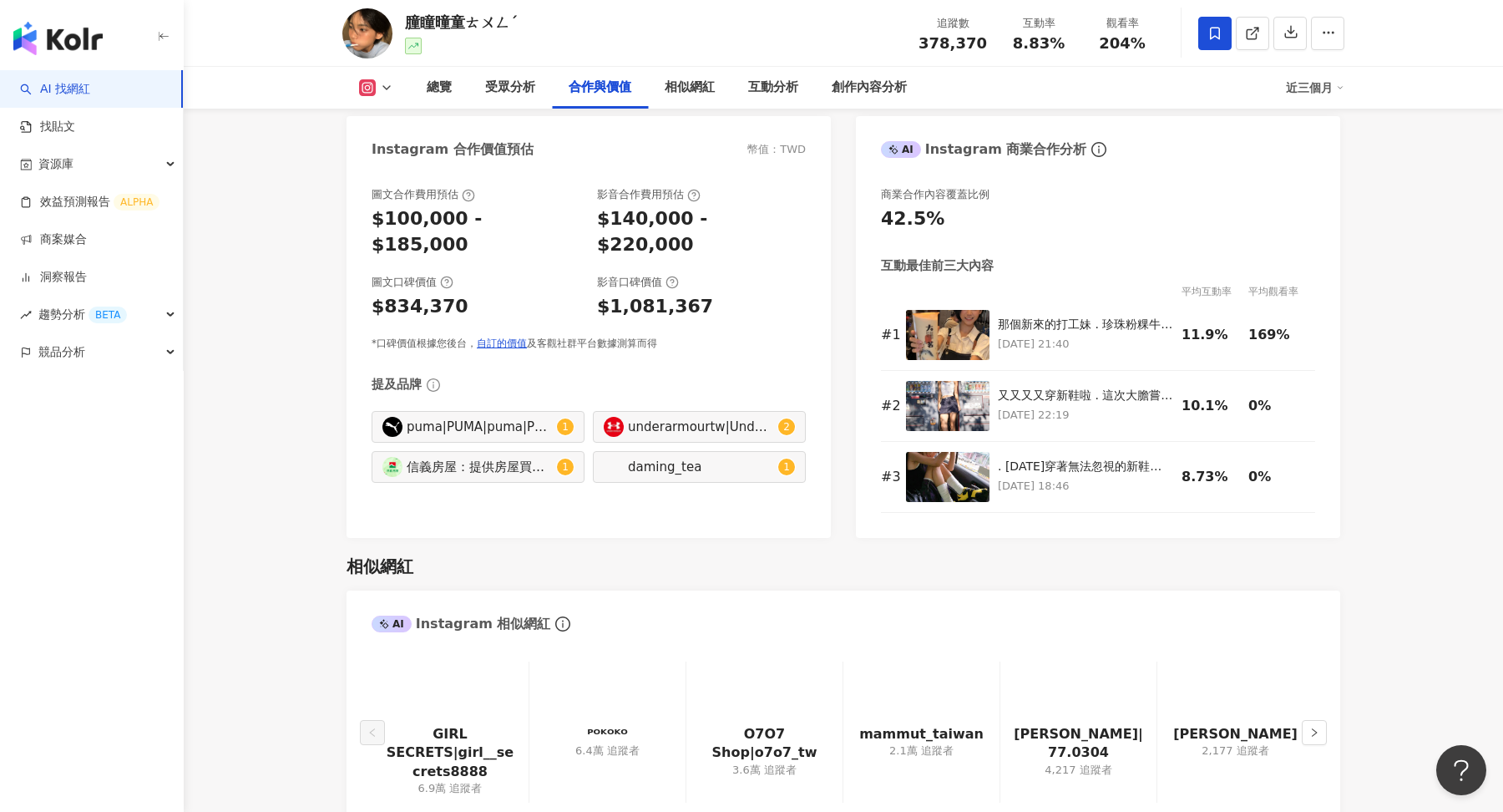
scroll to position [2355, 0]
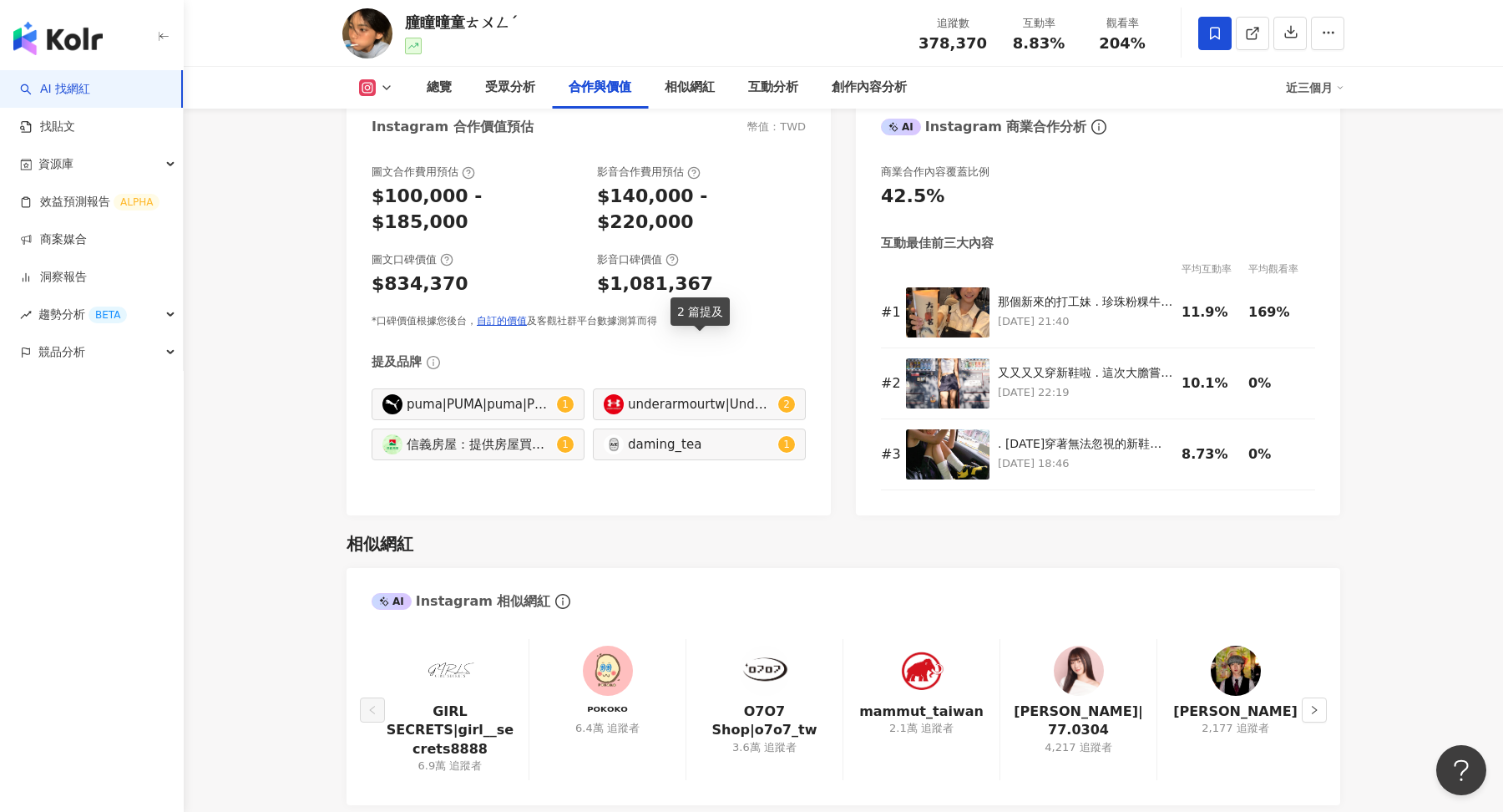
click at [730, 395] on div "underarmourtw|Under Armour Taiwan" at bounding box center [701, 405] width 147 height 19
type input "**********"
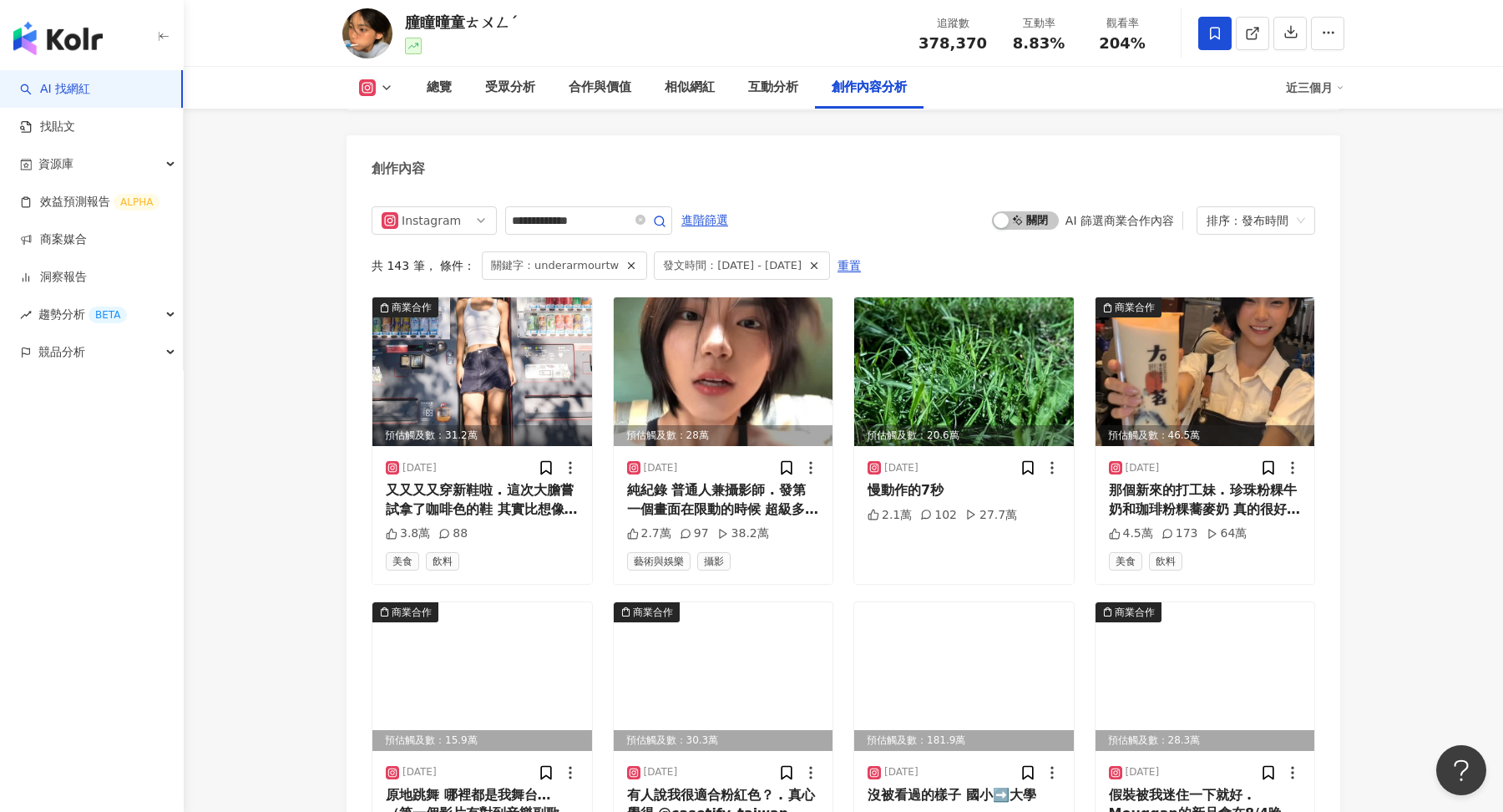
scroll to position [5073, 0]
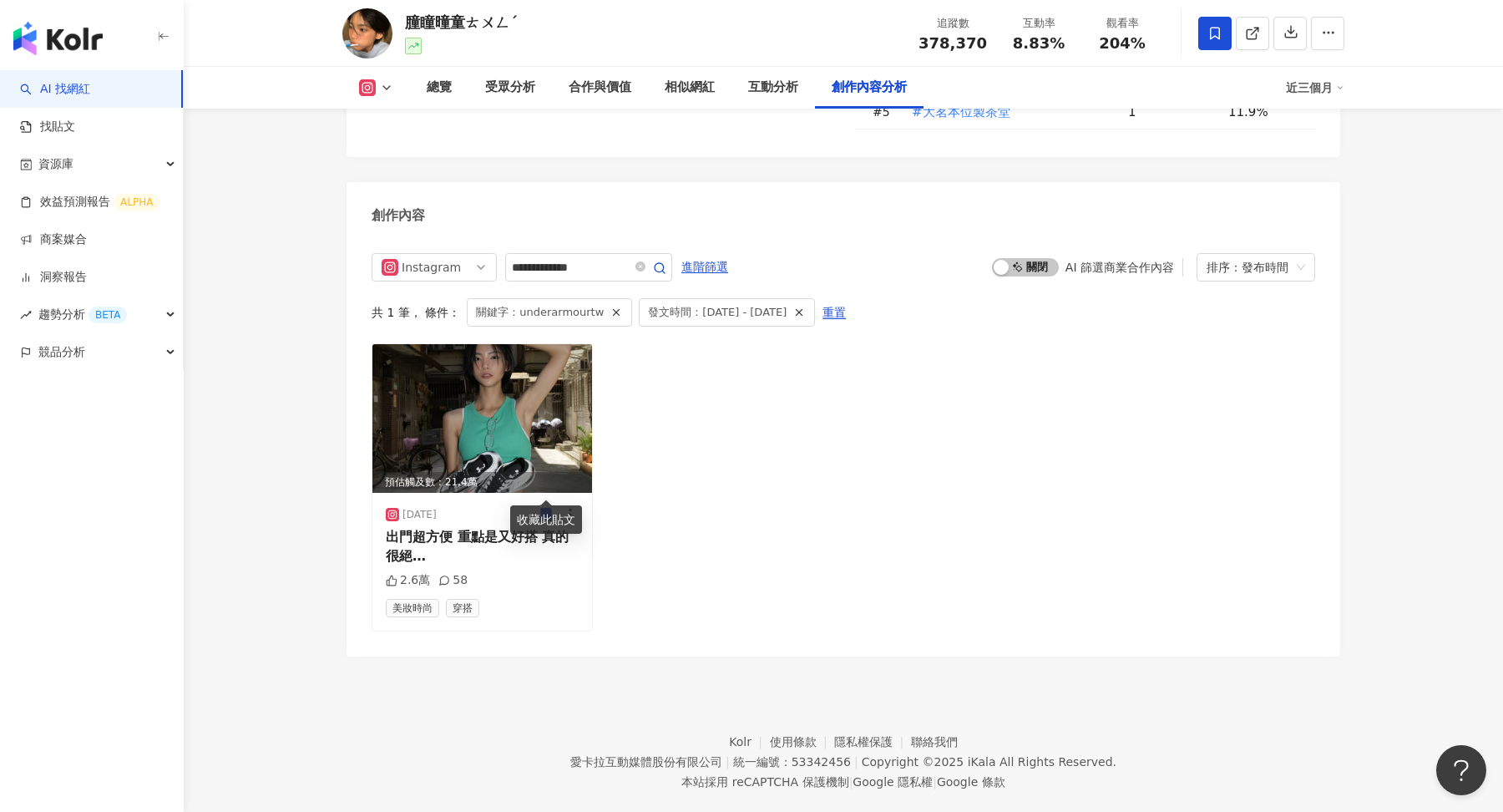
click at [515, 515] on div "收藏此貼文" at bounding box center [546, 519] width 72 height 28
click at [550, 509] on icon at bounding box center [546, 515] width 10 height 13
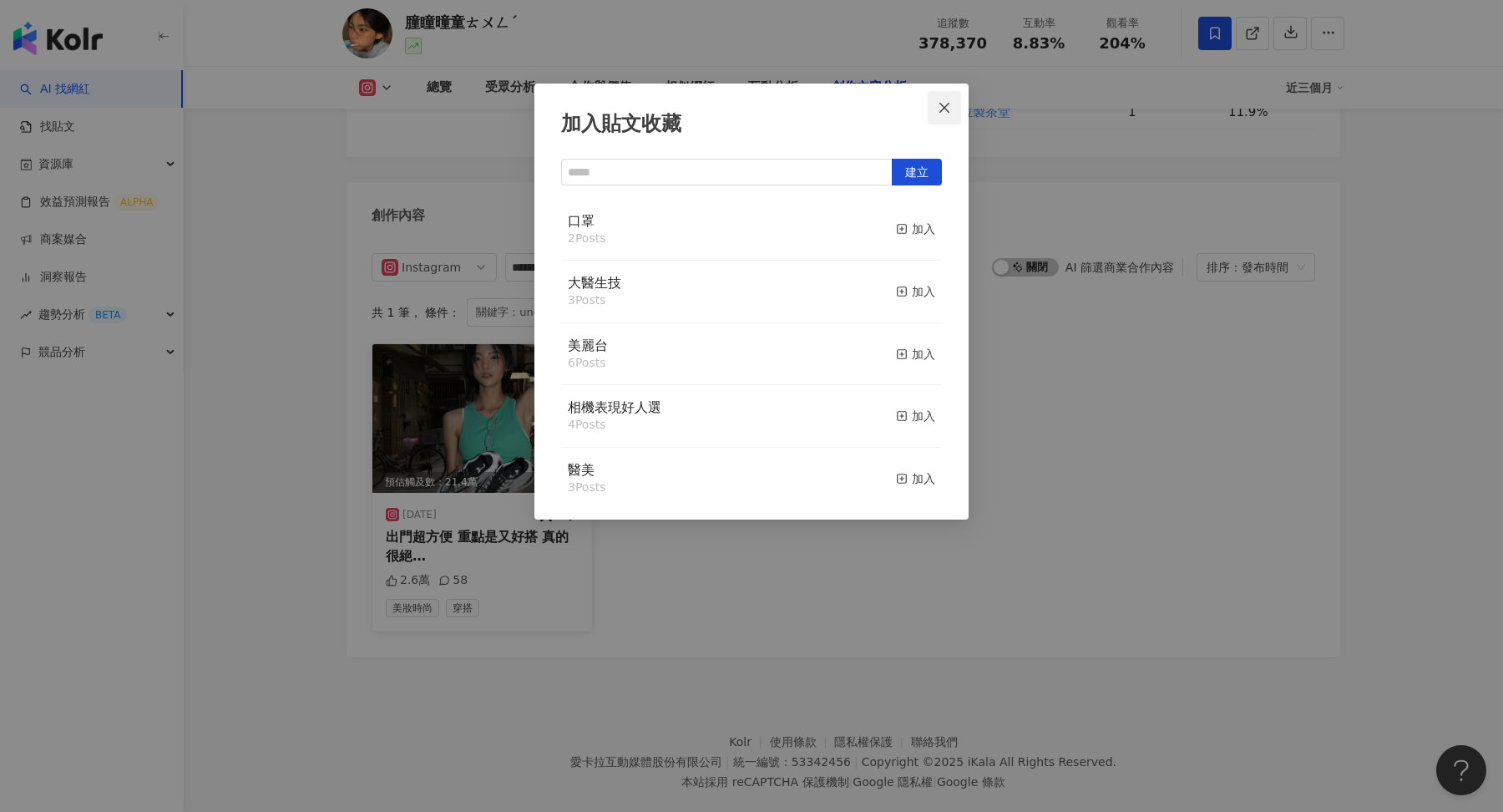
click at [947, 111] on icon "close" at bounding box center [945, 108] width 14 height 14
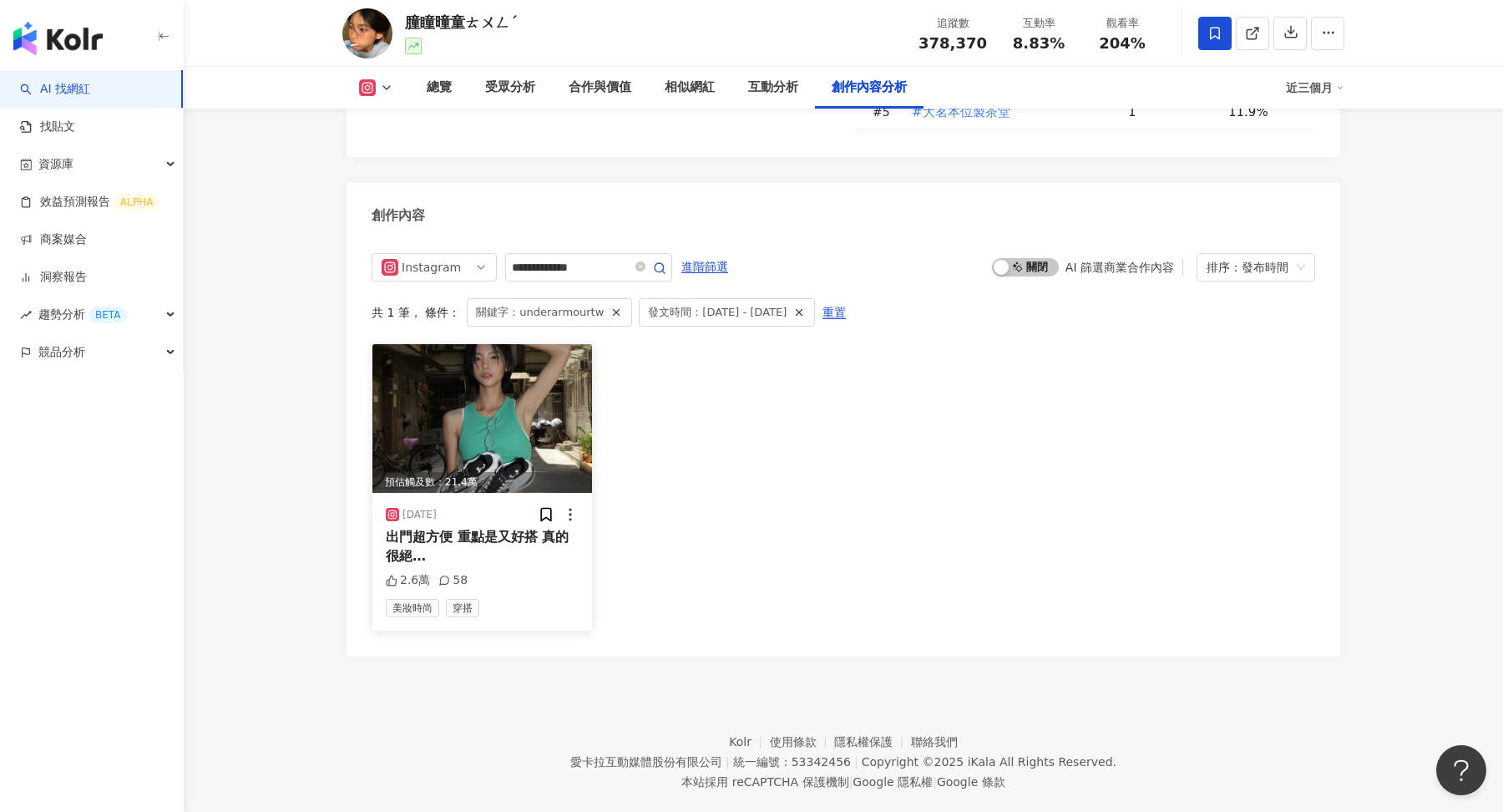
click at [499, 529] on span "出門超方便 重點是又好搭 真的很絕 @" at bounding box center [477, 556] width 183 height 54
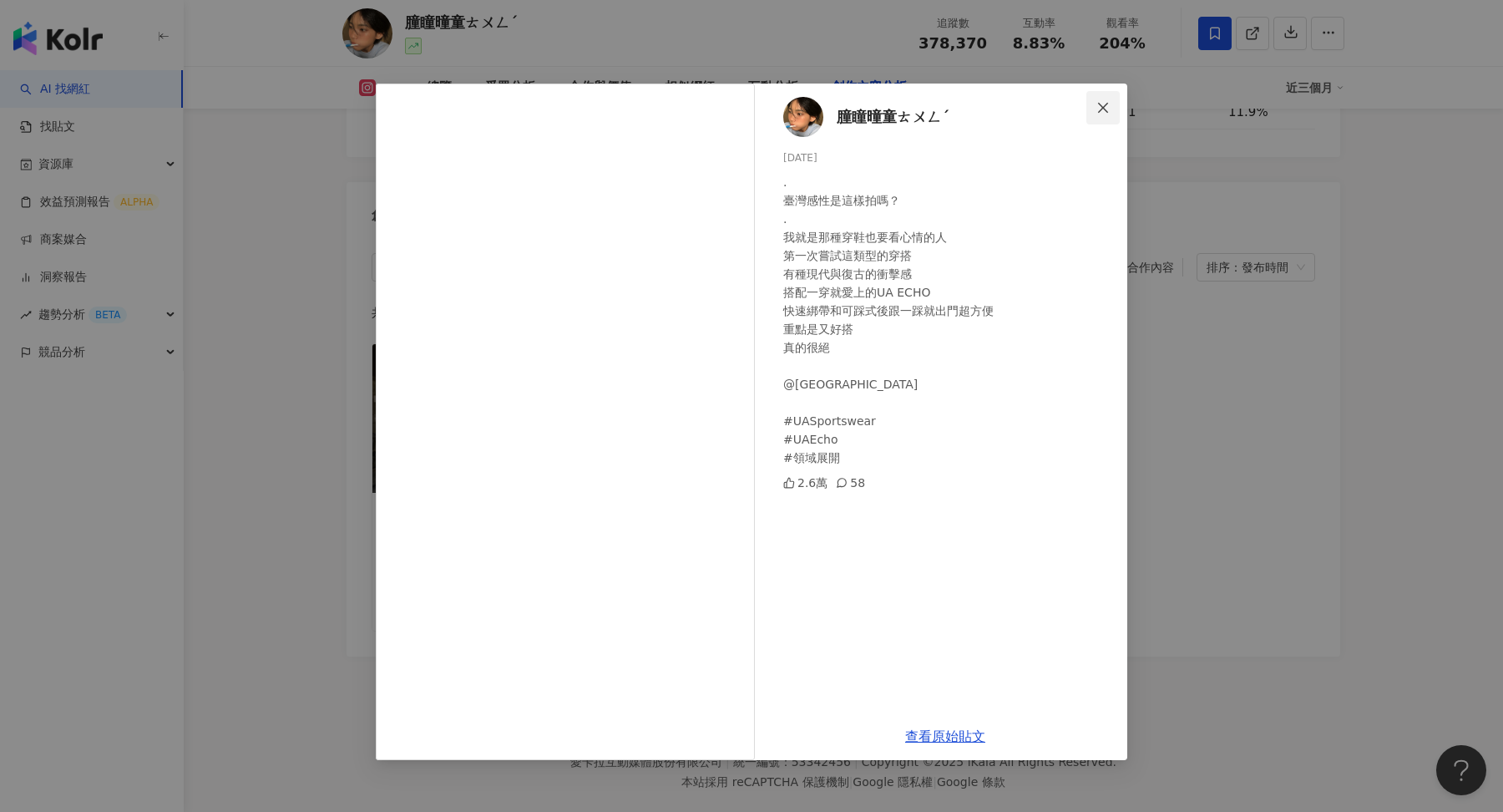
click at [1111, 111] on span "Close" at bounding box center [1103, 108] width 33 height 14
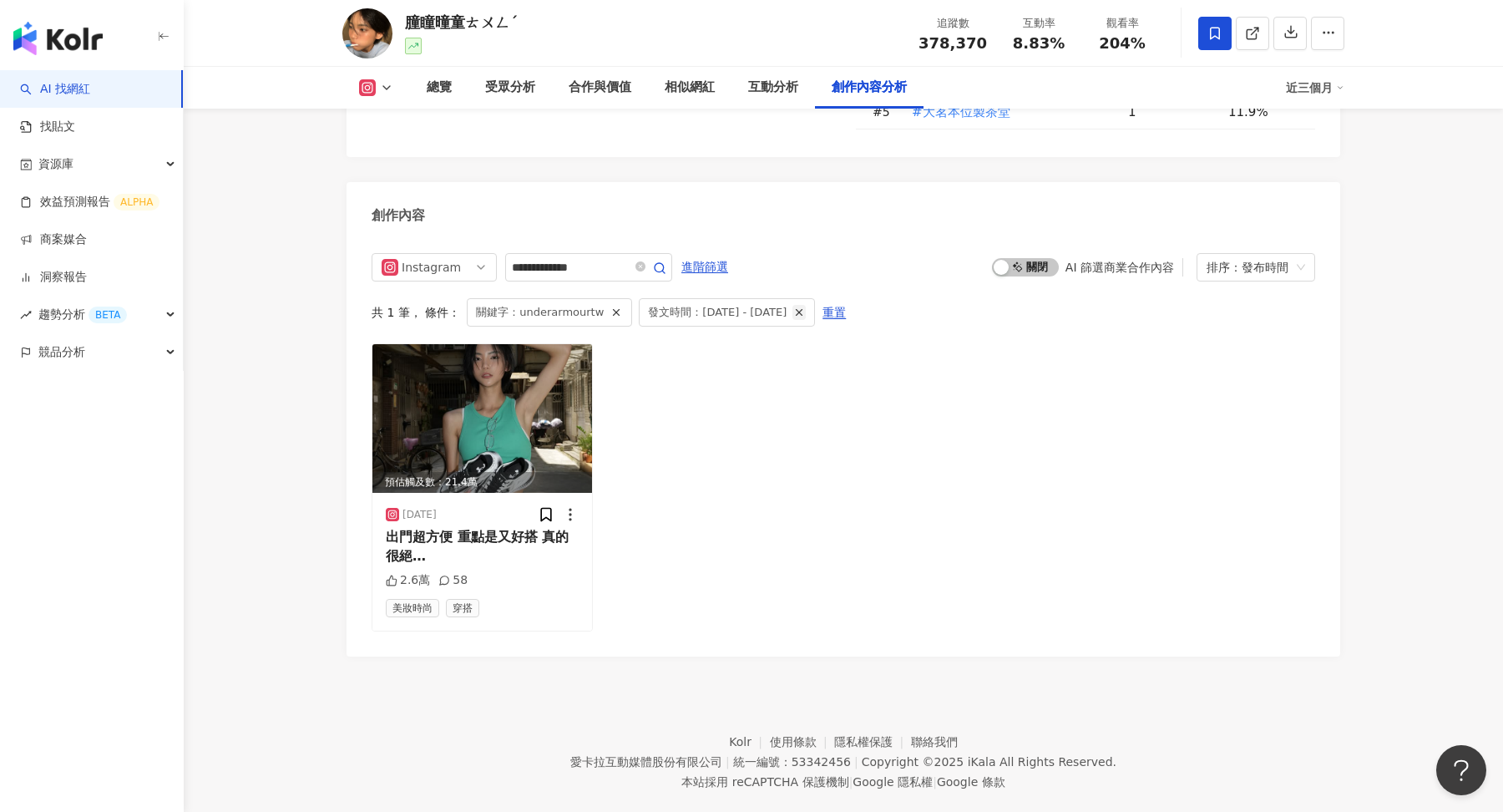
click at [805, 307] on icon "button" at bounding box center [799, 313] width 12 height 12
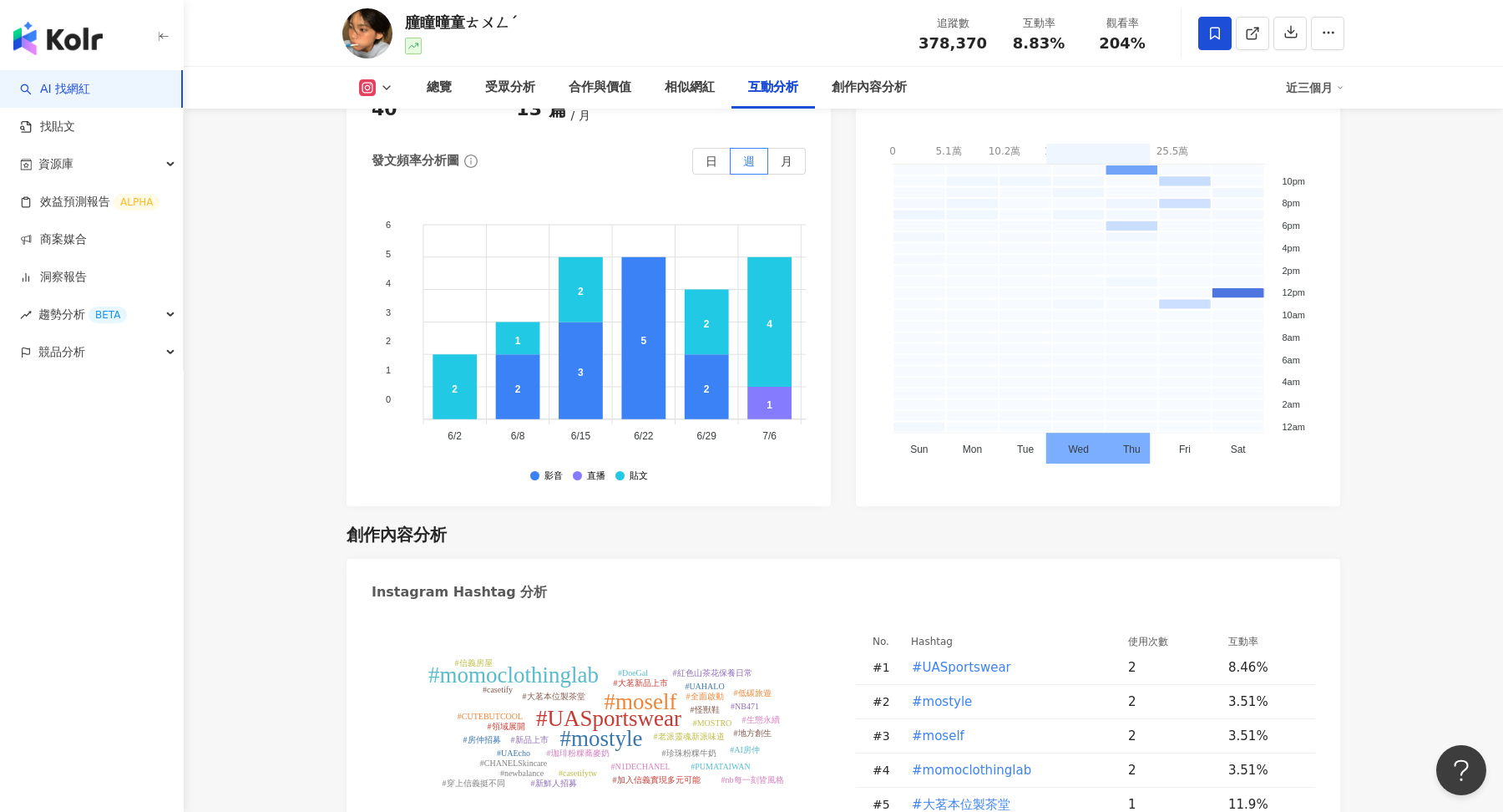
scroll to position [5073, 0]
